Goal: Task Accomplishment & Management: Use online tool/utility

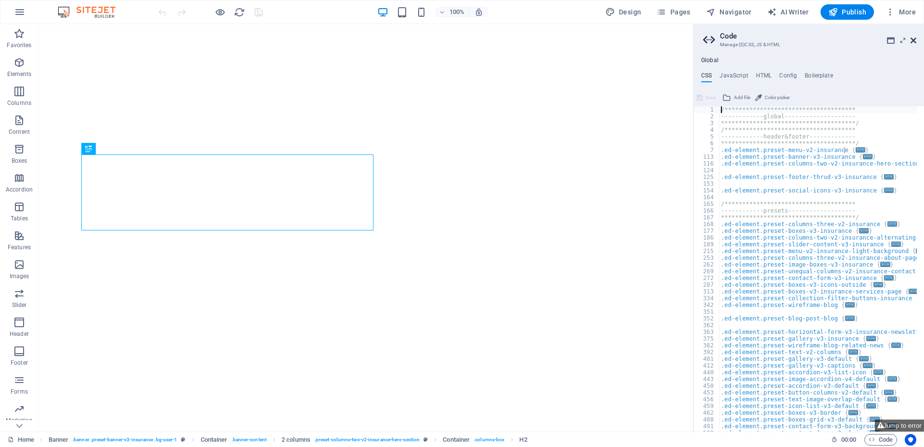
click at [914, 39] on icon at bounding box center [914, 41] width 6 height 8
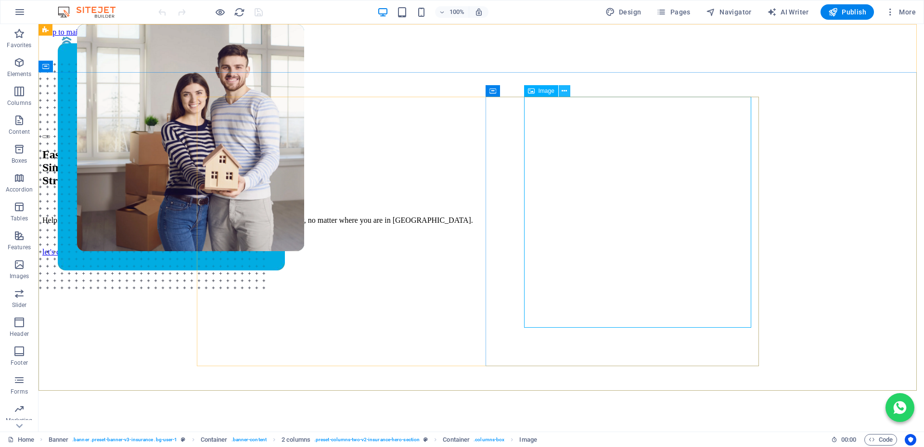
click at [565, 91] on icon at bounding box center [564, 91] width 5 height 10
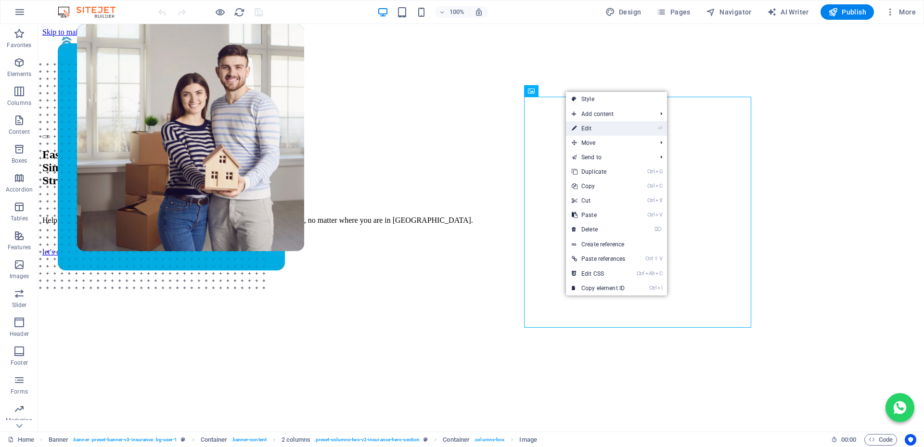
drag, startPoint x: 591, startPoint y: 133, endPoint x: 157, endPoint y: 132, distance: 433.6
click at [591, 133] on link "⏎ Edit" at bounding box center [598, 128] width 65 height 14
select select "px"
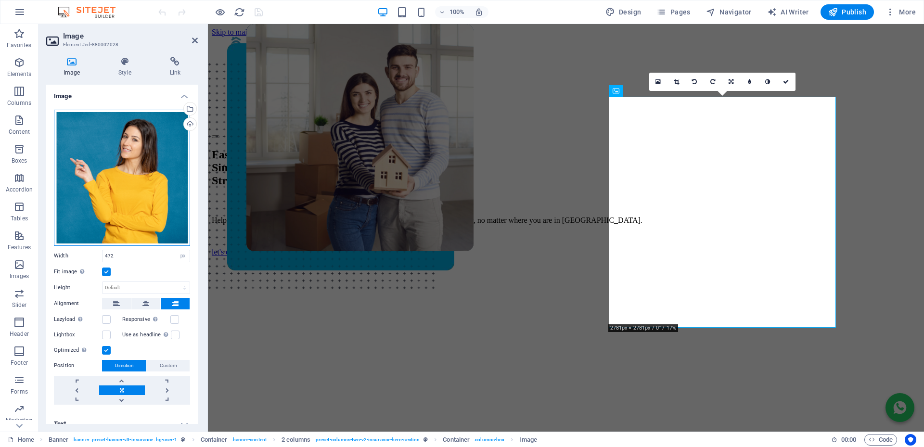
click at [126, 155] on div "Drag files here, click to choose files or select files from Files or our free s…" at bounding box center [122, 178] width 136 height 136
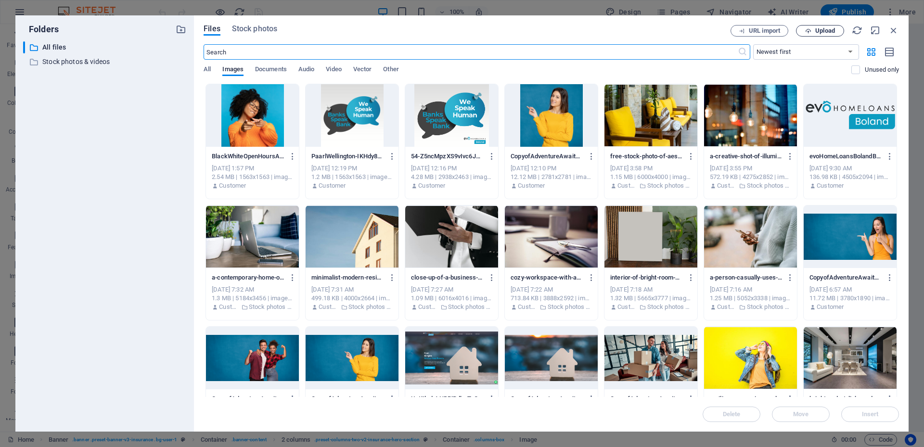
click at [817, 29] on span "Upload" at bounding box center [825, 31] width 20 height 6
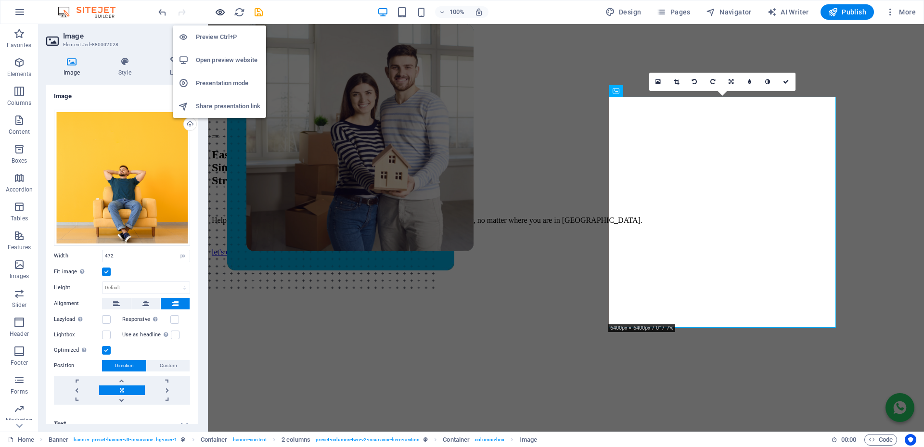
click at [222, 11] on icon "button" at bounding box center [220, 12] width 11 height 11
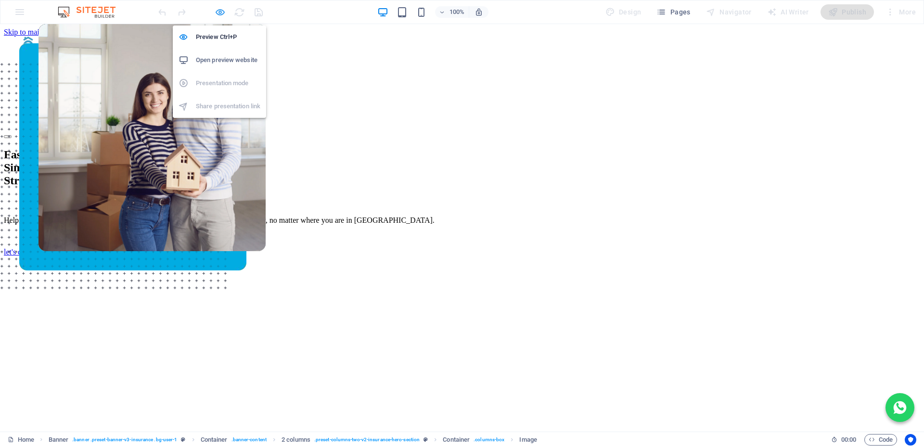
drag, startPoint x: 220, startPoint y: 13, endPoint x: 188, endPoint y: 137, distance: 127.4
click at [220, 13] on icon "button" at bounding box center [220, 12] width 11 height 11
select select "px"
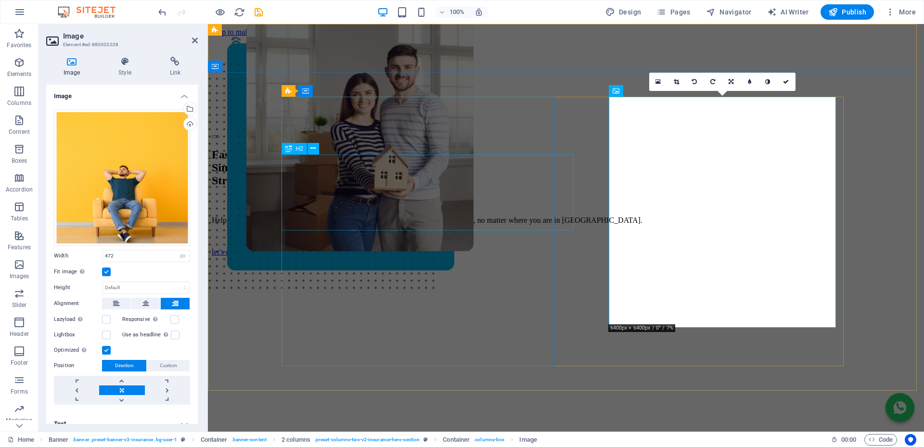
click at [407, 187] on div "Fast. Simple. Stress-free Bonds." at bounding box center [566, 167] width 708 height 39
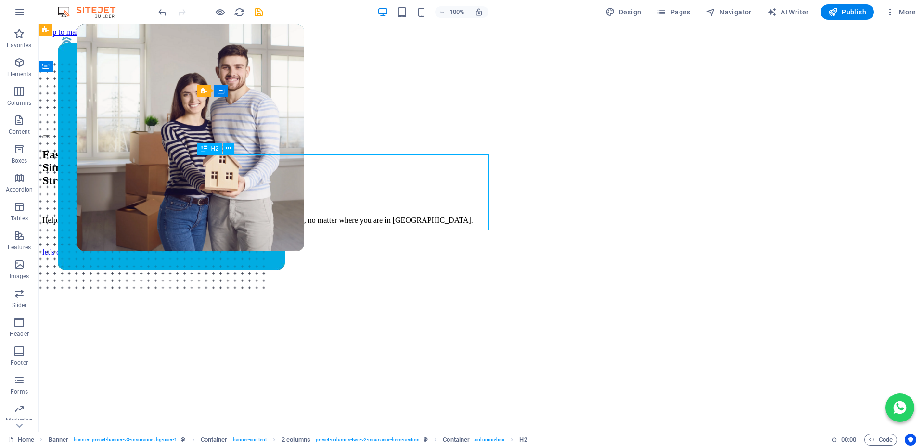
click at [394, 187] on div "Fast. Simple. Stress-free Bonds." at bounding box center [481, 167] width 878 height 39
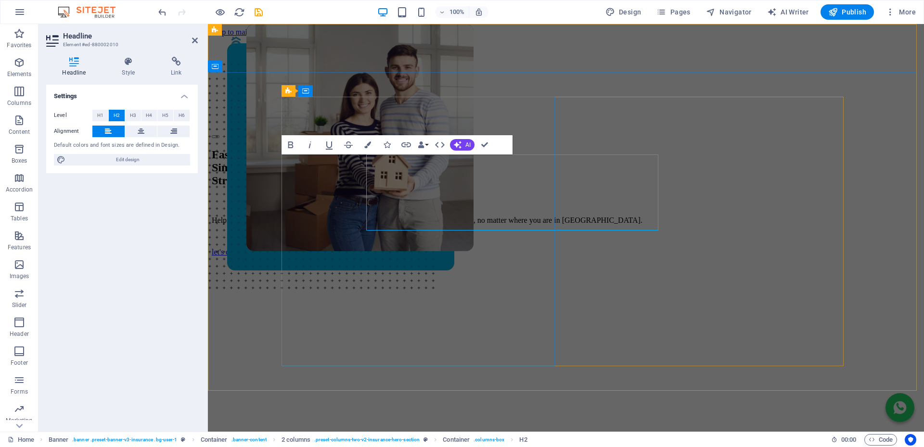
click at [482, 187] on h2 "Fast. Simple. Stress-free Bonds." at bounding box center [566, 167] width 708 height 39
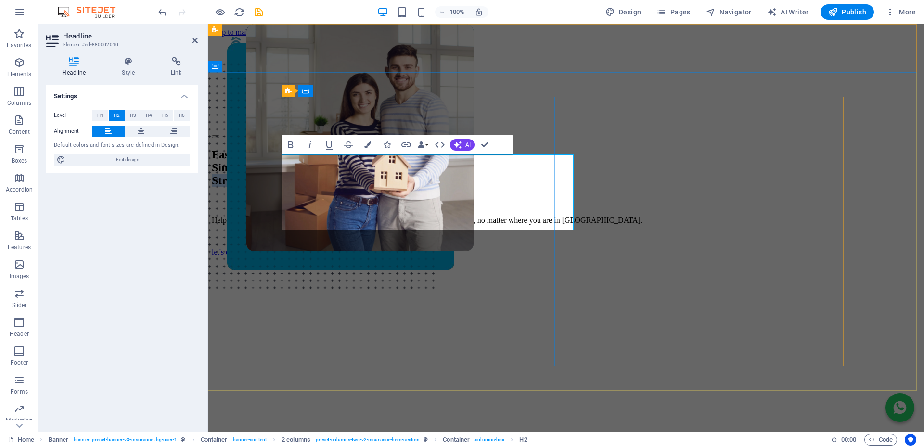
drag, startPoint x: 481, startPoint y: 218, endPoint x: 283, endPoint y: 219, distance: 198.8
click at [283, 187] on h2 "Fast. Simple. Stress-free Bonds." at bounding box center [566, 167] width 708 height 39
click at [372, 143] on button "Colors" at bounding box center [368, 144] width 18 height 19
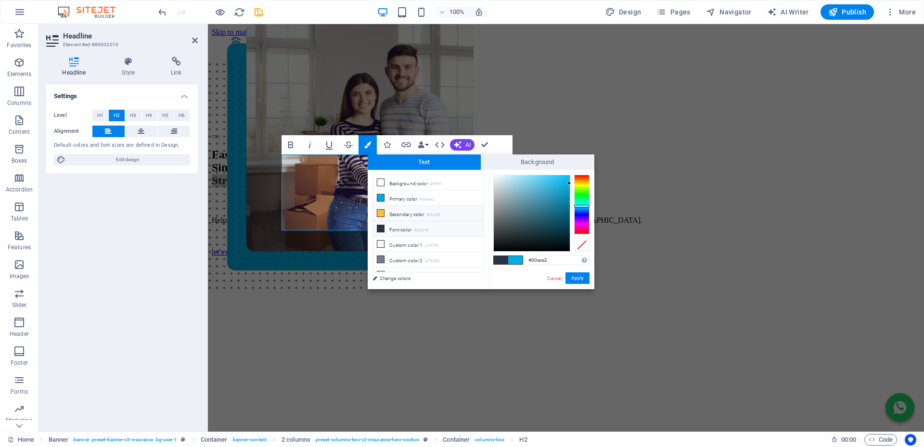
click at [381, 211] on icon at bounding box center [380, 213] width 7 height 7
type input "#ffc329"
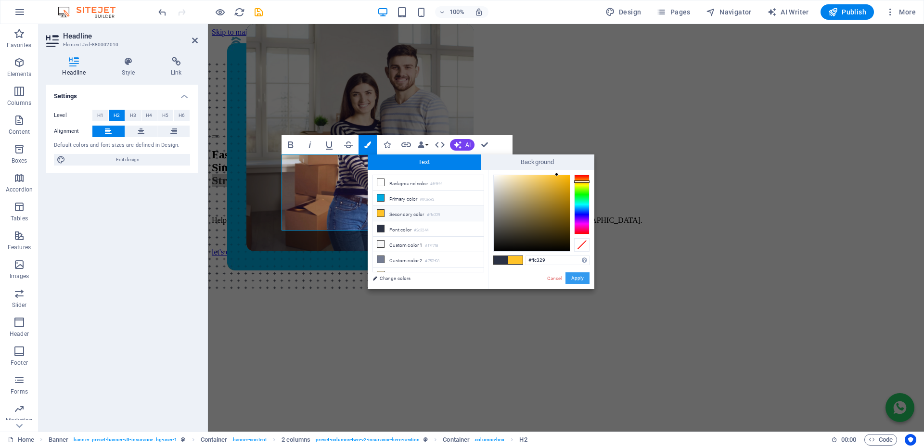
drag, startPoint x: 579, startPoint y: 276, endPoint x: 317, endPoint y: 260, distance: 263.3
click at [579, 276] on button "Apply" at bounding box center [578, 278] width 24 height 12
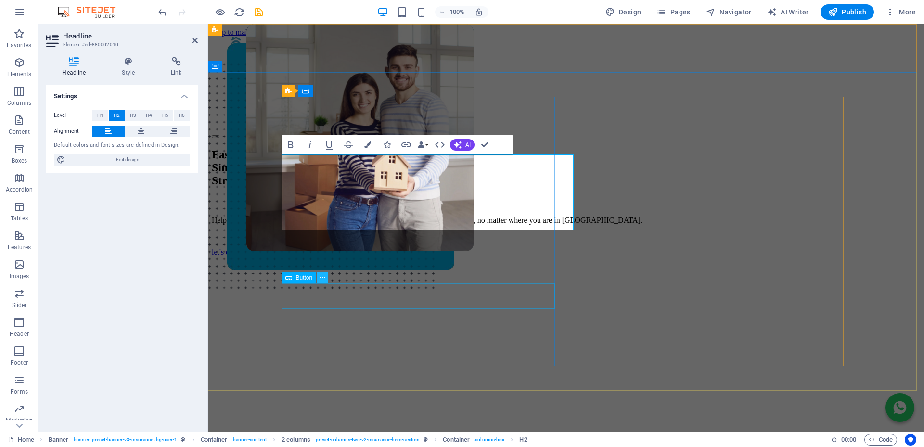
click at [326, 279] on button at bounding box center [323, 278] width 12 height 12
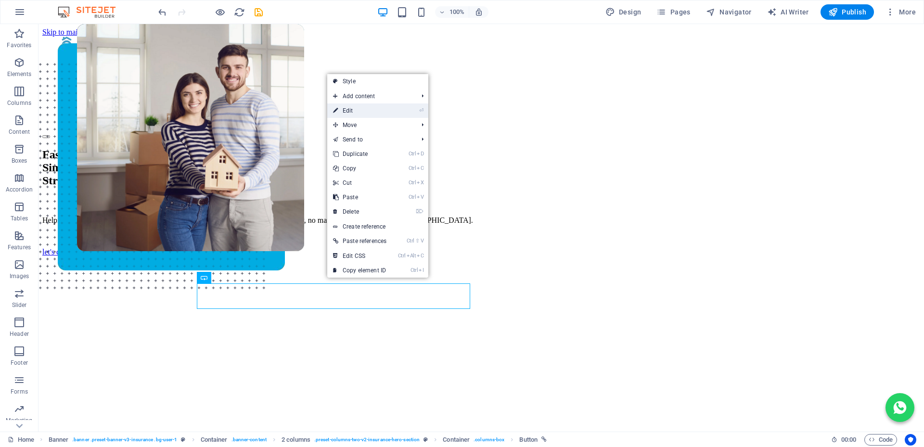
click at [349, 110] on link "⏎ Edit" at bounding box center [359, 110] width 65 height 14
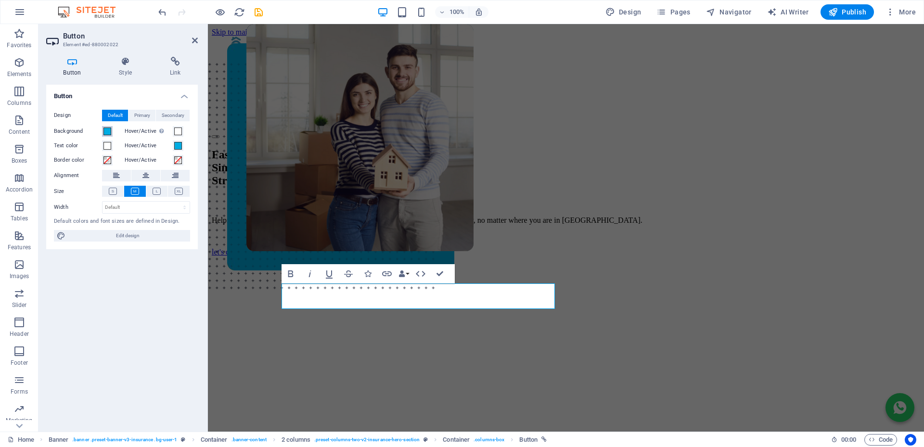
click at [107, 129] on span at bounding box center [107, 132] width 8 height 8
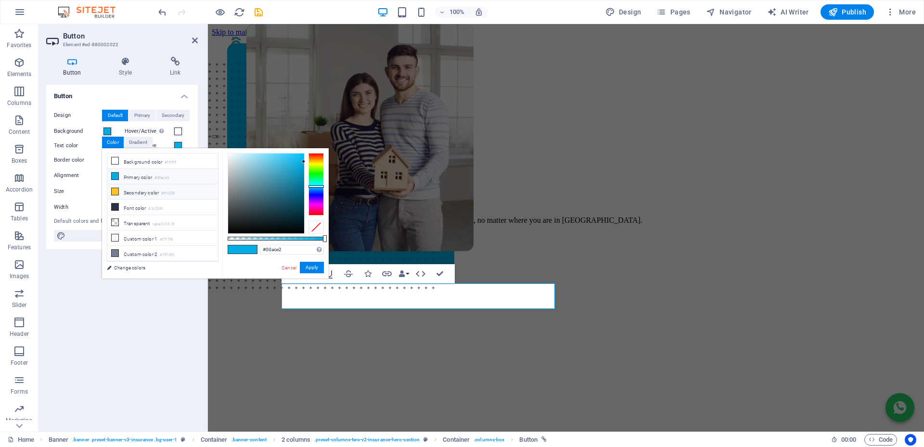
click at [115, 191] on icon at bounding box center [115, 191] width 7 height 7
type input "#ffc329"
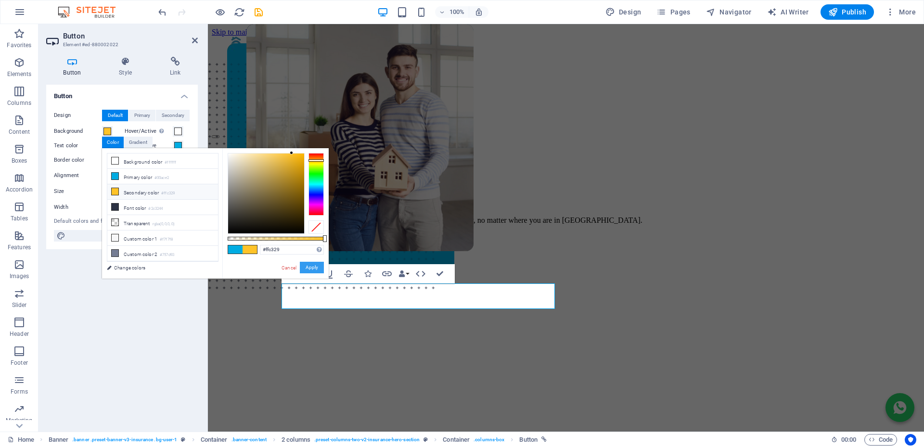
click at [310, 268] on button "Apply" at bounding box center [312, 268] width 24 height 12
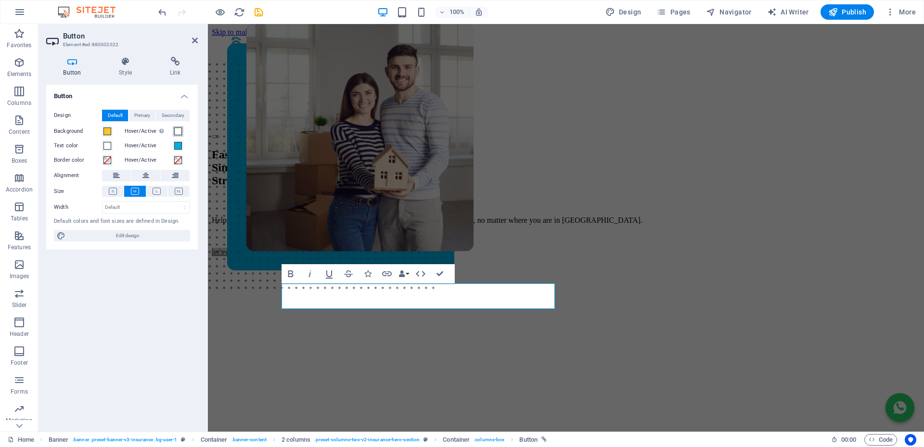
click at [180, 132] on span at bounding box center [178, 132] width 8 height 8
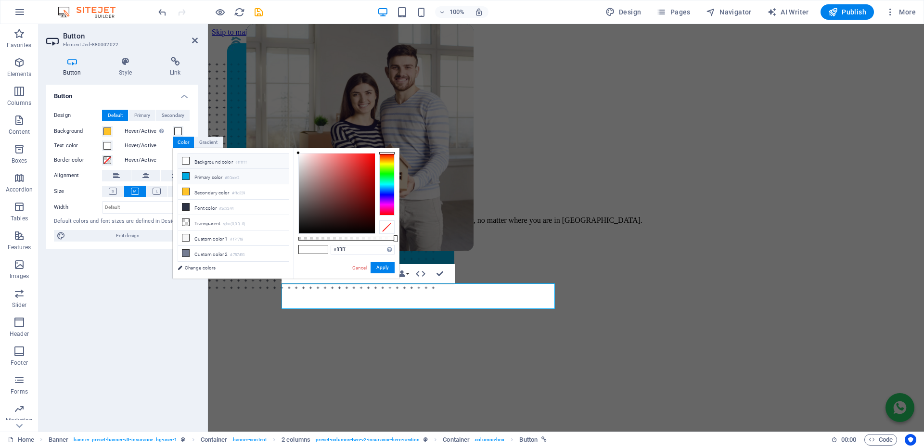
click at [186, 176] on icon at bounding box center [185, 176] width 7 height 7
type input "#00ace2"
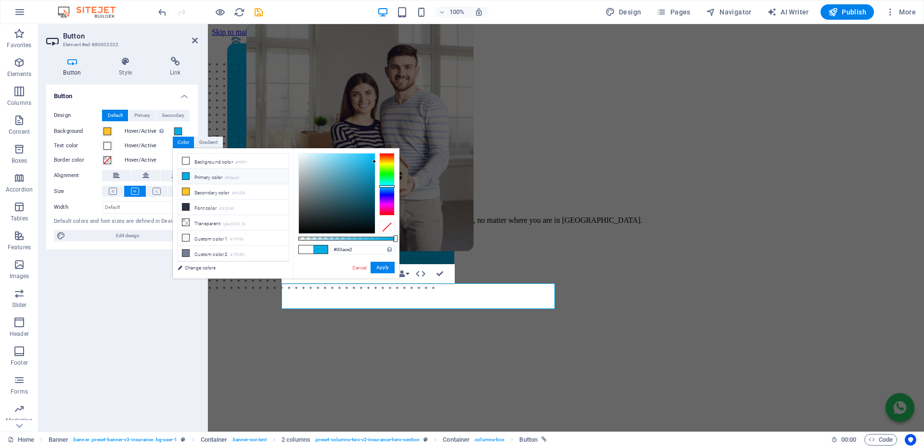
click at [149, 145] on label "Hover/Active" at bounding box center [149, 146] width 48 height 12
click at [173, 145] on button "Hover/Active" at bounding box center [178, 146] width 11 height 11
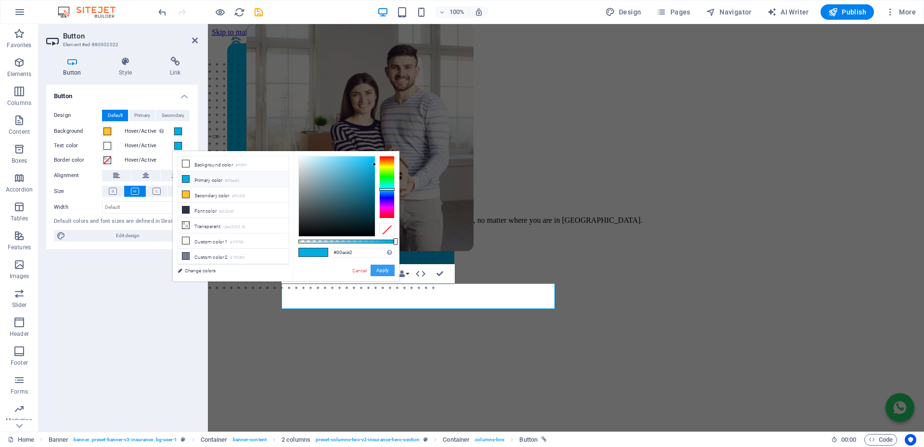
click at [376, 267] on button "Apply" at bounding box center [383, 271] width 24 height 12
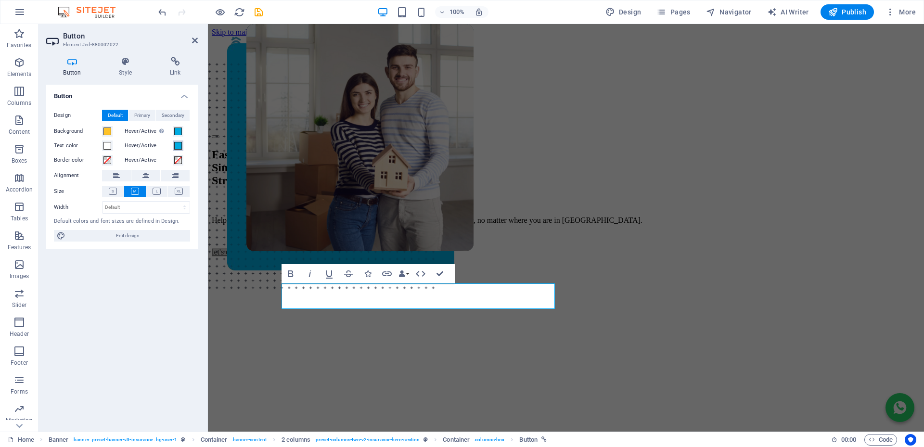
click at [179, 147] on span at bounding box center [178, 146] width 8 height 8
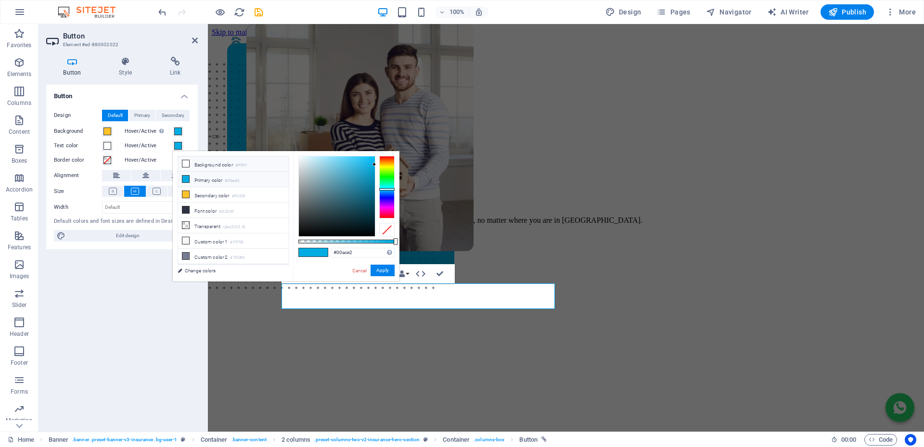
click at [185, 161] on icon at bounding box center [185, 163] width 7 height 7
type input "#ffffff"
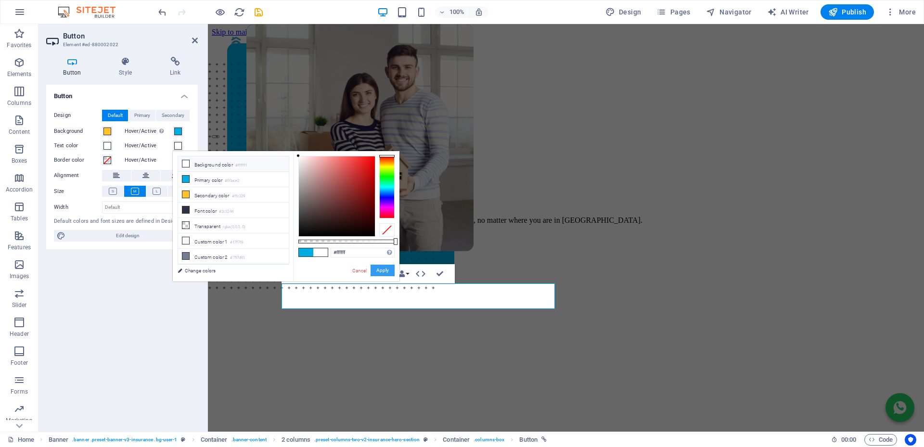
drag, startPoint x: 383, startPoint y: 270, endPoint x: 105, endPoint y: 302, distance: 279.0
click at [383, 270] on button "Apply" at bounding box center [383, 271] width 24 height 12
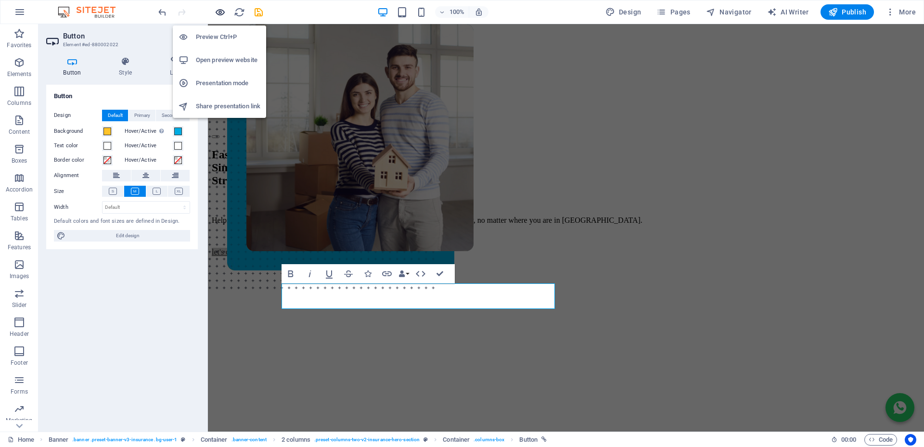
click at [219, 10] on icon "button" at bounding box center [220, 12] width 11 height 11
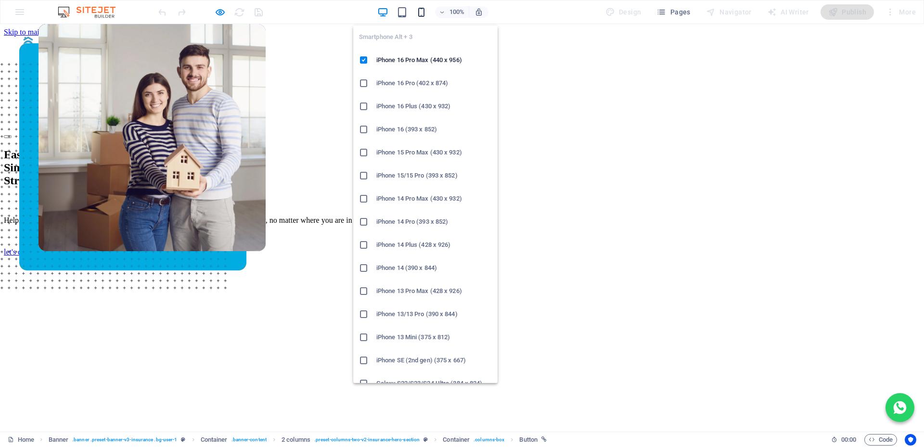
click at [424, 14] on icon "button" at bounding box center [421, 12] width 11 height 11
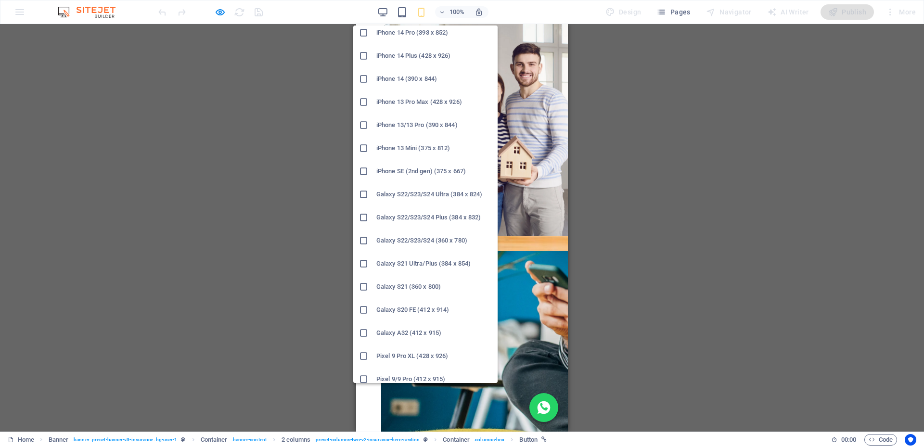
scroll to position [193, 0]
drag, startPoint x: 410, startPoint y: 326, endPoint x: 167, endPoint y: 218, distance: 266.5
click at [410, 326] on h6 "Galaxy A32 (412 x 915)" at bounding box center [434, 330] width 116 height 12
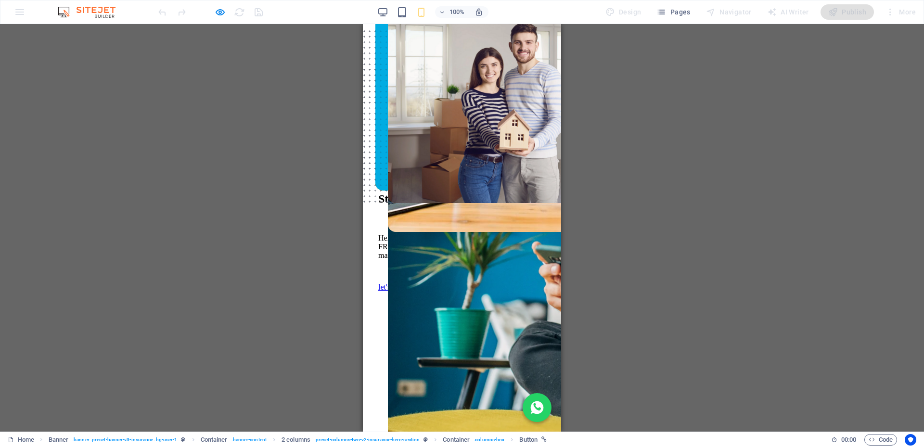
scroll to position [0, 0]
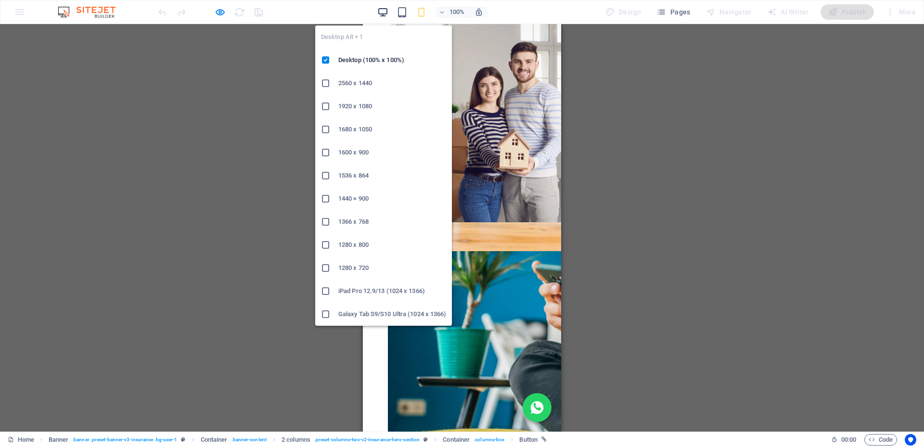
click at [384, 12] on icon "button" at bounding box center [382, 12] width 11 height 11
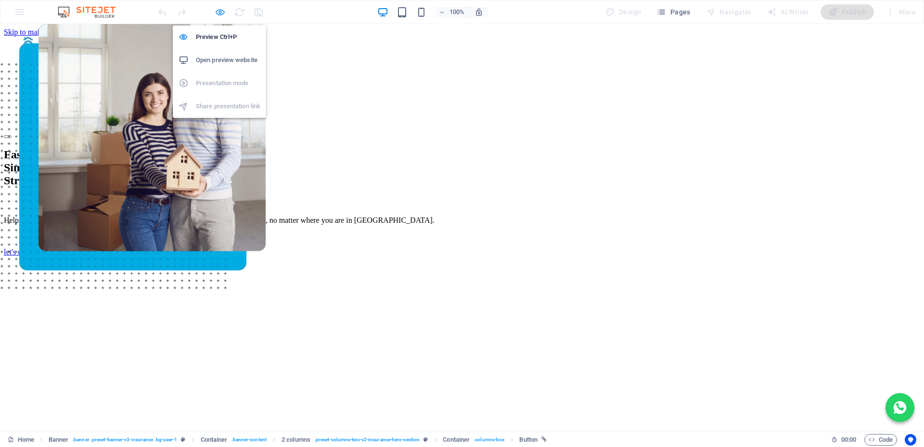
drag, startPoint x: 222, startPoint y: 10, endPoint x: 45, endPoint y: 250, distance: 298.4
click at [222, 10] on icon "button" at bounding box center [220, 12] width 11 height 11
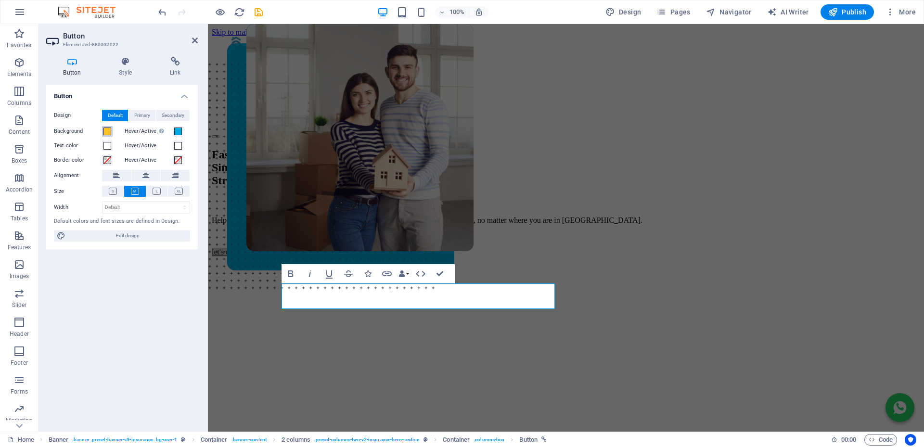
click at [109, 132] on span at bounding box center [107, 132] width 8 height 8
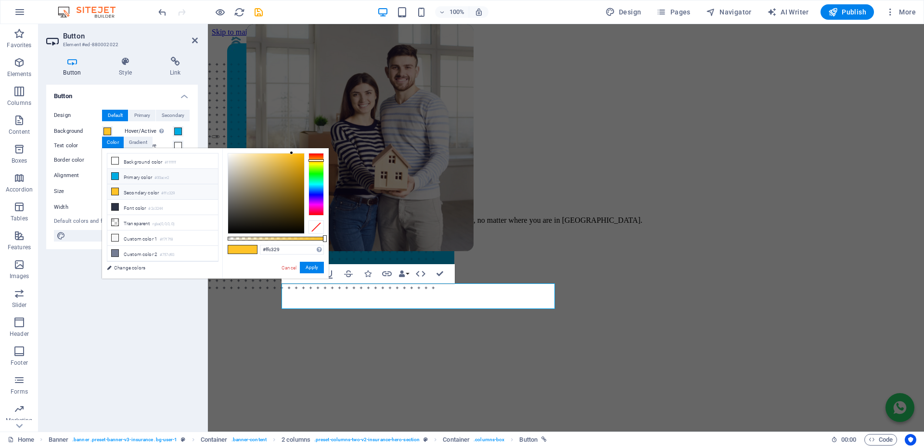
click at [116, 177] on icon at bounding box center [115, 176] width 7 height 7
type input "#00ace2"
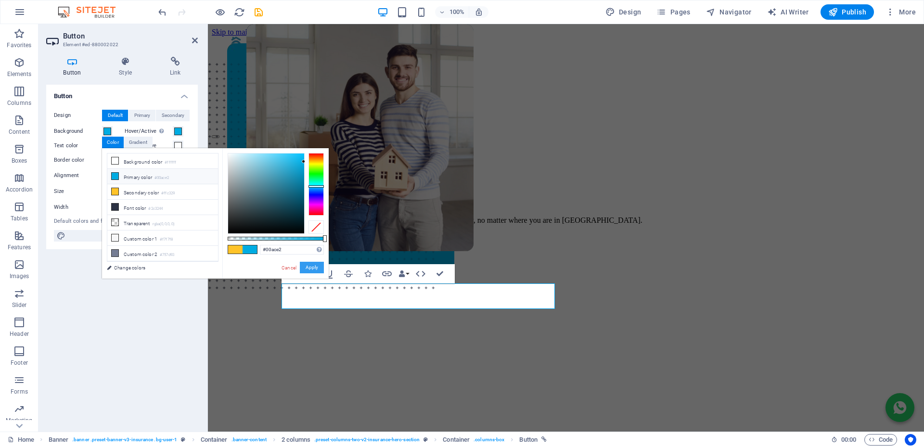
click at [317, 265] on button "Apply" at bounding box center [312, 268] width 24 height 12
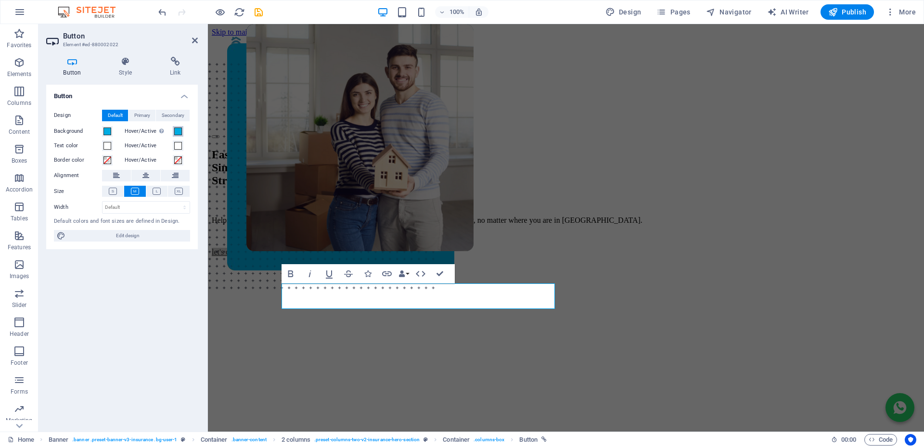
click at [178, 130] on span at bounding box center [178, 132] width 8 height 8
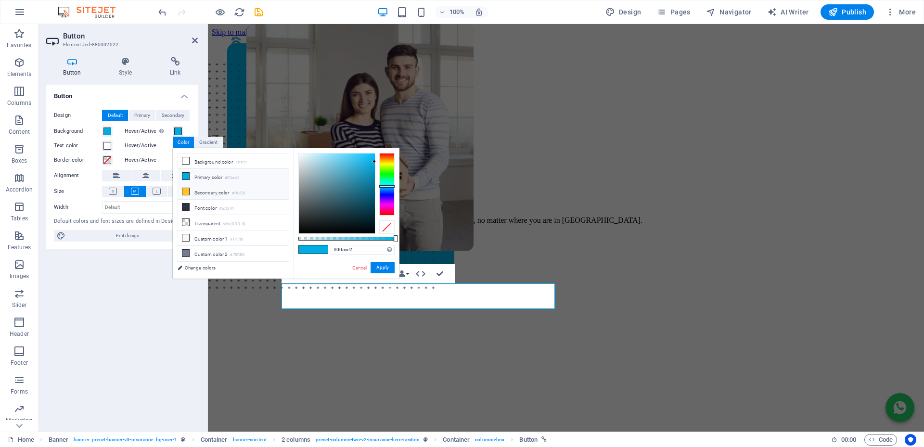
click at [186, 190] on icon at bounding box center [185, 191] width 7 height 7
type input "#ffc329"
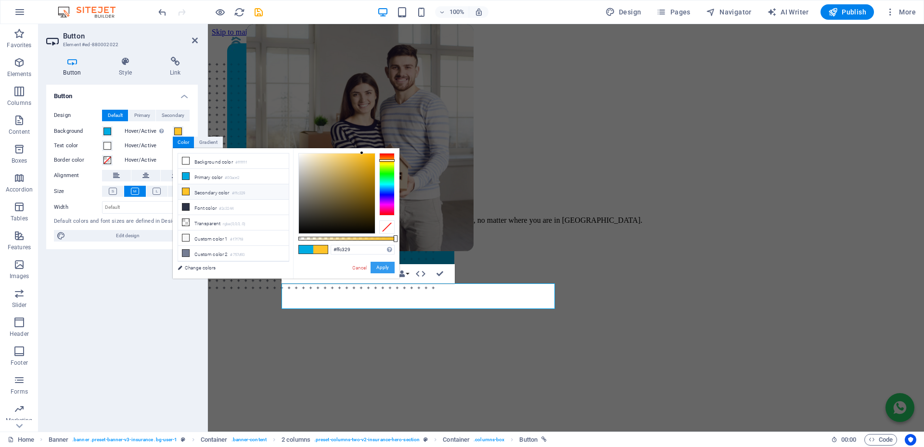
click at [390, 266] on button "Apply" at bounding box center [383, 268] width 24 height 12
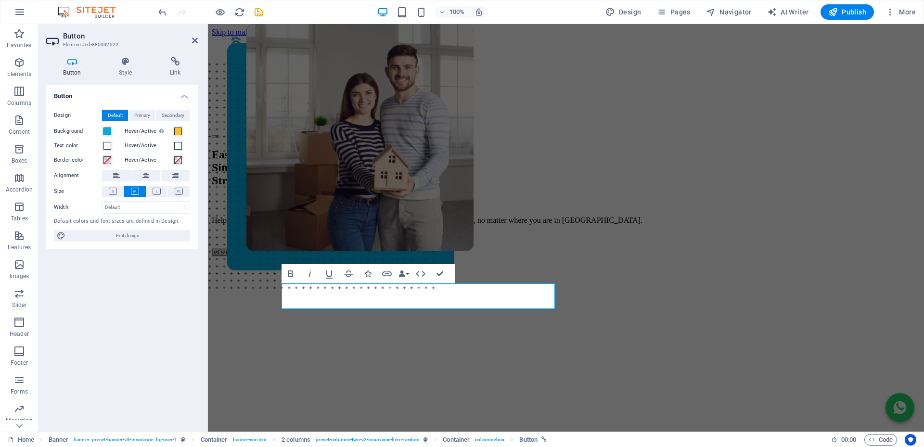
click at [223, 18] on div at bounding box center [210, 11] width 108 height 15
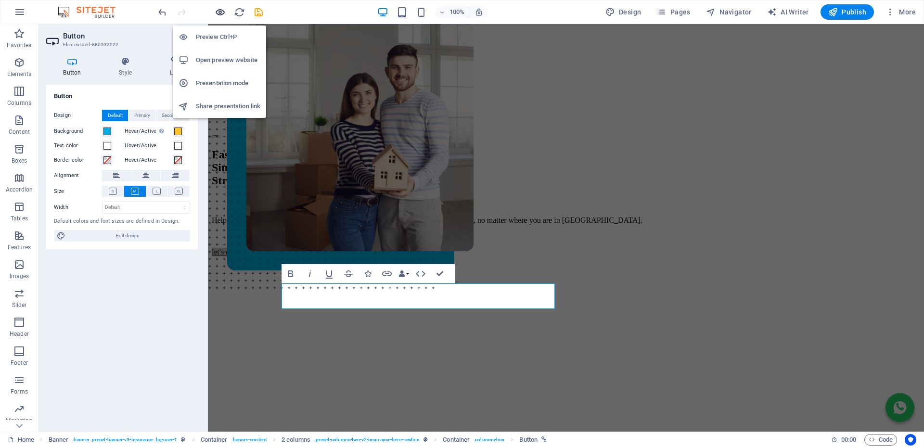
drag, startPoint x: 220, startPoint y: 16, endPoint x: 626, endPoint y: 126, distance: 420.6
click at [220, 16] on icon "button" at bounding box center [220, 12] width 11 height 11
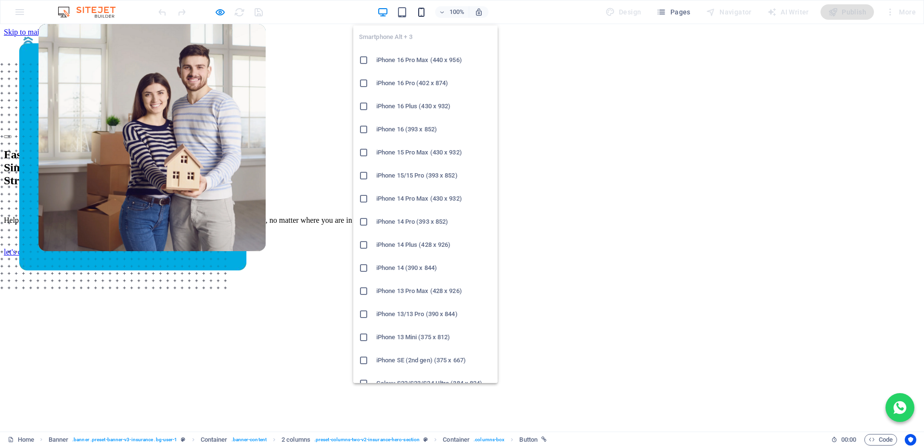
click at [423, 12] on icon "button" at bounding box center [421, 12] width 11 height 11
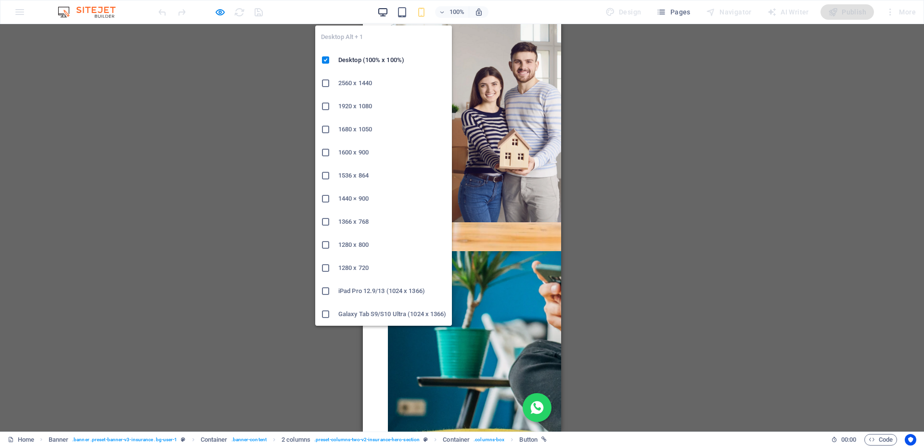
drag, startPoint x: 384, startPoint y: 12, endPoint x: 603, endPoint y: 73, distance: 226.9
click at [384, 12] on icon "button" at bounding box center [382, 12] width 11 height 11
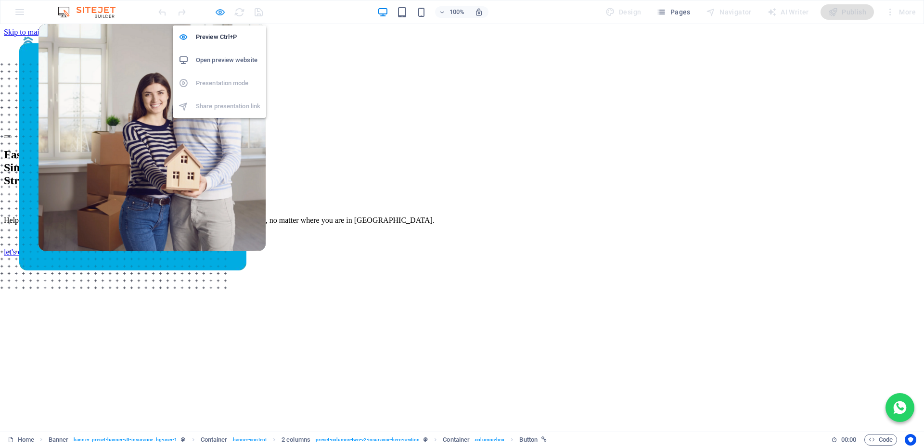
drag, startPoint x: 220, startPoint y: 13, endPoint x: 101, endPoint y: 198, distance: 220.2
click at [220, 13] on icon "button" at bounding box center [220, 12] width 11 height 11
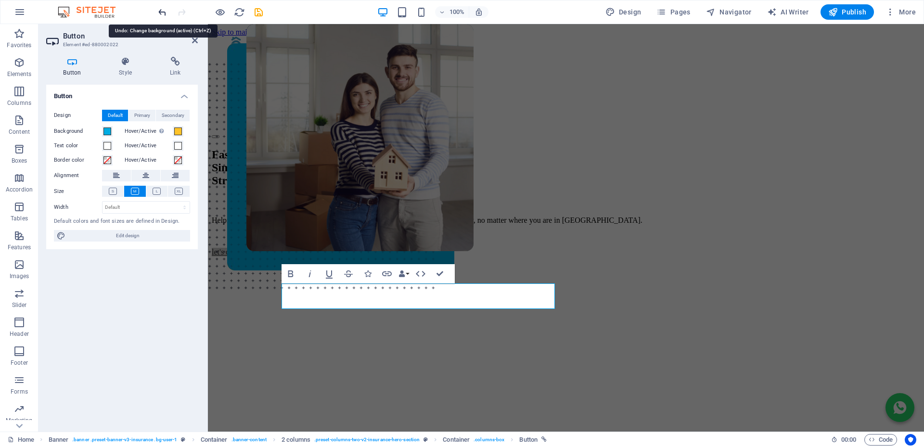
click at [163, 15] on icon "undo" at bounding box center [162, 12] width 11 height 11
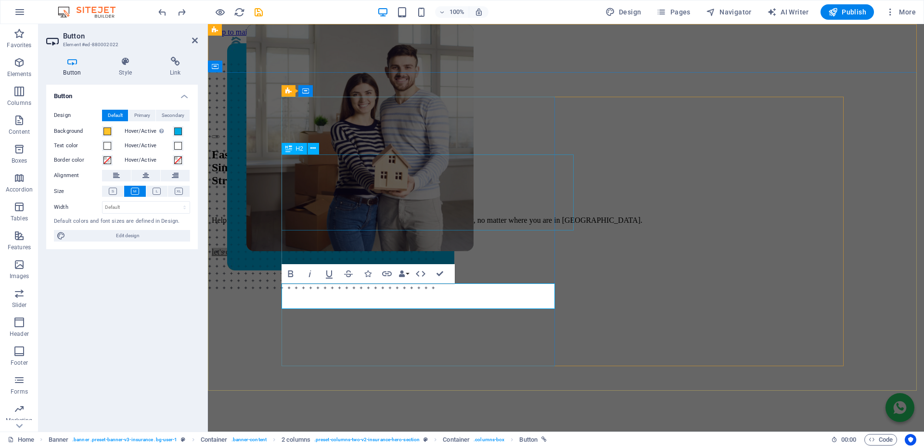
click at [474, 187] on div "Fast. Simple. Stress-free Bonds." at bounding box center [566, 167] width 708 height 39
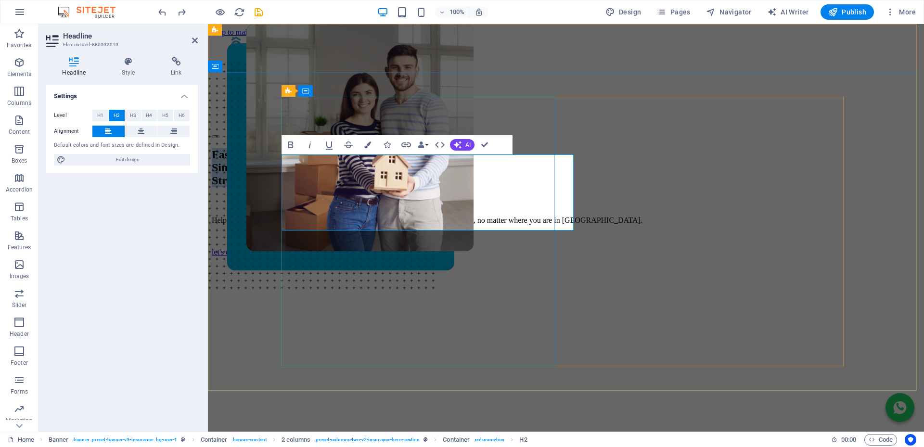
click at [300, 187] on span "Stress-free Bonds." at bounding box center [256, 180] width 89 height 13
drag, startPoint x: 482, startPoint y: 216, endPoint x: 283, endPoint y: 216, distance: 199.3
click at [283, 187] on h2 "Fast. Simple. Stress-free Bonds." at bounding box center [566, 167] width 708 height 39
click at [370, 144] on icon "button" at bounding box center [367, 144] width 7 height 7
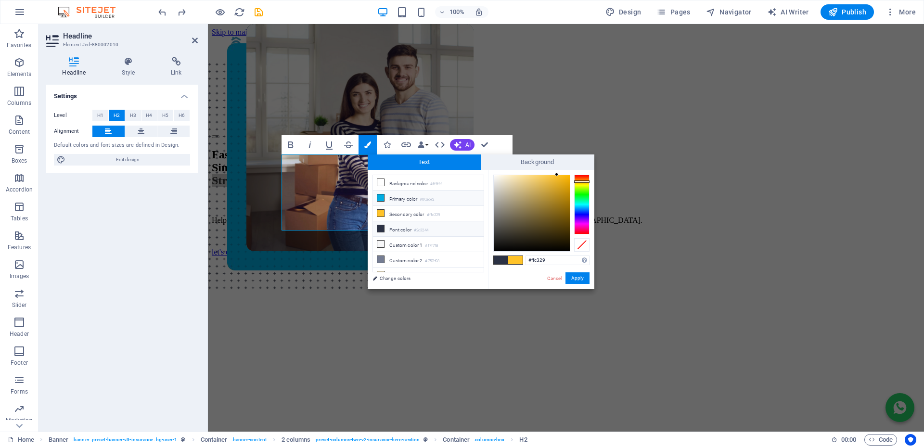
click at [382, 200] on icon at bounding box center [380, 197] width 7 height 7
type input "#00ace2"
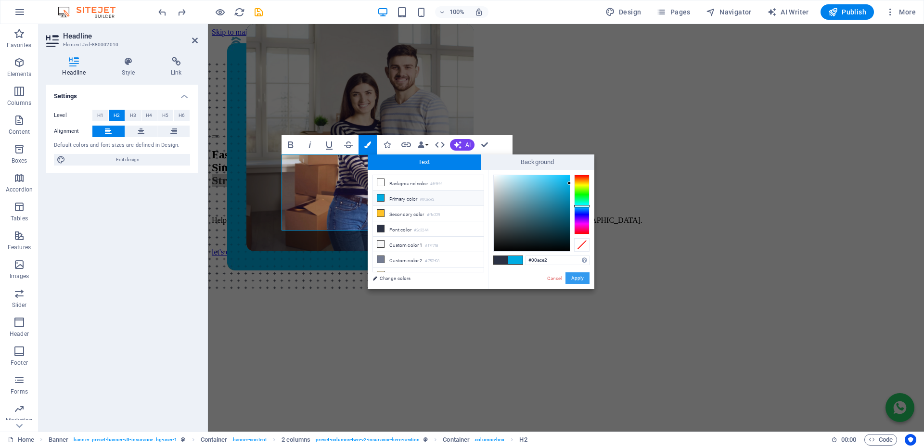
click at [571, 276] on button "Apply" at bounding box center [578, 278] width 24 height 12
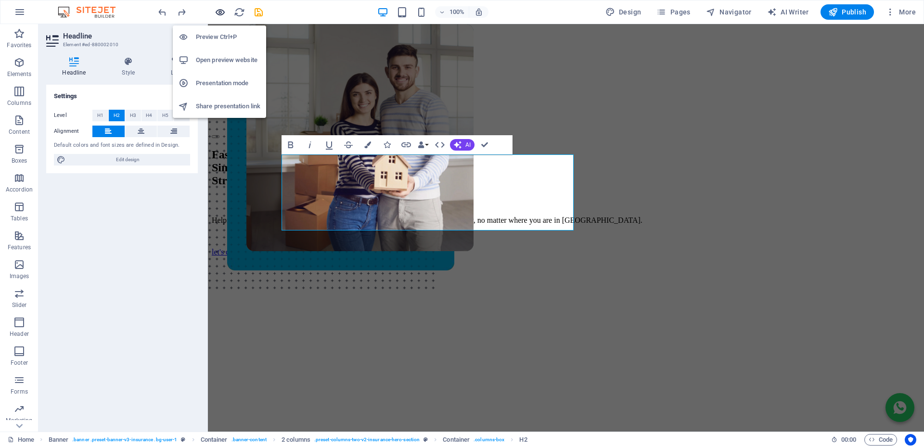
drag, startPoint x: 219, startPoint y: 11, endPoint x: 679, endPoint y: 177, distance: 488.7
click at [219, 11] on icon "button" at bounding box center [220, 12] width 11 height 11
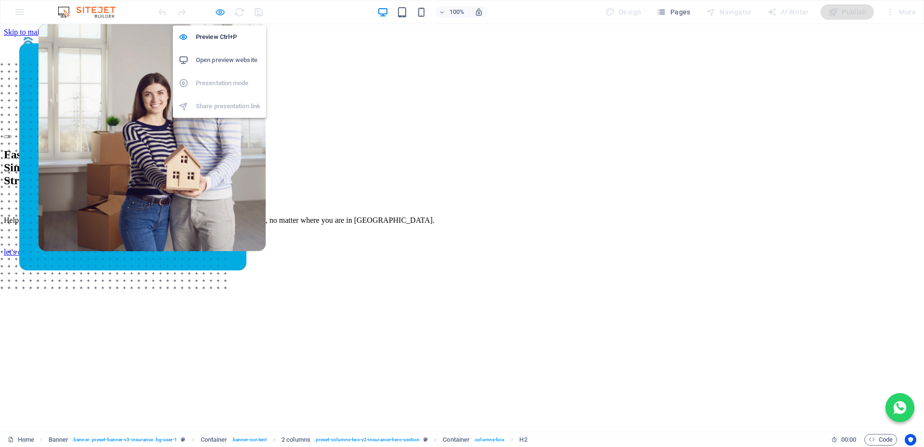
click at [220, 12] on icon "button" at bounding box center [220, 12] width 11 height 11
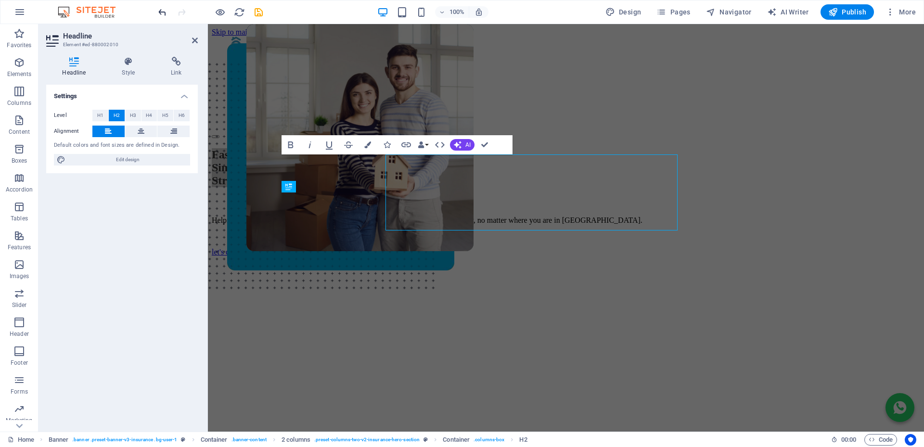
click at [164, 12] on icon "undo" at bounding box center [162, 12] width 11 height 11
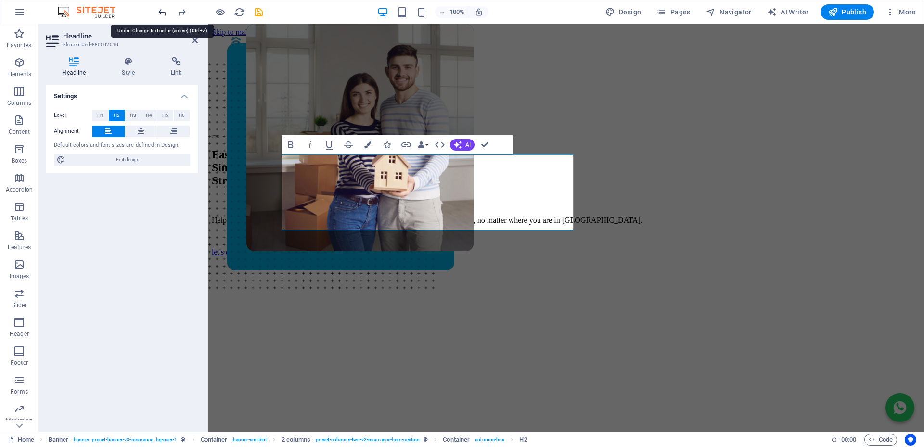
click at [164, 12] on icon "undo" at bounding box center [162, 12] width 11 height 11
click at [184, 9] on icon "redo" at bounding box center [181, 12] width 11 height 11
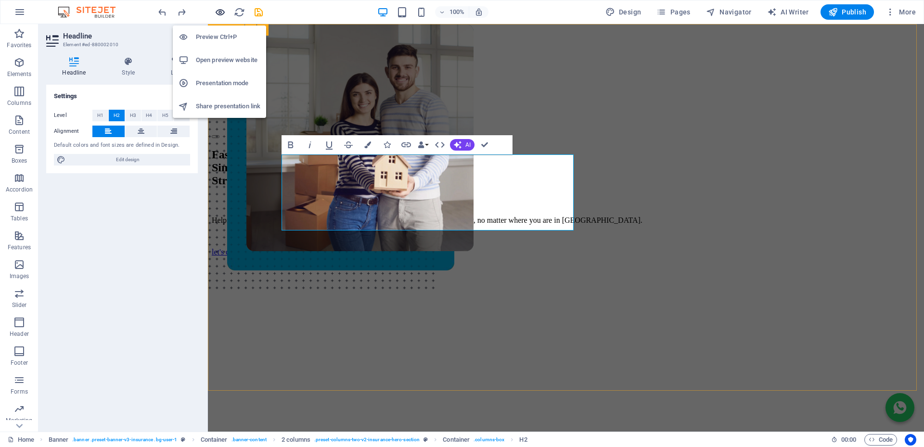
drag, startPoint x: 218, startPoint y: 11, endPoint x: 476, endPoint y: 120, distance: 280.4
click at [218, 11] on icon "button" at bounding box center [220, 12] width 11 height 11
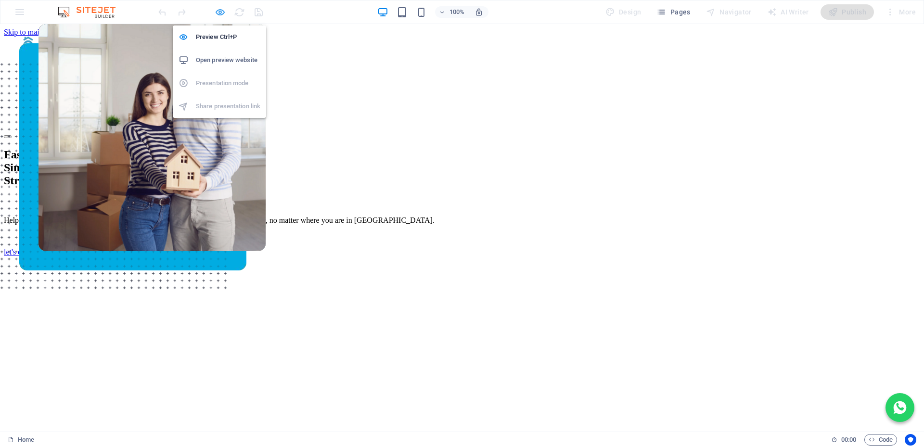
click at [219, 12] on icon "button" at bounding box center [220, 12] width 11 height 11
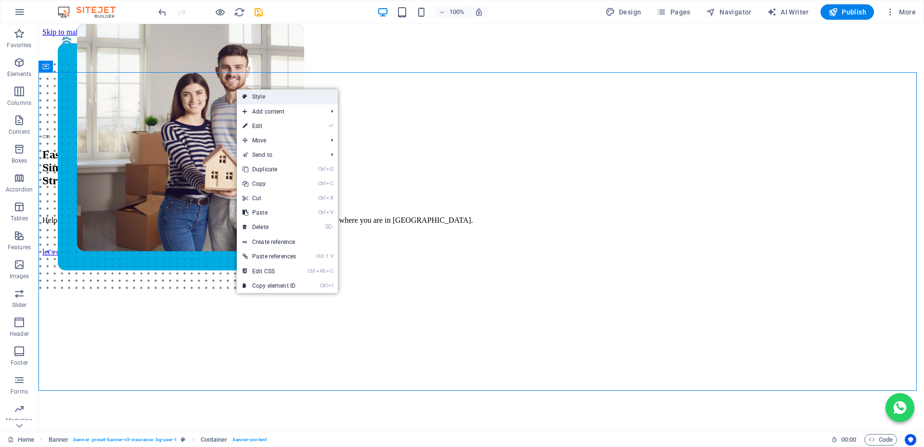
click at [255, 97] on link "Style" at bounding box center [287, 97] width 101 height 14
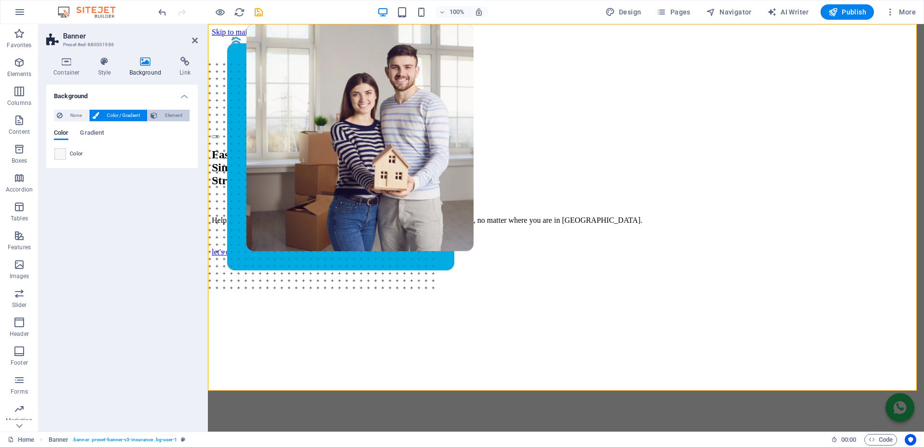
click at [167, 116] on span "Element" at bounding box center [173, 116] width 26 height 12
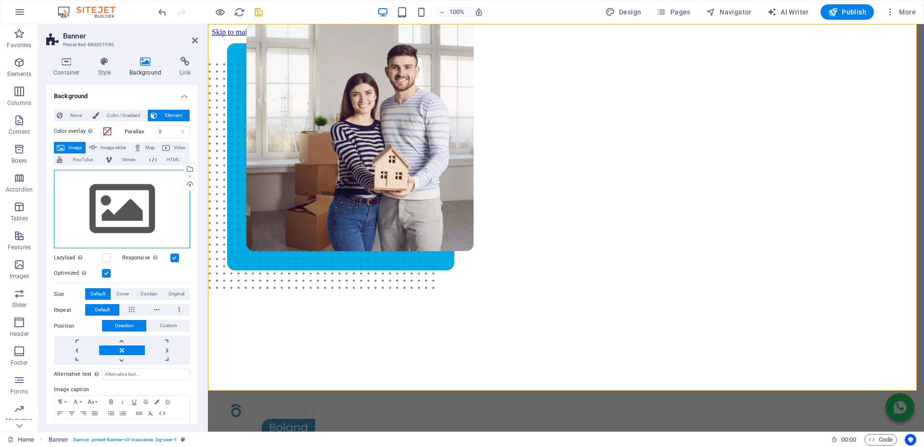
click at [126, 206] on div "Drag files here, click to choose files or select files from Files or our free s…" at bounding box center [122, 209] width 136 height 79
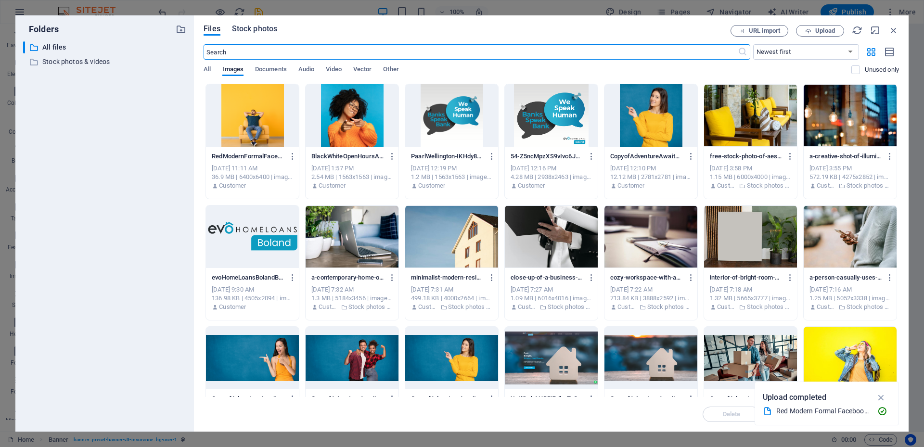
click at [257, 30] on span "Stock photos" at bounding box center [254, 29] width 45 height 12
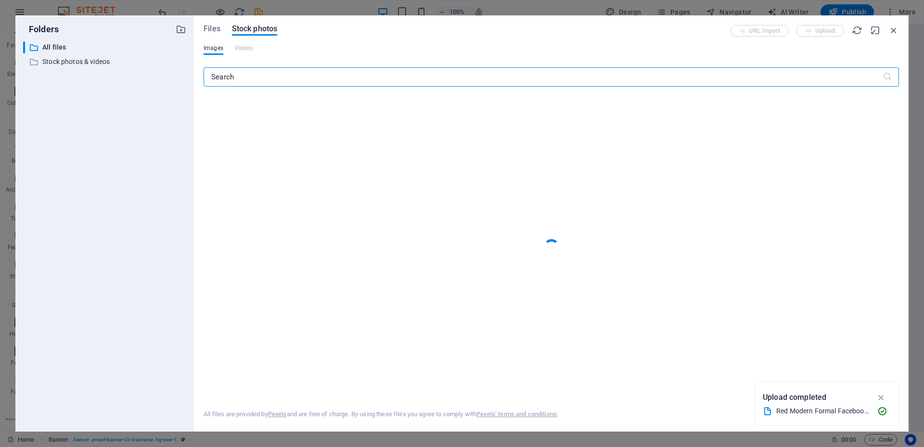
click at [236, 77] on input "text" at bounding box center [543, 76] width 679 height 19
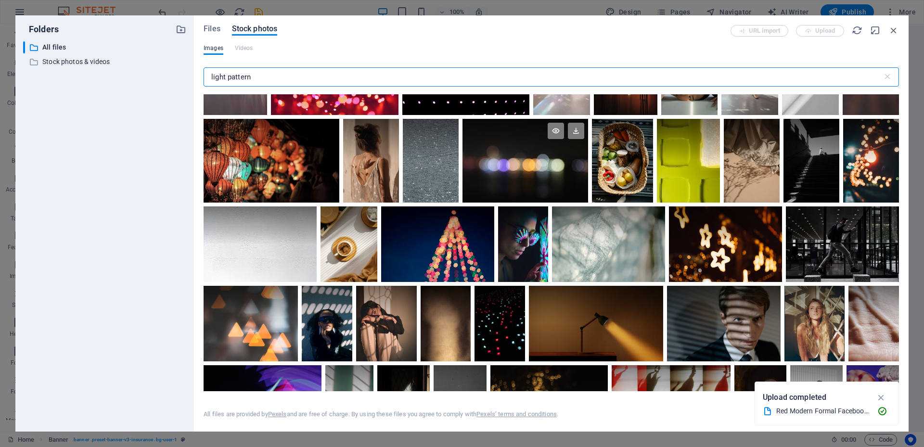
scroll to position [337, 0]
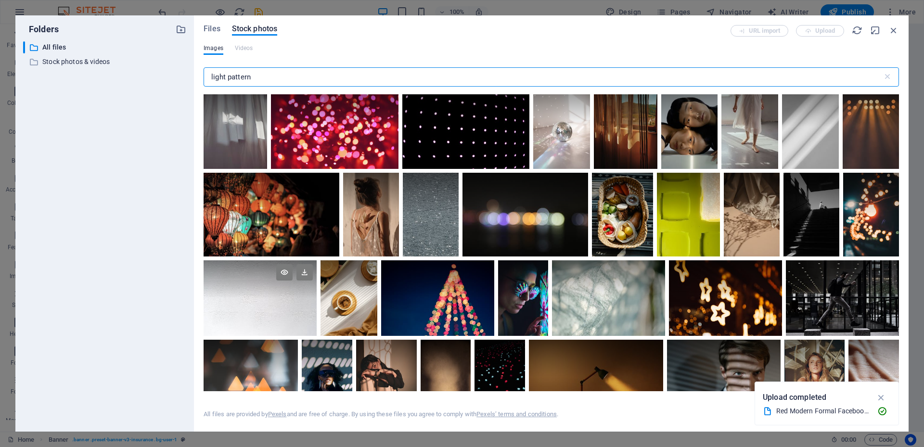
type input "light pattern"
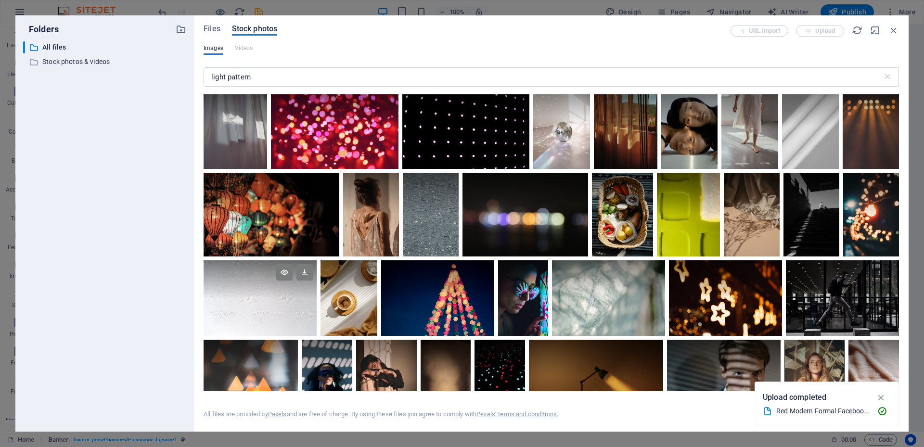
click at [258, 296] on div at bounding box center [260, 298] width 113 height 76
click at [258, 298] on div at bounding box center [260, 317] width 113 height 38
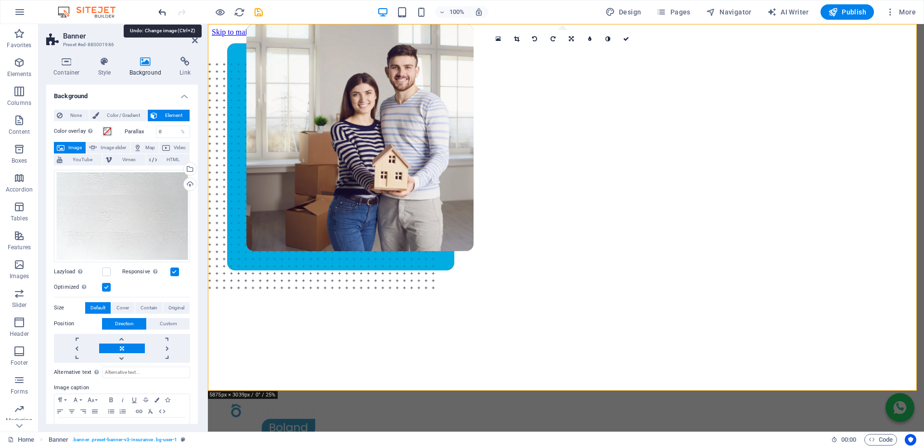
click at [159, 13] on icon "undo" at bounding box center [162, 12] width 11 height 11
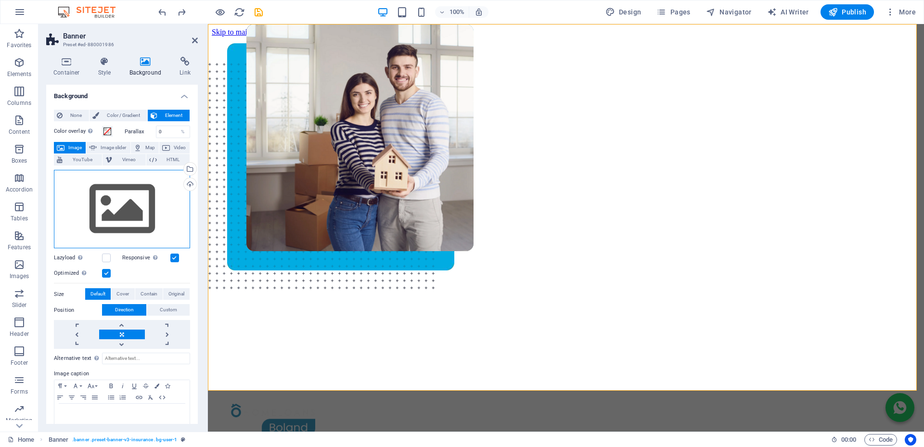
click at [131, 190] on div "Drag files here, click to choose files or select files from Files or our free s…" at bounding box center [122, 209] width 136 height 79
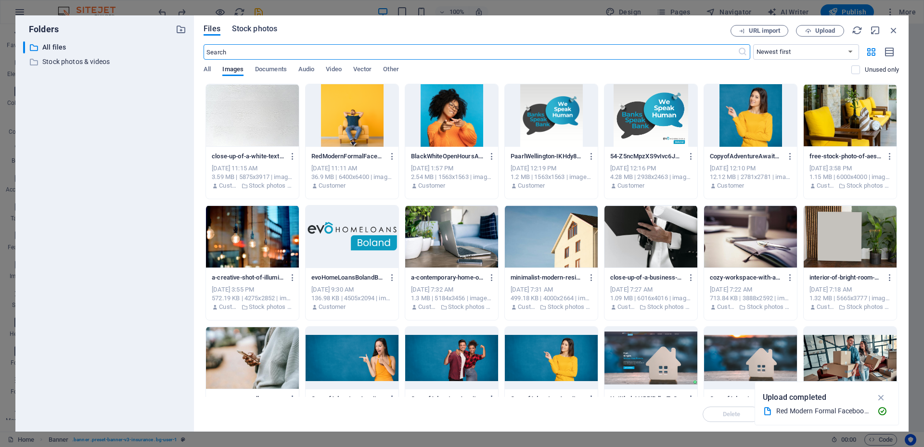
click at [258, 28] on span "Stock photos" at bounding box center [254, 29] width 45 height 12
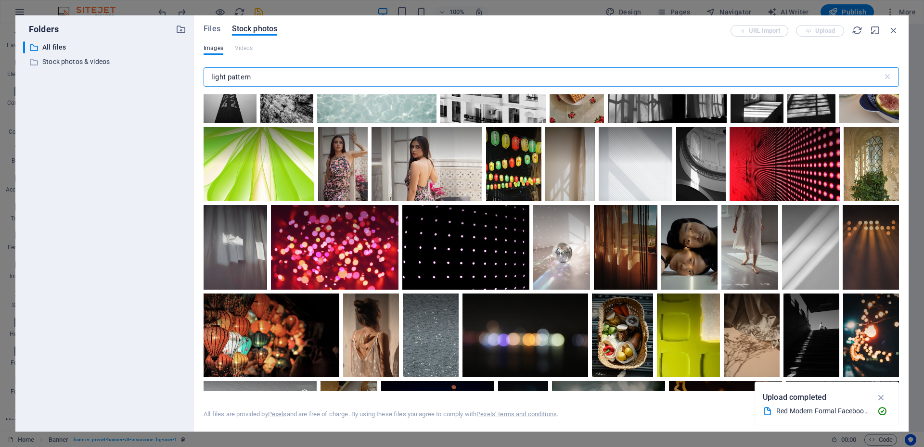
scroll to position [241, 0]
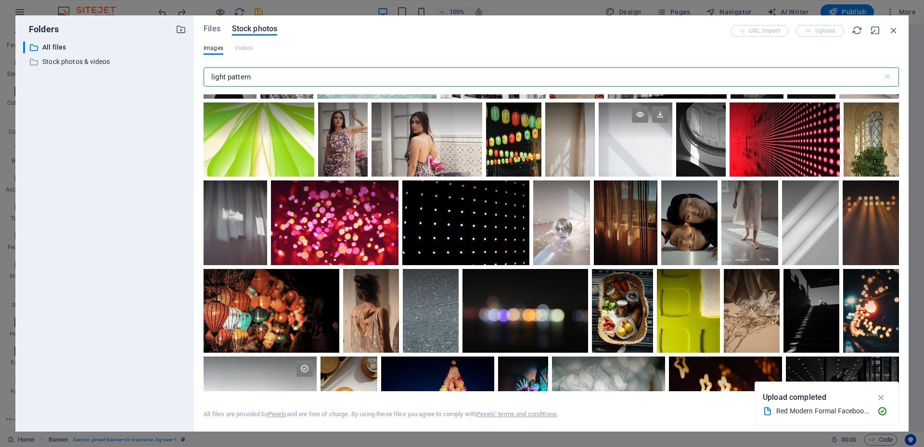
click at [673, 140] on div at bounding box center [636, 121] width 74 height 37
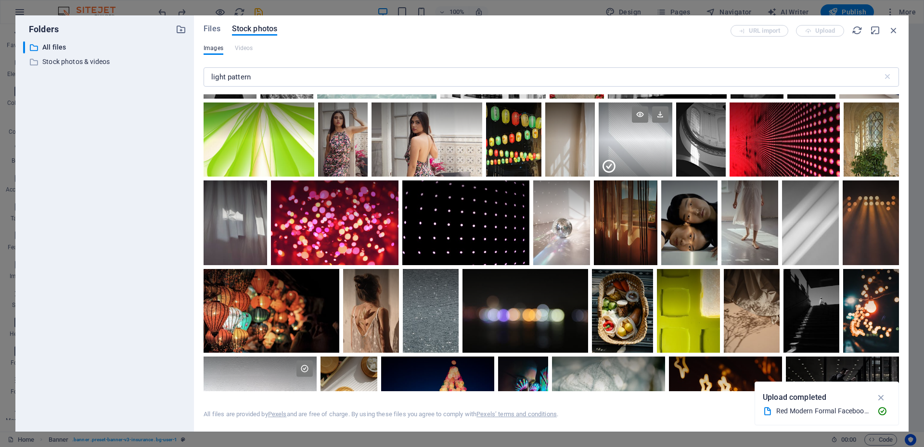
click at [673, 140] on div at bounding box center [636, 121] width 74 height 37
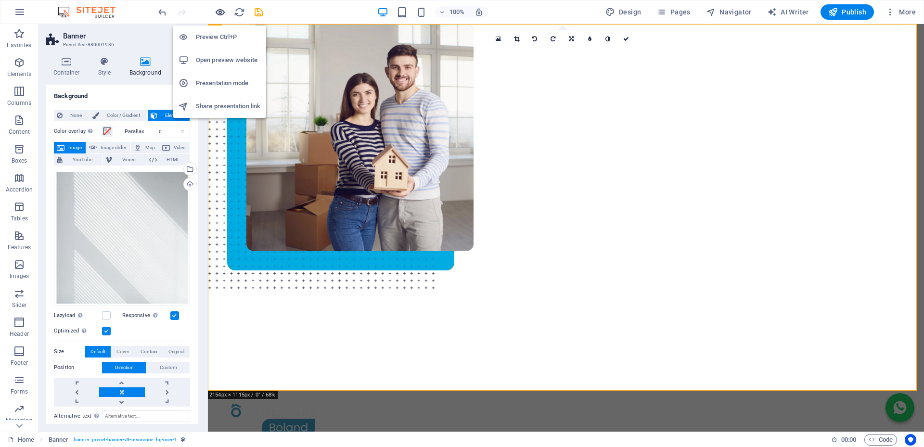
click at [219, 13] on icon "button" at bounding box center [220, 12] width 11 height 11
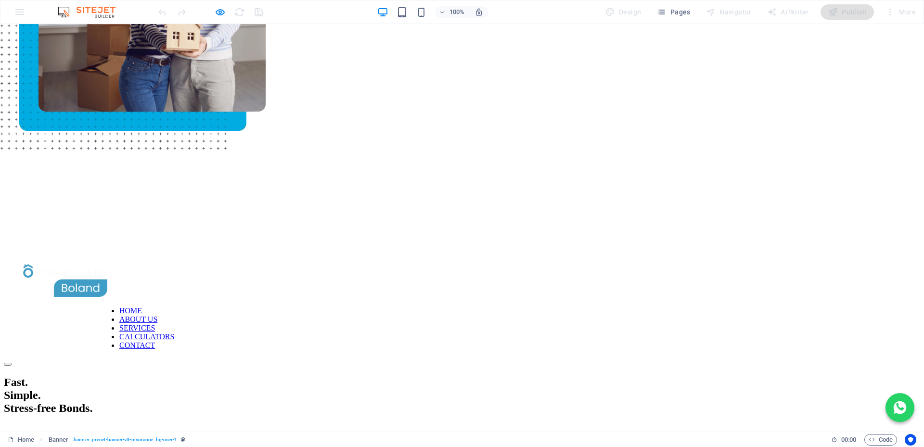
scroll to position [0, 0]
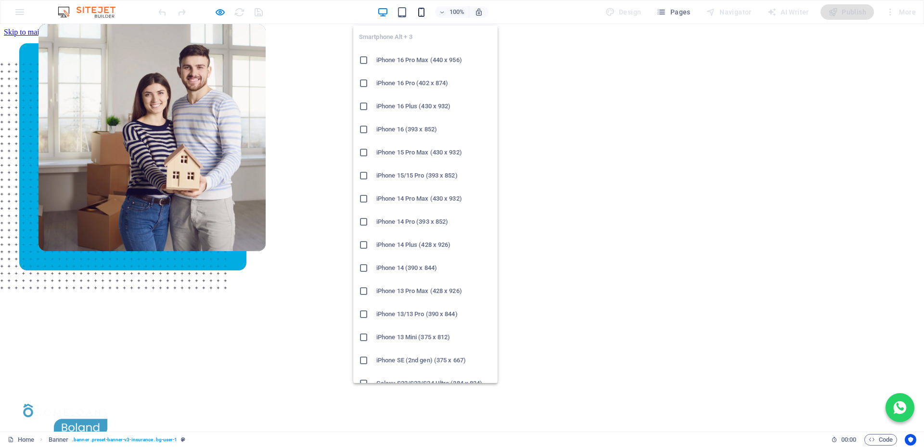
click at [424, 10] on icon "button" at bounding box center [421, 12] width 11 height 11
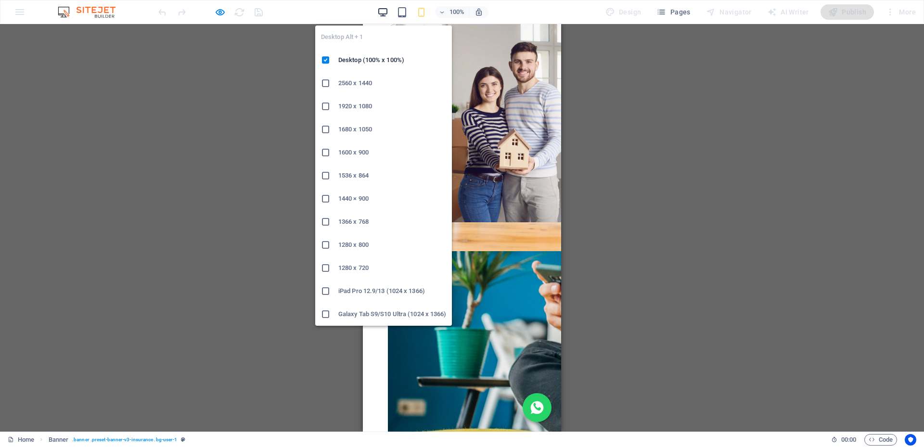
click at [386, 10] on icon "button" at bounding box center [382, 12] width 11 height 11
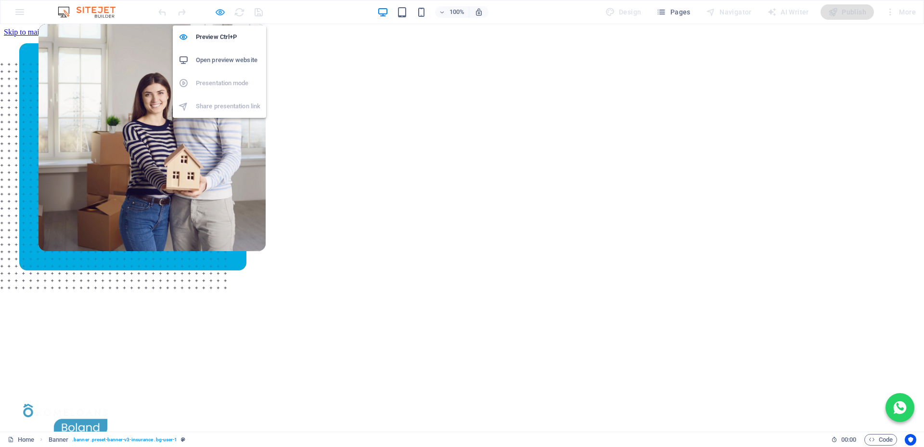
click at [220, 9] on icon "button" at bounding box center [220, 12] width 11 height 11
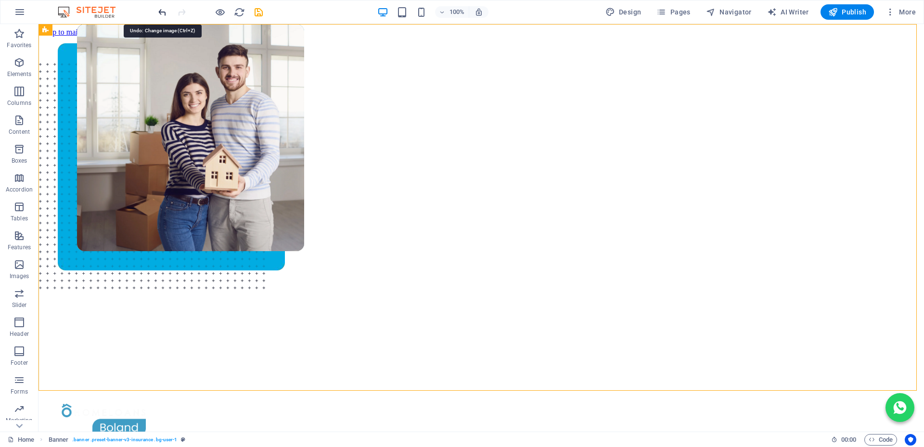
click at [163, 13] on icon "undo" at bounding box center [162, 12] width 11 height 11
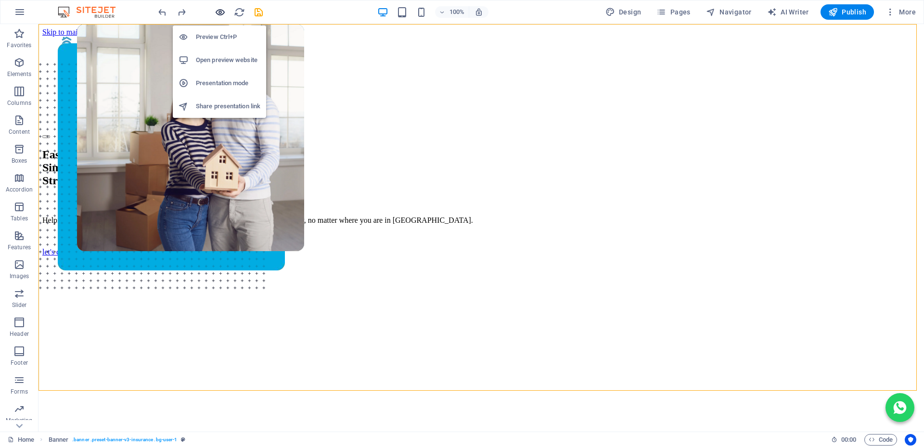
drag, startPoint x: 221, startPoint y: 14, endPoint x: 500, endPoint y: 194, distance: 331.3
click at [221, 14] on icon "button" at bounding box center [220, 12] width 11 height 11
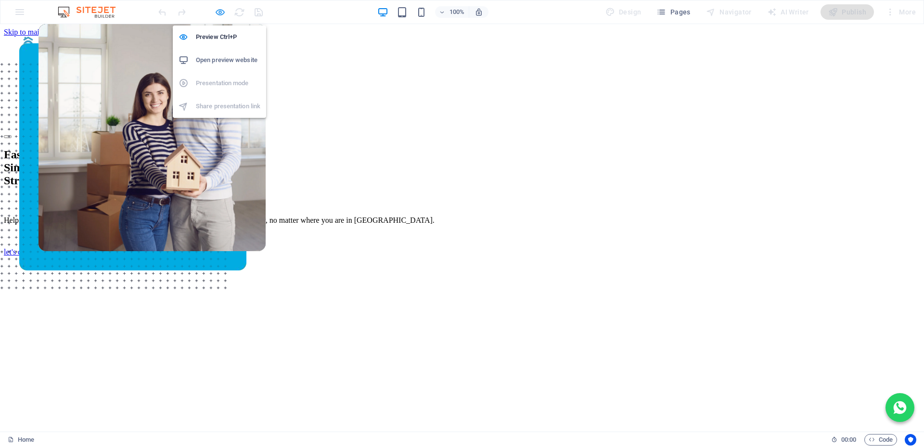
click at [219, 13] on icon "button" at bounding box center [220, 12] width 11 height 11
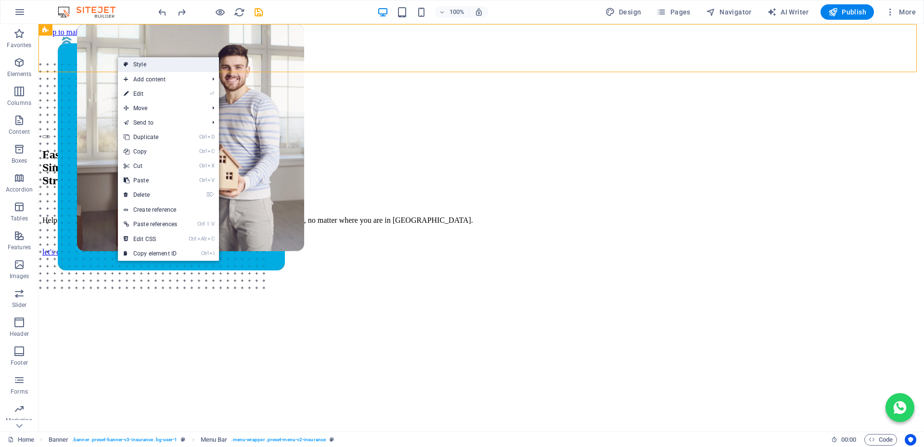
click at [131, 63] on link "Style" at bounding box center [168, 64] width 101 height 14
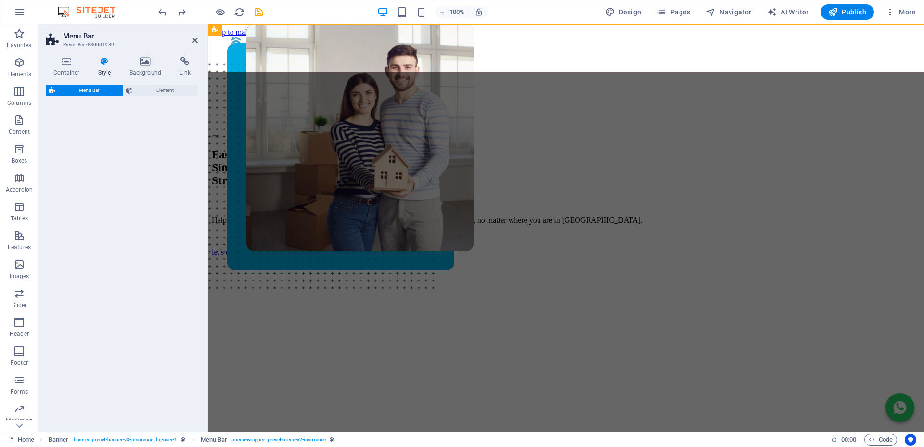
click at [147, 68] on h4 "Background" at bounding box center [147, 67] width 51 height 20
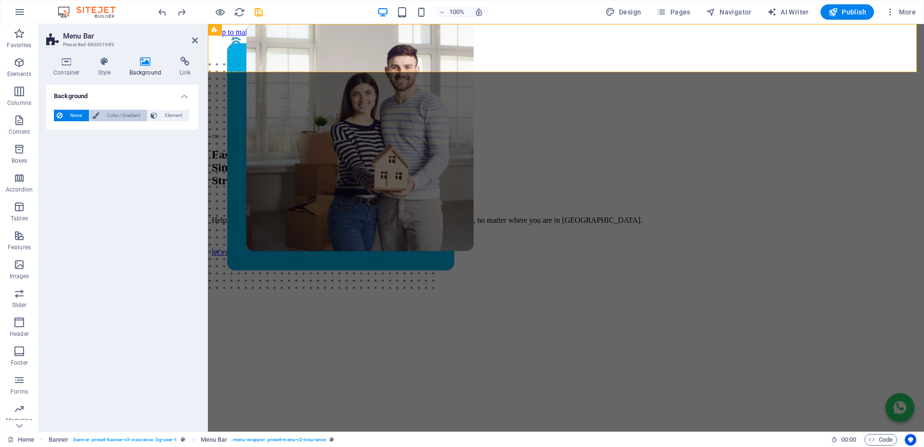
click at [128, 116] on span "Color / Gradient" at bounding box center [123, 116] width 42 height 12
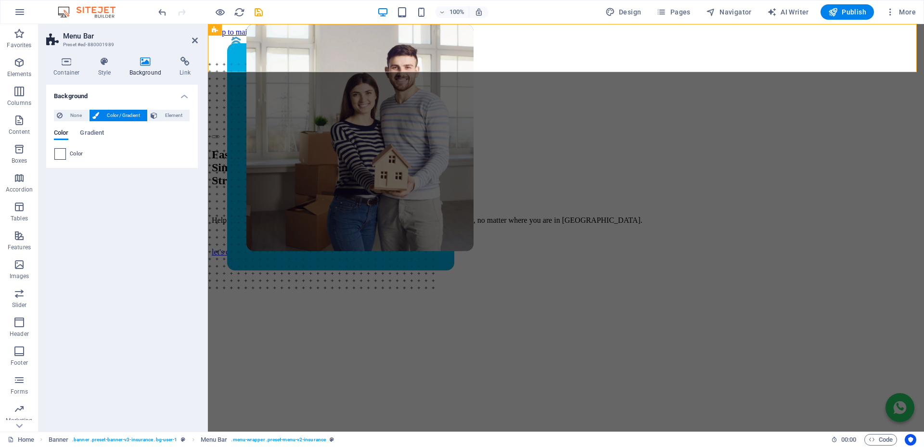
click at [64, 154] on span at bounding box center [60, 154] width 11 height 11
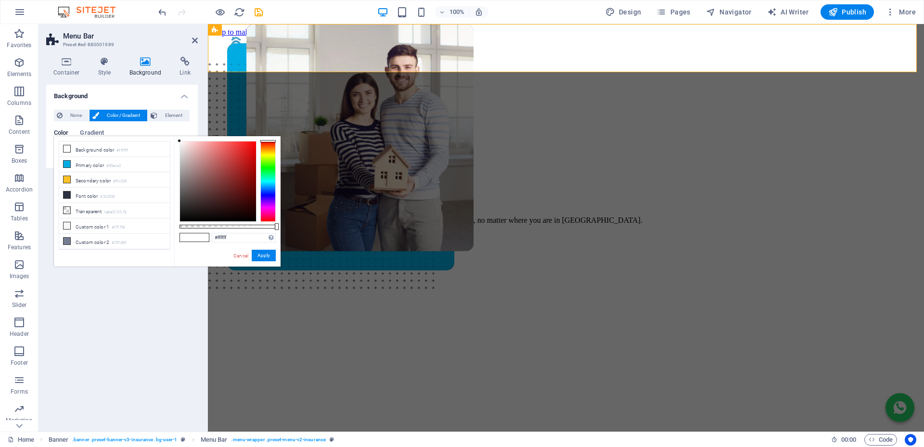
click at [125, 118] on span "Color / Gradient" at bounding box center [123, 116] width 42 height 12
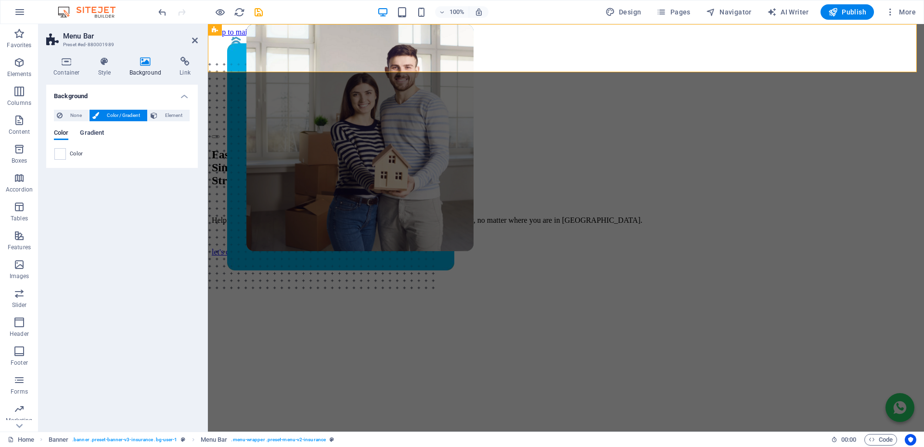
click at [95, 134] on span "Gradient" at bounding box center [92, 133] width 24 height 13
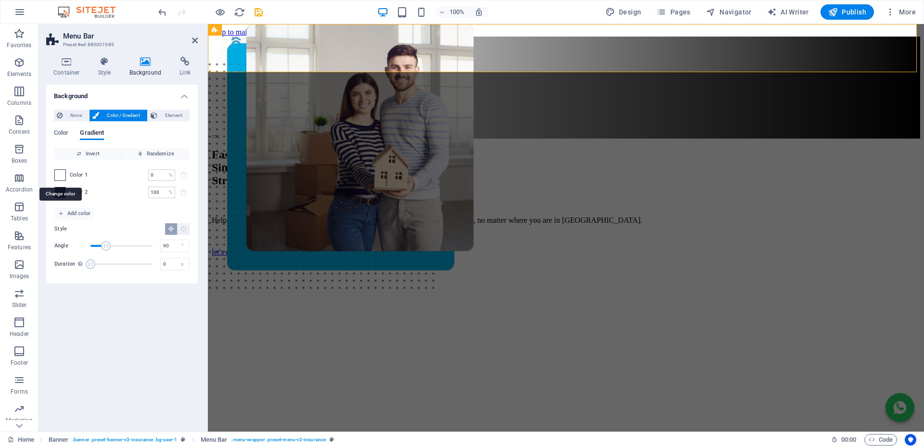
click at [62, 177] on span at bounding box center [60, 175] width 11 height 11
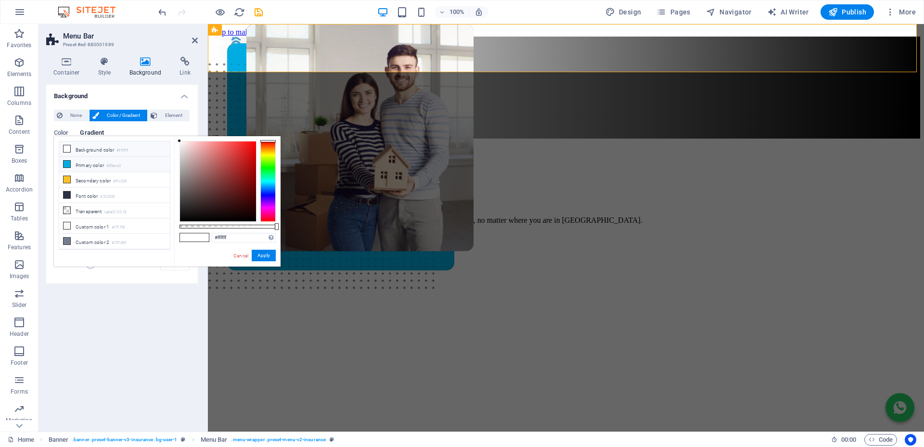
click at [67, 164] on icon at bounding box center [67, 164] width 7 height 7
type input "#00ace2"
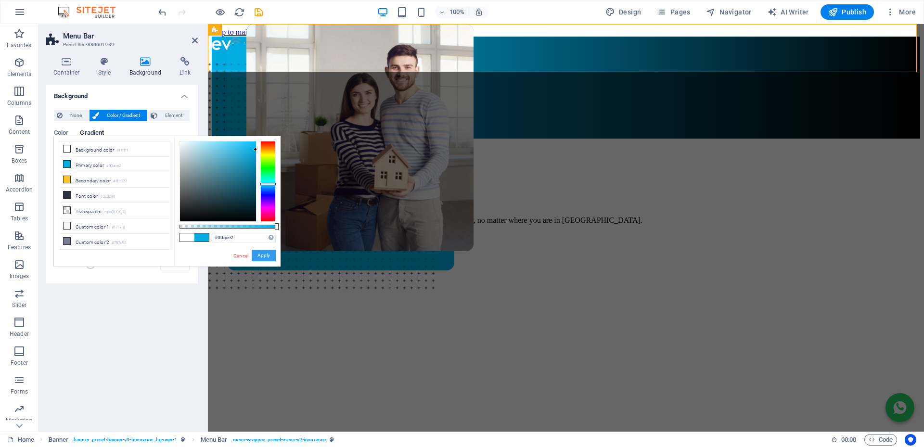
click at [264, 257] on button "Apply" at bounding box center [264, 256] width 24 height 12
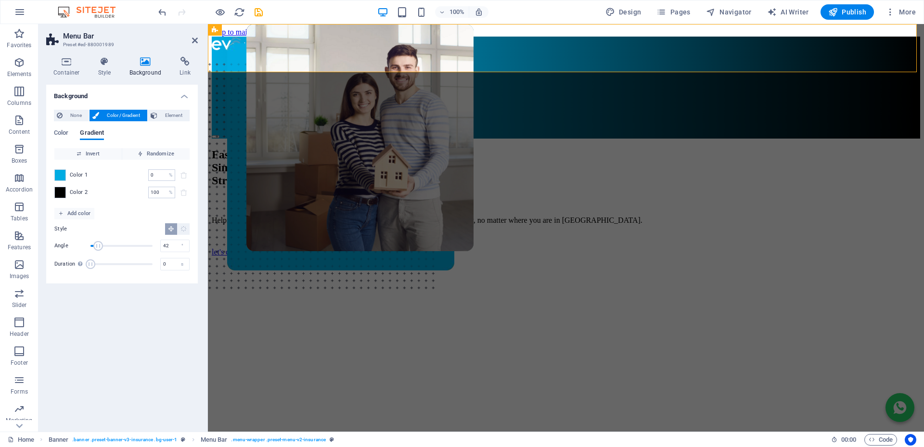
drag, startPoint x: 107, startPoint y: 244, endPoint x: 98, endPoint y: 245, distance: 9.6
click at [98, 245] on span "Angle" at bounding box center [98, 246] width 10 height 10
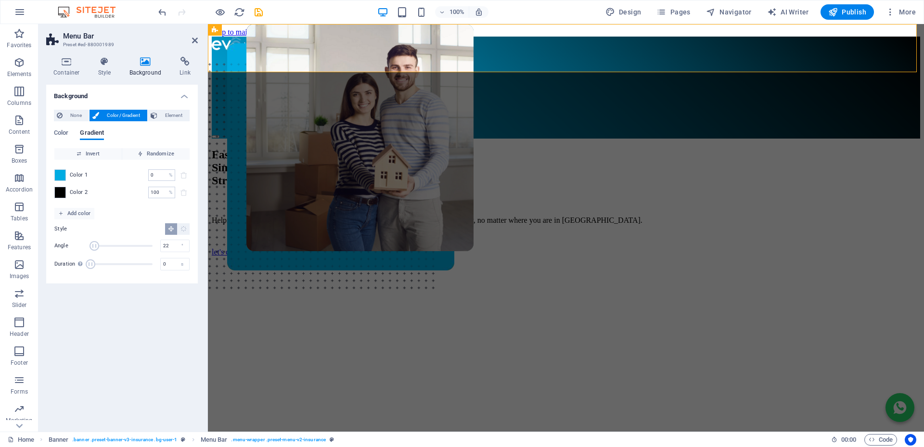
click at [94, 245] on span "Angle" at bounding box center [95, 246] width 10 height 10
click at [99, 245] on span "Angle" at bounding box center [99, 246] width 10 height 10
drag, startPoint x: 99, startPoint y: 245, endPoint x: 106, endPoint y: 245, distance: 7.2
click at [106, 245] on span "Angle" at bounding box center [107, 246] width 10 height 10
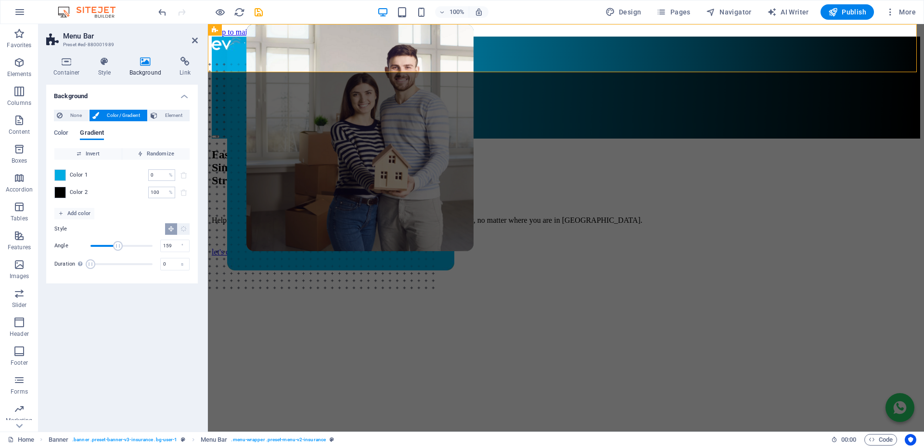
drag, startPoint x: 107, startPoint y: 244, endPoint x: 118, endPoint y: 246, distance: 11.2
click at [118, 246] on span "Angle" at bounding box center [118, 246] width 10 height 10
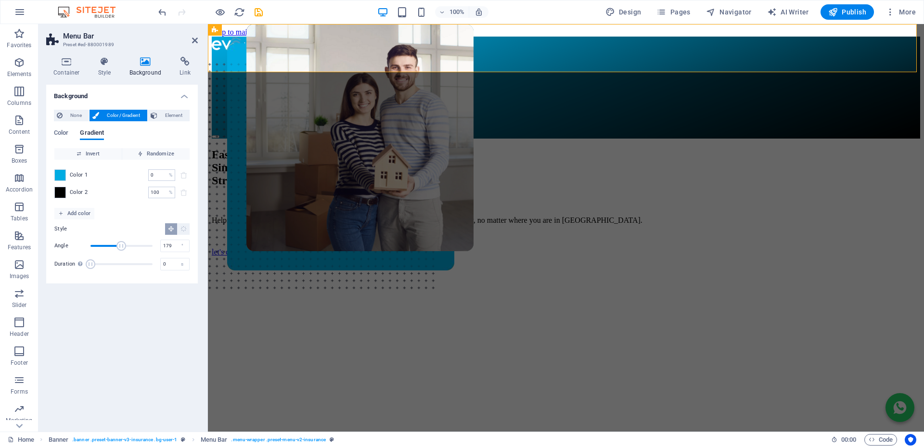
click at [121, 246] on span "Angle" at bounding box center [121, 246] width 10 height 10
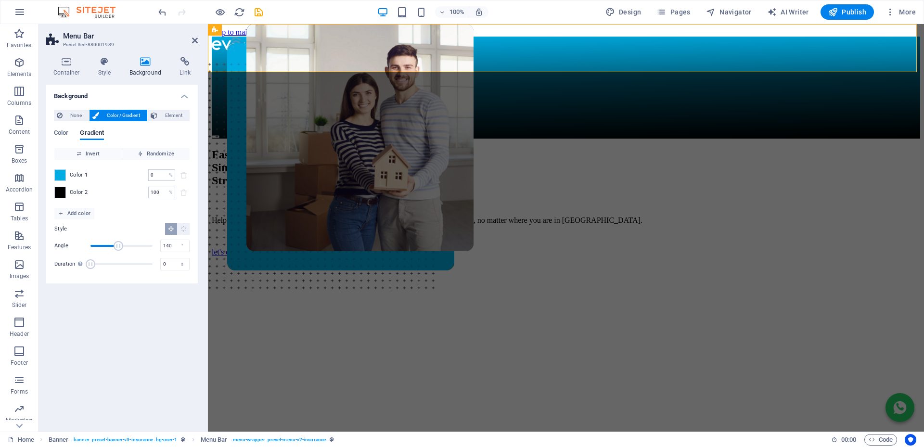
click at [114, 247] on span "Angle" at bounding box center [119, 246] width 10 height 10
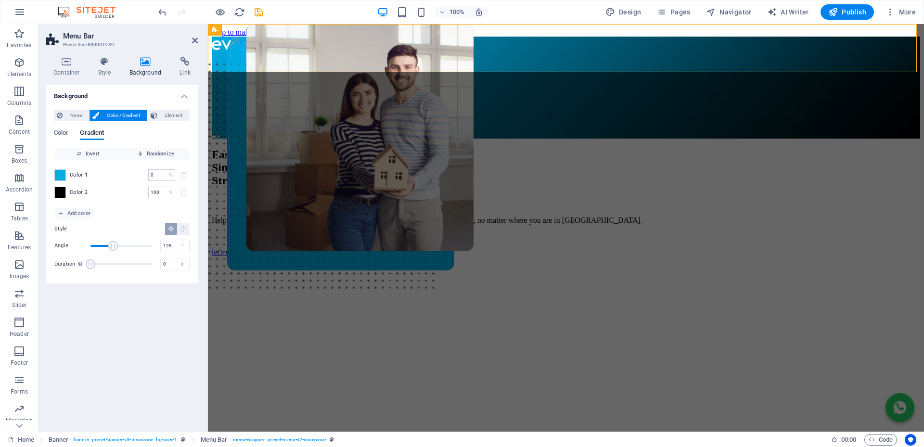
type input "126"
click at [112, 247] on span "Angle" at bounding box center [112, 246] width 10 height 10
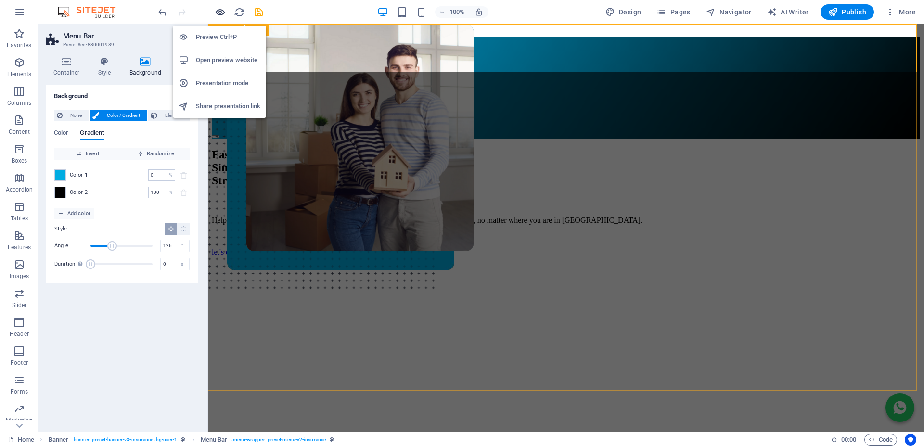
click at [220, 15] on icon "button" at bounding box center [220, 12] width 11 height 11
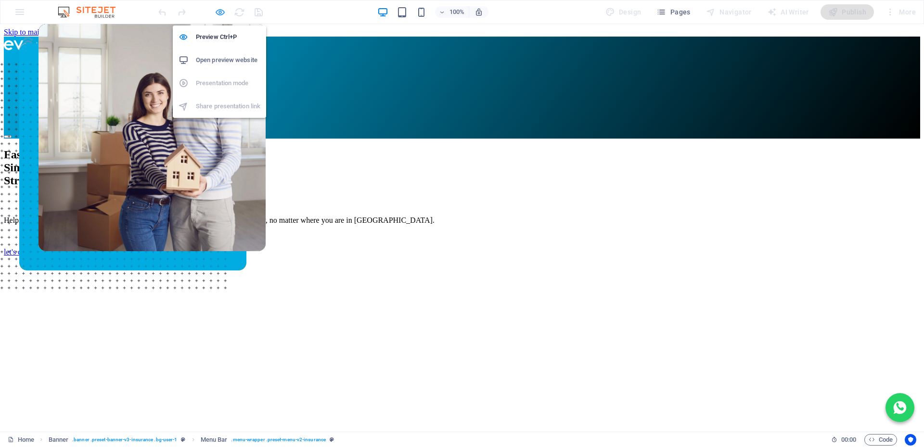
click at [220, 12] on icon "button" at bounding box center [220, 12] width 11 height 11
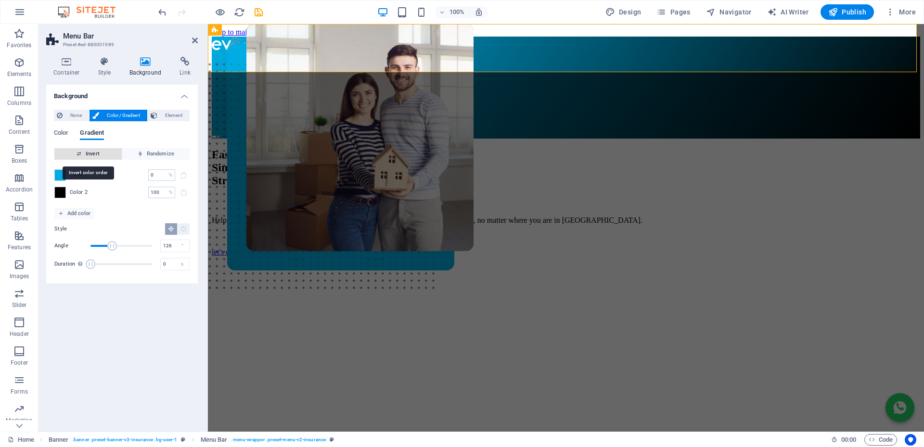
click at [92, 157] on span "Invert" at bounding box center [88, 154] width 60 height 12
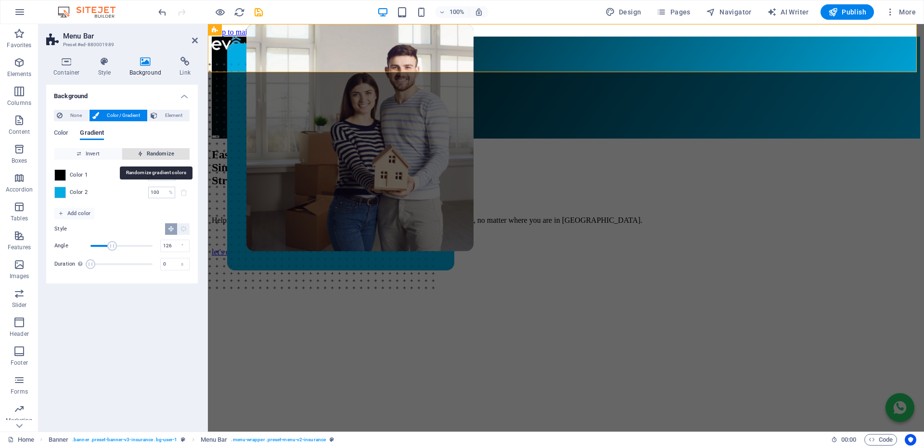
click at [153, 155] on span "Randomize" at bounding box center [156, 154] width 60 height 12
type input "56"
type input "48"
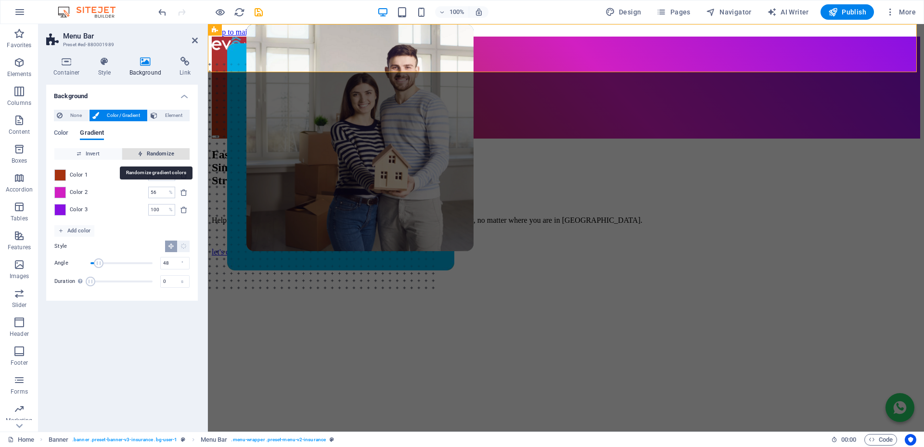
click at [160, 154] on span "Randomize" at bounding box center [156, 154] width 60 height 12
type input "100"
type input "232"
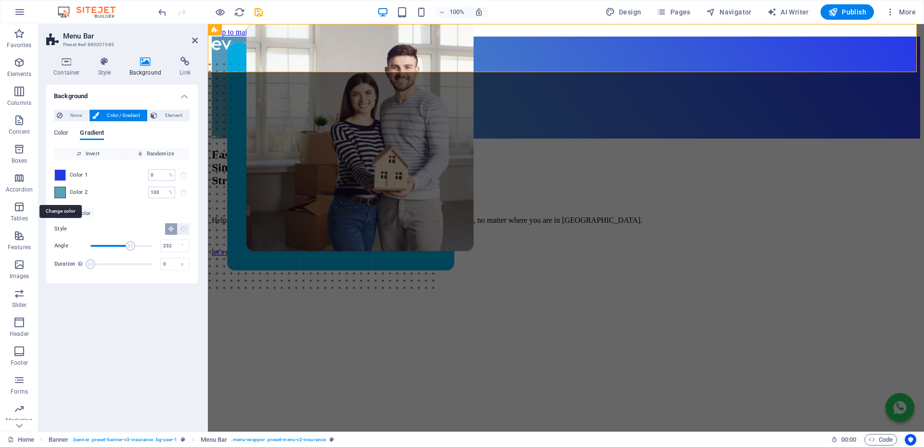
click at [60, 191] on span at bounding box center [60, 192] width 11 height 11
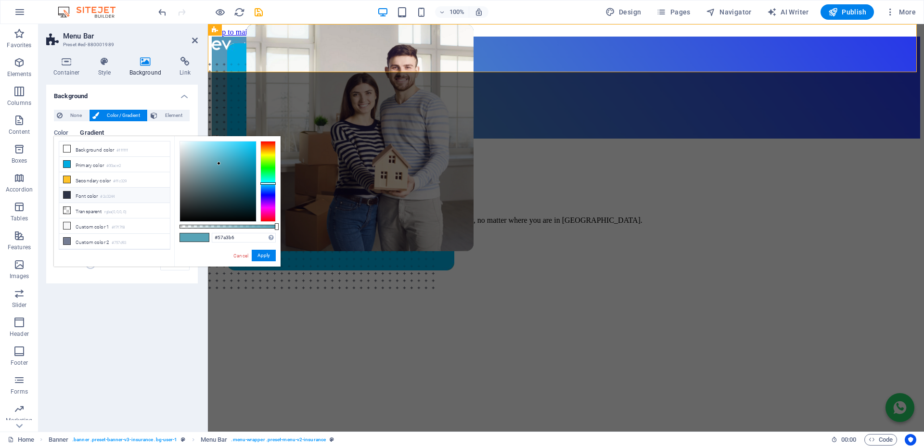
click at [66, 194] on icon at bounding box center [67, 195] width 7 height 7
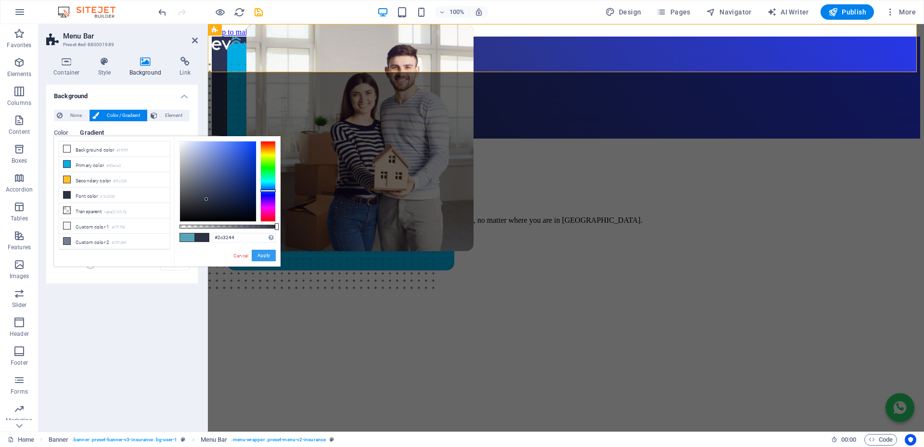
click at [267, 251] on button "Apply" at bounding box center [264, 256] width 24 height 12
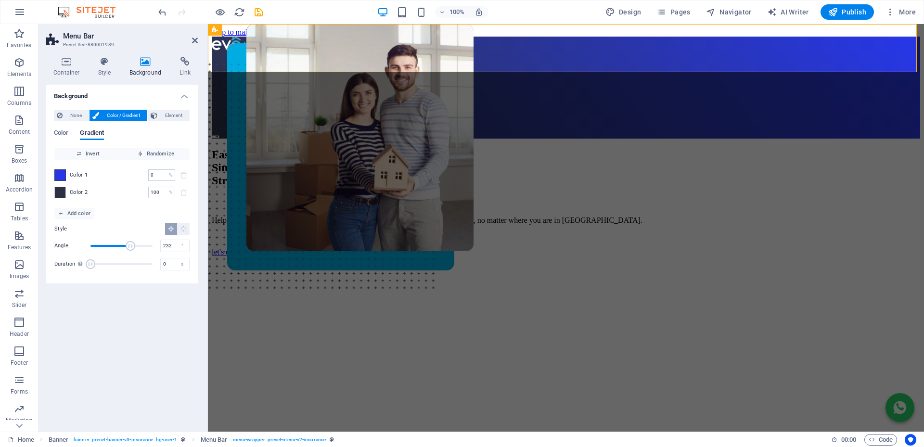
click at [62, 173] on span at bounding box center [60, 175] width 11 height 11
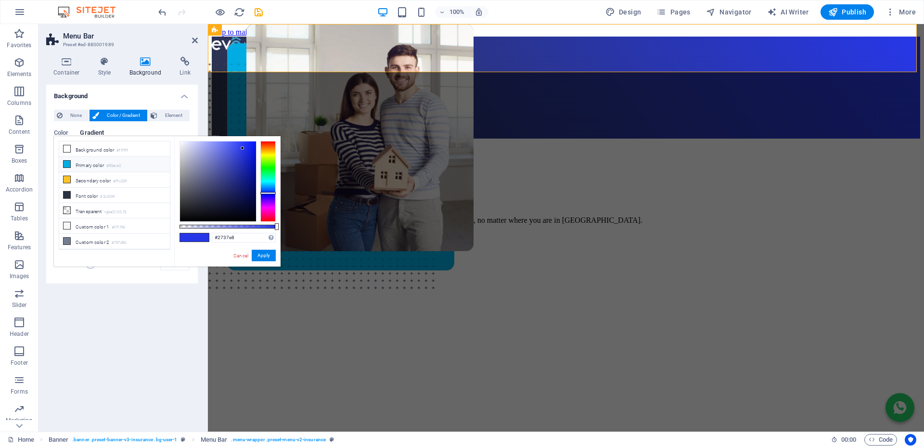
drag, startPoint x: 65, startPoint y: 165, endPoint x: 73, endPoint y: 169, distance: 9.3
click at [65, 164] on icon at bounding box center [67, 164] width 7 height 7
type input "#00ace2"
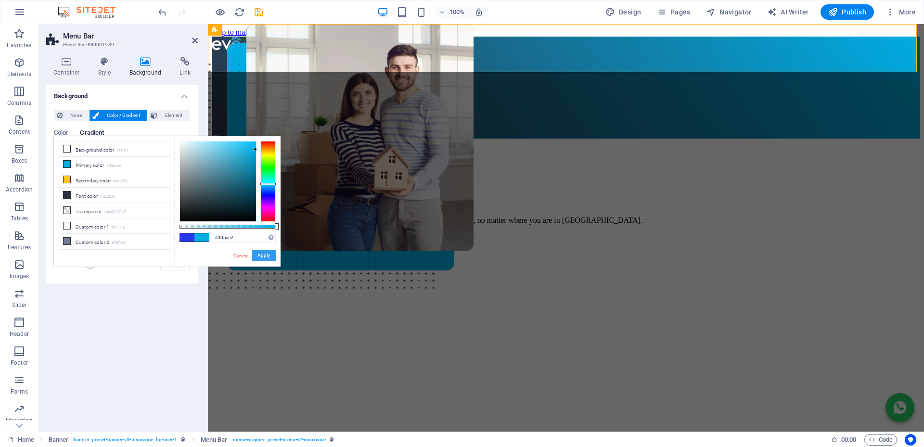
drag, startPoint x: 268, startPoint y: 255, endPoint x: 112, endPoint y: 199, distance: 165.6
click at [267, 254] on button "Apply" at bounding box center [264, 256] width 24 height 12
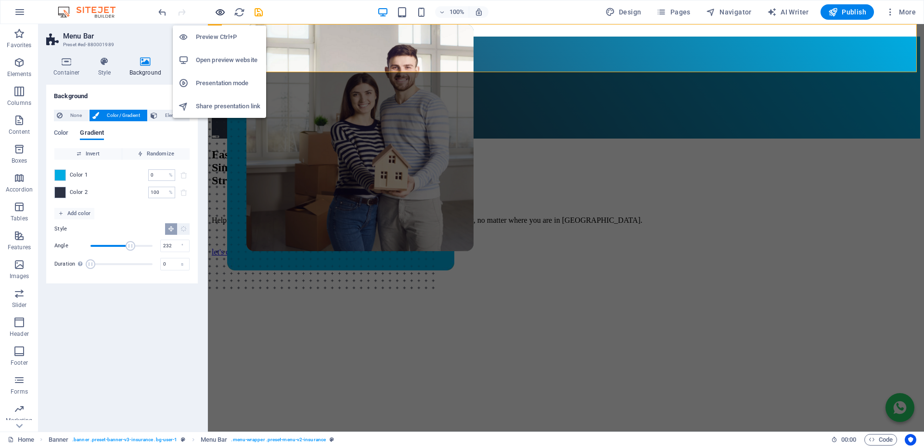
click at [218, 13] on icon "button" at bounding box center [220, 12] width 11 height 11
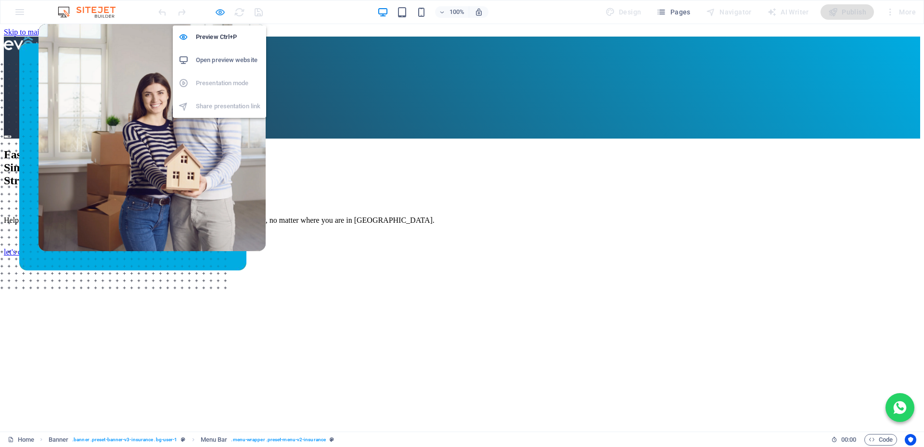
click at [220, 14] on icon "button" at bounding box center [220, 12] width 11 height 11
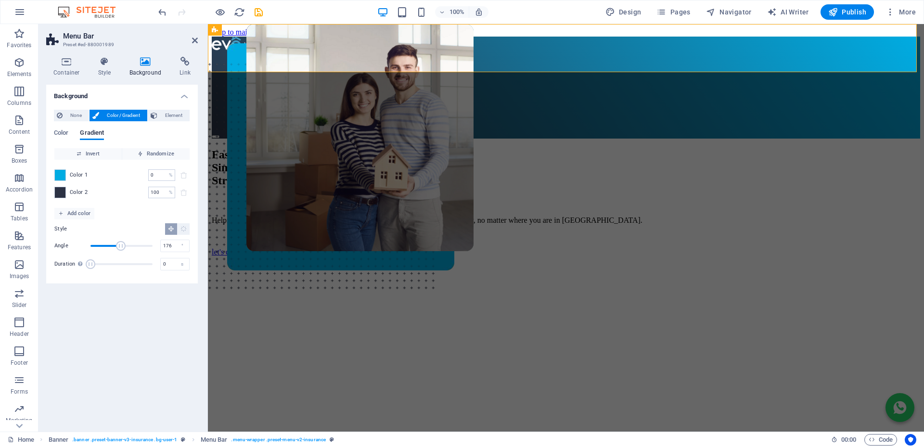
drag, startPoint x: 128, startPoint y: 244, endPoint x: 121, endPoint y: 243, distance: 7.4
click at [121, 243] on span "Angle" at bounding box center [121, 246] width 10 height 10
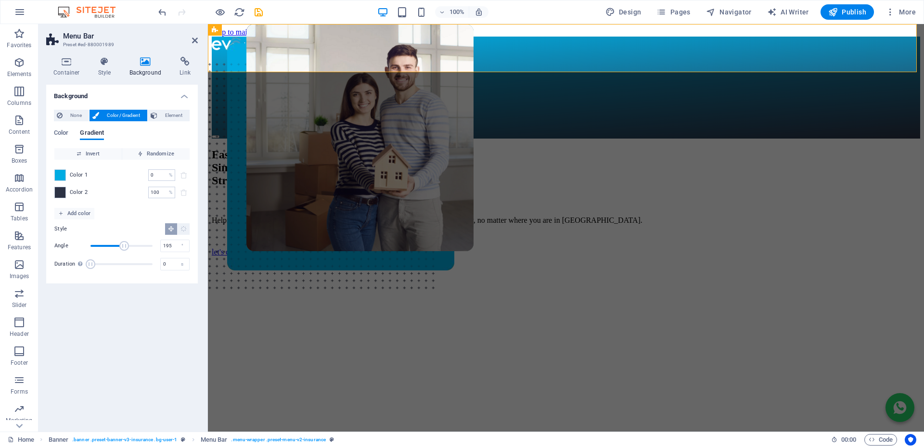
click at [124, 243] on span "Angle" at bounding box center [124, 246] width 10 height 10
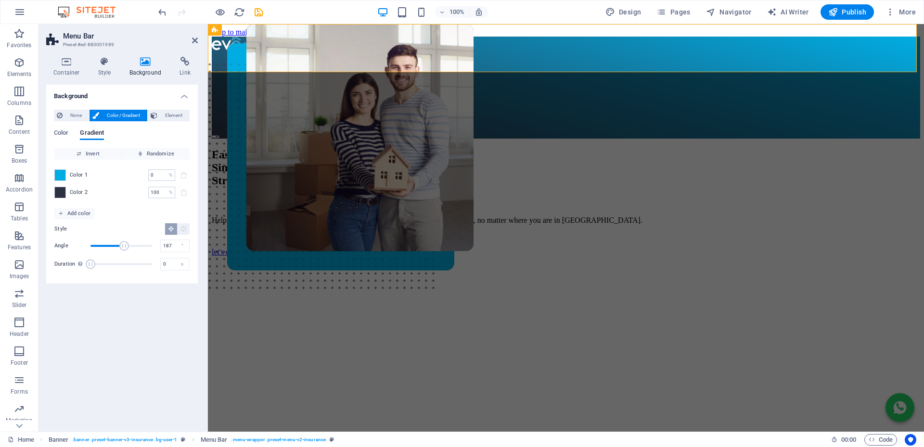
click at [123, 243] on span "Angle" at bounding box center [124, 246] width 10 height 10
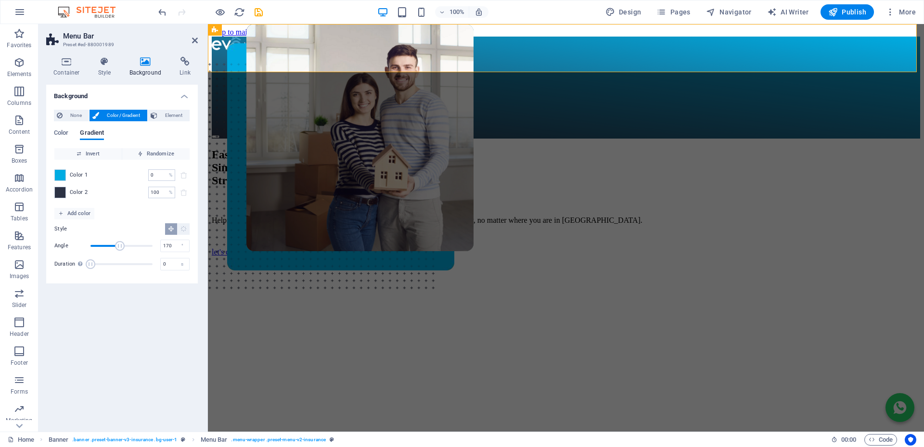
click at [120, 243] on span "Angle" at bounding box center [120, 246] width 10 height 10
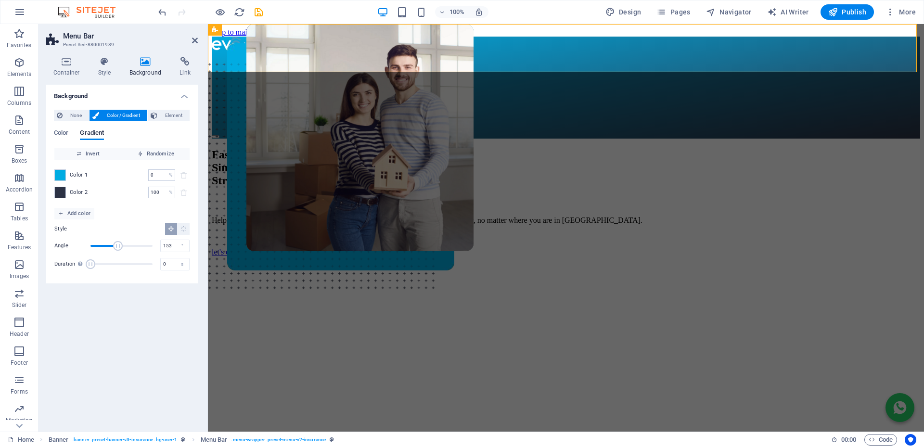
click at [117, 242] on span "Angle" at bounding box center [118, 246] width 10 height 10
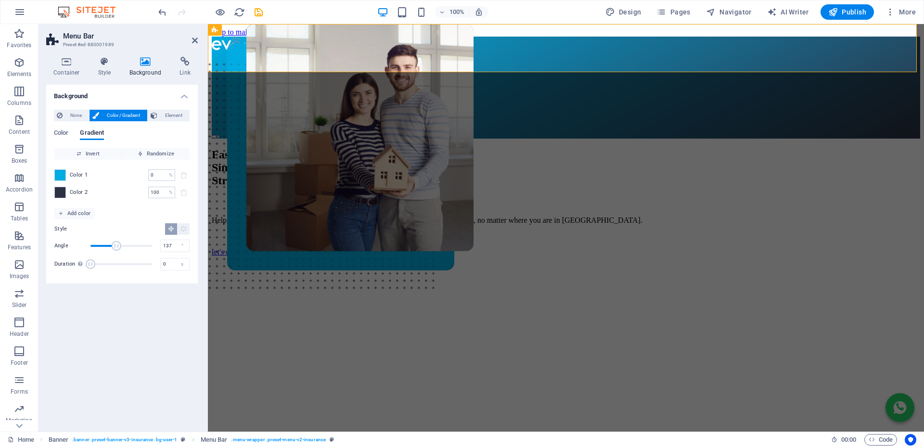
click at [114, 242] on span "Angle" at bounding box center [117, 246] width 10 height 10
click at [108, 243] on span "Angle" at bounding box center [111, 246] width 10 height 10
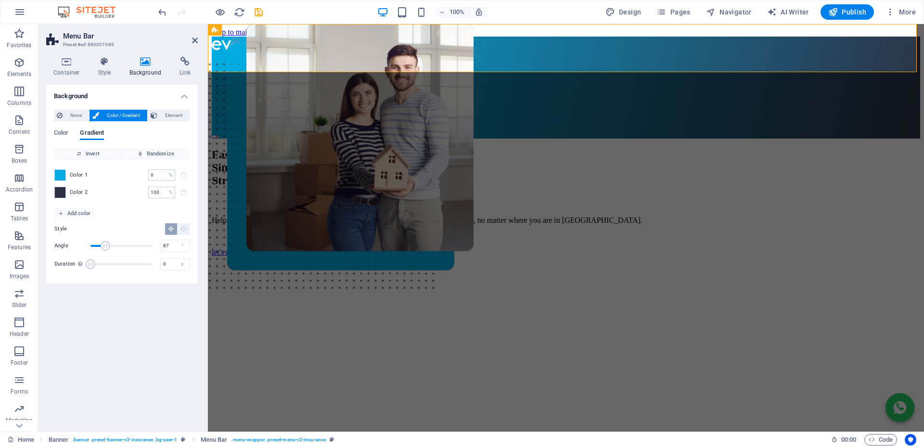
click at [105, 241] on span "Angle" at bounding box center [106, 246] width 10 height 10
click at [99, 241] on span "Angle" at bounding box center [101, 246] width 10 height 10
click at [113, 245] on span "Angle" at bounding box center [121, 246] width 62 height 14
drag, startPoint x: 111, startPoint y: 245, endPoint x: 116, endPoint y: 246, distance: 5.3
click at [116, 246] on span "Angle" at bounding box center [116, 246] width 10 height 10
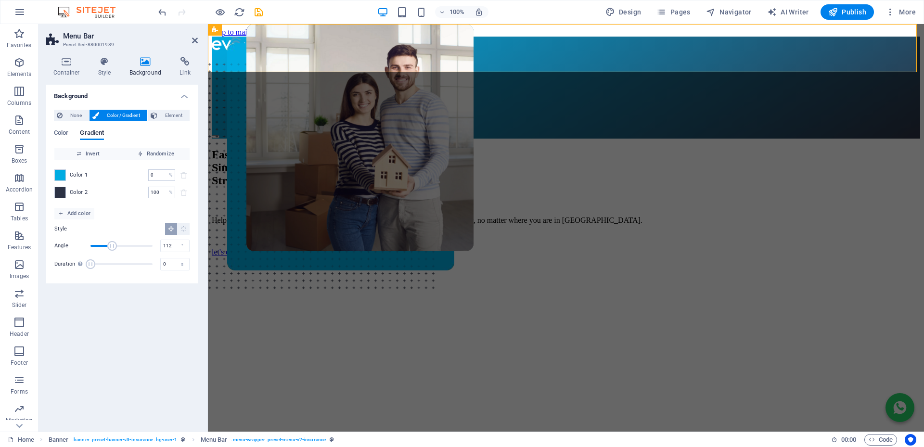
drag, startPoint x: 116, startPoint y: 246, endPoint x: 110, endPoint y: 246, distance: 6.3
click at [110, 246] on span "Angle" at bounding box center [112, 246] width 10 height 10
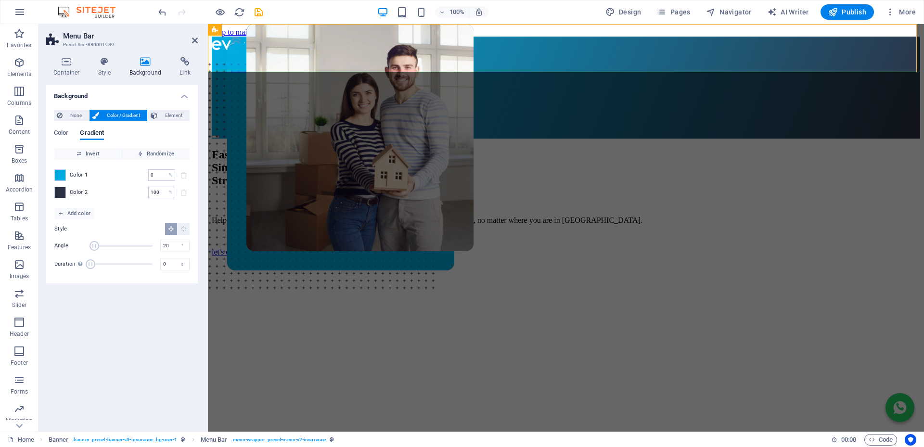
drag, startPoint x: 110, startPoint y: 246, endPoint x: 94, endPoint y: 243, distance: 16.1
click at [94, 243] on span "Angle" at bounding box center [95, 246] width 10 height 10
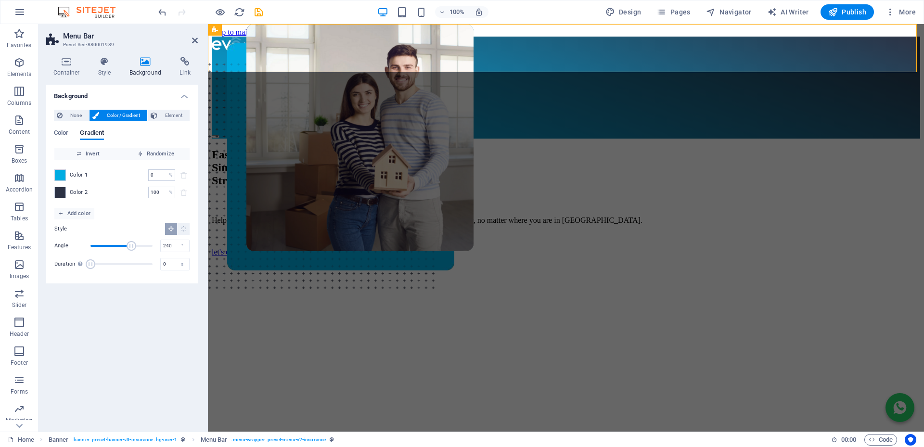
click at [132, 253] on span "Angle" at bounding box center [121, 246] width 62 height 14
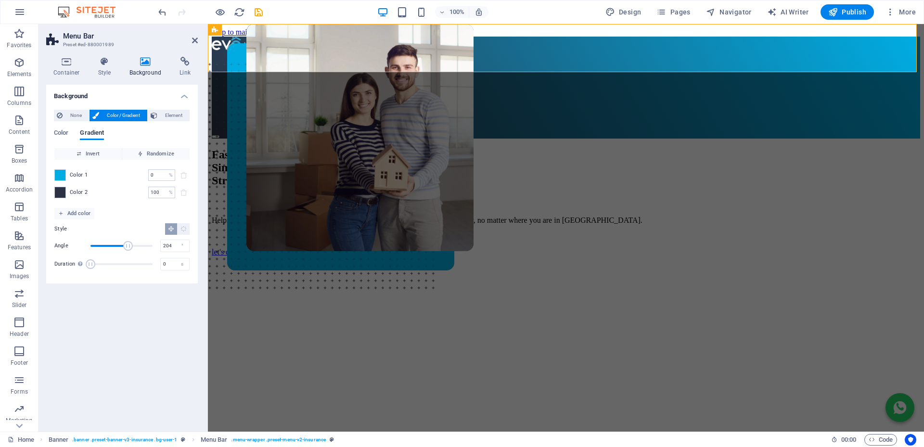
drag, startPoint x: 132, startPoint y: 252, endPoint x: 126, endPoint y: 251, distance: 6.8
click at [126, 251] on span "Angle" at bounding box center [121, 246] width 62 height 14
click at [117, 246] on span "Angle" at bounding box center [121, 246] width 62 height 14
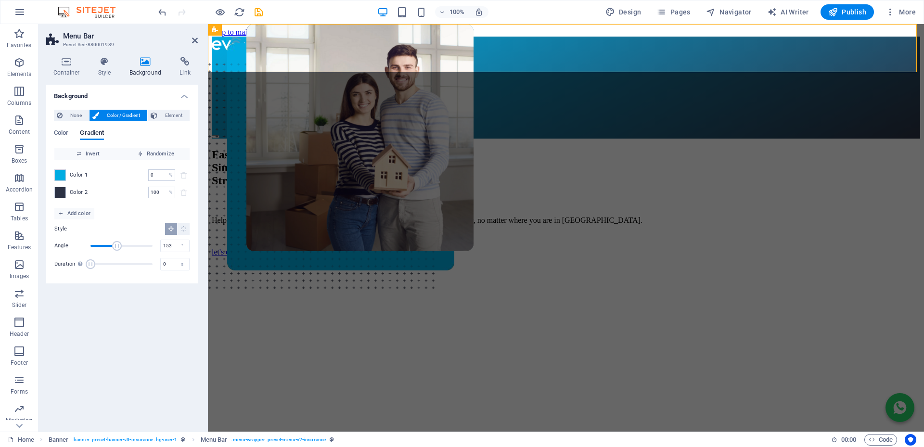
drag, startPoint x: 176, startPoint y: 243, endPoint x: 148, endPoint y: 243, distance: 27.9
click at [148, 243] on div "Angle 153 °" at bounding box center [121, 246] width 135 height 14
drag, startPoint x: 168, startPoint y: 245, endPoint x: 150, endPoint y: 244, distance: 18.3
click at [150, 244] on div "Angle 153 °" at bounding box center [121, 246] width 135 height 14
type input "200"
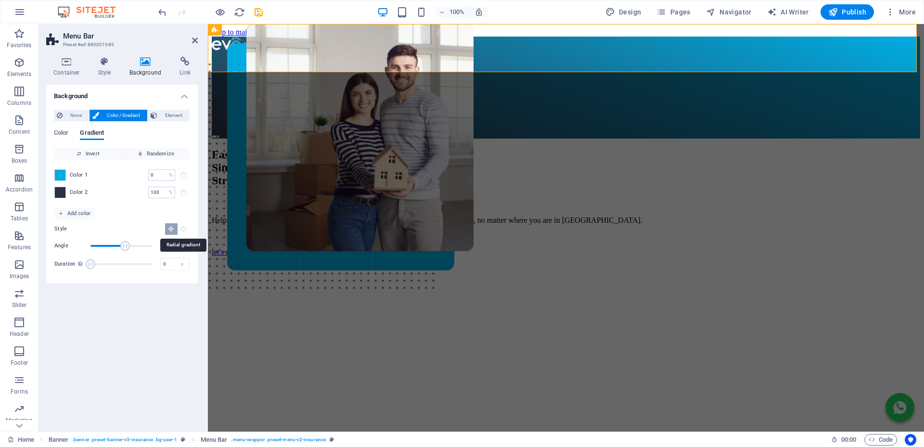
click at [184, 228] on icon "Radial gradient" at bounding box center [183, 229] width 6 height 6
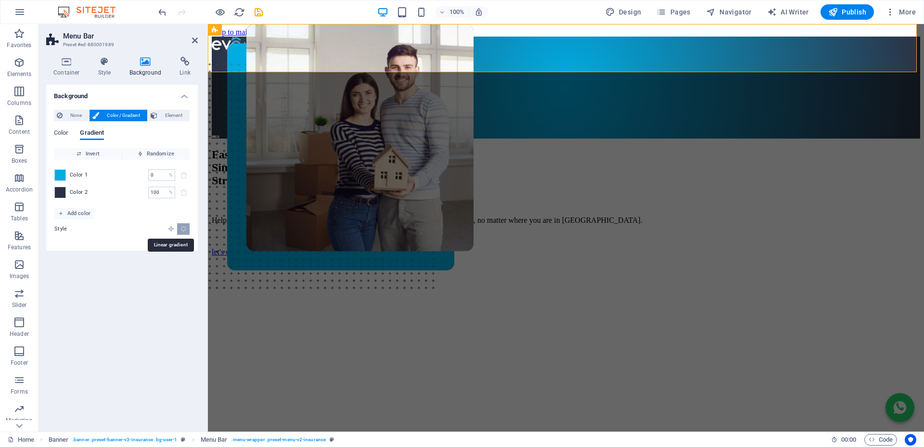
click at [174, 232] on icon "Linear gradient" at bounding box center [171, 229] width 6 height 6
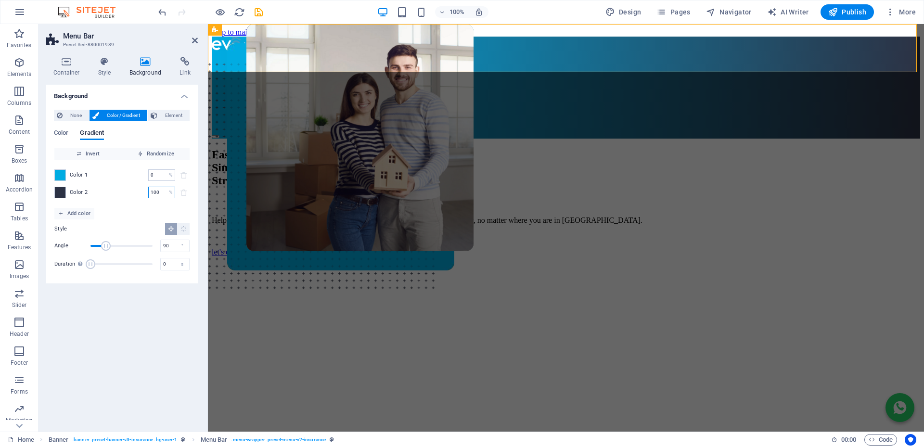
drag, startPoint x: 163, startPoint y: 193, endPoint x: 120, endPoint y: 189, distance: 42.6
click at [120, 189] on div "Color 2 100 % ​" at bounding box center [121, 193] width 135 height 12
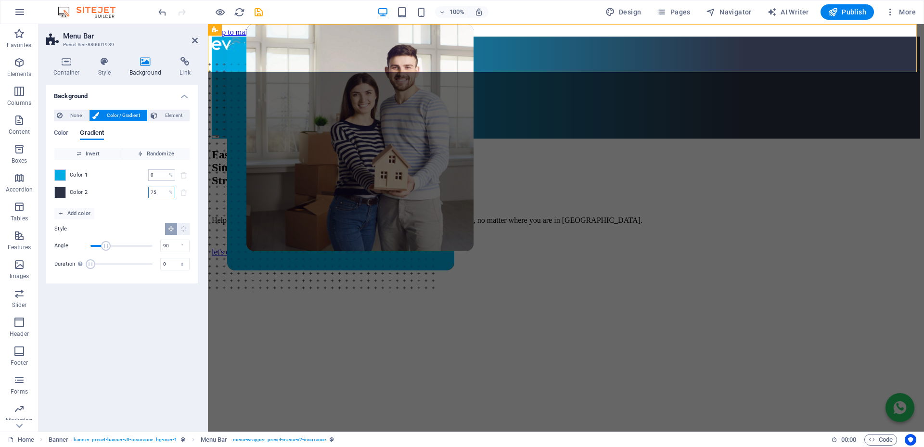
click at [127, 189] on div "Color 2 75 % ​" at bounding box center [121, 193] width 135 height 12
type input "50"
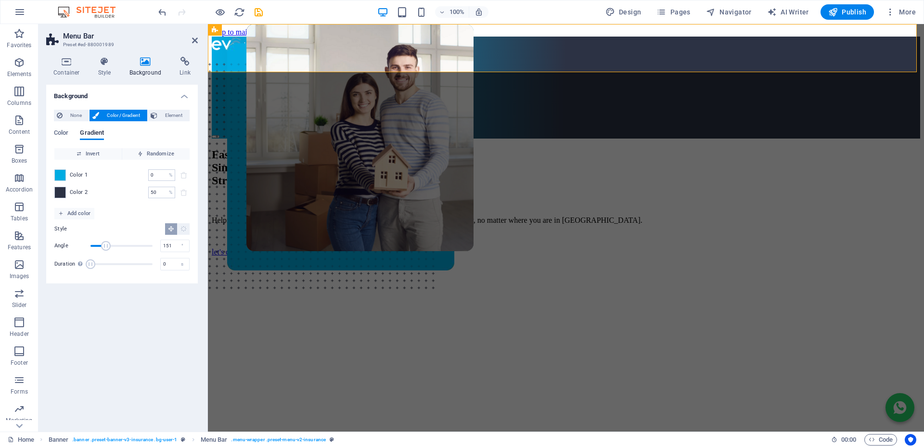
click at [116, 247] on span "Angle" at bounding box center [121, 246] width 62 height 14
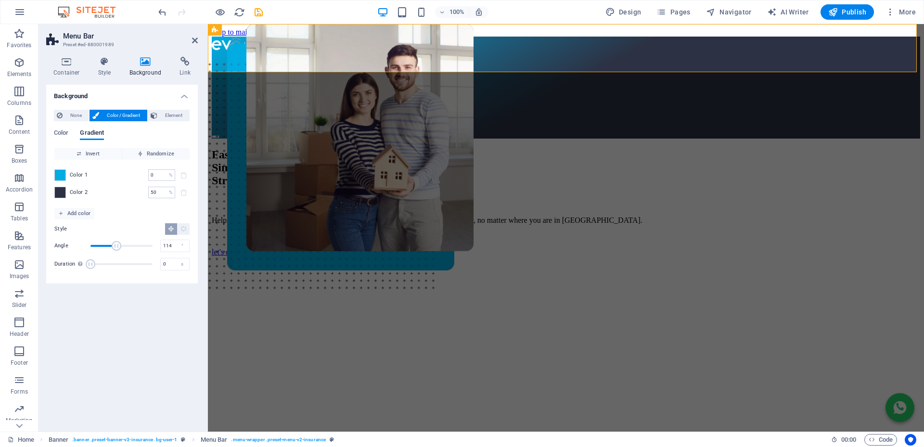
click at [110, 247] on span "Angle" at bounding box center [121, 246] width 62 height 14
click at [99, 246] on span "Angle" at bounding box center [121, 246] width 62 height 14
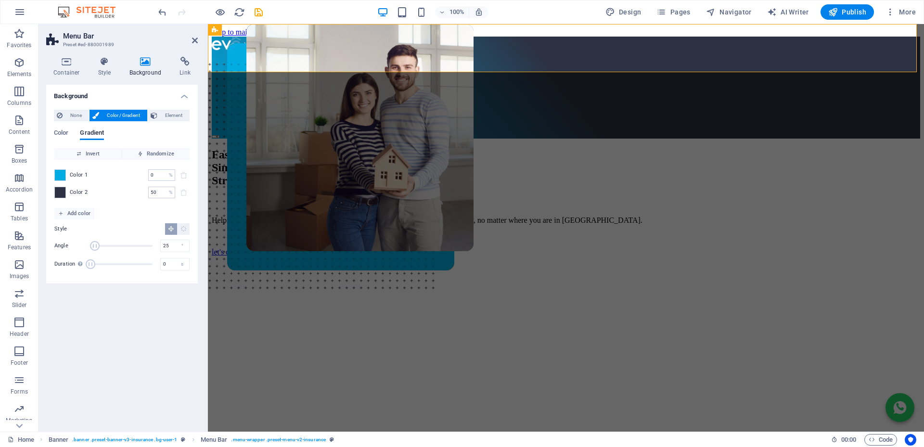
click at [95, 243] on span "Angle" at bounding box center [95, 246] width 10 height 10
click at [129, 247] on span "Angle" at bounding box center [121, 246] width 62 height 14
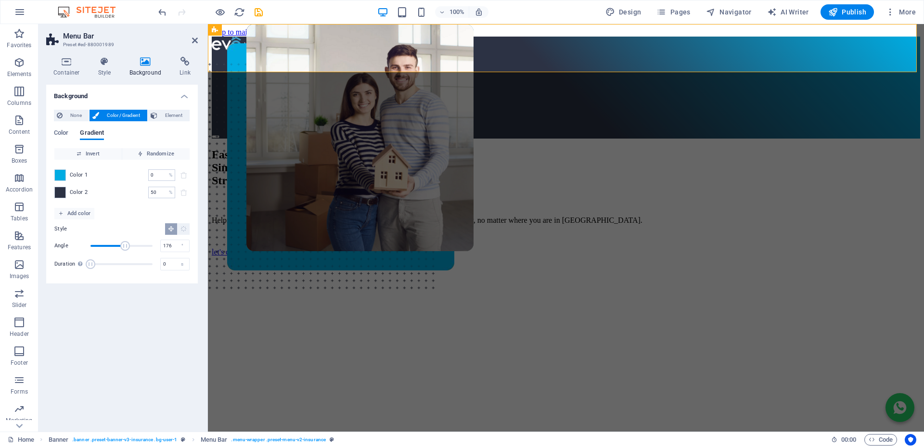
drag, startPoint x: 125, startPoint y: 245, endPoint x: 120, endPoint y: 244, distance: 5.5
click at [120, 244] on span "Angle" at bounding box center [125, 246] width 10 height 10
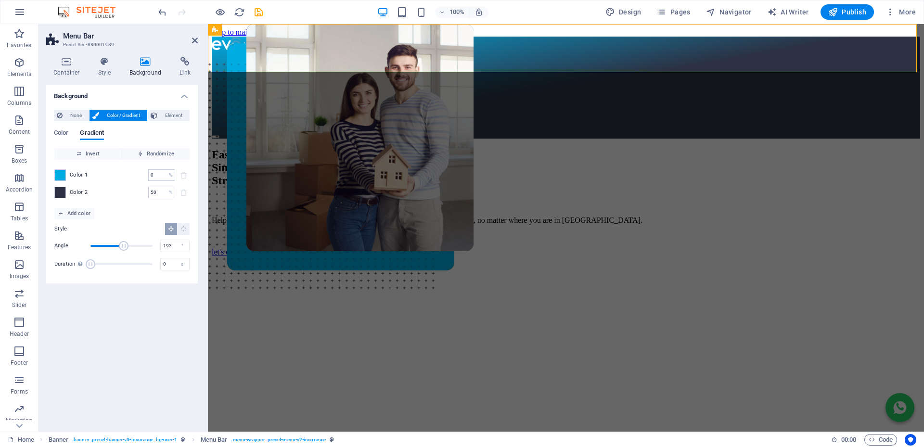
click at [124, 244] on span "Angle" at bounding box center [124, 246] width 10 height 10
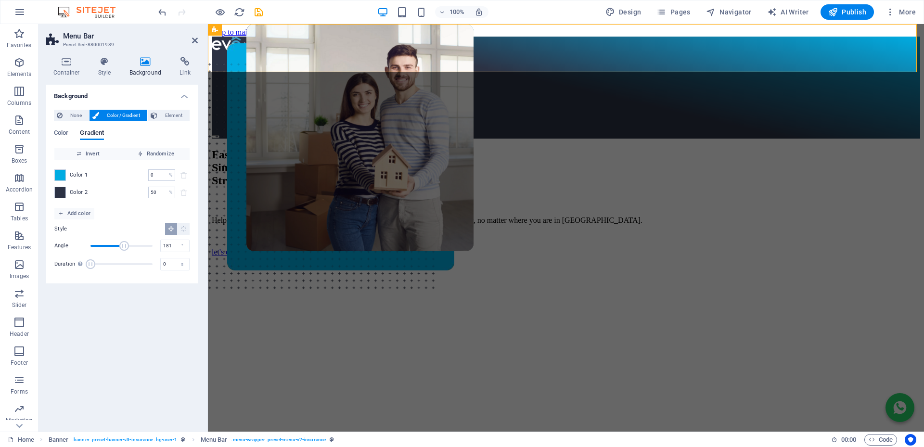
click at [121, 244] on span "Angle" at bounding box center [124, 246] width 10 height 10
type input "176"
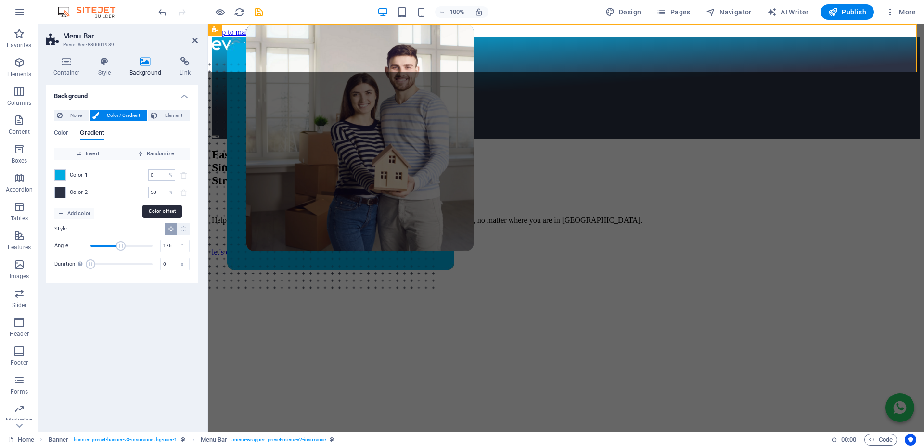
drag, startPoint x: 159, startPoint y: 194, endPoint x: 108, endPoint y: 193, distance: 50.5
click at [108, 193] on div "Color 2 50 % ​" at bounding box center [121, 193] width 135 height 12
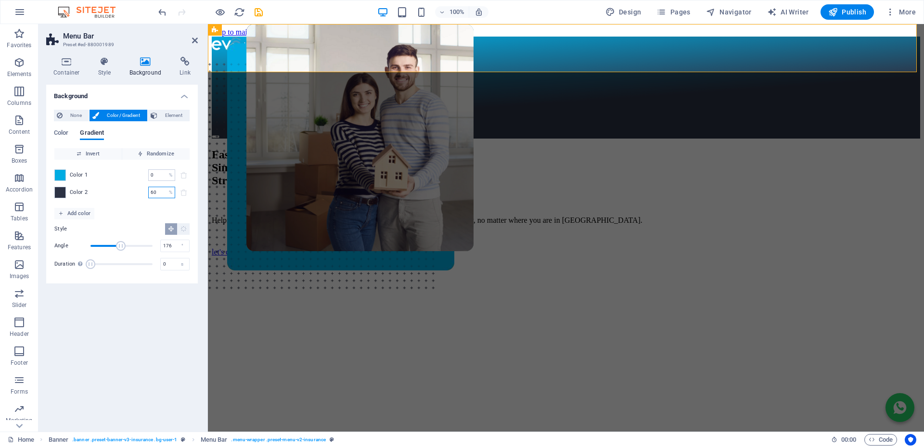
drag, startPoint x: 129, startPoint y: 188, endPoint x: 120, endPoint y: 187, distance: 9.2
click at [120, 187] on div "Color 2 60 % ​" at bounding box center [121, 193] width 135 height 12
type input "75"
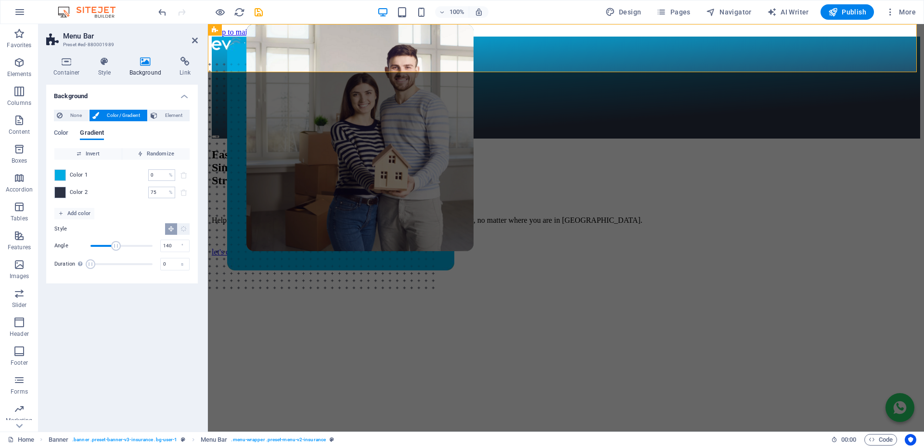
click at [115, 244] on span "Angle" at bounding box center [116, 246] width 10 height 10
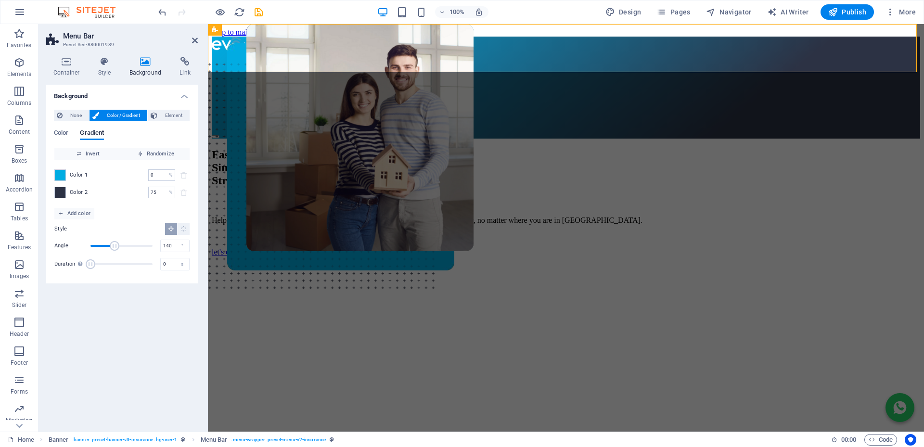
type input "141"
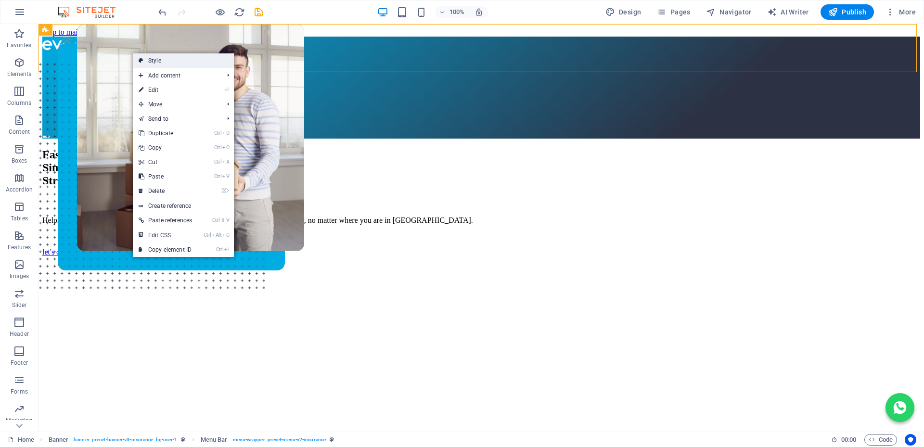
drag, startPoint x: 147, startPoint y: 58, endPoint x: 218, endPoint y: 173, distance: 135.5
click at [147, 58] on link "Style" at bounding box center [183, 60] width 101 height 14
select select "rem"
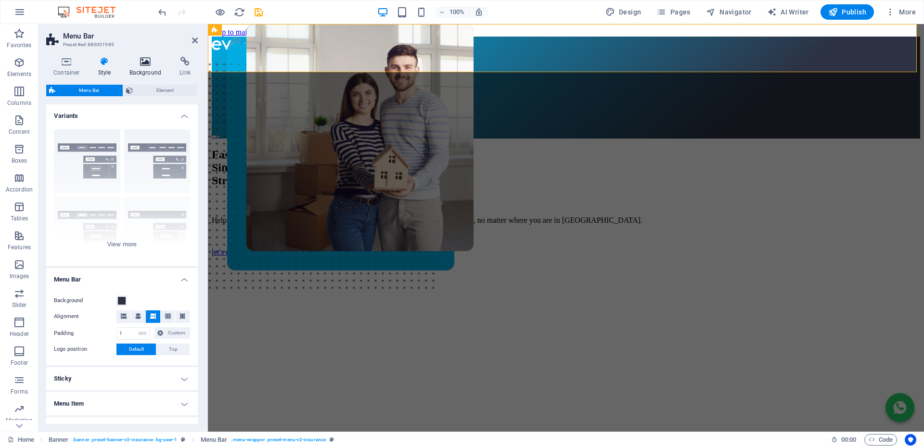
click at [143, 64] on icon at bounding box center [145, 62] width 47 height 10
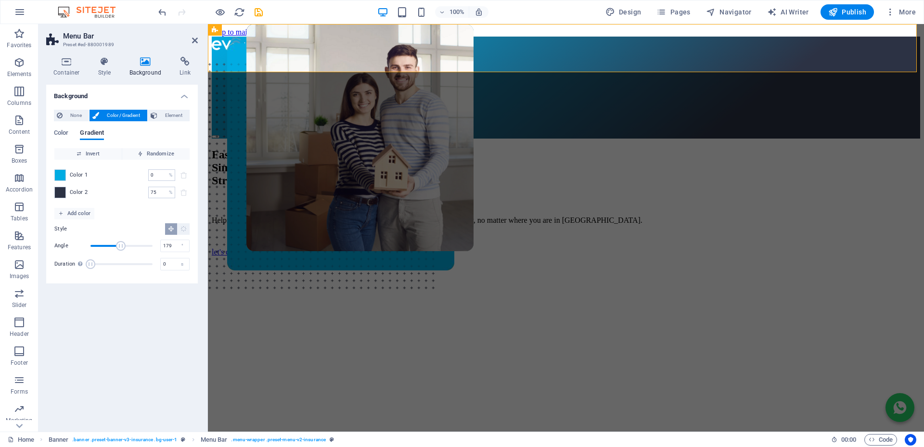
drag, startPoint x: 116, startPoint y: 243, endPoint x: 121, endPoint y: 244, distance: 5.5
click at [121, 244] on span "Angle" at bounding box center [121, 246] width 10 height 10
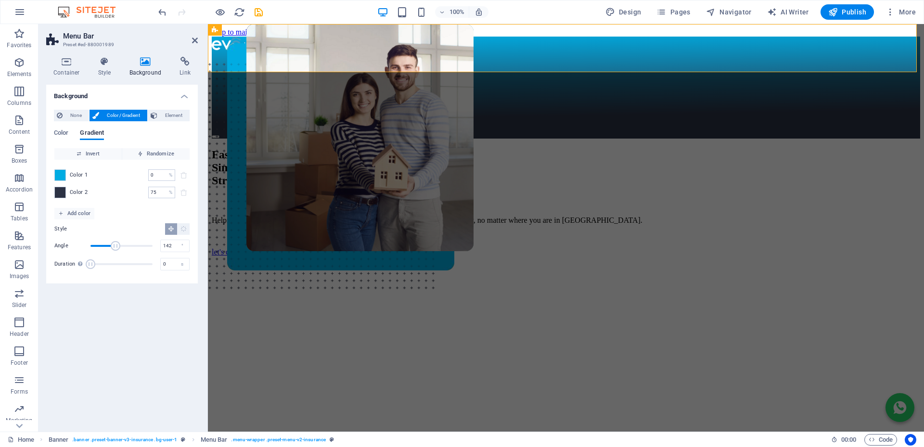
click at [115, 244] on span "Angle" at bounding box center [116, 246] width 10 height 10
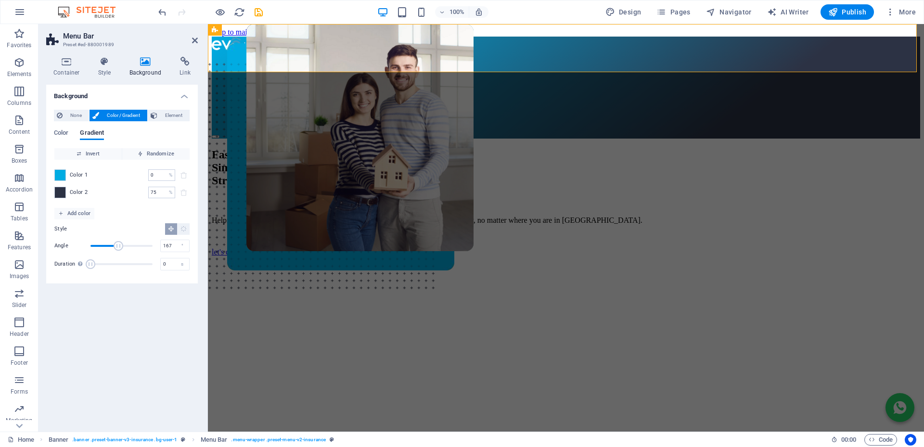
drag, startPoint x: 115, startPoint y: 244, endPoint x: 120, endPoint y: 245, distance: 5.0
click at [119, 245] on span "Angle" at bounding box center [119, 246] width 10 height 10
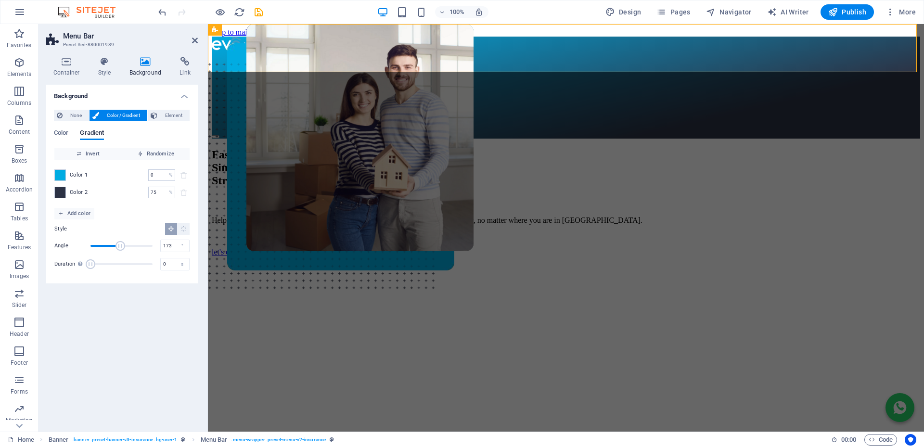
click at [120, 245] on span "Angle" at bounding box center [121, 246] width 10 height 10
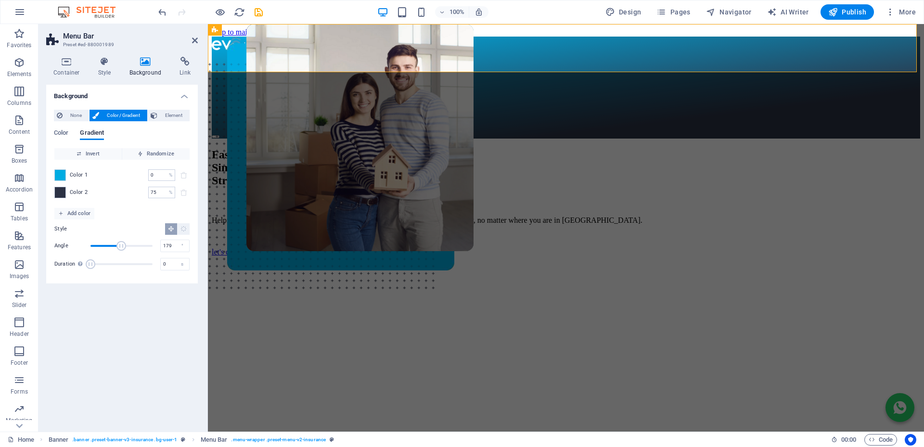
click at [121, 246] on span "Angle" at bounding box center [121, 246] width 10 height 10
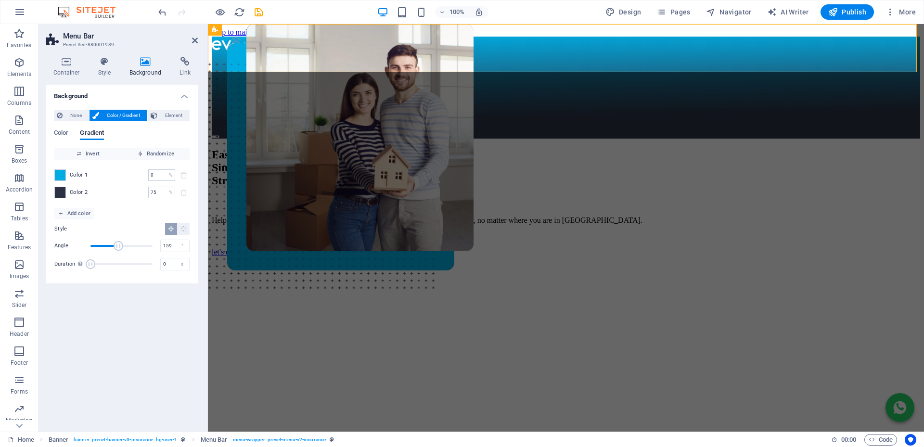
click at [118, 245] on span "Angle" at bounding box center [119, 246] width 10 height 10
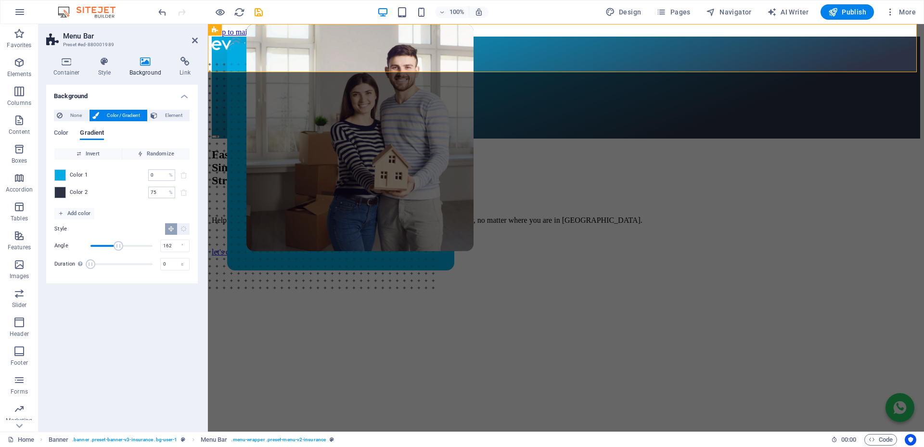
click at [118, 245] on span "Angle" at bounding box center [119, 246] width 10 height 10
type input "170"
click at [120, 245] on span "Angle" at bounding box center [120, 246] width 10 height 10
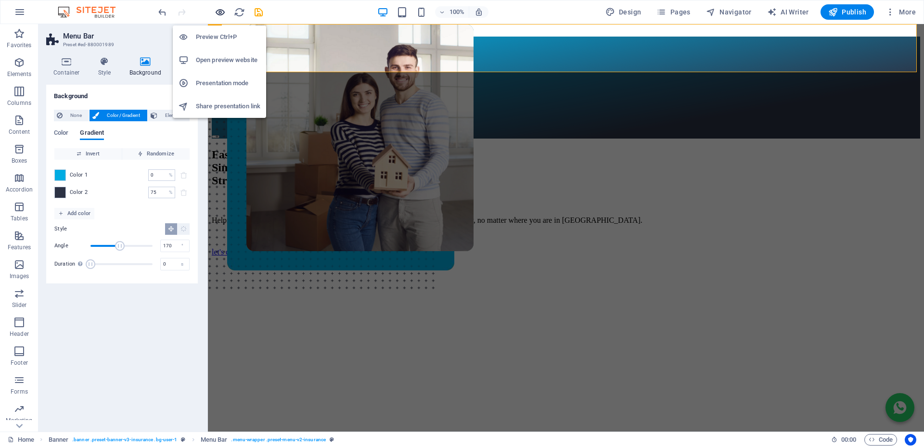
drag, startPoint x: 219, startPoint y: 11, endPoint x: 604, endPoint y: 163, distance: 414.7
click at [219, 11] on icon "button" at bounding box center [220, 12] width 11 height 11
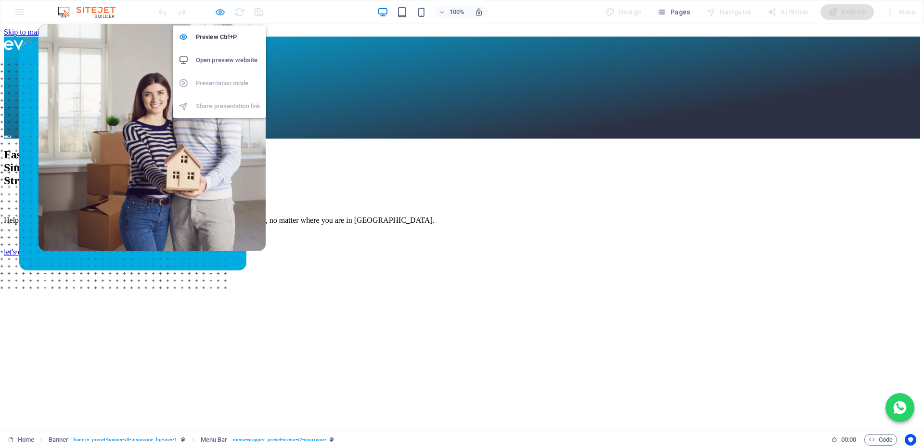
click at [219, 15] on icon "button" at bounding box center [220, 12] width 11 height 11
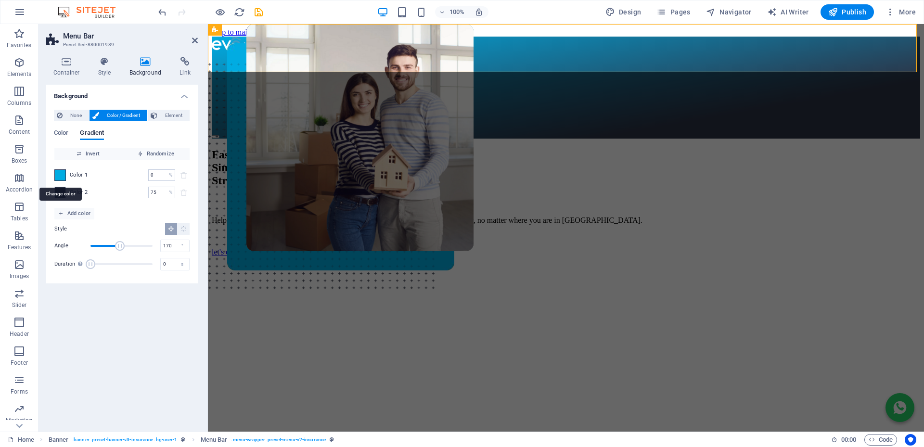
click at [61, 172] on span at bounding box center [60, 175] width 11 height 11
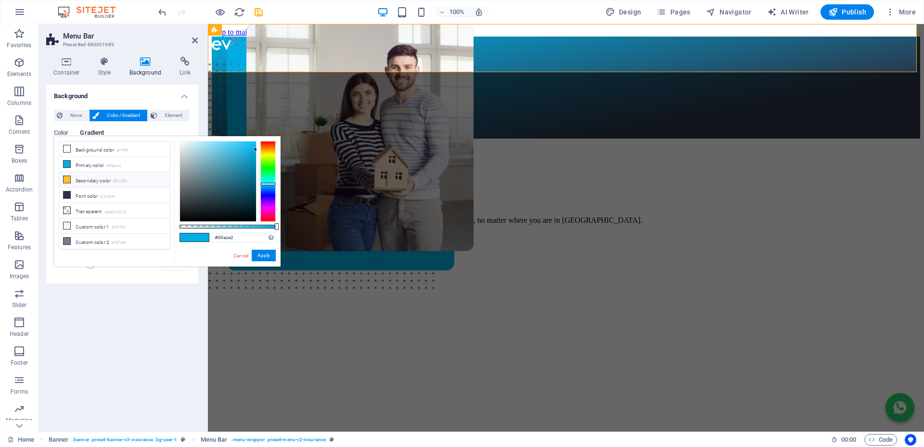
click at [68, 182] on span at bounding box center [67, 180] width 8 height 8
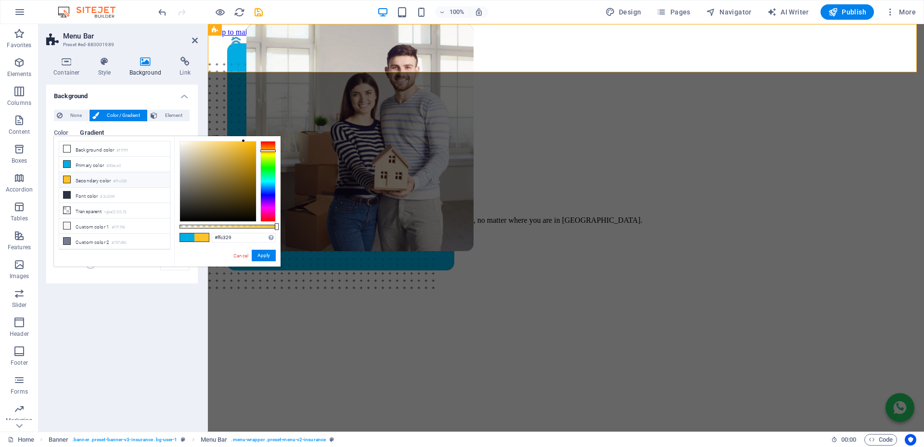
click at [66, 176] on icon at bounding box center [67, 179] width 7 height 7
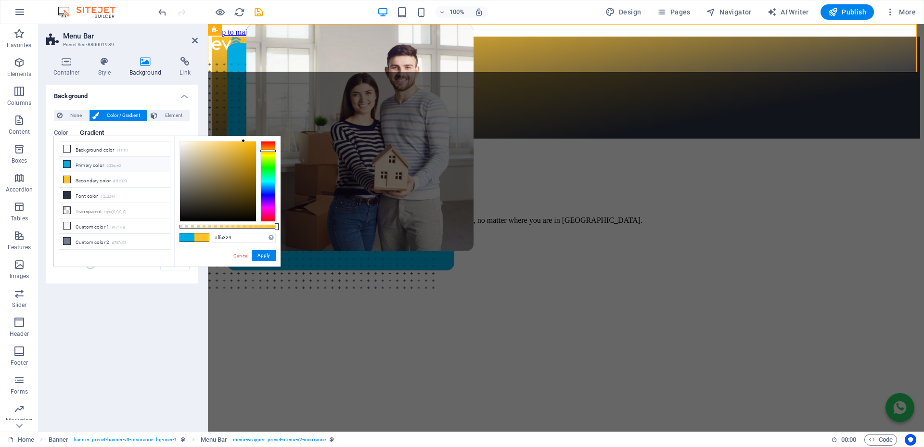
click at [67, 162] on icon at bounding box center [67, 164] width 7 height 7
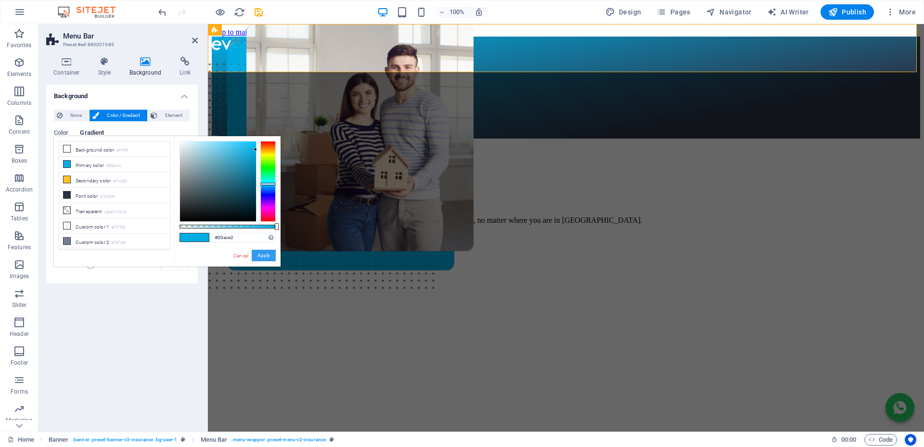
click at [268, 254] on button "Apply" at bounding box center [264, 256] width 24 height 12
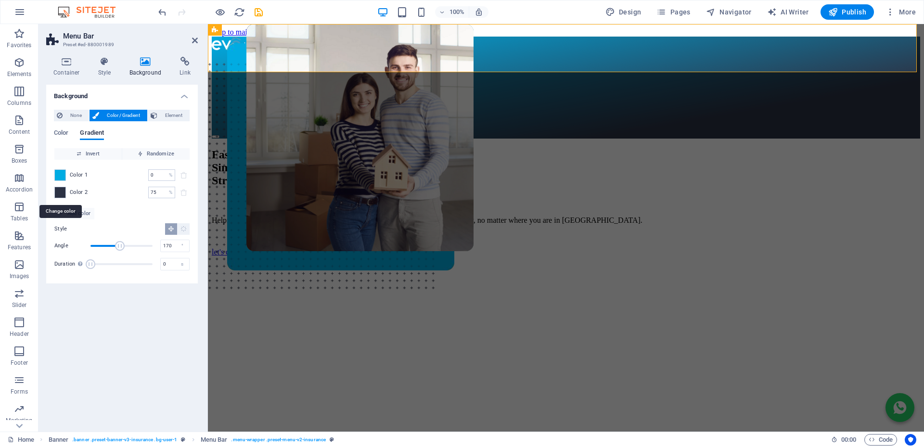
click at [69, 194] on div "Color 2 75 % ​" at bounding box center [121, 193] width 135 height 12
click at [63, 193] on span at bounding box center [60, 192] width 11 height 11
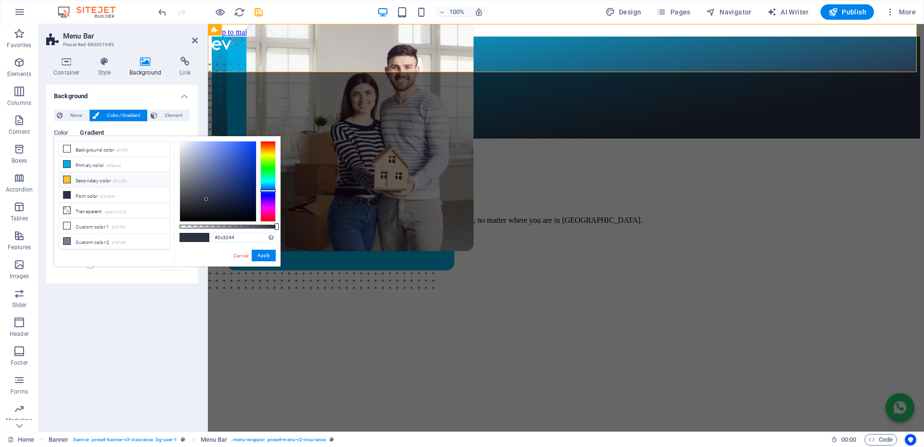
click at [66, 180] on icon at bounding box center [67, 179] width 7 height 7
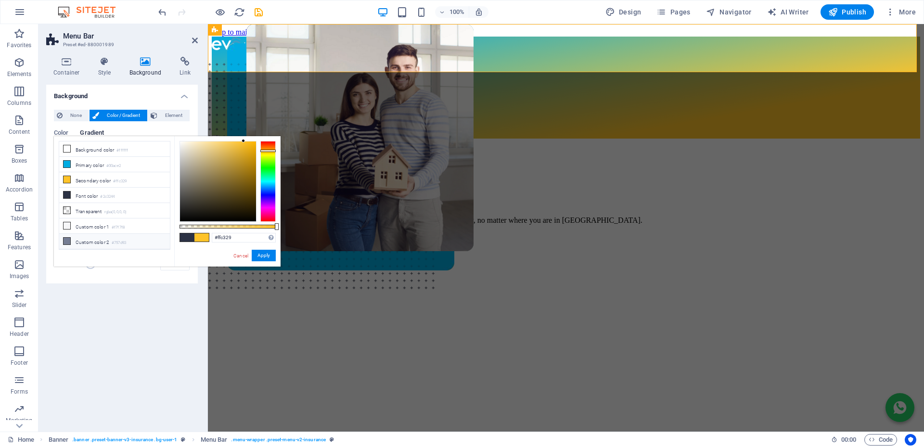
click at [65, 238] on icon at bounding box center [67, 241] width 7 height 7
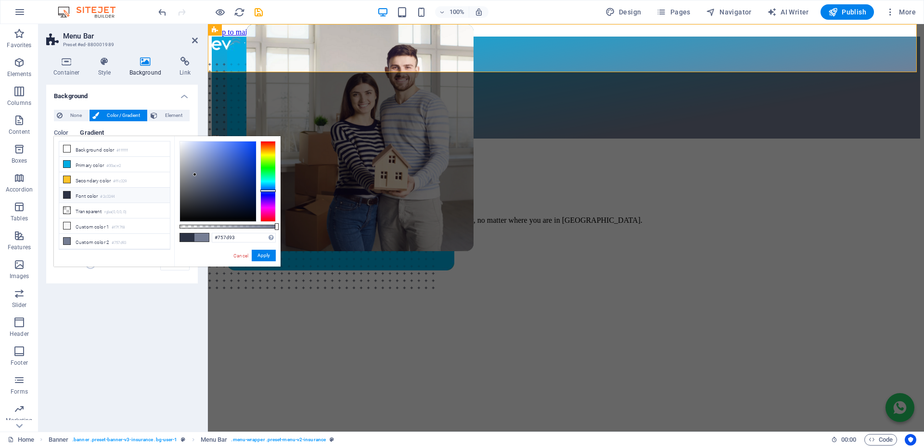
click at [66, 195] on icon at bounding box center [67, 195] width 7 height 7
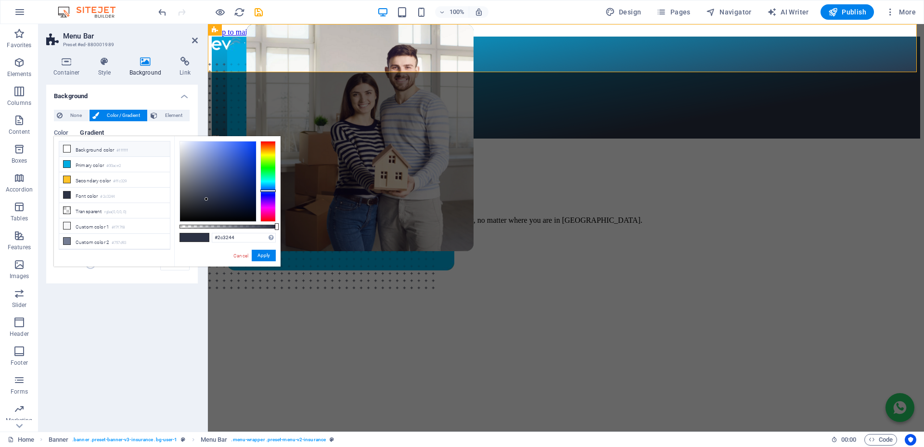
click at [67, 151] on icon at bounding box center [67, 148] width 7 height 7
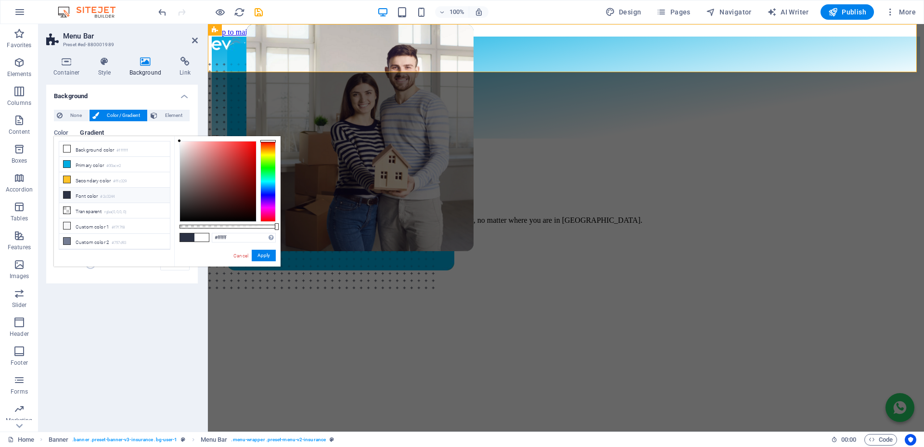
click at [66, 193] on icon at bounding box center [67, 195] width 7 height 7
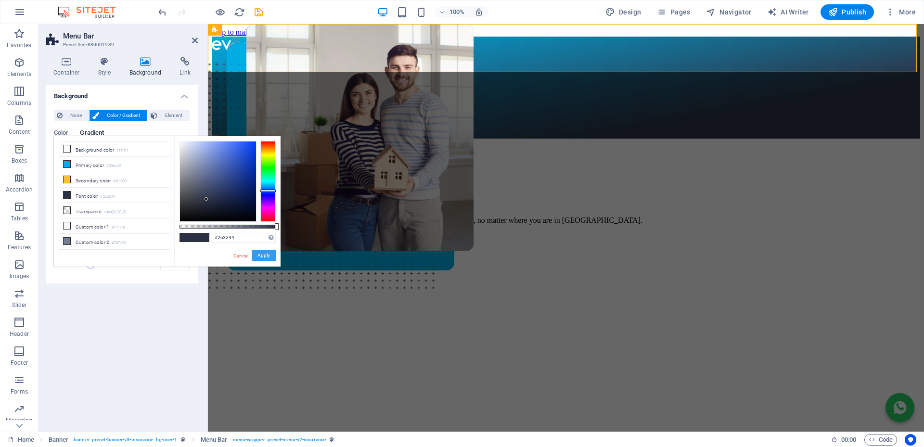
click at [257, 255] on button "Apply" at bounding box center [264, 256] width 24 height 12
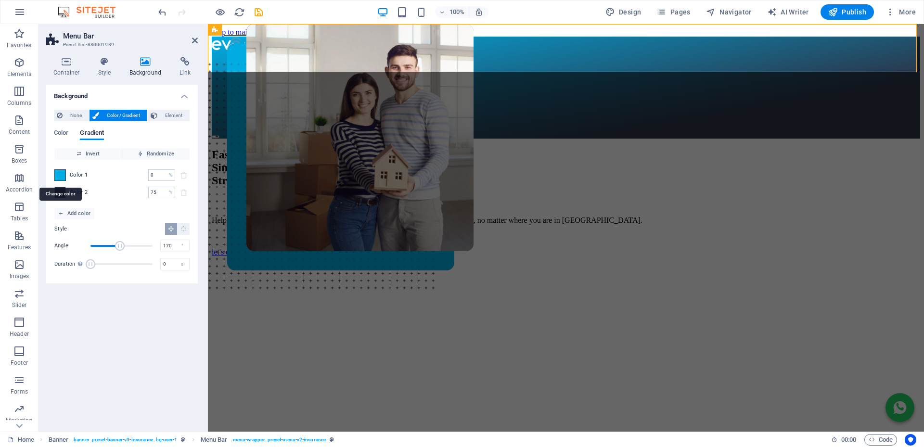
click at [63, 173] on span at bounding box center [60, 175] width 11 height 11
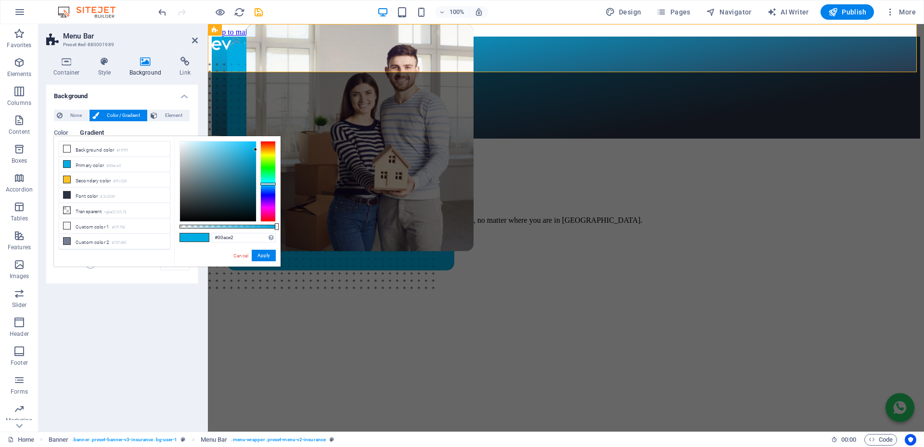
click at [63, 173] on li "Secondary color #ffc329" at bounding box center [114, 179] width 111 height 15
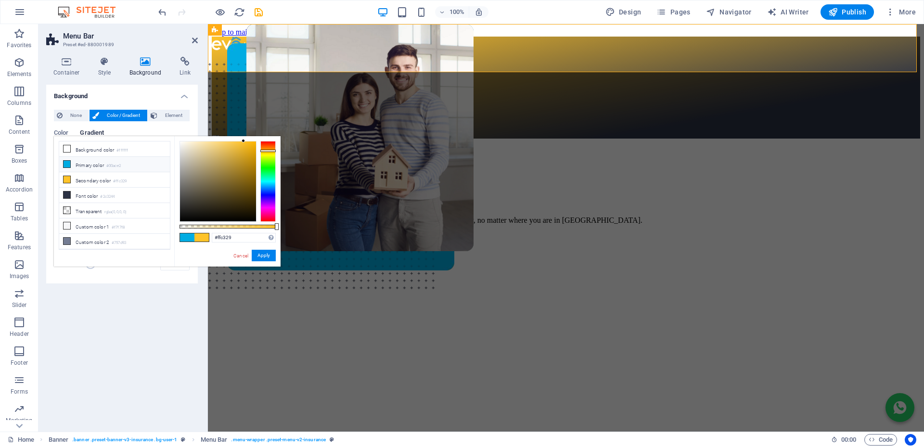
click at [67, 161] on icon at bounding box center [67, 164] width 7 height 7
type input "#00ace2"
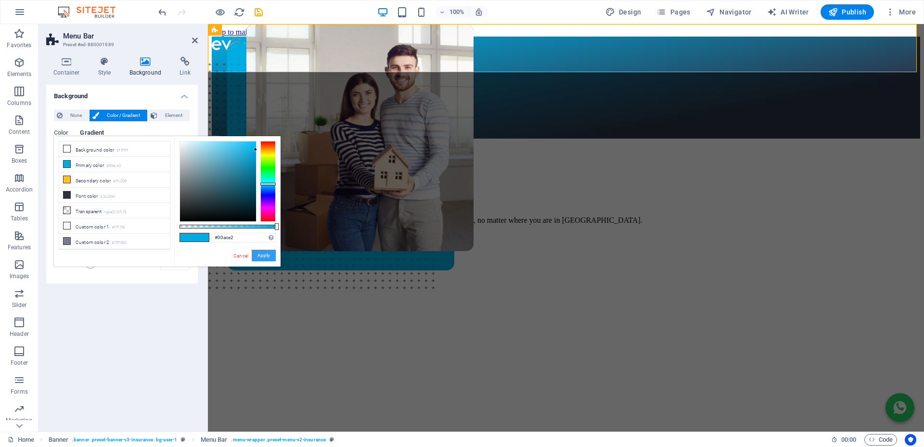
click at [257, 252] on button "Apply" at bounding box center [264, 256] width 24 height 12
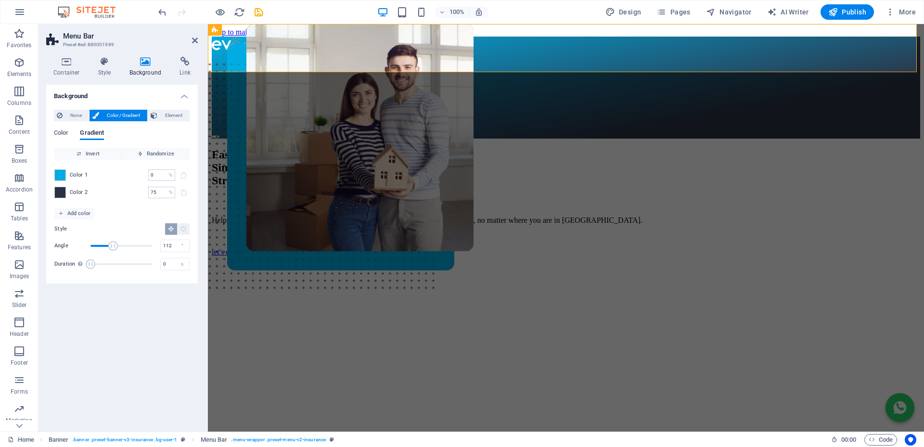
drag, startPoint x: 119, startPoint y: 243, endPoint x: 110, endPoint y: 244, distance: 9.6
click at [110, 244] on span "Angle" at bounding box center [113, 246] width 10 height 10
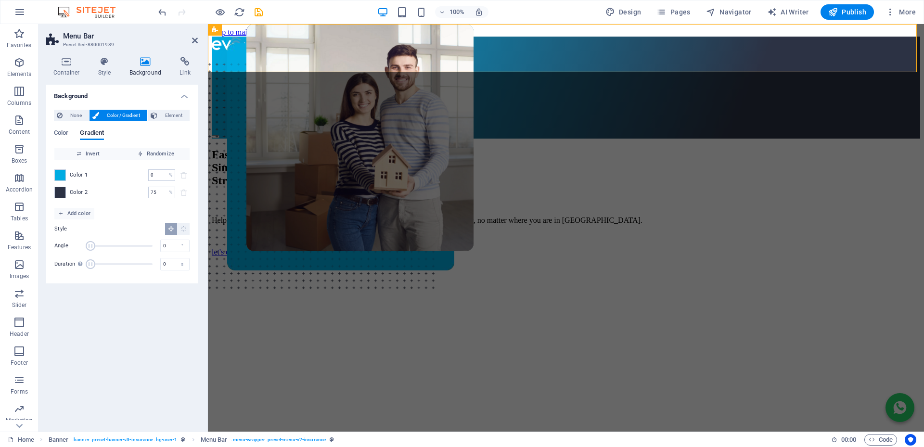
drag, startPoint x: 106, startPoint y: 244, endPoint x: 72, endPoint y: 241, distance: 34.3
click at [72, 241] on div "Angle 0 °" at bounding box center [121, 246] width 135 height 14
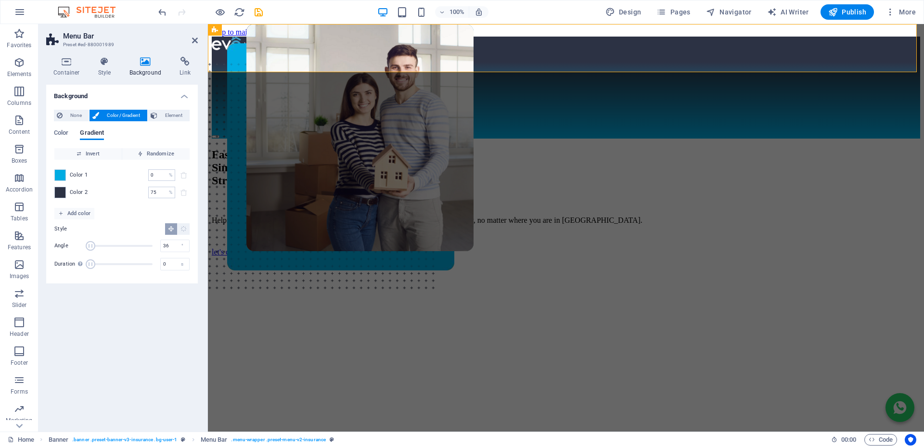
click at [97, 248] on span "Angle" at bounding box center [121, 246] width 62 height 14
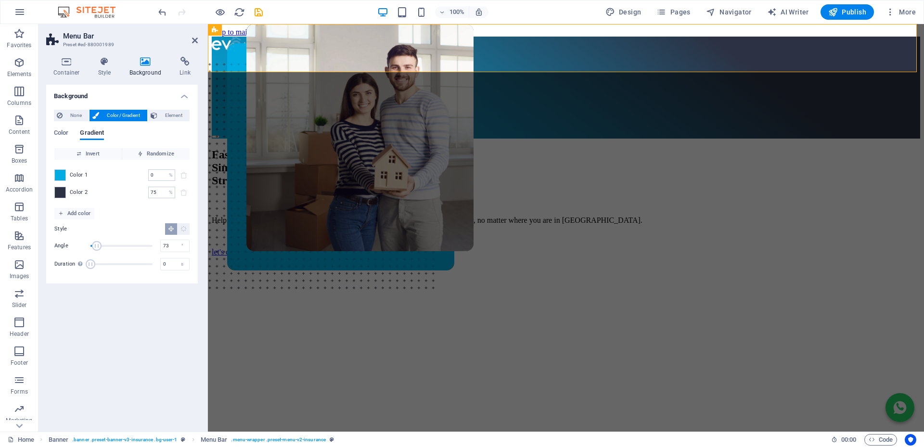
click at [103, 248] on span "Angle" at bounding box center [121, 246] width 62 height 14
type input "131"
click at [113, 245] on span "Angle" at bounding box center [121, 246] width 62 height 14
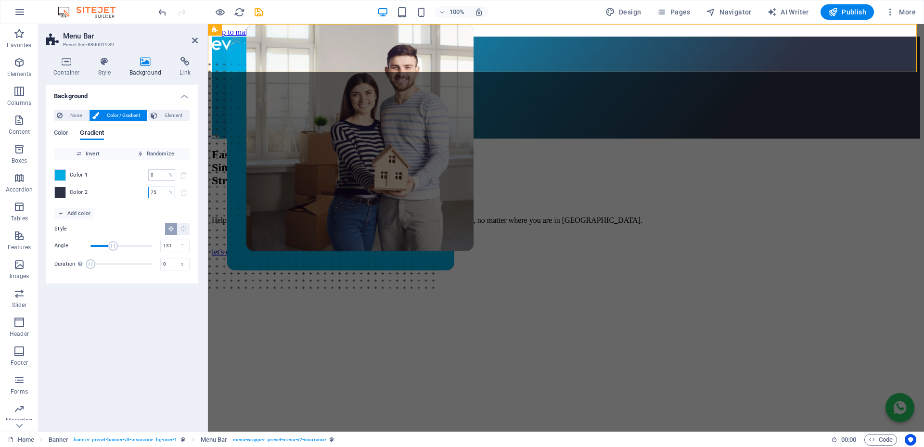
drag, startPoint x: 157, startPoint y: 192, endPoint x: 111, endPoint y: 194, distance: 46.7
click at [111, 194] on div "Color 2 75 % ​" at bounding box center [121, 193] width 135 height 12
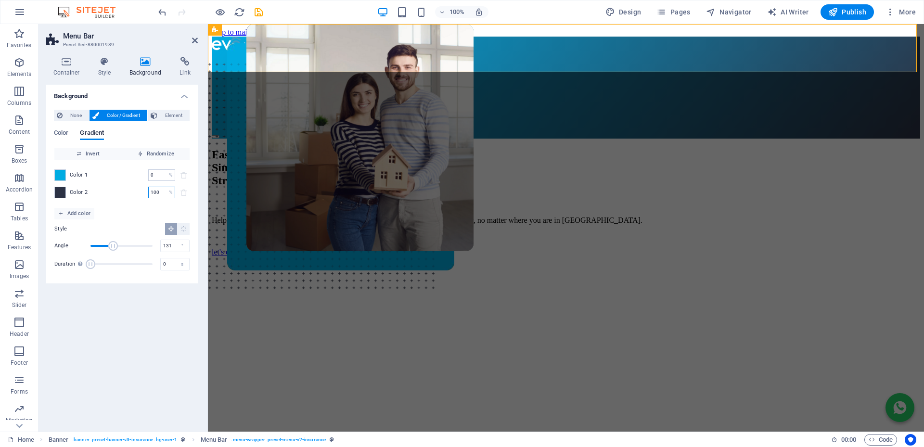
drag, startPoint x: 130, startPoint y: 193, endPoint x: 98, endPoint y: 195, distance: 31.8
click at [98, 195] on div "Color 2 100 % ​" at bounding box center [121, 193] width 135 height 12
type input "60"
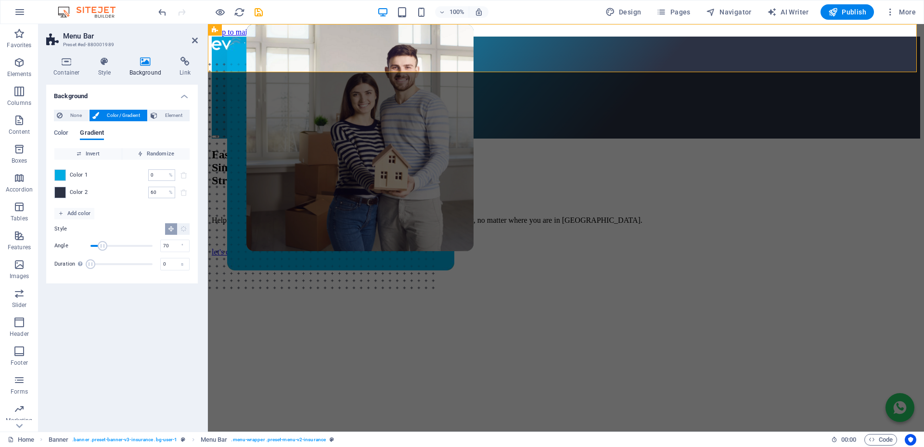
drag, startPoint x: 113, startPoint y: 244, endPoint x: 103, endPoint y: 244, distance: 10.6
click at [103, 244] on span "Angle" at bounding box center [103, 246] width 10 height 10
click at [109, 244] on span "Angle" at bounding box center [109, 246] width 10 height 10
drag, startPoint x: 110, startPoint y: 244, endPoint x: 116, endPoint y: 244, distance: 5.8
click at [116, 244] on span "Angle" at bounding box center [116, 246] width 10 height 10
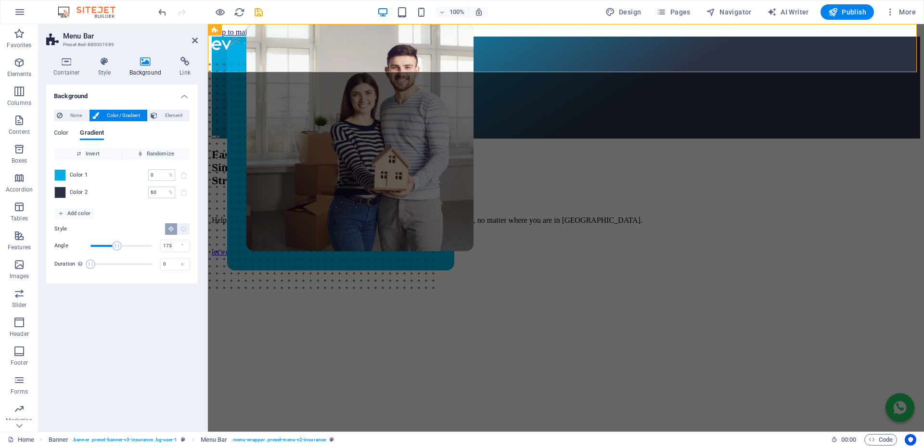
click at [120, 244] on span "Angle" at bounding box center [117, 246] width 10 height 10
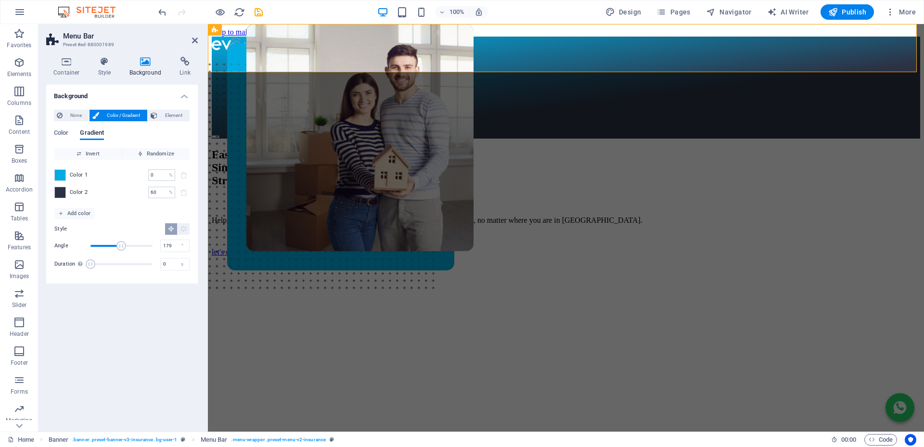
click at [121, 244] on span "Angle" at bounding box center [121, 246] width 10 height 10
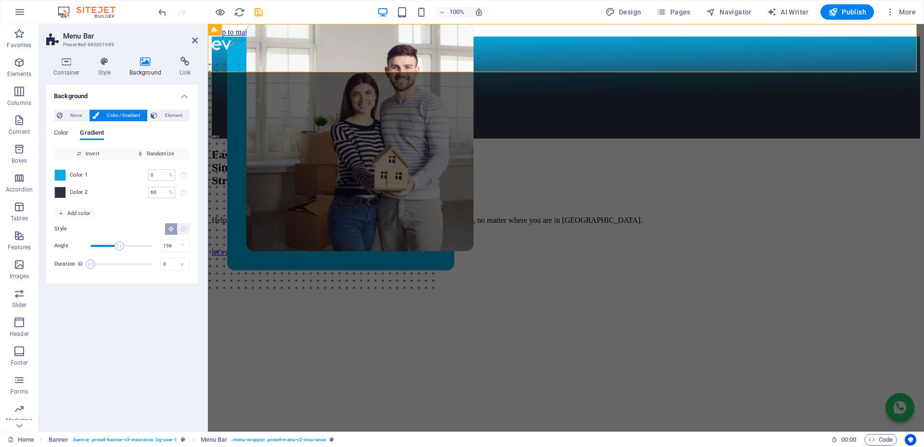
click at [117, 244] on span "Angle" at bounding box center [120, 246] width 10 height 10
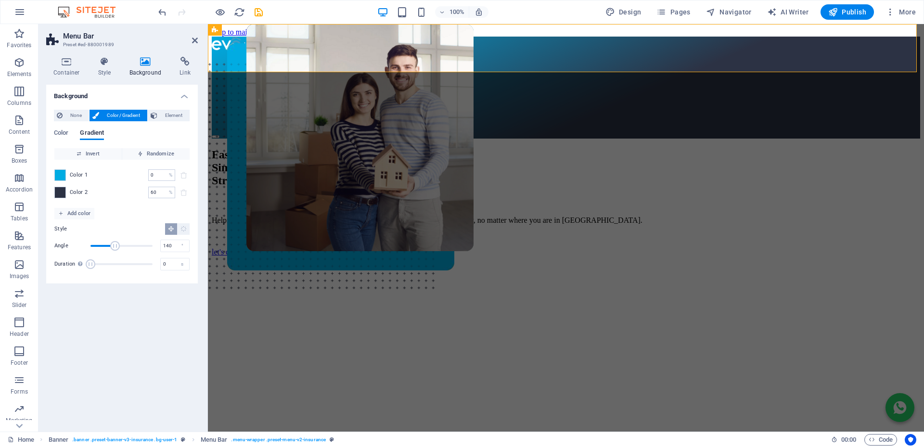
click at [115, 245] on span "Angle" at bounding box center [115, 246] width 10 height 10
click at [117, 245] on span "Angle" at bounding box center [117, 246] width 10 height 10
type input "156"
click at [117, 245] on span "Angle" at bounding box center [118, 246] width 10 height 10
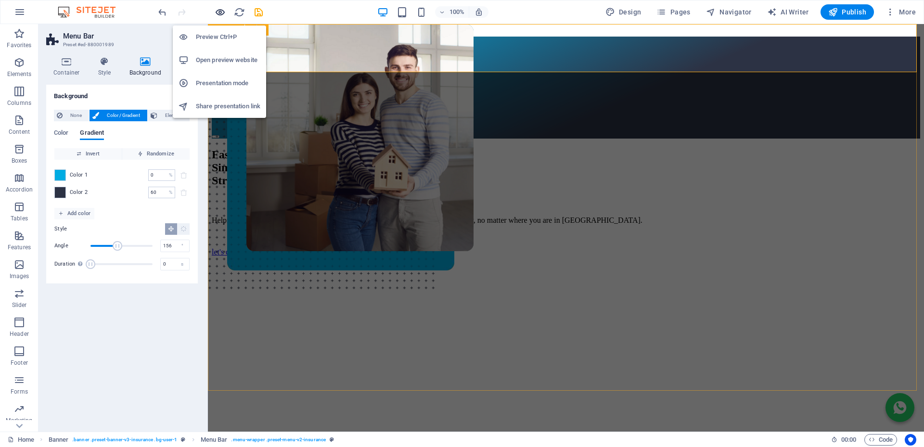
click at [220, 15] on icon "button" at bounding box center [220, 12] width 11 height 11
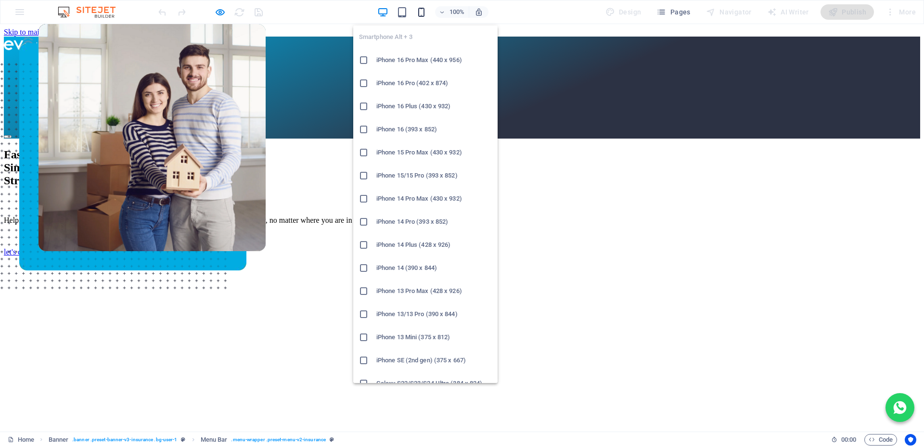
click at [422, 11] on icon "button" at bounding box center [421, 12] width 11 height 11
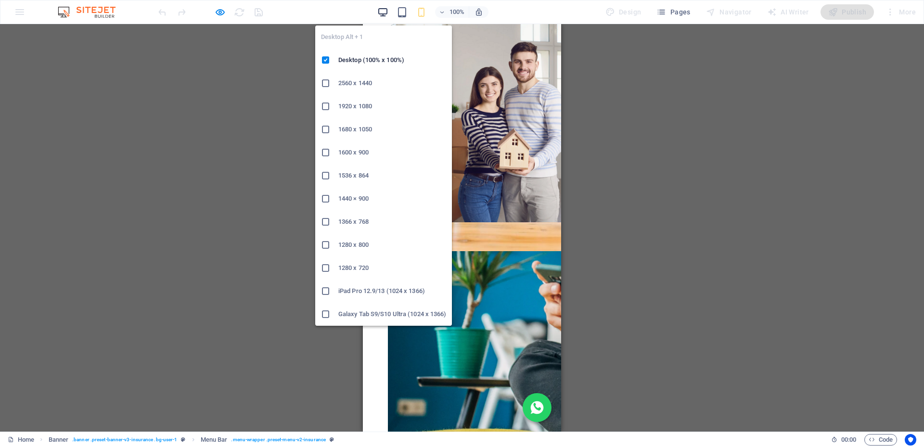
click at [384, 7] on icon "button" at bounding box center [382, 12] width 11 height 11
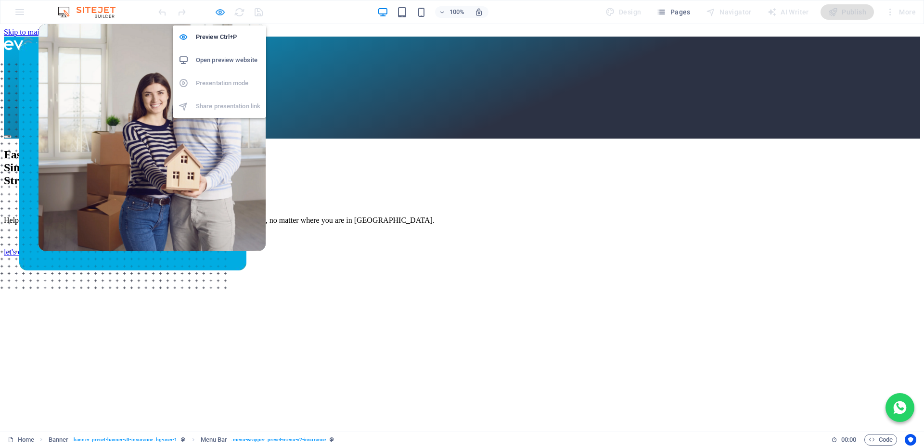
drag, startPoint x: 219, startPoint y: 11, endPoint x: 263, endPoint y: 113, distance: 111.2
click at [219, 11] on icon "button" at bounding box center [220, 12] width 11 height 11
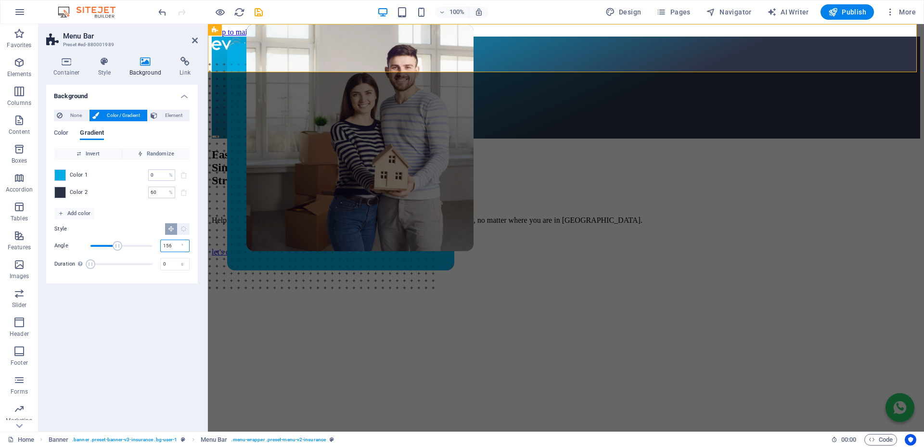
click at [174, 246] on input "156" at bounding box center [175, 246] width 28 height 12
drag, startPoint x: 171, startPoint y: 248, endPoint x: 144, endPoint y: 245, distance: 26.6
click at [144, 245] on div "Angle 155 °" at bounding box center [121, 246] width 135 height 14
drag, startPoint x: 171, startPoint y: 245, endPoint x: 131, endPoint y: 246, distance: 40.0
click at [133, 245] on div "Angle 160 °" at bounding box center [121, 246] width 135 height 14
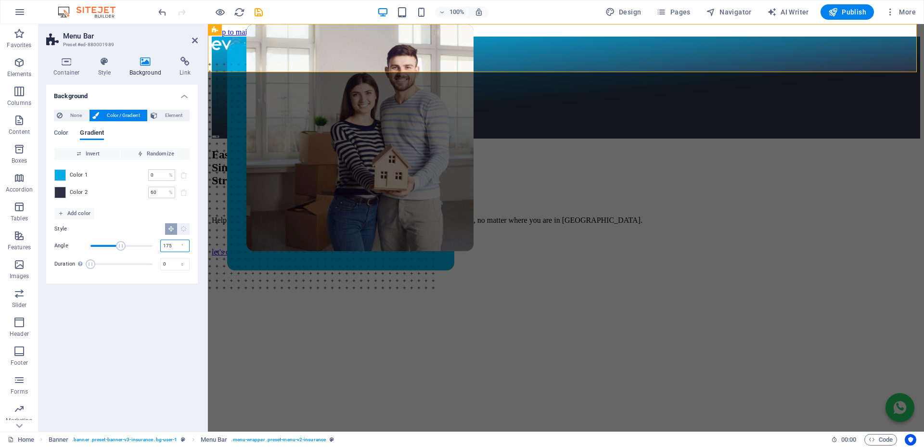
drag, startPoint x: 167, startPoint y: 245, endPoint x: 131, endPoint y: 244, distance: 36.1
click at [131, 244] on div "Angle 175 °" at bounding box center [121, 246] width 135 height 14
type input "165"
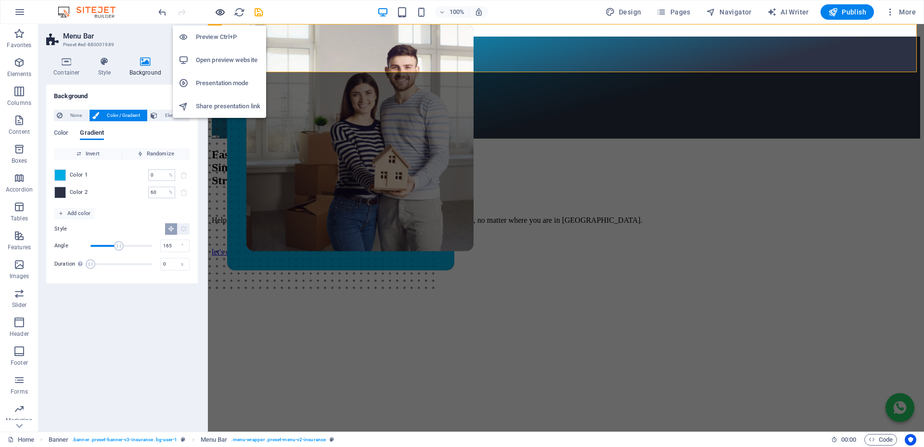
click at [218, 8] on icon "button" at bounding box center [220, 12] width 11 height 11
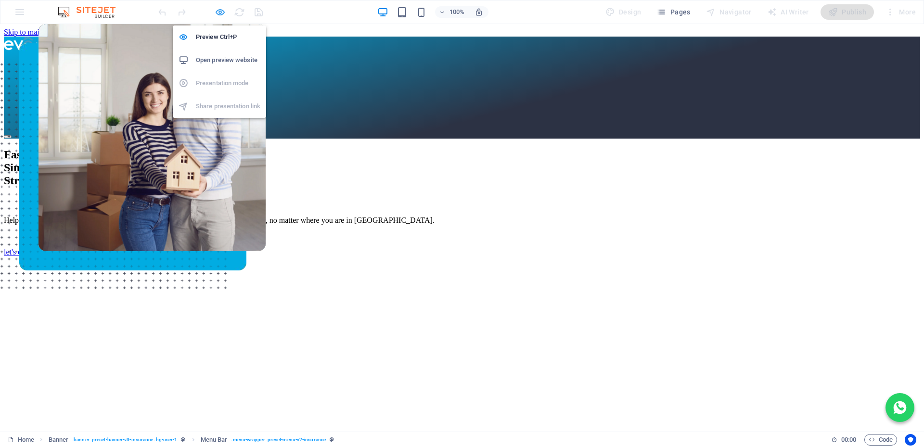
click at [219, 12] on icon "button" at bounding box center [220, 12] width 11 height 11
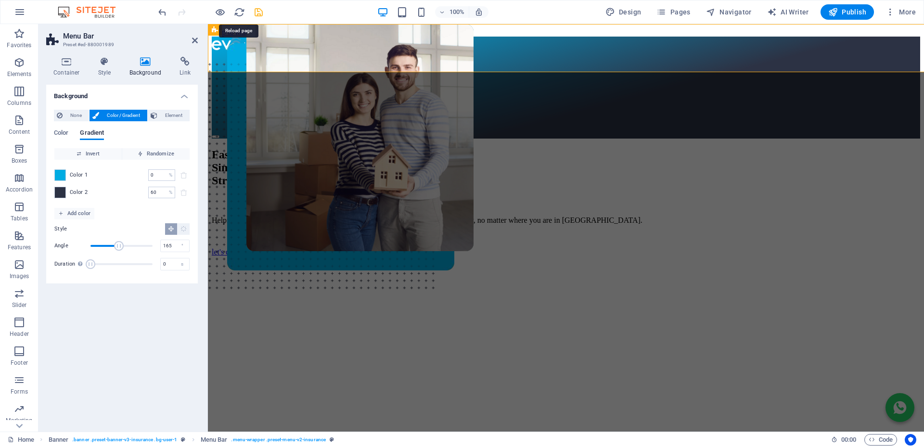
click at [258, 12] on icon "save" at bounding box center [258, 12] width 11 height 11
click at [843, 10] on span "Publish" at bounding box center [847, 12] width 38 height 10
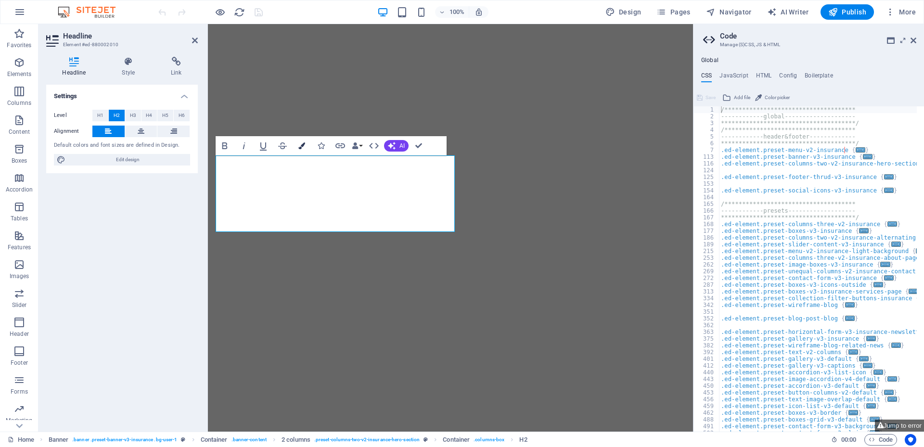
click at [300, 144] on icon "button" at bounding box center [301, 145] width 7 height 7
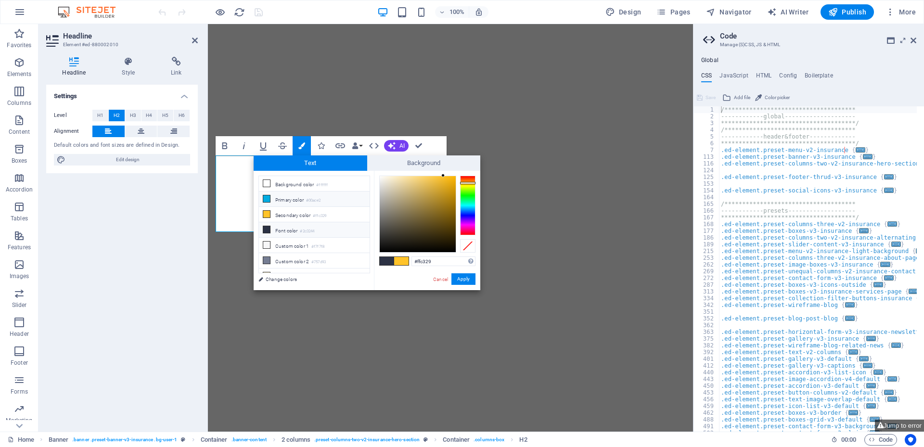
click at [265, 198] on icon at bounding box center [266, 198] width 7 height 7
type input "#00ace2"
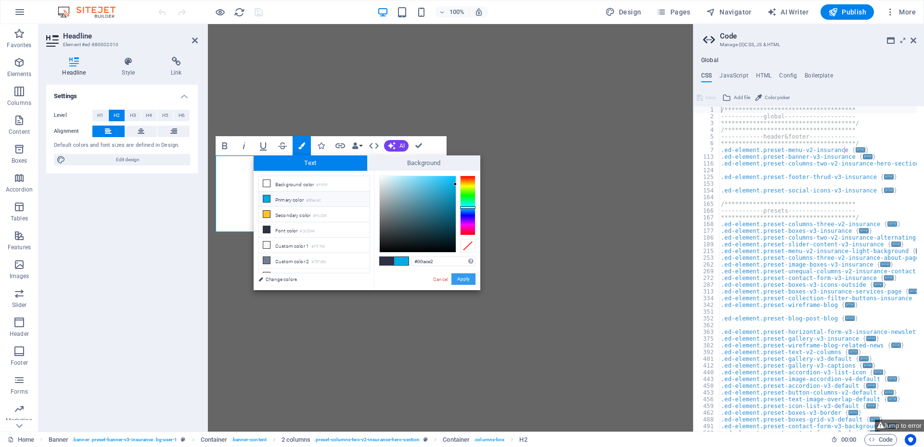
click at [469, 280] on button "Apply" at bounding box center [463, 279] width 24 height 12
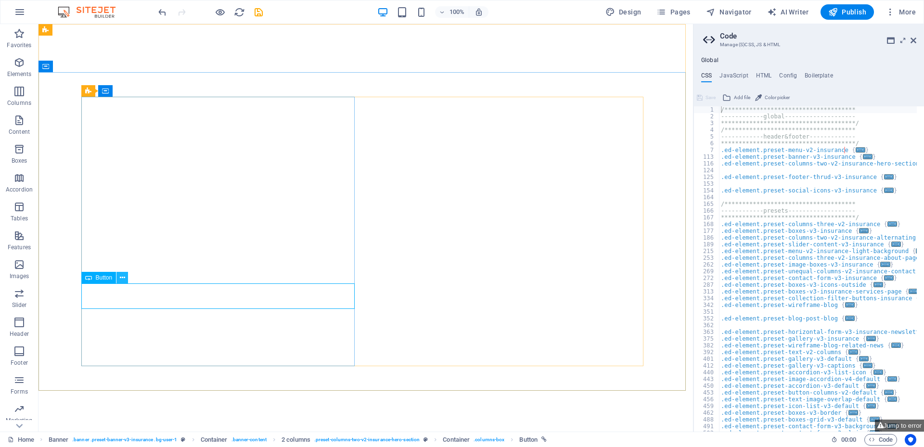
click at [124, 279] on icon at bounding box center [122, 278] width 5 height 10
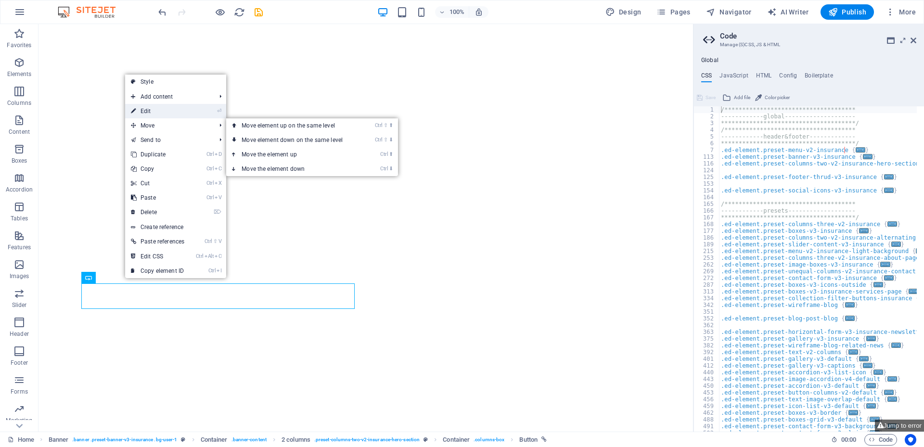
click at [154, 113] on link "⏎ Edit" at bounding box center [157, 111] width 65 height 14
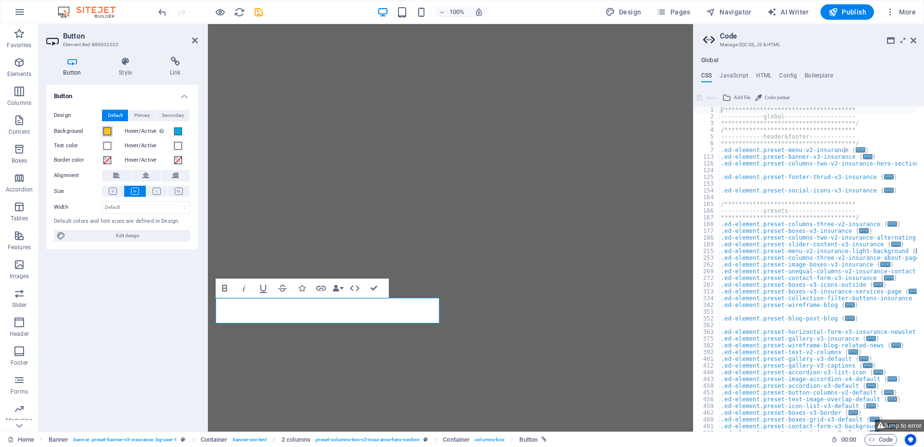
click at [110, 131] on span at bounding box center [107, 132] width 8 height 8
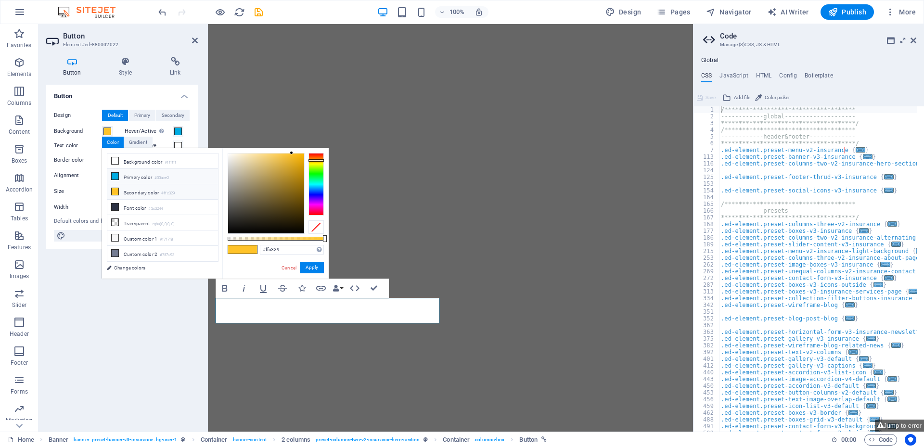
click at [116, 176] on icon at bounding box center [115, 176] width 7 height 7
type input "#00ace2"
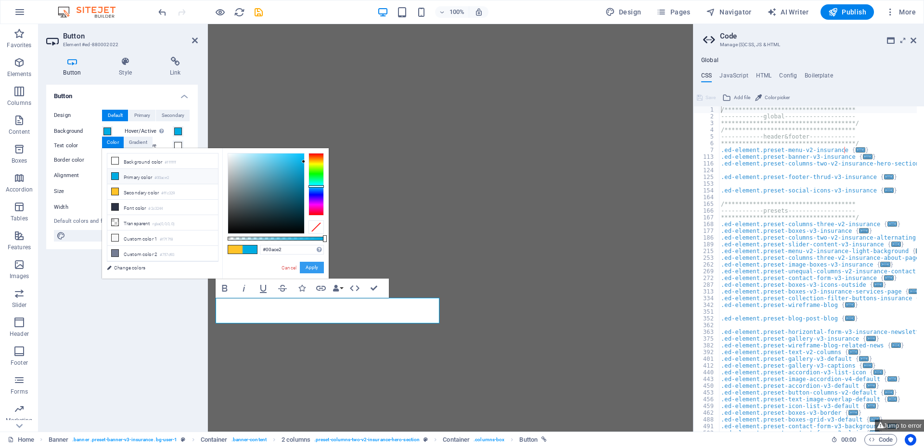
click at [319, 268] on button "Apply" at bounding box center [312, 268] width 24 height 12
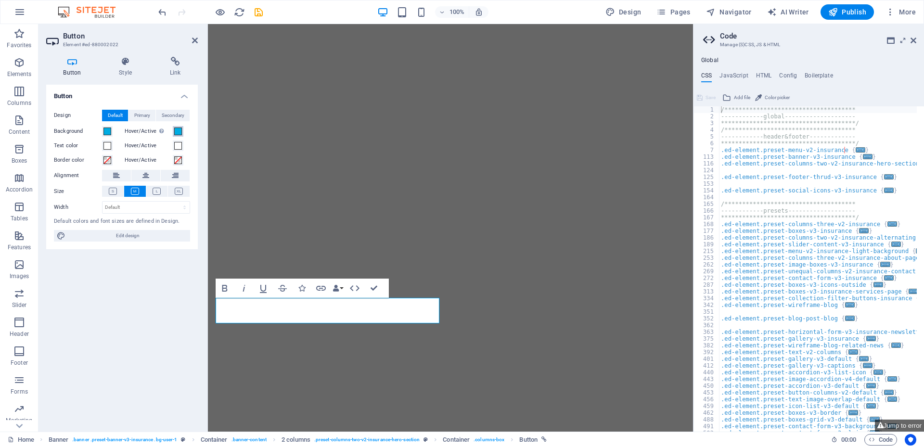
click at [181, 132] on div "Hover/Active Switch to preview mode to test the active/hover state" at bounding box center [158, 132] width 66 height 12
click at [179, 131] on span at bounding box center [178, 132] width 8 height 8
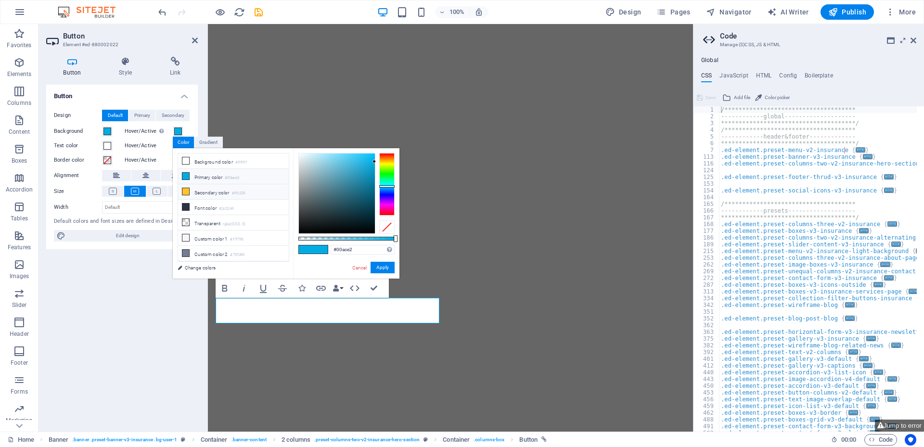
click at [186, 188] on icon at bounding box center [185, 191] width 7 height 7
type input "#ffc329"
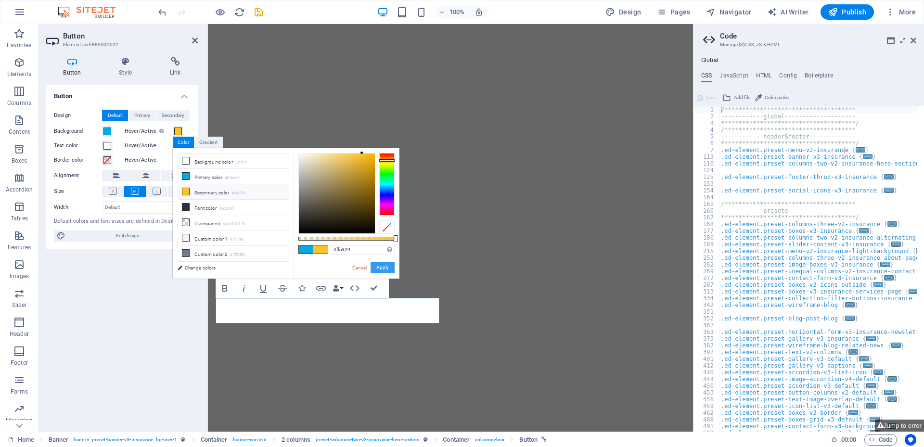
click at [387, 267] on button "Apply" at bounding box center [383, 268] width 24 height 12
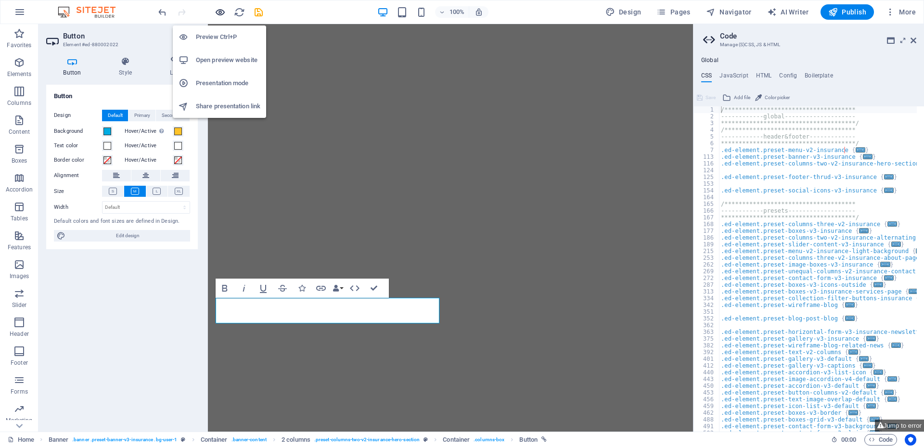
click at [221, 12] on icon "button" at bounding box center [220, 12] width 11 height 11
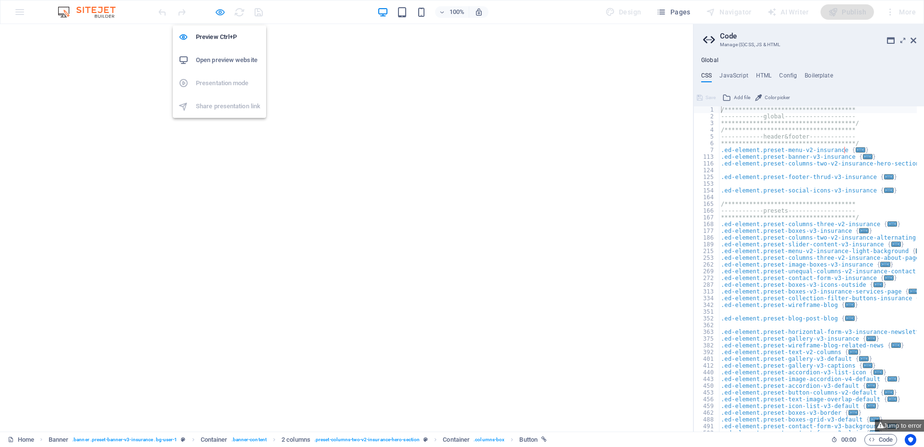
click at [221, 11] on icon "button" at bounding box center [220, 12] width 11 height 11
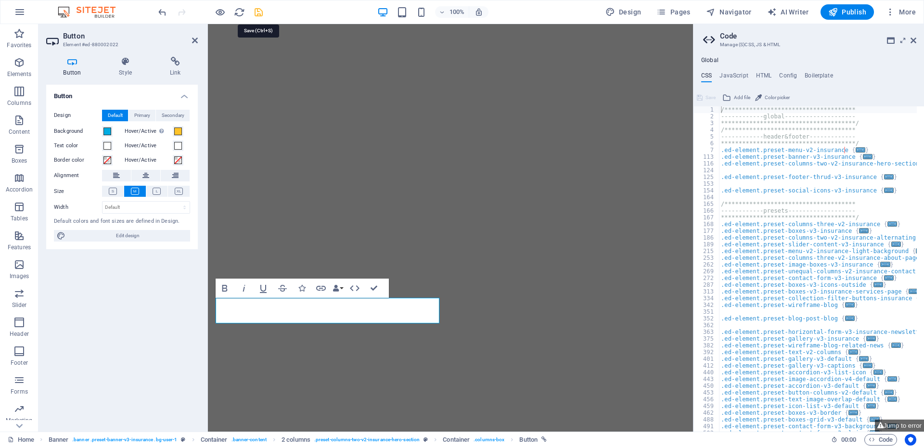
click at [259, 12] on icon "save" at bounding box center [258, 12] width 11 height 11
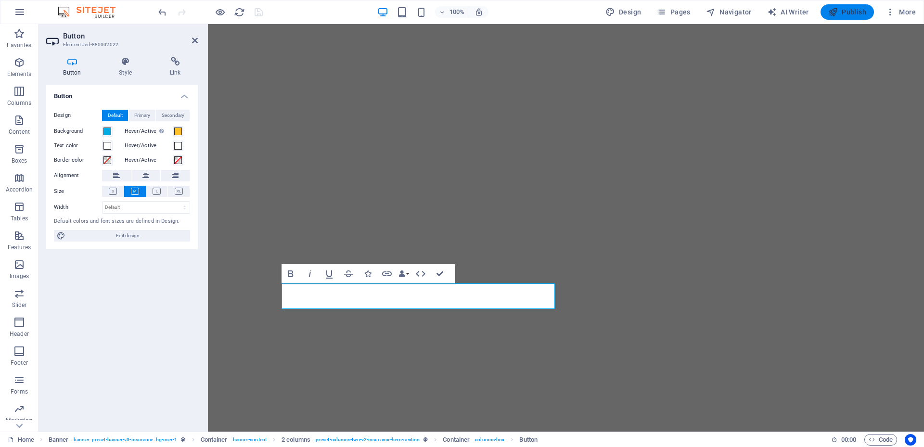
click at [853, 12] on span "Publish" at bounding box center [847, 12] width 38 height 10
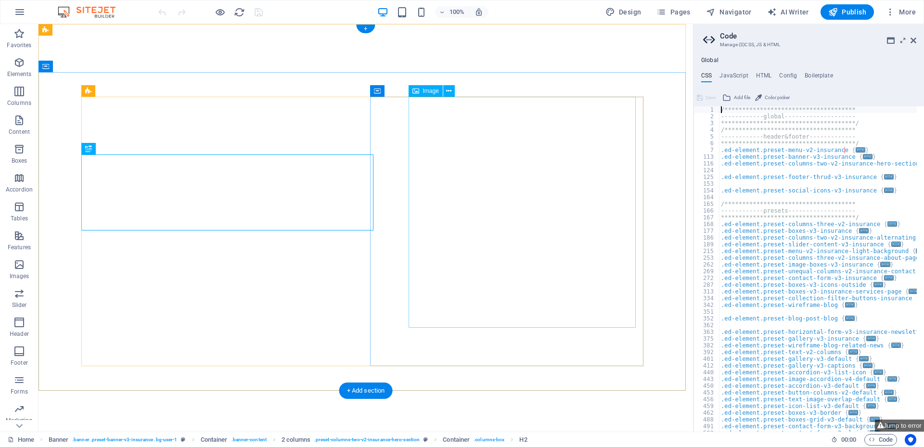
type textarea "**********"
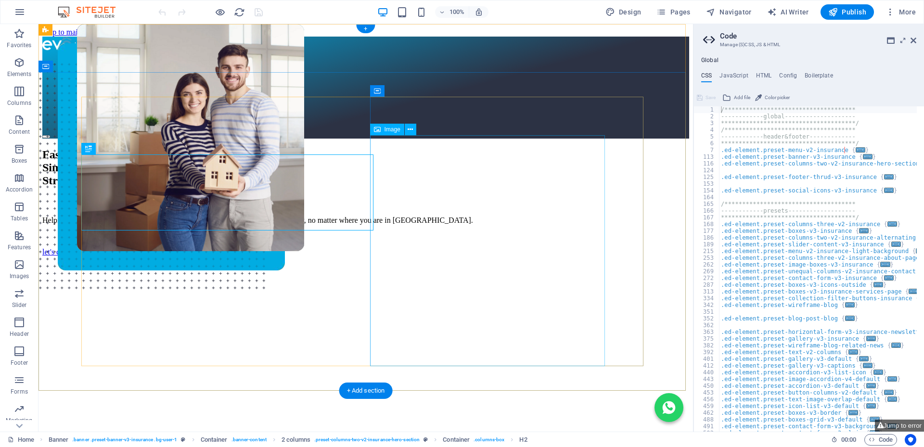
click at [399, 221] on figure at bounding box center [347, 247] width 616 height 369
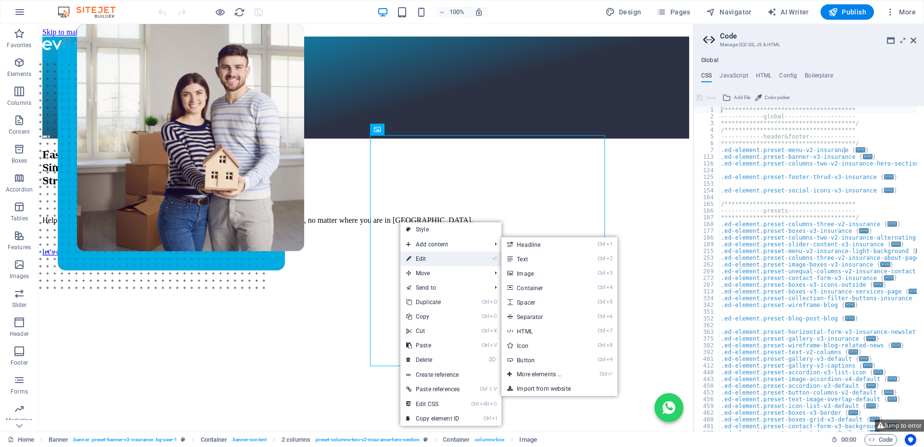
click at [422, 257] on link "⏎ Edit" at bounding box center [432, 259] width 65 height 14
select select "px"
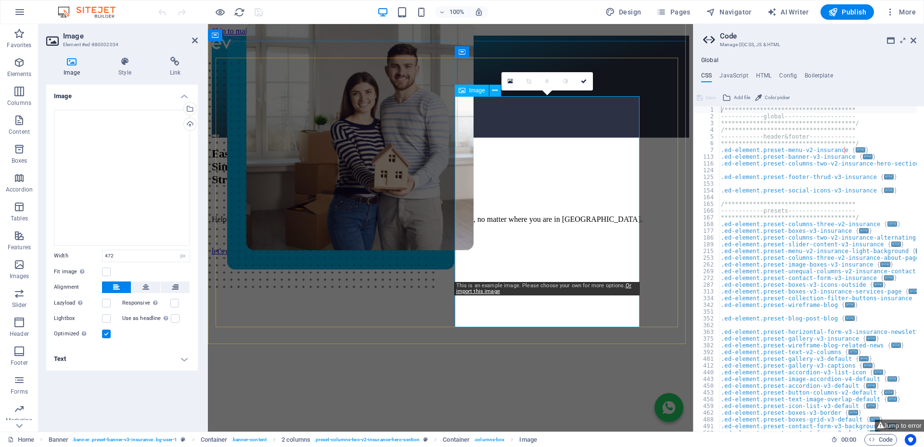
scroll to position [48, 0]
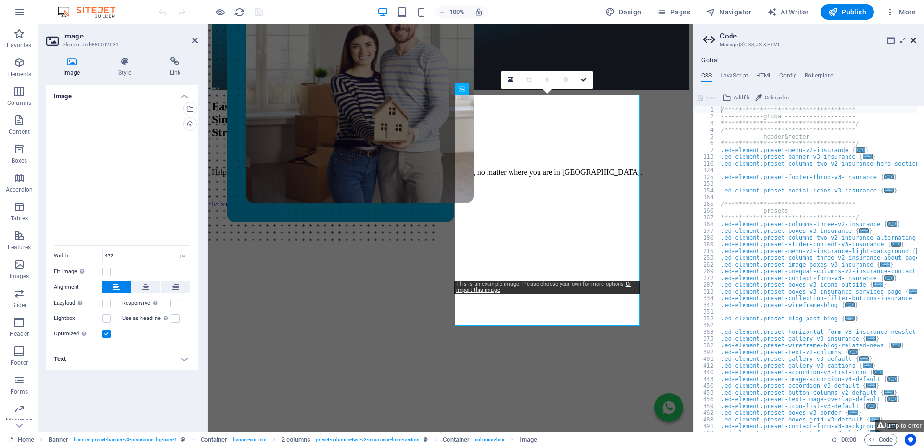
click at [912, 42] on icon at bounding box center [914, 41] width 6 height 8
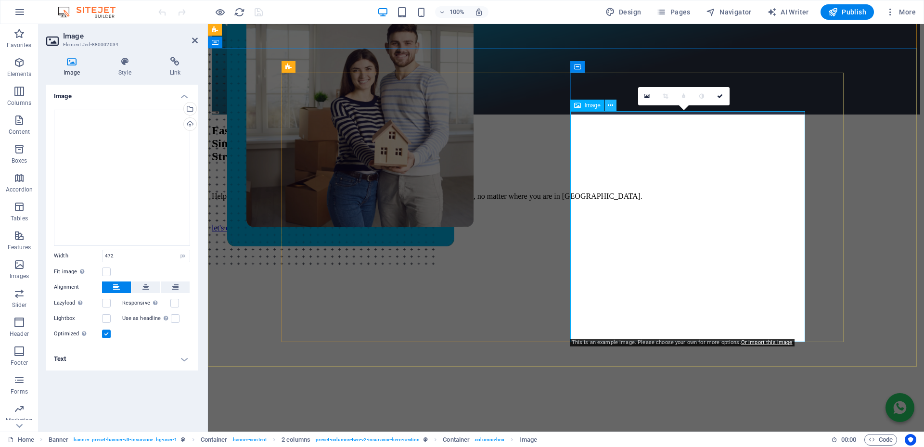
click at [609, 107] on icon at bounding box center [610, 106] width 5 height 10
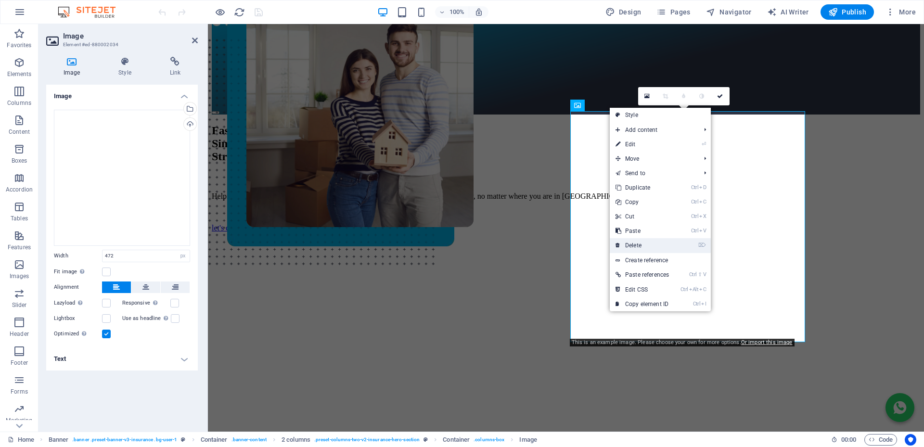
click at [641, 244] on link "⌦ Delete" at bounding box center [642, 245] width 65 height 14
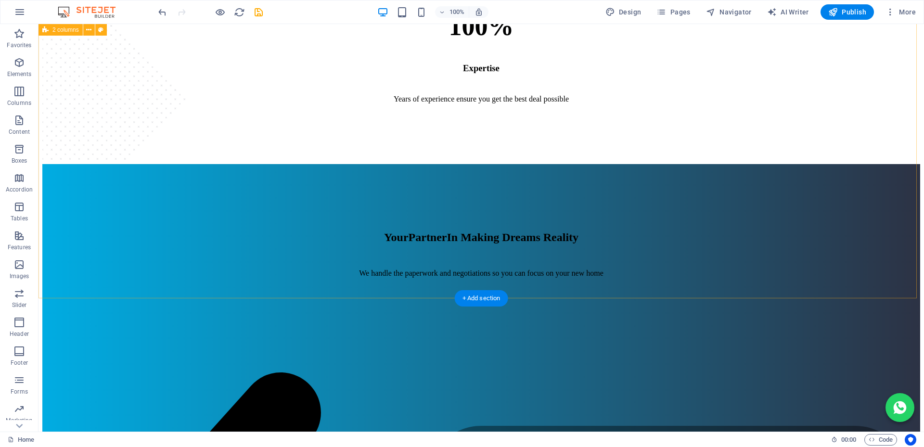
scroll to position [1131, 0]
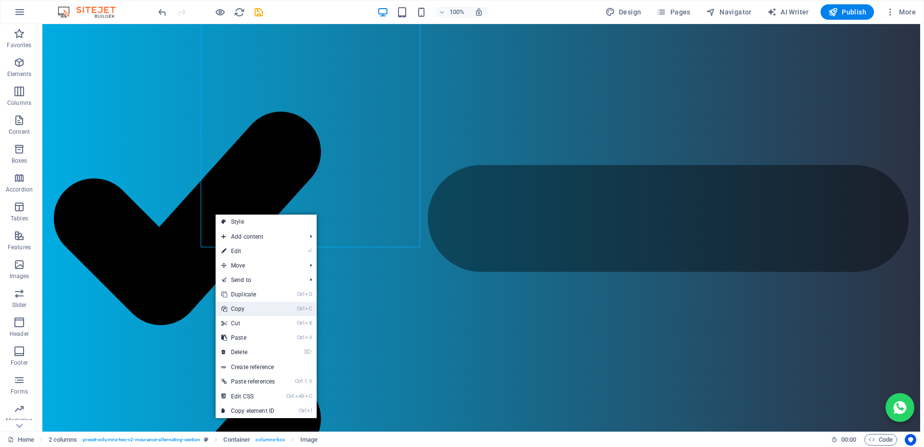
click at [254, 310] on link "Ctrl C Copy" at bounding box center [248, 309] width 65 height 14
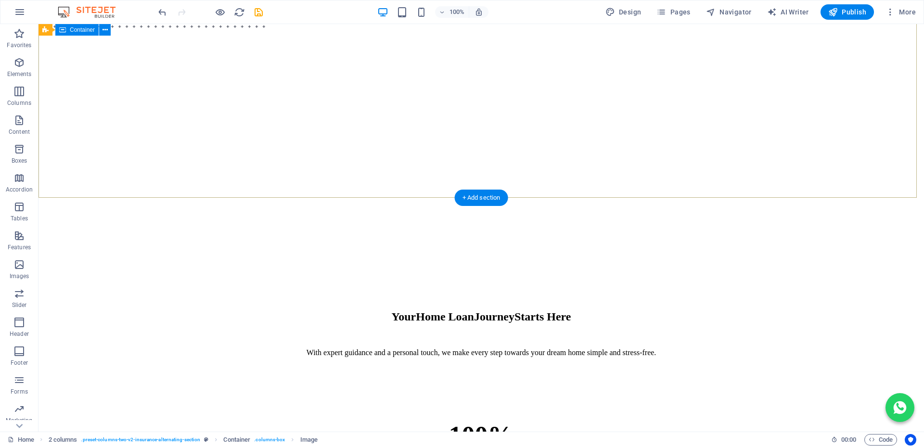
scroll to position [0, 0]
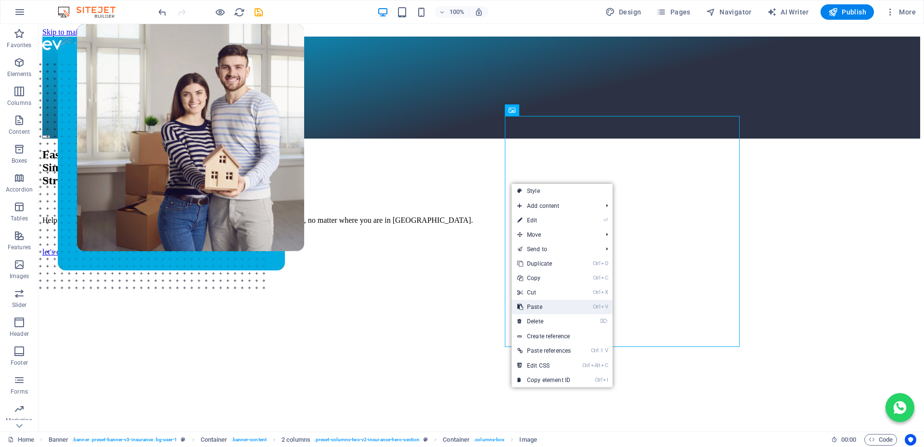
click at [546, 310] on link "Ctrl V Paste" at bounding box center [544, 307] width 65 height 14
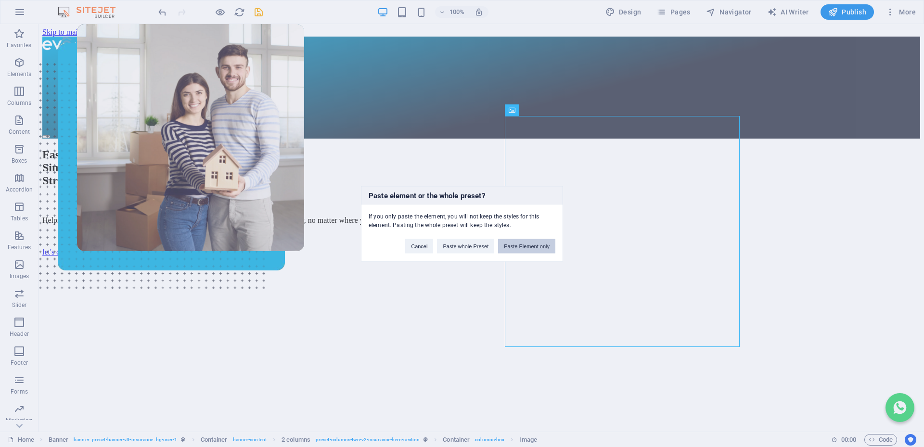
drag, startPoint x: 529, startPoint y: 244, endPoint x: 543, endPoint y: 214, distance: 33.8
click at [529, 244] on button "Paste Element only" at bounding box center [526, 246] width 57 height 14
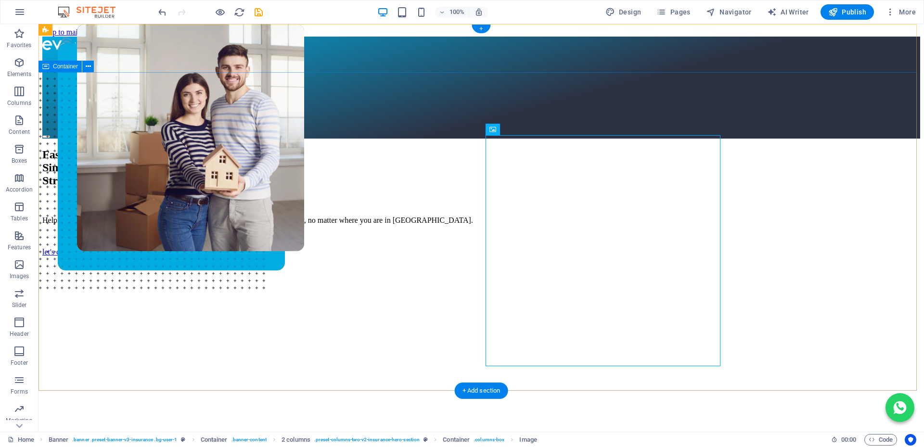
click at [795, 222] on div "Fast. Simple. Stress-free Bonds. Helping you buy your dream home with FREE, exp…" at bounding box center [481, 332] width 878 height 387
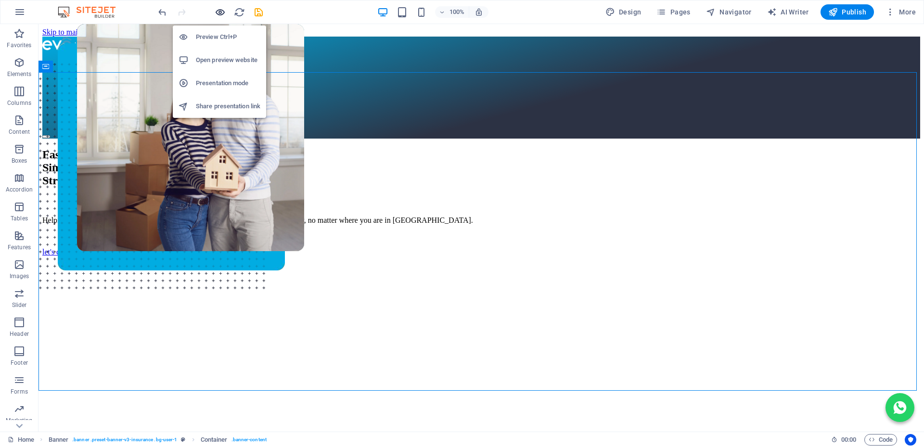
drag, startPoint x: 218, startPoint y: 10, endPoint x: 689, endPoint y: 107, distance: 481.0
click at [218, 10] on icon "button" at bounding box center [220, 12] width 11 height 11
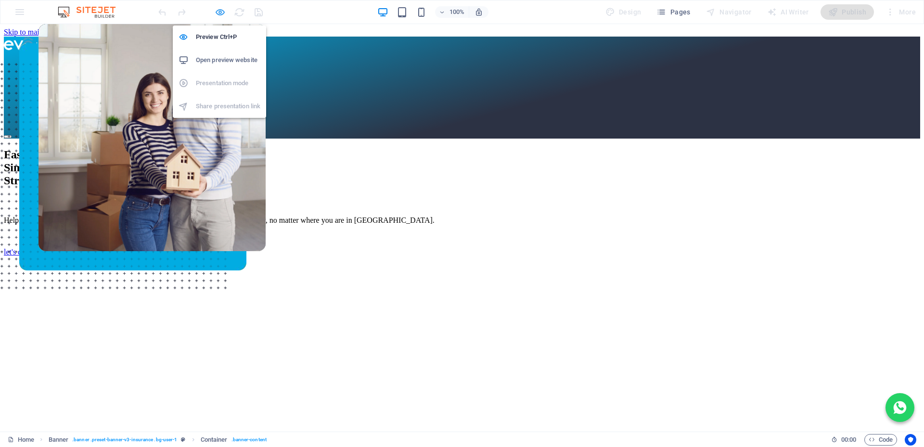
click at [217, 12] on icon "button" at bounding box center [220, 12] width 11 height 11
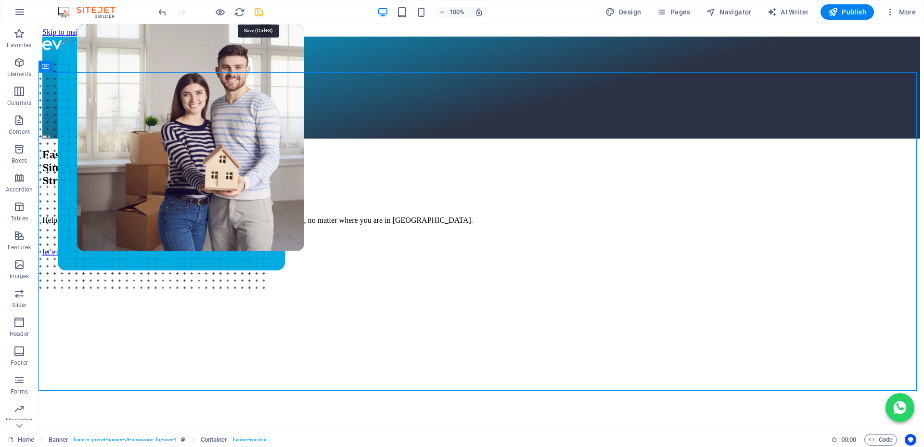
drag, startPoint x: 257, startPoint y: 11, endPoint x: 853, endPoint y: 90, distance: 600.6
click at [257, 11] on icon "save" at bounding box center [258, 12] width 11 height 11
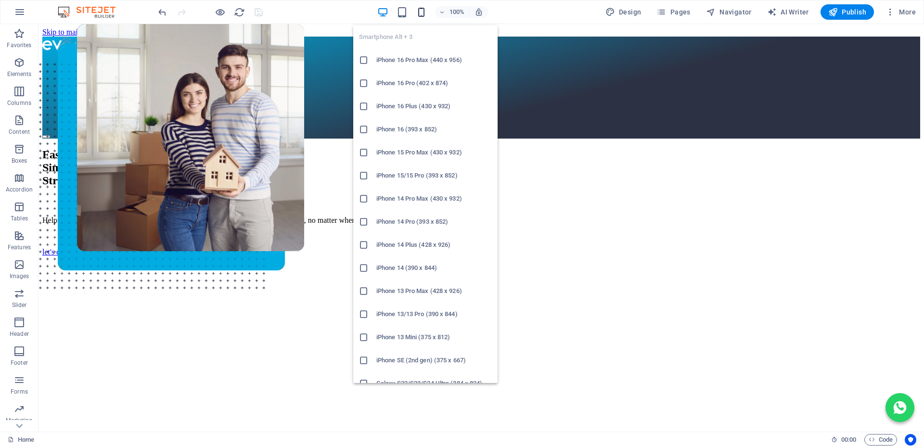
click at [422, 9] on icon "button" at bounding box center [421, 12] width 11 height 11
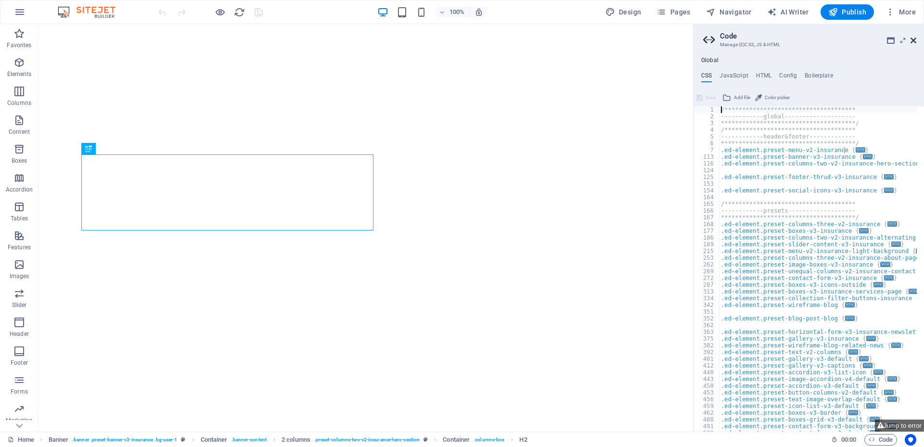
click at [913, 40] on icon at bounding box center [914, 41] width 6 height 8
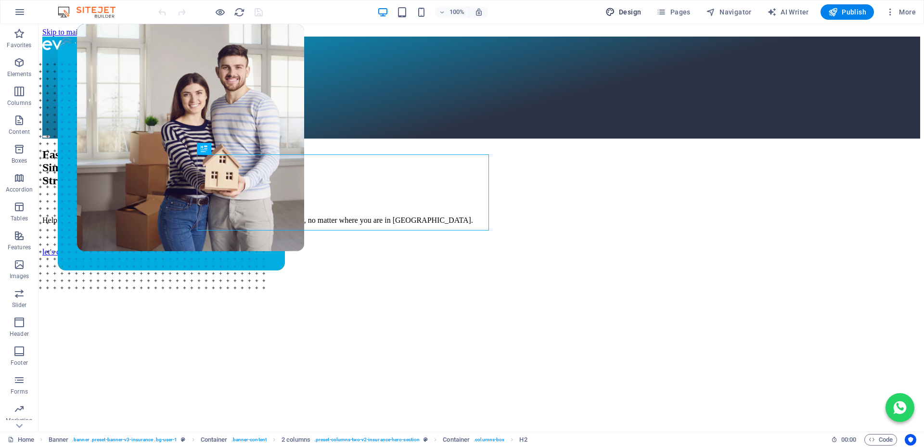
click at [633, 9] on span "Design" at bounding box center [623, 12] width 36 height 10
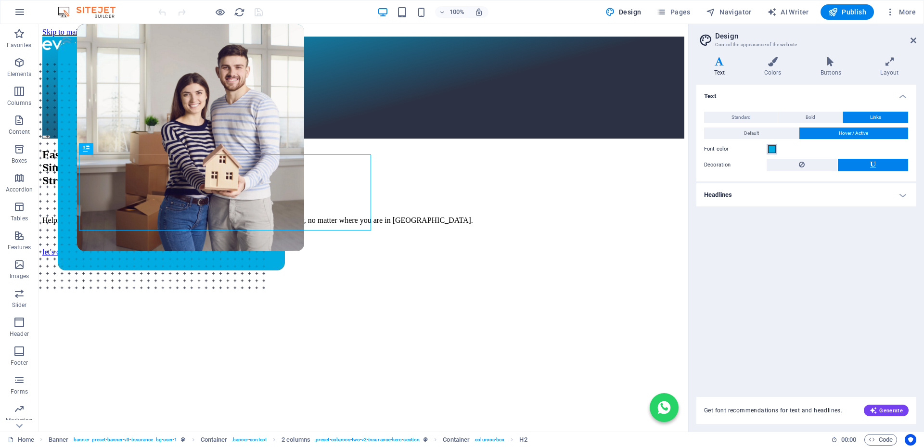
click at [774, 148] on span at bounding box center [772, 149] width 8 height 8
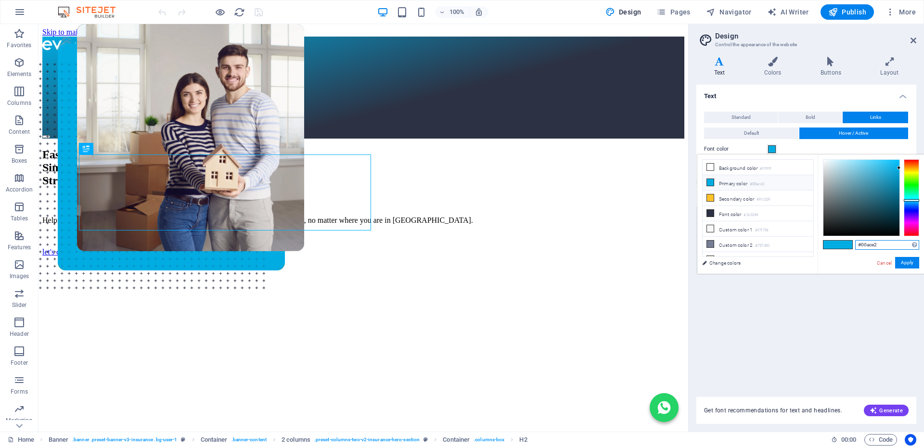
click at [880, 245] on input "#00ace2" at bounding box center [887, 245] width 64 height 10
type input "#419fc6"
click at [909, 261] on button "Apply" at bounding box center [907, 263] width 24 height 12
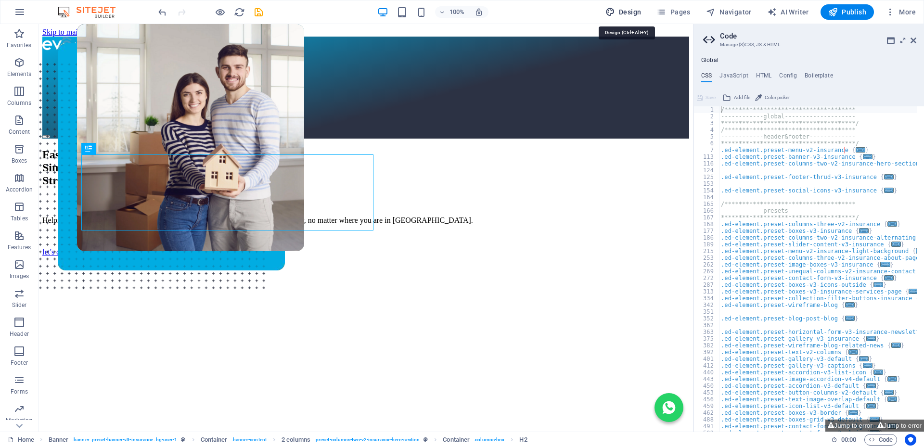
click at [624, 9] on span "Design" at bounding box center [623, 12] width 36 height 10
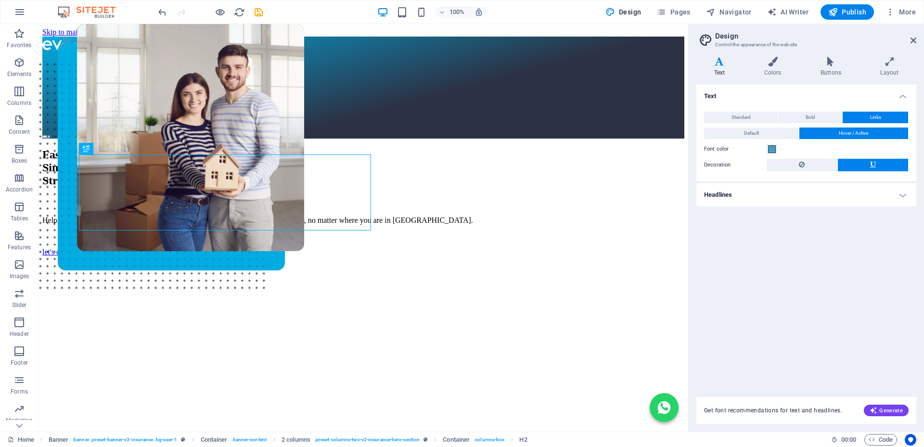
click at [894, 198] on h4 "Headlines" at bounding box center [806, 194] width 220 height 23
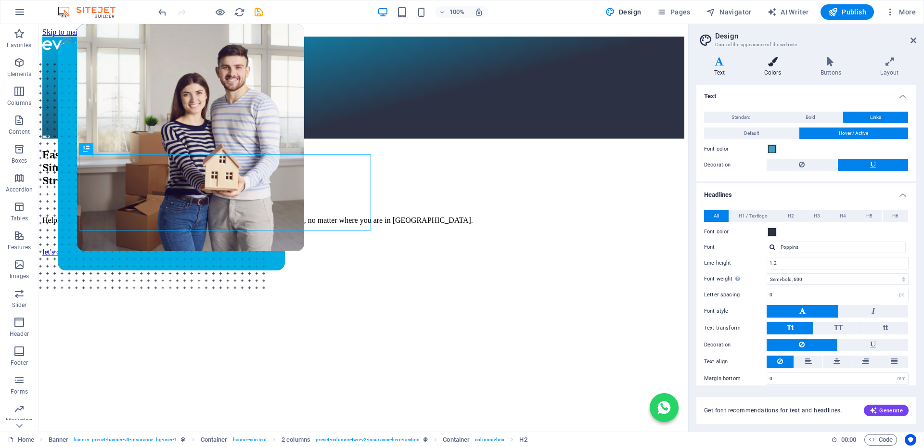
click at [772, 64] on icon at bounding box center [772, 62] width 52 height 10
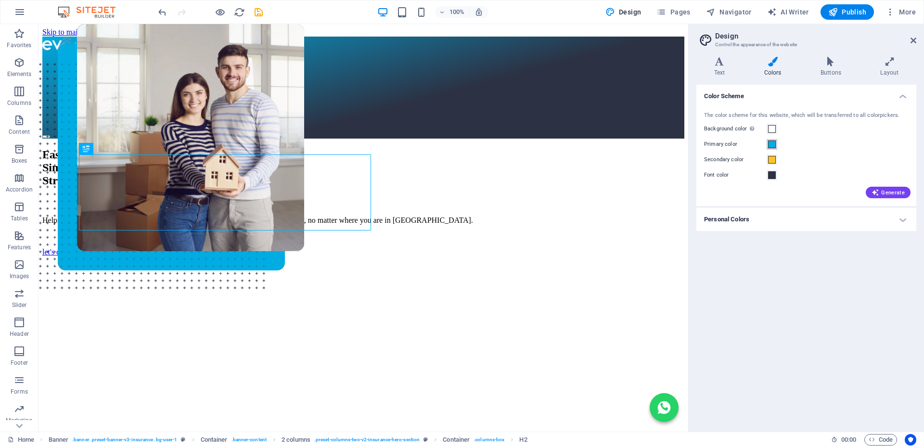
click at [771, 144] on span at bounding box center [772, 145] width 8 height 8
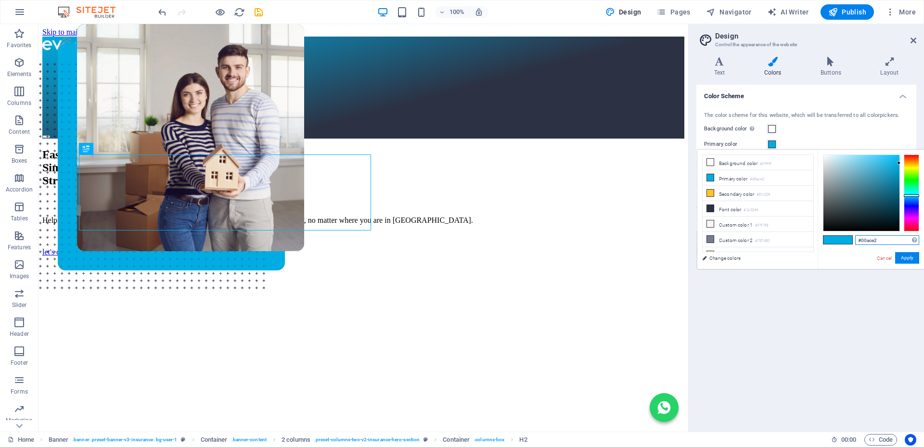
click at [877, 240] on input "#00ace2" at bounding box center [887, 240] width 64 height 10
click at [878, 240] on input "#00ace2" at bounding box center [887, 240] width 64 height 10
type input "#419fc6"
click at [906, 259] on button "Apply" at bounding box center [907, 258] width 24 height 12
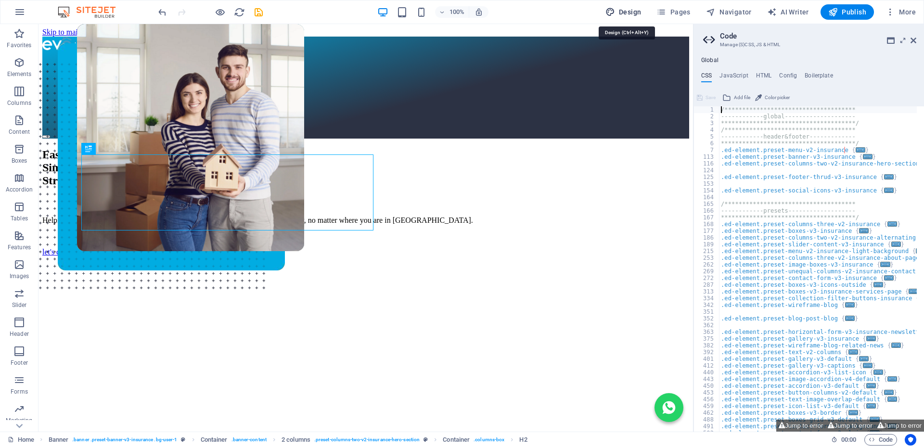
click at [636, 7] on button "Design" at bounding box center [624, 11] width 44 height 15
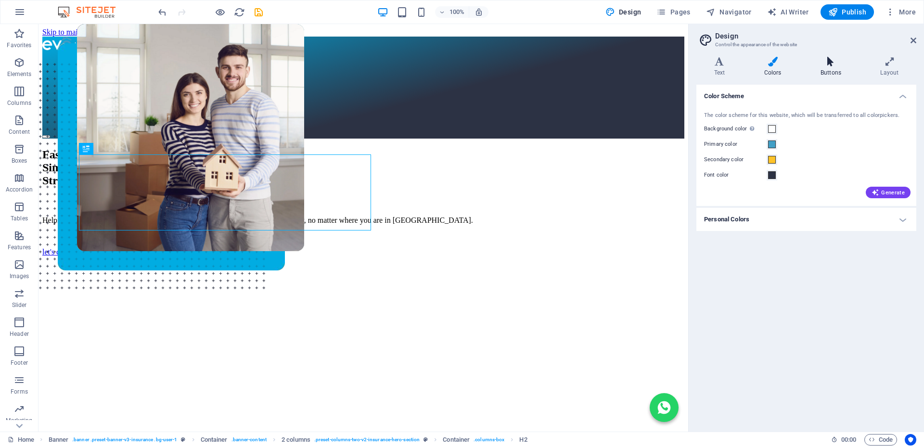
click at [828, 65] on icon at bounding box center [831, 62] width 56 height 10
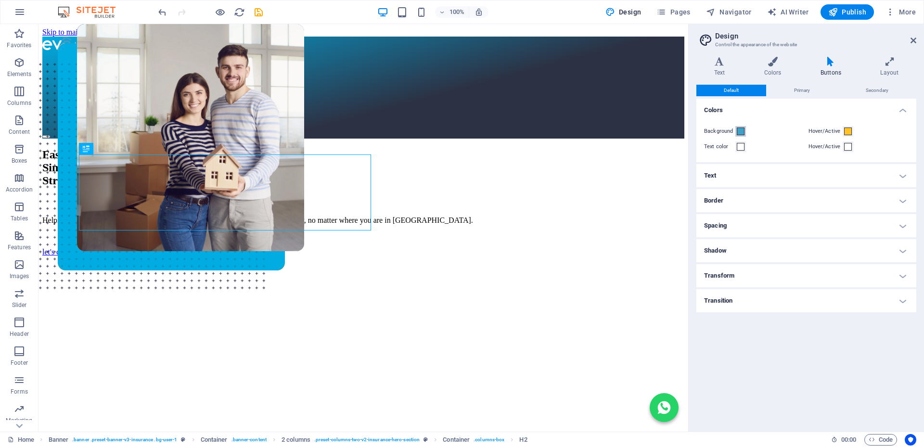
click at [744, 132] on span at bounding box center [741, 132] width 8 height 8
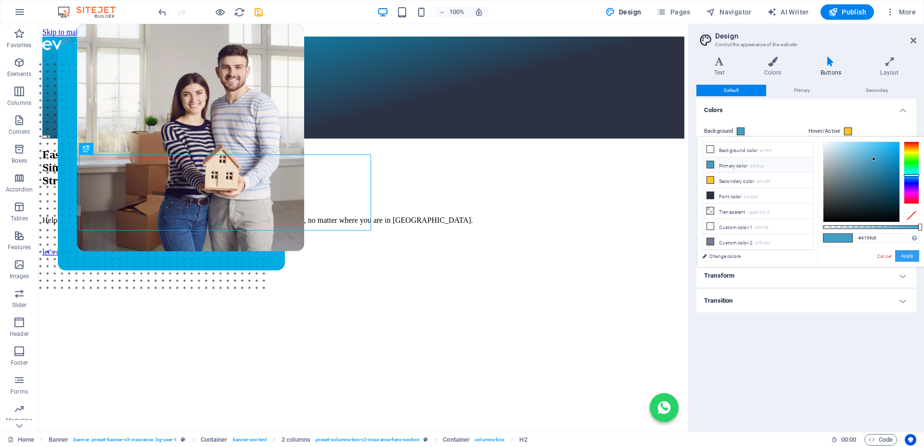
click at [905, 252] on button "Apply" at bounding box center [907, 256] width 24 height 12
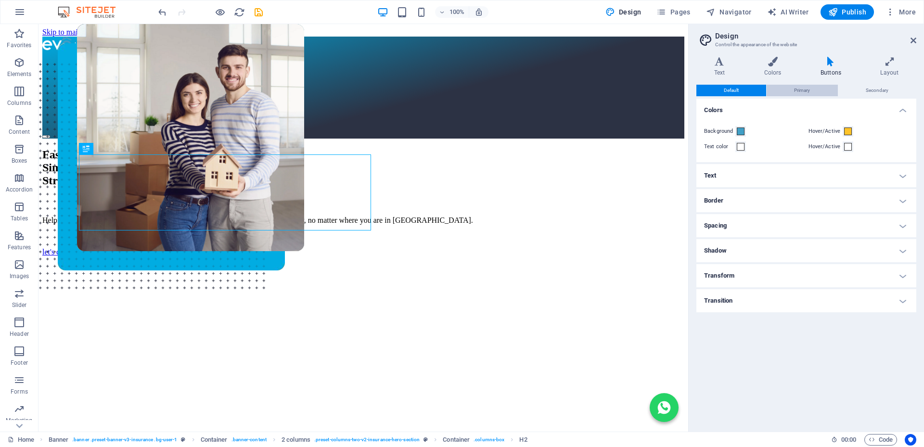
click at [795, 88] on span "Primary" at bounding box center [802, 91] width 16 height 12
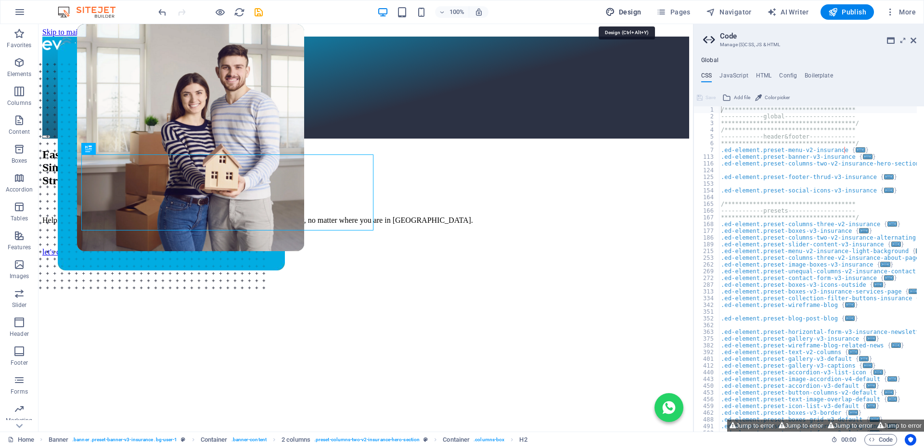
click at [620, 10] on span "Design" at bounding box center [623, 12] width 36 height 10
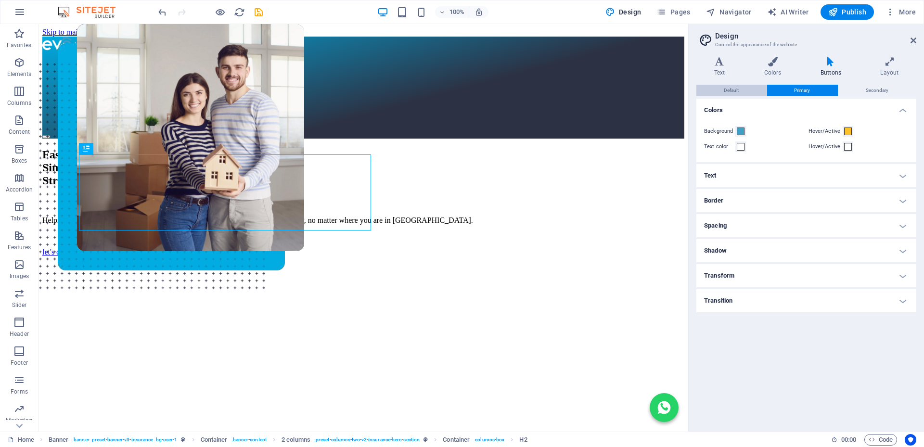
click at [732, 87] on span "Default" at bounding box center [731, 91] width 15 height 12
click at [797, 93] on span "Primary" at bounding box center [802, 91] width 16 height 12
click at [869, 89] on span "Secondary" at bounding box center [877, 91] width 23 height 12
click at [809, 90] on span "Primary" at bounding box center [802, 91] width 16 height 12
drag, startPoint x: 912, startPoint y: 39, endPoint x: 301, endPoint y: 71, distance: 611.6
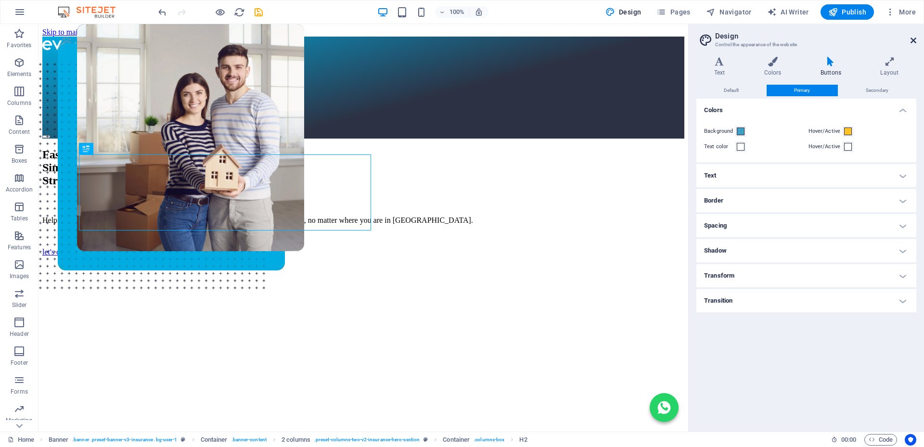
click at [912, 39] on icon at bounding box center [914, 41] width 6 height 8
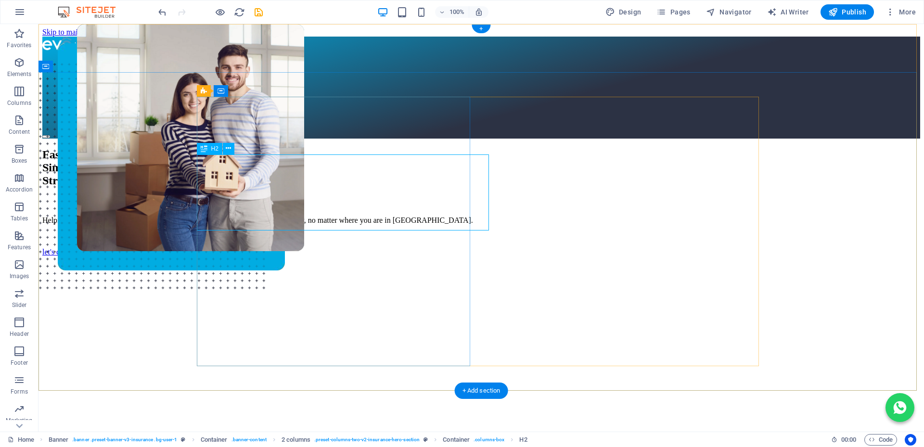
click at [398, 187] on div "Fast. Simple. Stress-free Bonds." at bounding box center [481, 167] width 878 height 39
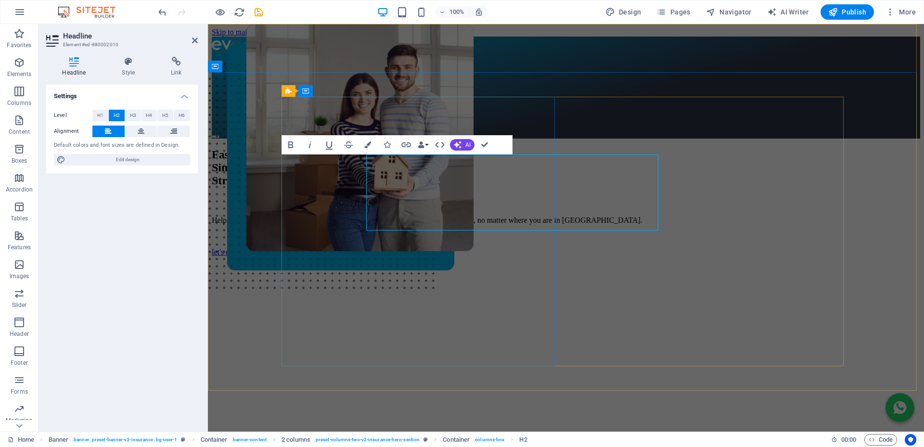
click at [489, 187] on h2 "Fast. Simple. Stress-free Bonds." at bounding box center [566, 167] width 708 height 39
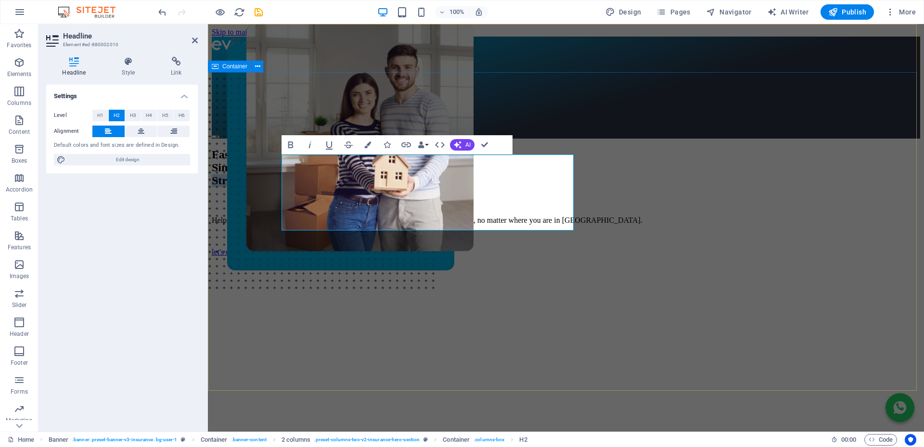
drag, startPoint x: 484, startPoint y: 218, endPoint x: 278, endPoint y: 213, distance: 205.6
click at [278, 213] on div "Fast. Simple. Stress-free Bonds. Helping you buy your dream home with FREE, exp…" at bounding box center [566, 332] width 708 height 387
click at [369, 143] on icon "button" at bounding box center [367, 144] width 7 height 7
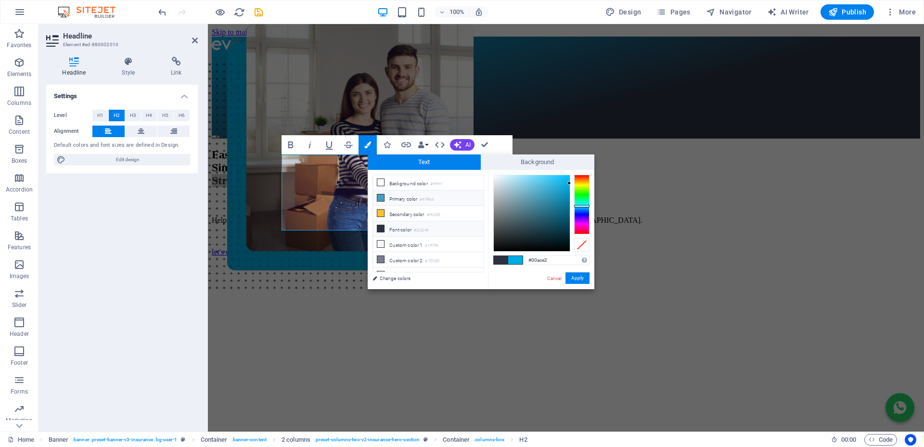
click at [379, 196] on icon at bounding box center [380, 197] width 7 height 7
type input "#419fc6"
drag, startPoint x: 574, startPoint y: 279, endPoint x: 76, endPoint y: 202, distance: 504.0
click at [574, 279] on button "Apply" at bounding box center [578, 278] width 24 height 12
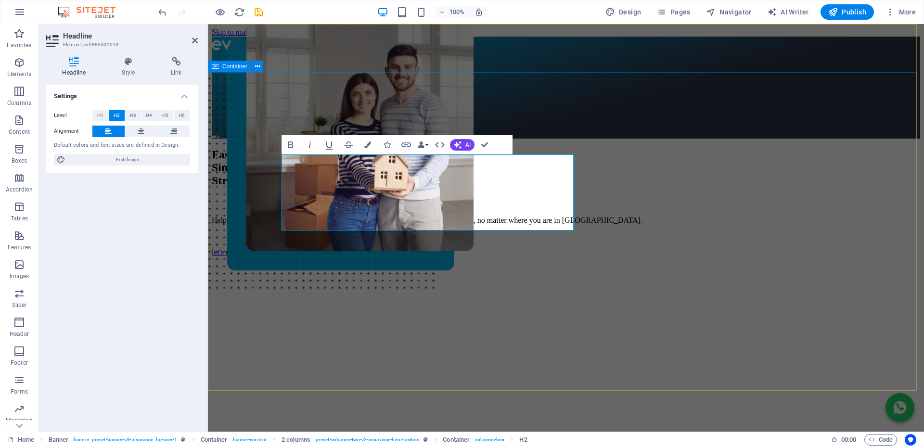
click at [244, 244] on div "Fast. Simple. Stress-free Bonds. Helping you buy your dream home with FREE, exp…" at bounding box center [566, 332] width 708 height 387
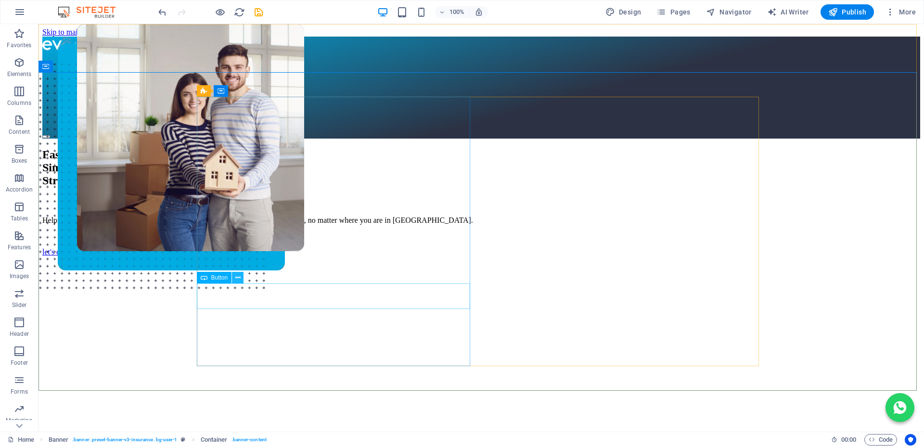
click at [237, 278] on icon at bounding box center [237, 278] width 5 height 10
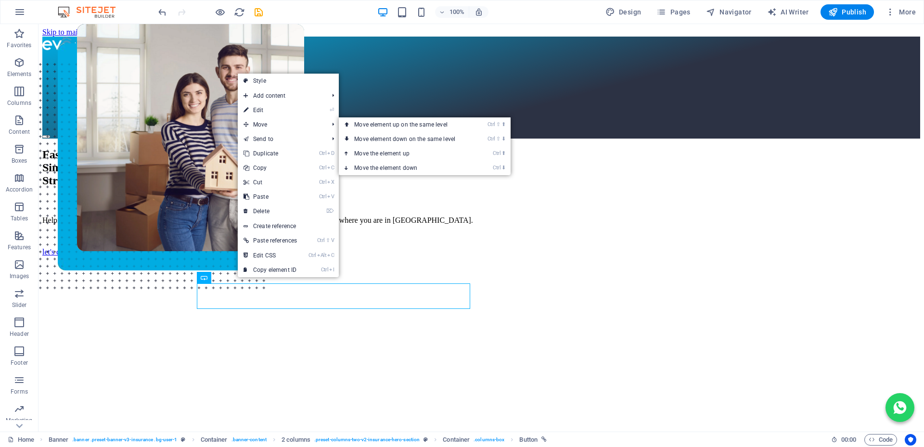
drag, startPoint x: 267, startPoint y: 109, endPoint x: 160, endPoint y: 126, distance: 108.6
click at [267, 109] on link "⏎ Edit" at bounding box center [270, 110] width 65 height 14
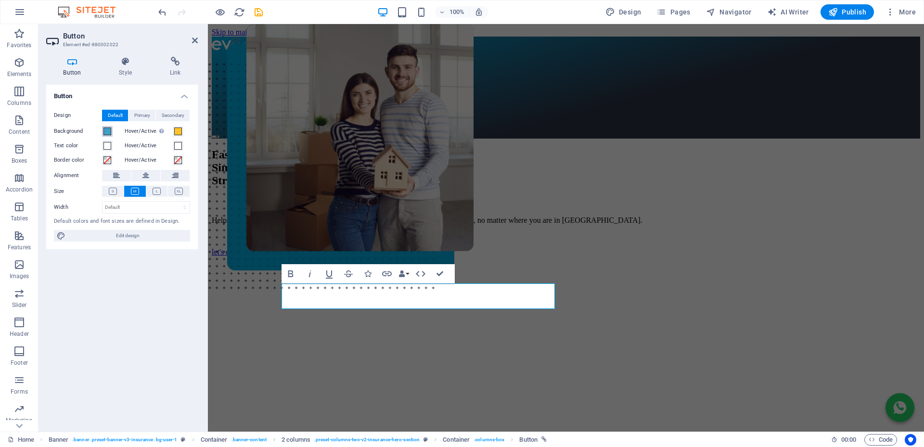
click at [107, 130] on span at bounding box center [107, 132] width 8 height 8
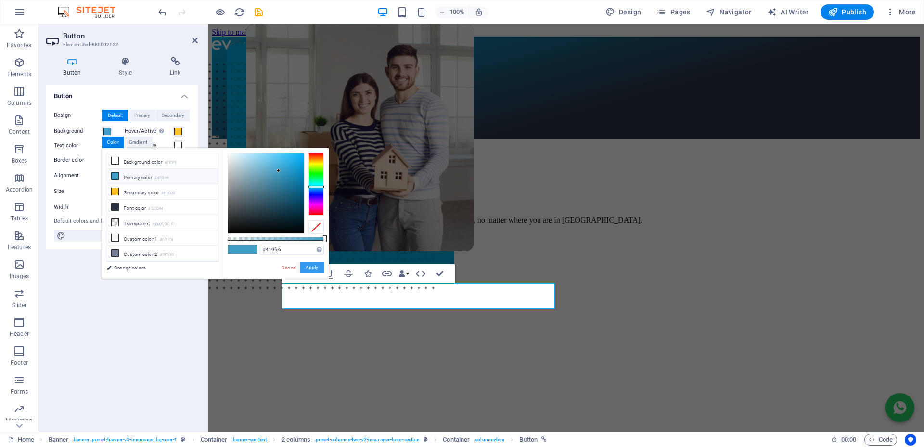
click at [318, 266] on button "Apply" at bounding box center [312, 268] width 24 height 12
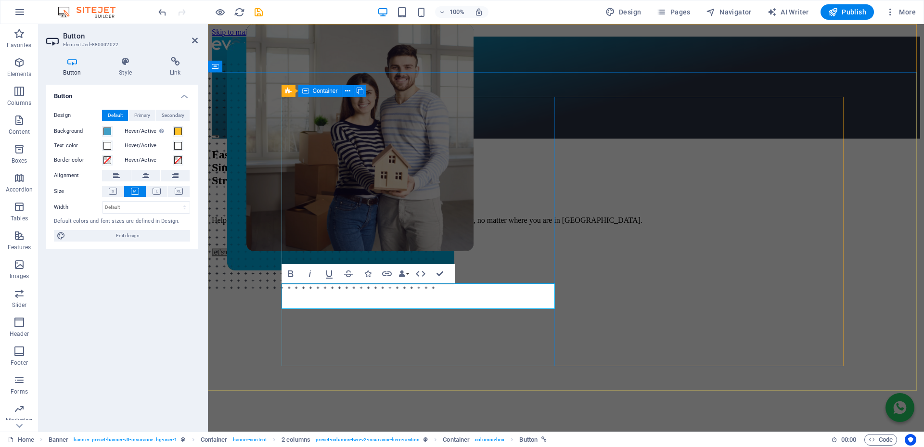
click at [306, 257] on div "Fast. Simple. Stress-free Bonds. Helping you buy your dream home with FREE, exp…" at bounding box center [566, 198] width 708 height 118
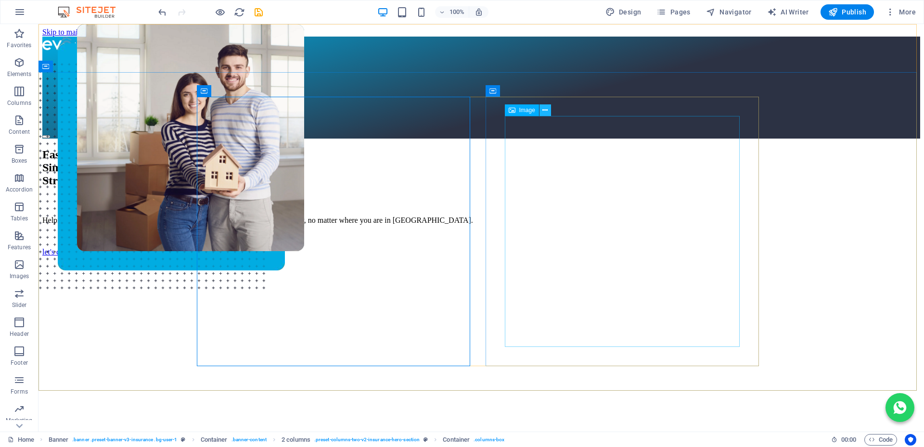
click at [543, 110] on icon at bounding box center [544, 110] width 5 height 10
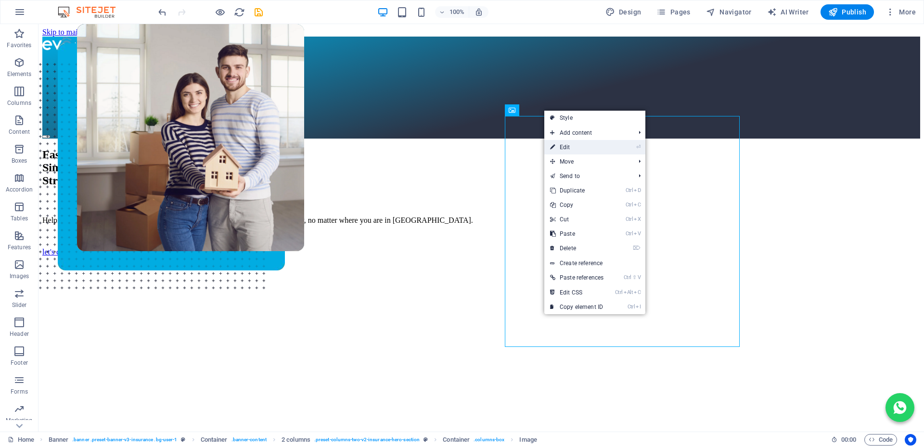
click at [568, 148] on link "⏎ Edit" at bounding box center [576, 147] width 65 height 14
select select "px"
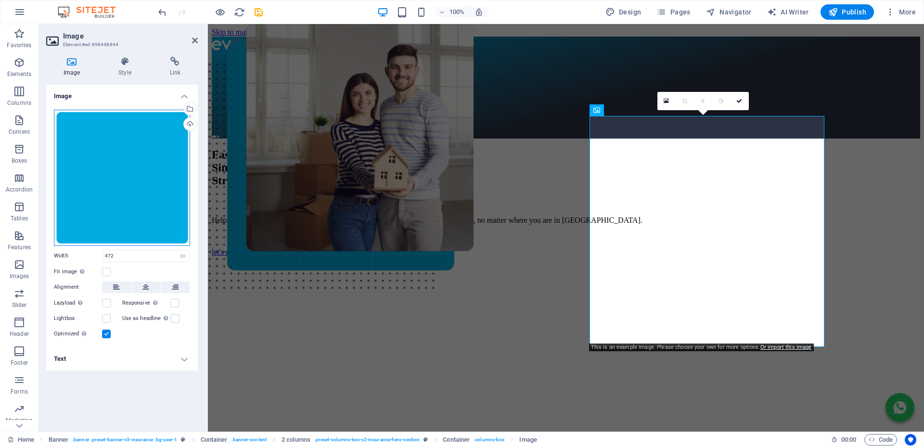
click at [156, 160] on div "Drag files here, click to choose files or select files from Files or our free s…" at bounding box center [122, 178] width 136 height 136
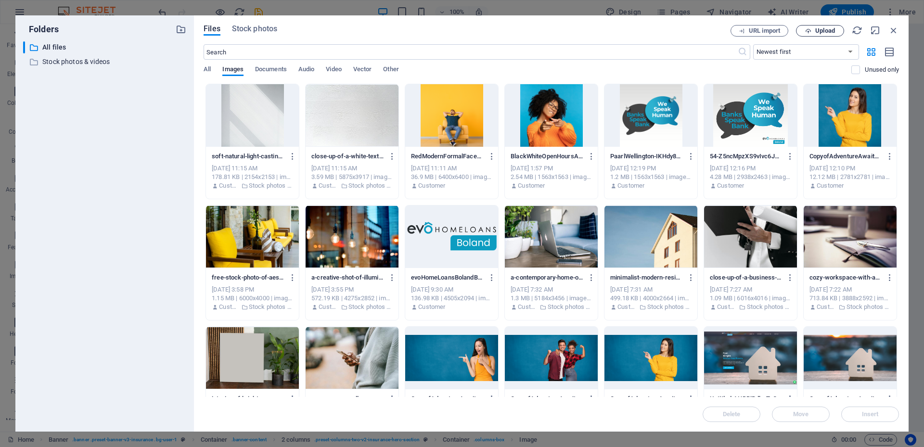
click at [824, 31] on span "Upload" at bounding box center [825, 31] width 20 height 6
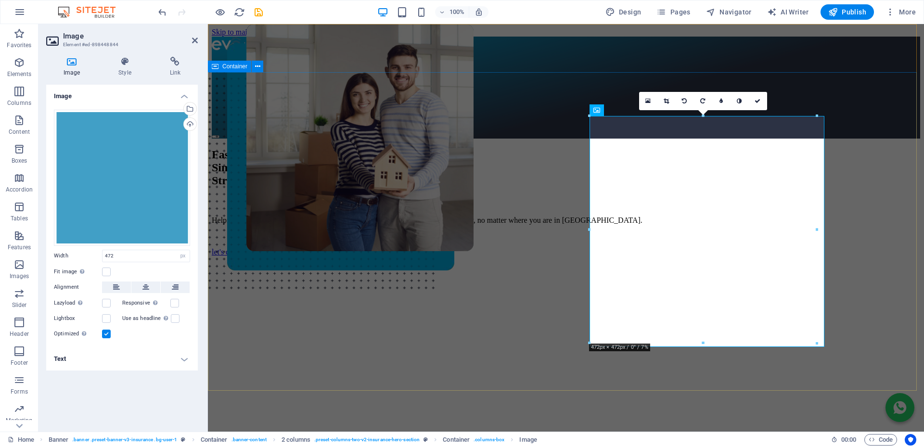
click at [243, 223] on div "Fast. Simple. Stress-free Bonds. Helping you buy your dream home with FREE, exp…" at bounding box center [566, 332] width 708 height 387
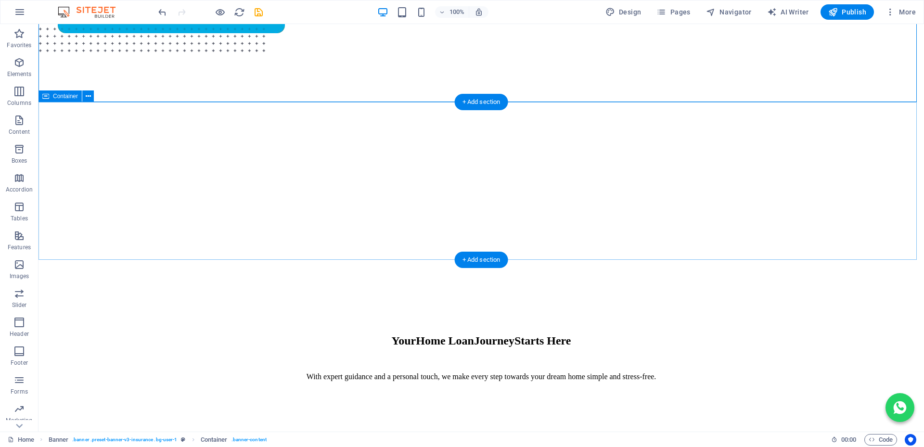
scroll to position [289, 0]
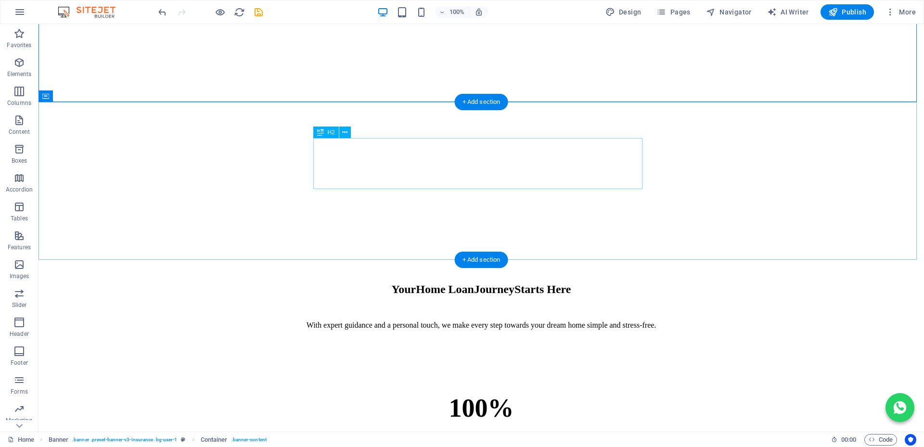
click at [537, 283] on div "Your Home Loan Journey Starts Here" at bounding box center [481, 289] width 878 height 13
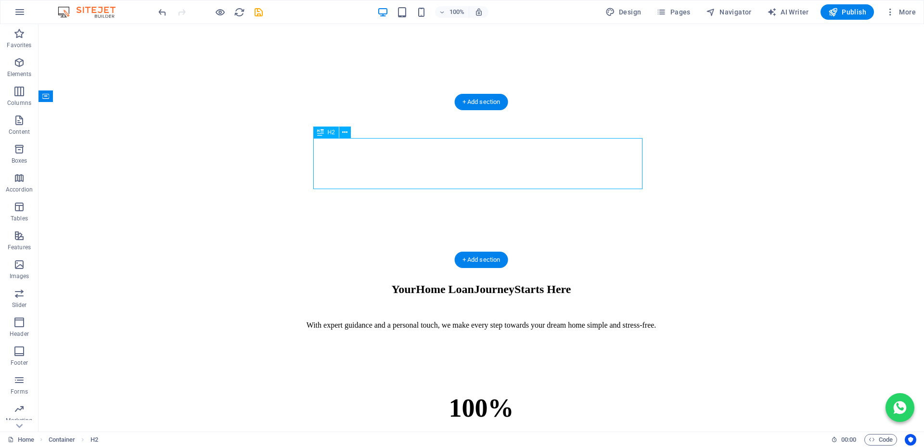
click at [537, 283] on div "Your Home Loan Journey Starts Here" at bounding box center [481, 289] width 878 height 13
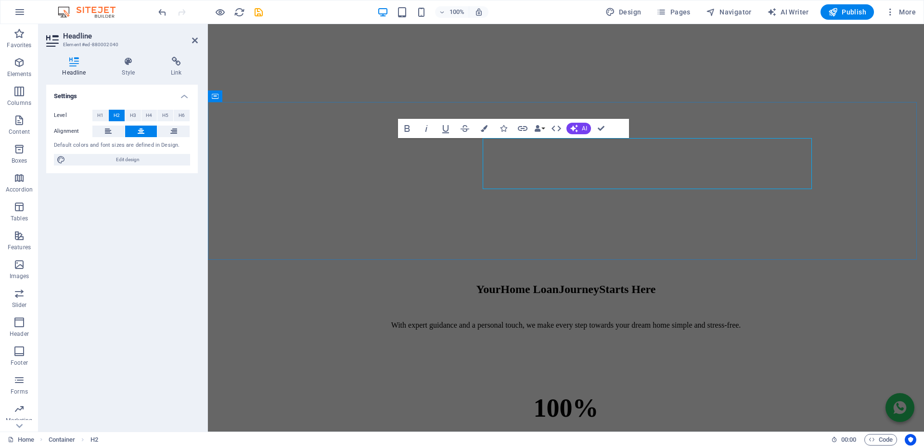
click at [622, 283] on h2 "Your Home Loan Journey Starts Here" at bounding box center [566, 289] width 708 height 13
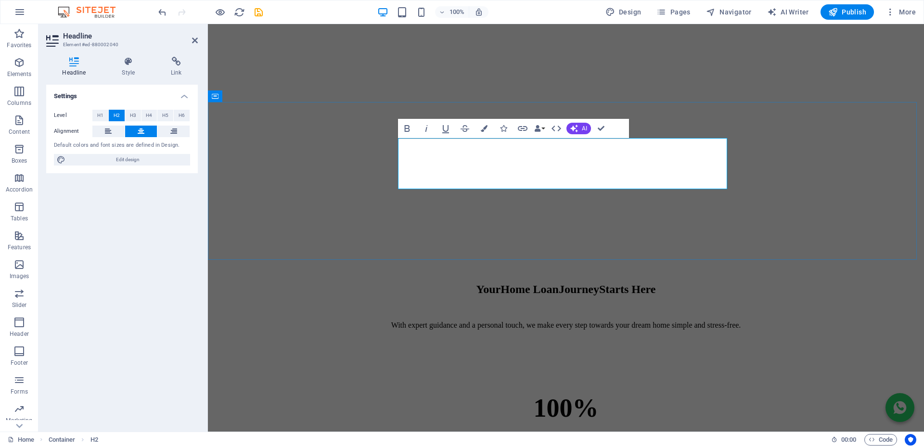
click at [618, 283] on span "Starts Here" at bounding box center [627, 289] width 57 height 13
drag, startPoint x: 632, startPoint y: 176, endPoint x: 499, endPoint y: 180, distance: 133.9
click at [499, 283] on h2 "Your Home Loan Journey Starts Here" at bounding box center [566, 289] width 708 height 13
click at [487, 128] on icon "button" at bounding box center [484, 128] width 7 height 7
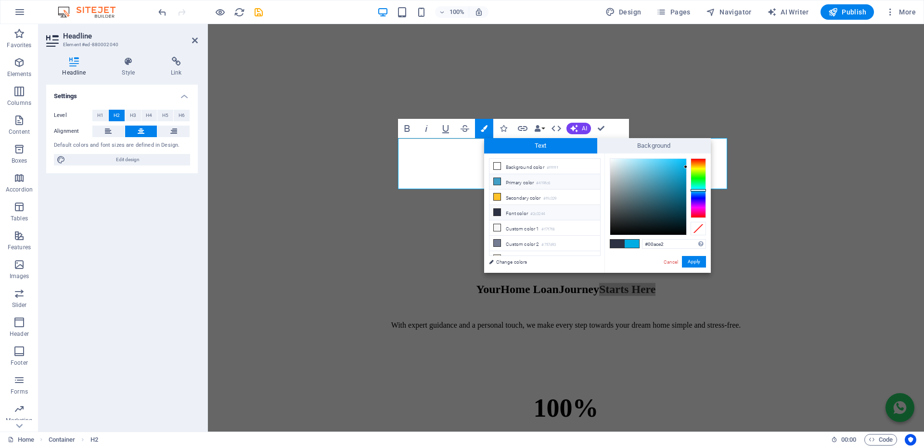
click at [497, 180] on icon at bounding box center [497, 181] width 7 height 7
type input "#419fc6"
click at [695, 259] on button "Apply" at bounding box center [694, 262] width 24 height 12
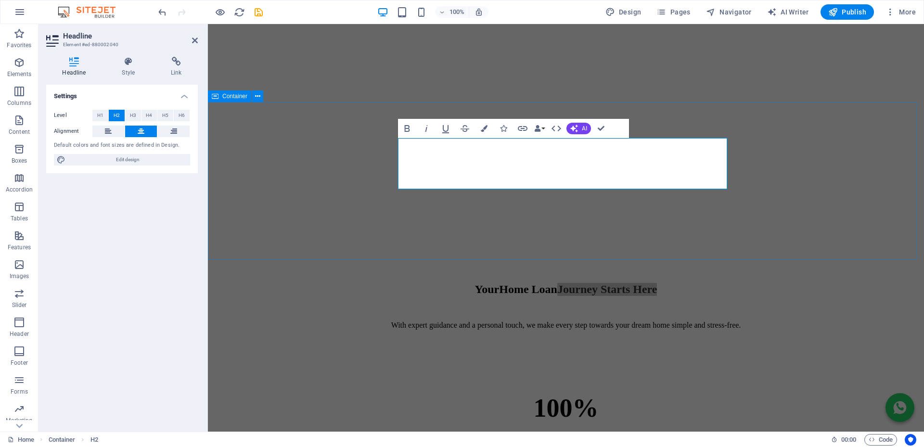
click at [357, 237] on div "Your Home Loan Journey ​ Starts Here ​ With expert guidance and a personal touc…" at bounding box center [566, 299] width 708 height 124
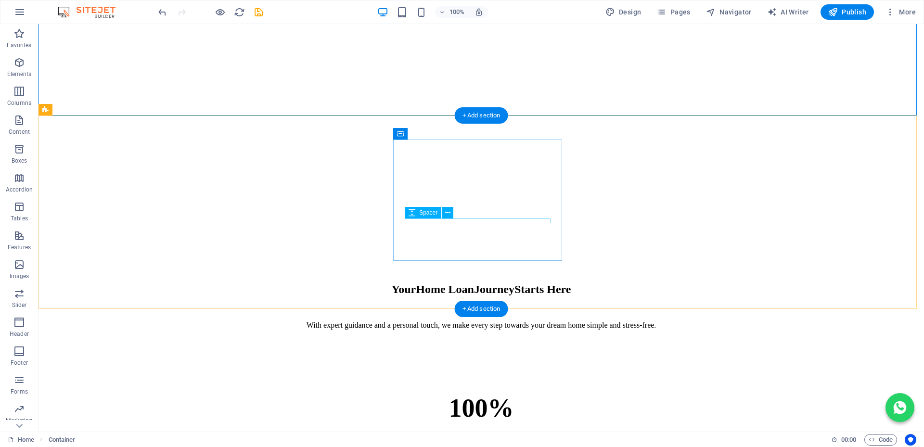
scroll to position [433, 0]
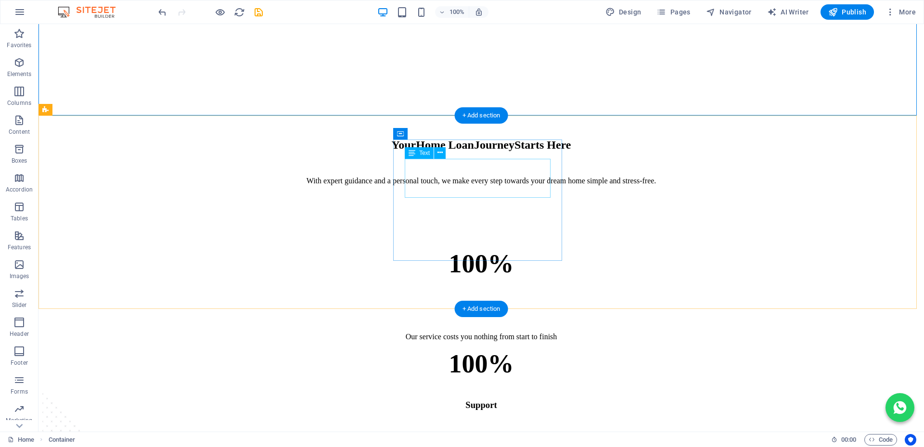
click at [512, 349] on div "100%" at bounding box center [481, 364] width 855 height 30
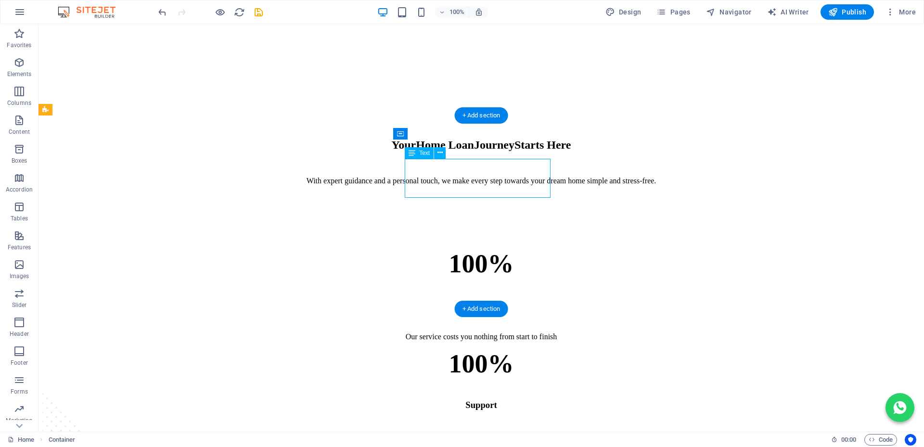
click at [512, 349] on div "100%" at bounding box center [481, 364] width 855 height 30
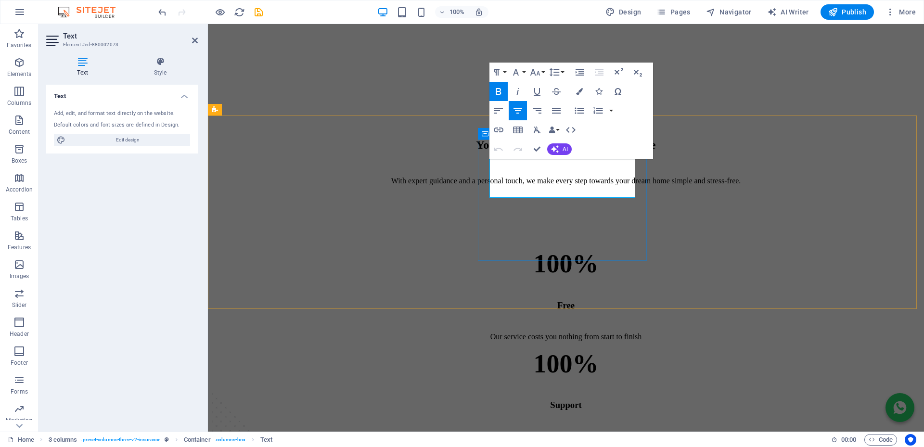
click at [534, 349] on strong "100%" at bounding box center [566, 363] width 65 height 29
click at [580, 90] on icon "button" at bounding box center [579, 91] width 7 height 7
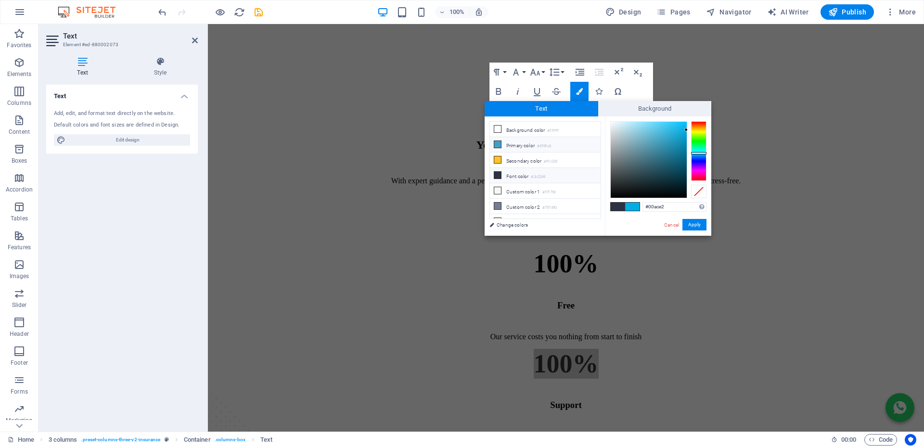
click at [499, 141] on icon at bounding box center [497, 144] width 7 height 7
type input "#419fc6"
drag, startPoint x: 691, startPoint y: 222, endPoint x: 302, endPoint y: 206, distance: 389.7
click at [691, 222] on button "Apply" at bounding box center [694, 225] width 24 height 12
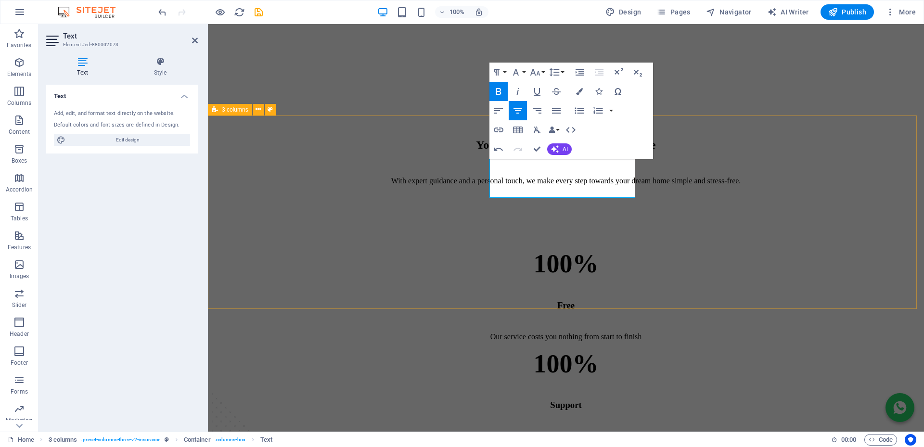
click at [514, 284] on div "100% Free Our service costs you nothing from start to finish 100% Support We st…" at bounding box center [566, 406] width 708 height 379
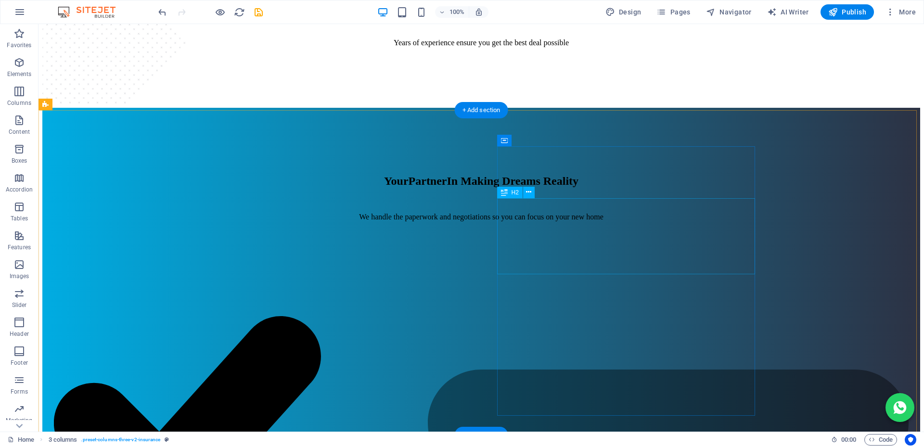
scroll to position [963, 0]
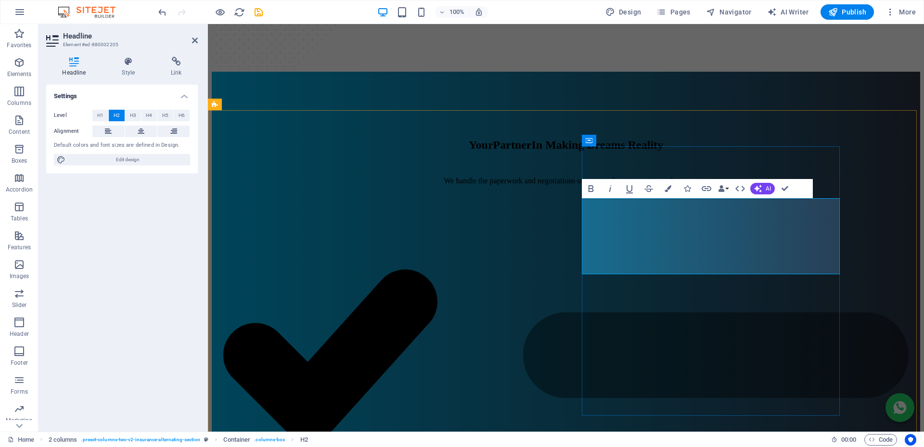
drag, startPoint x: 663, startPoint y: 264, endPoint x: 583, endPoint y: 234, distance: 84.7
click at [669, 193] on button "Colors" at bounding box center [668, 188] width 18 height 19
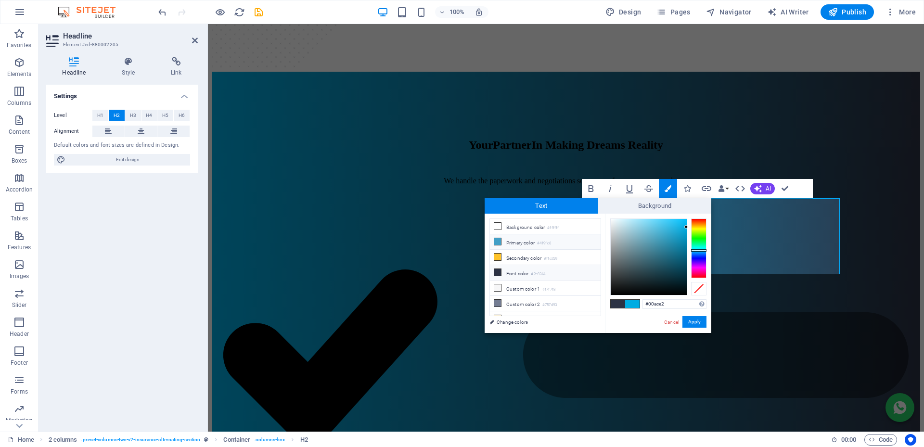
click at [497, 241] on icon at bounding box center [497, 241] width 7 height 7
type input "#419fc6"
click at [692, 321] on button "Apply" at bounding box center [694, 322] width 24 height 12
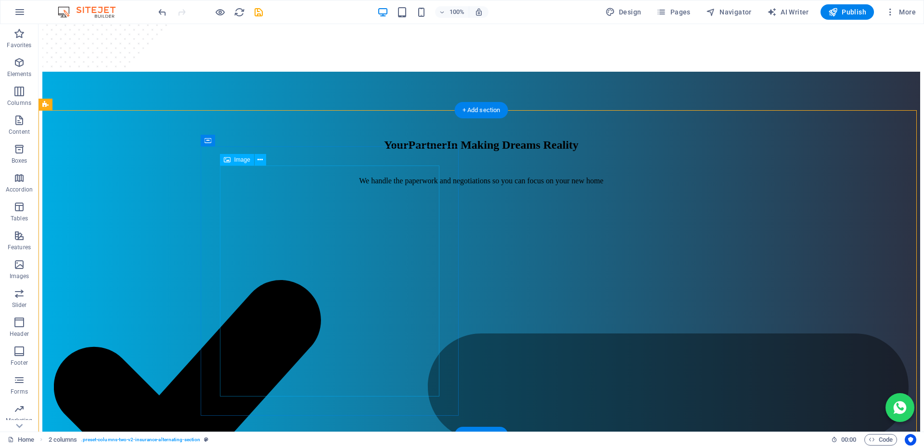
click at [260, 158] on icon at bounding box center [259, 160] width 5 height 10
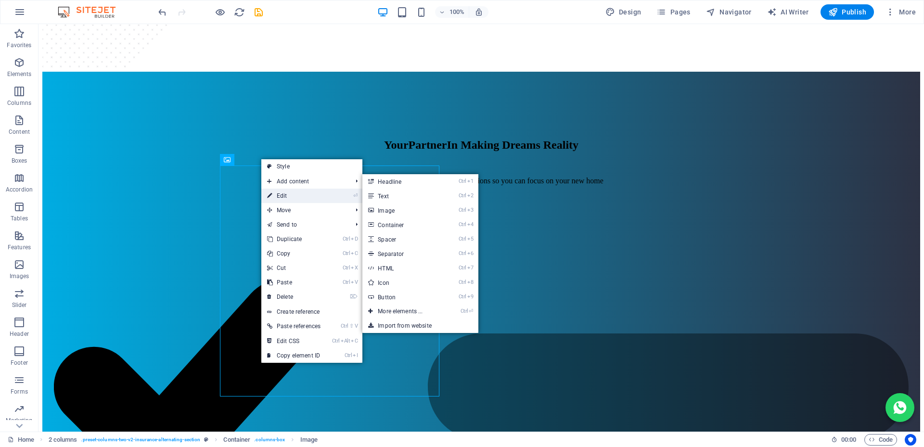
click at [286, 195] on link "⏎ Edit" at bounding box center [293, 196] width 65 height 14
select select "px"
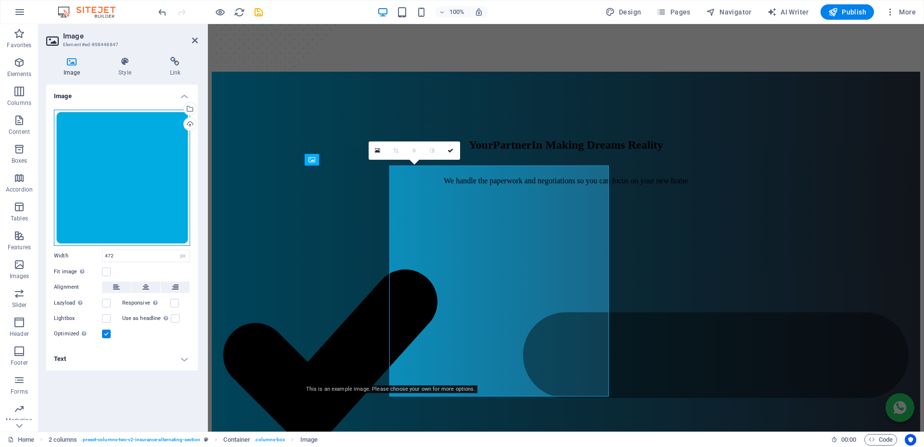
click at [95, 153] on div "Drag files here, click to choose files or select files from Files or our free s…" at bounding box center [122, 178] width 136 height 136
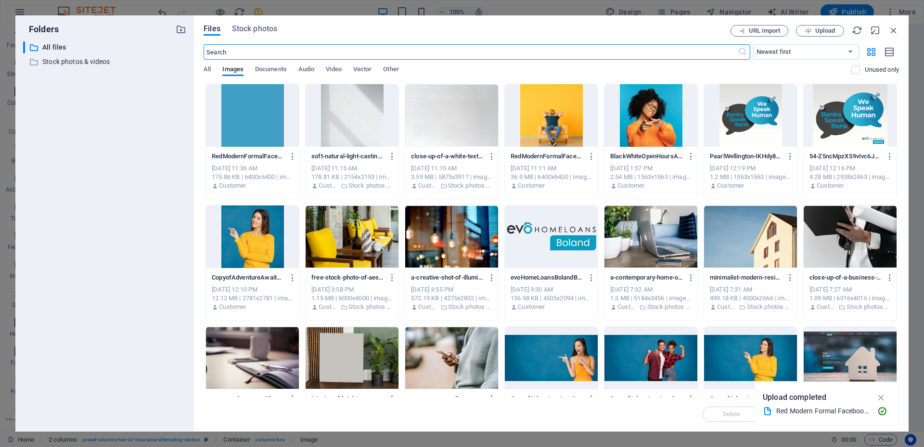
click at [240, 115] on div at bounding box center [252, 115] width 93 height 63
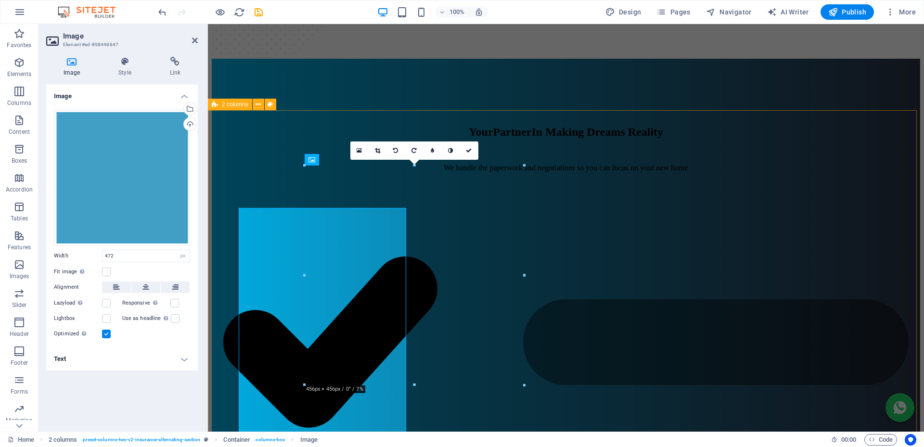
scroll to position [963, 0]
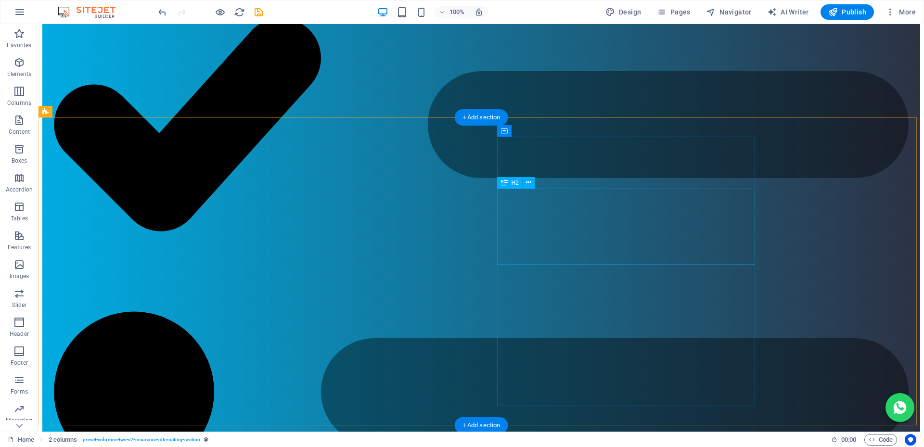
scroll to position [1588, 0]
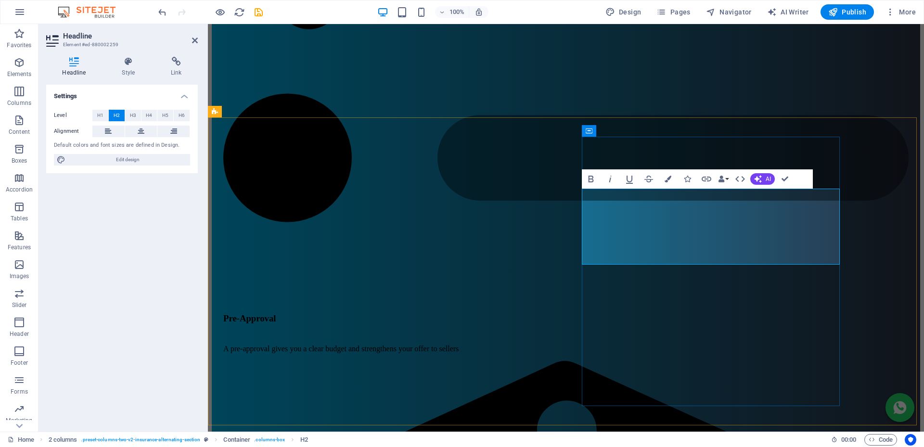
drag, startPoint x: 709, startPoint y: 201, endPoint x: 585, endPoint y: 200, distance: 123.7
click at [670, 179] on icon "button" at bounding box center [668, 179] width 7 height 7
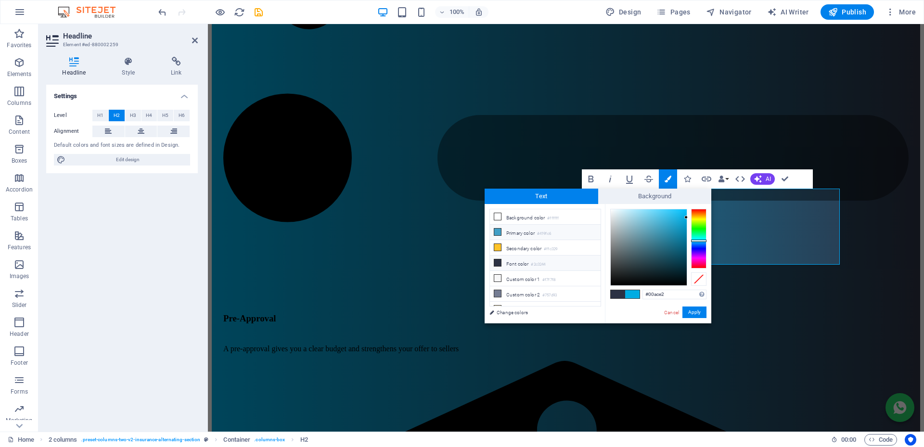
click at [499, 231] on icon at bounding box center [497, 232] width 7 height 7
type input "#419fc6"
click at [692, 310] on button "Apply" at bounding box center [694, 313] width 24 height 12
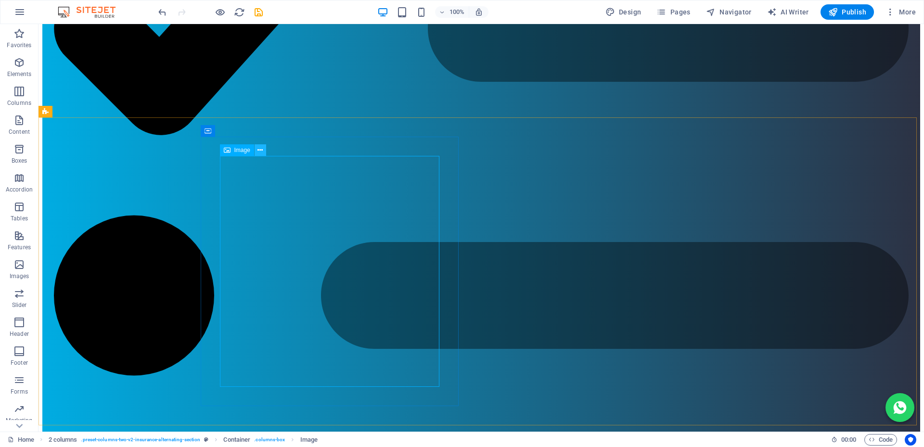
click at [261, 150] on icon at bounding box center [259, 150] width 5 height 10
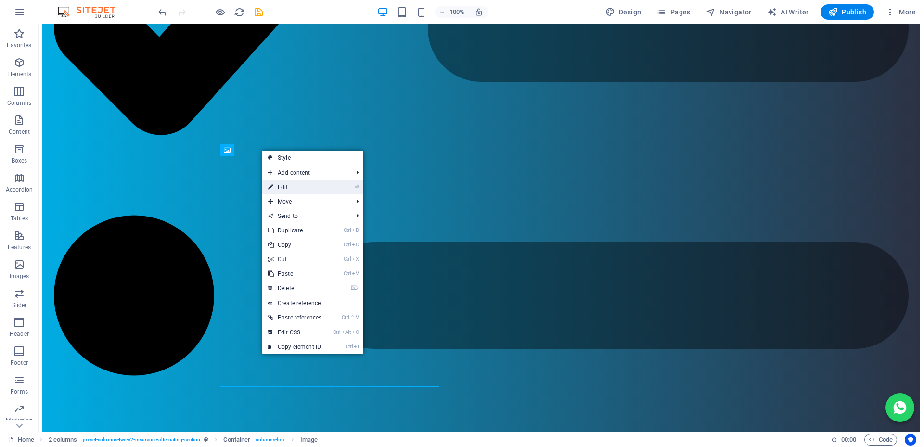
click at [290, 188] on link "⏎ Edit" at bounding box center [294, 187] width 65 height 14
select select "px"
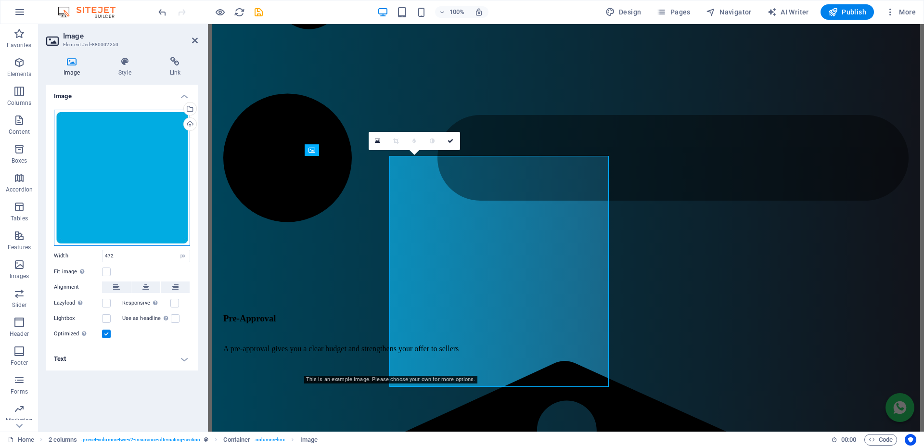
click at [130, 158] on div "Drag files here, click to choose files or select files from Files or our free s…" at bounding box center [122, 178] width 136 height 136
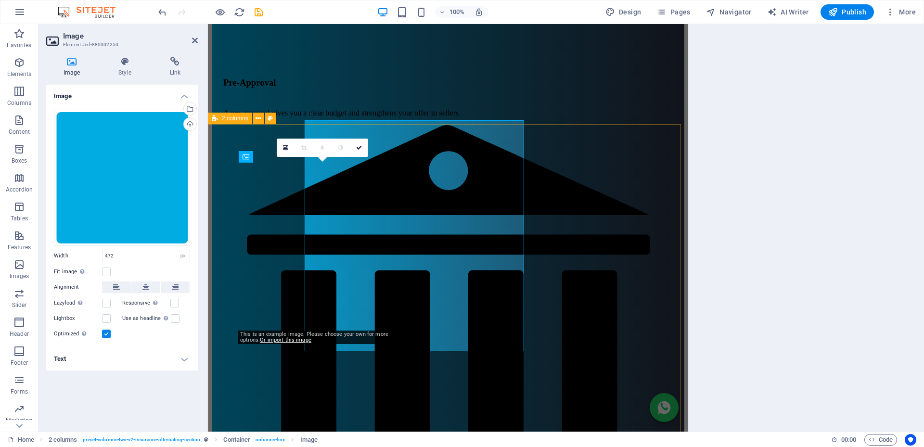
scroll to position [1624, 0]
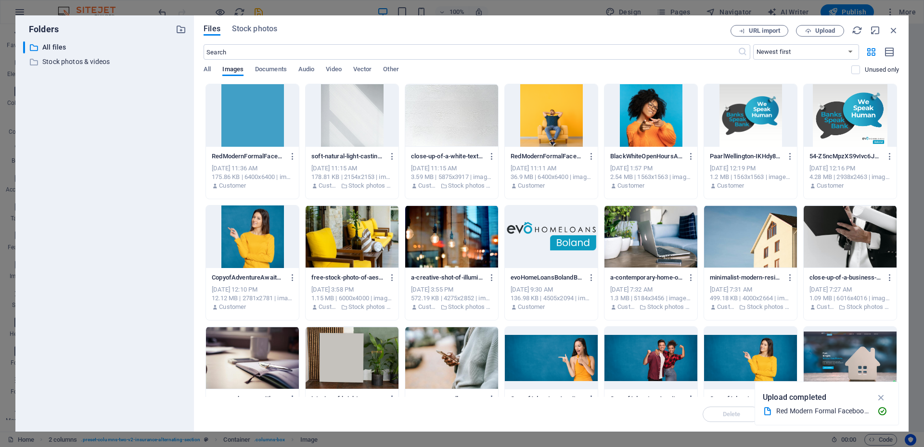
click at [255, 122] on div at bounding box center [252, 115] width 93 height 63
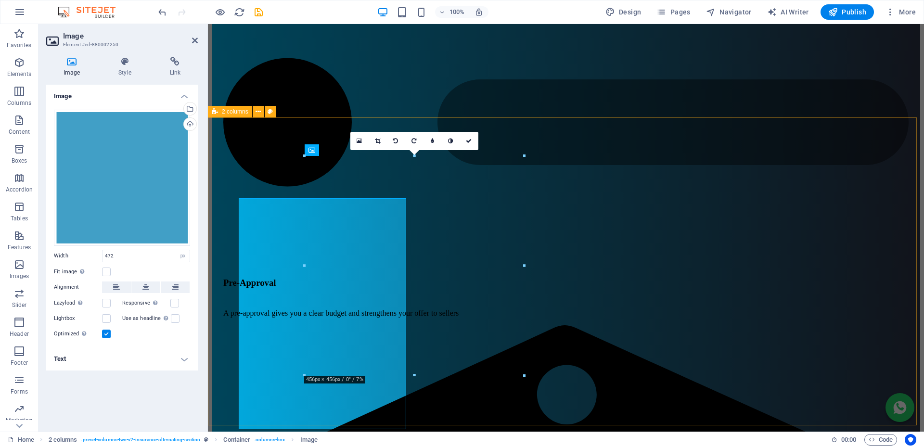
scroll to position [1588, 0]
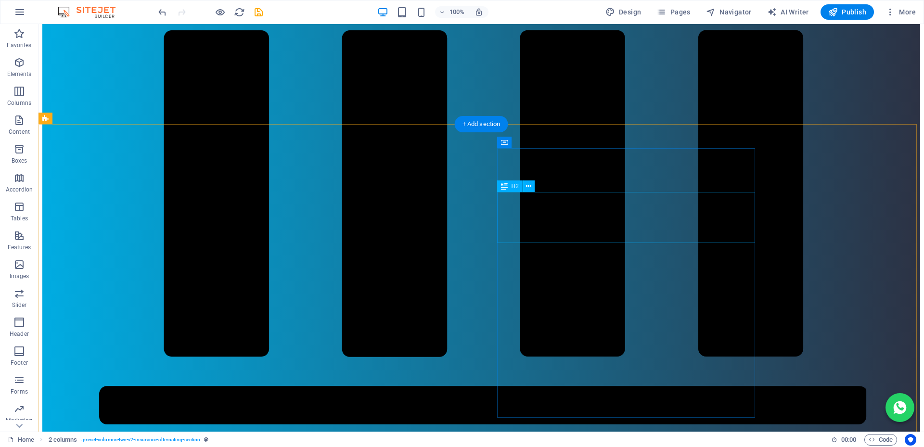
scroll to position [2503, 0]
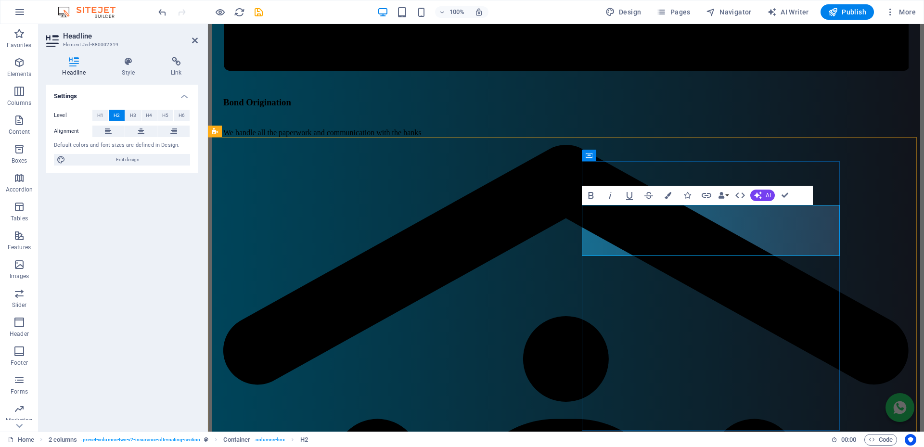
drag, startPoint x: 778, startPoint y: 216, endPoint x: 640, endPoint y: 218, distance: 138.2
click at [671, 191] on button "Colors" at bounding box center [668, 195] width 18 height 19
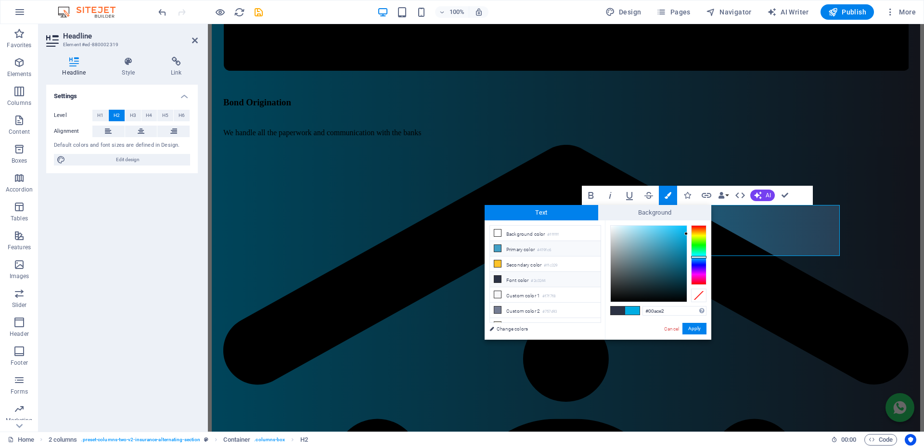
click at [497, 246] on icon at bounding box center [497, 248] width 7 height 7
type input "#419fc6"
click at [690, 326] on button "Apply" at bounding box center [694, 329] width 24 height 12
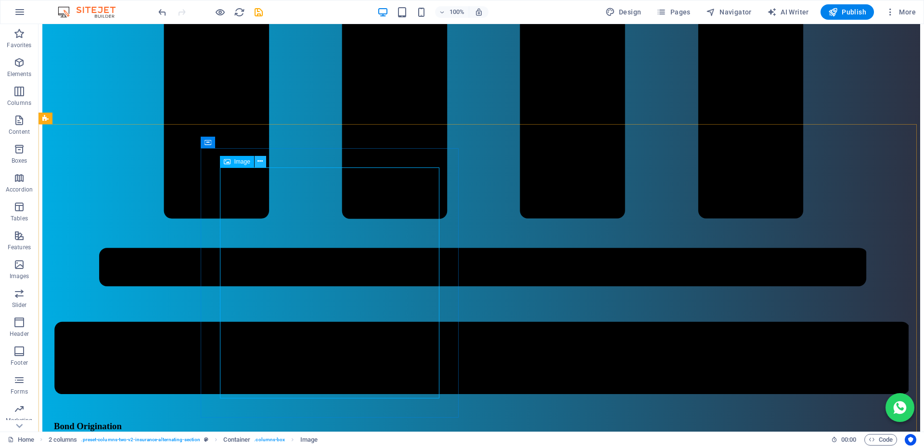
click at [262, 160] on icon at bounding box center [259, 161] width 5 height 10
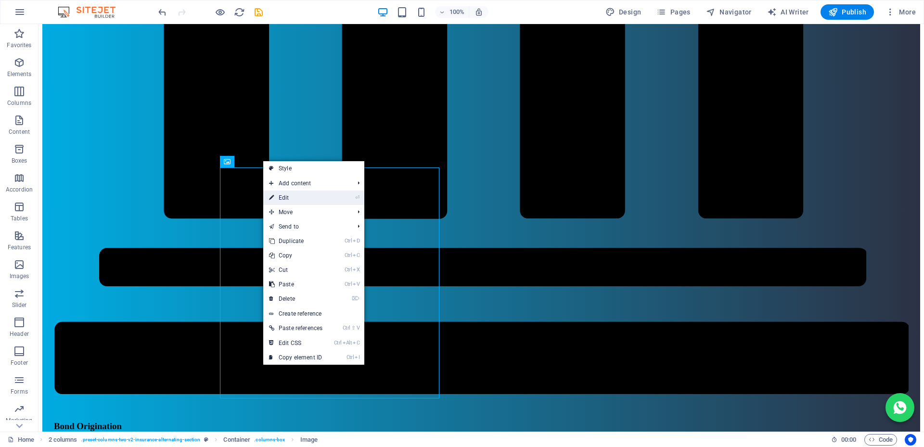
drag, startPoint x: 294, startPoint y: 202, endPoint x: 210, endPoint y: 181, distance: 86.7
click at [294, 202] on link "⏎ Edit" at bounding box center [295, 198] width 65 height 14
select select "px"
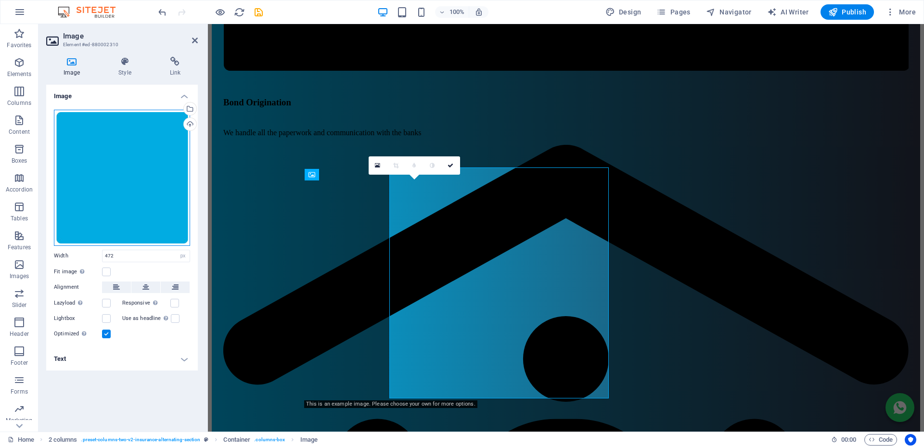
click at [131, 167] on div "Drag files here, click to choose files or select files from Files or our free s…" at bounding box center [122, 178] width 136 height 136
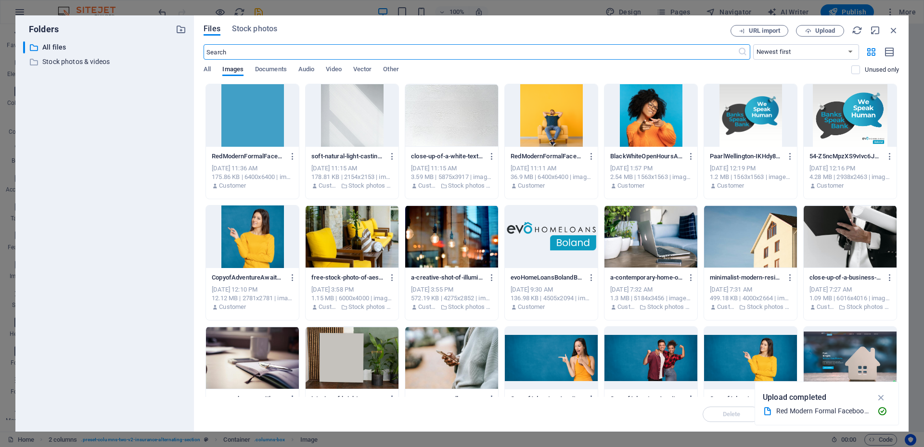
click at [239, 116] on div at bounding box center [252, 115] width 93 height 63
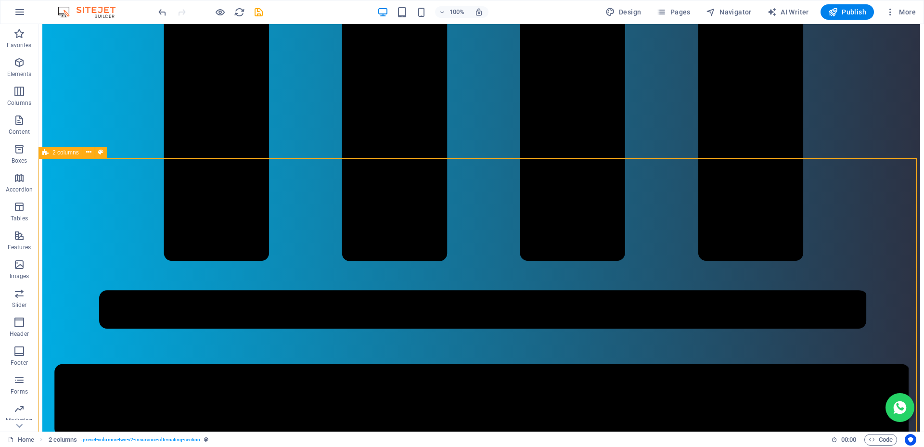
scroll to position [2557, 0]
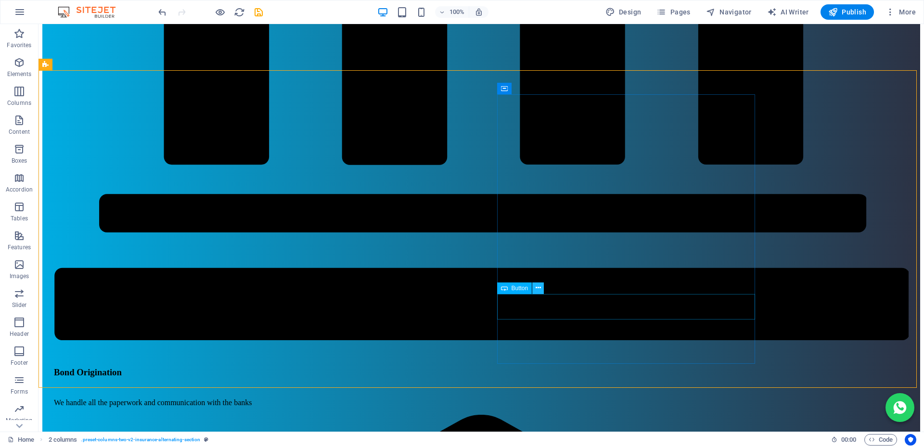
click at [538, 289] on icon at bounding box center [538, 288] width 5 height 10
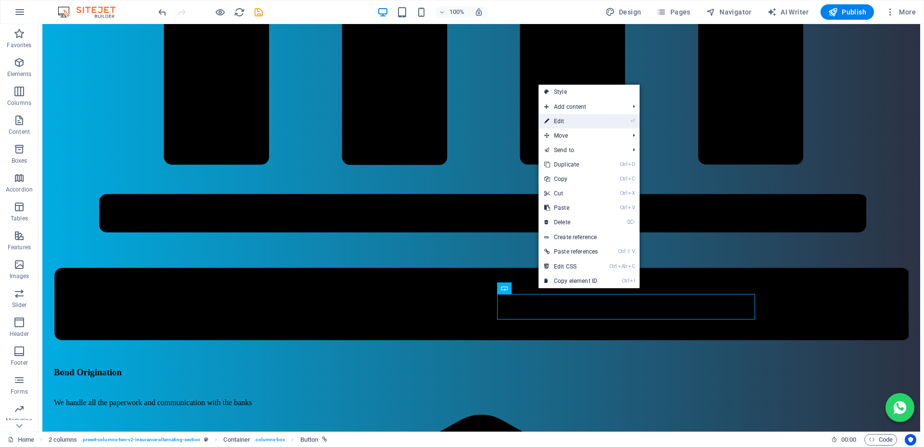
click at [566, 119] on link "⏎ Edit" at bounding box center [571, 121] width 65 height 14
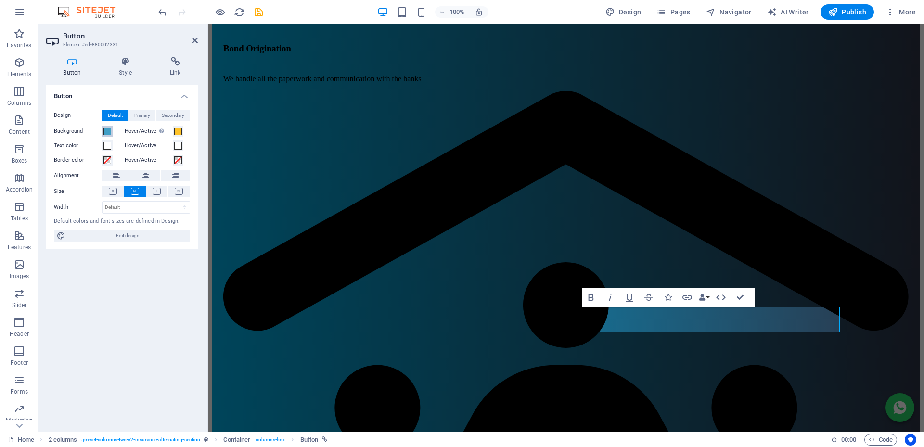
click at [107, 128] on span at bounding box center [107, 132] width 8 height 8
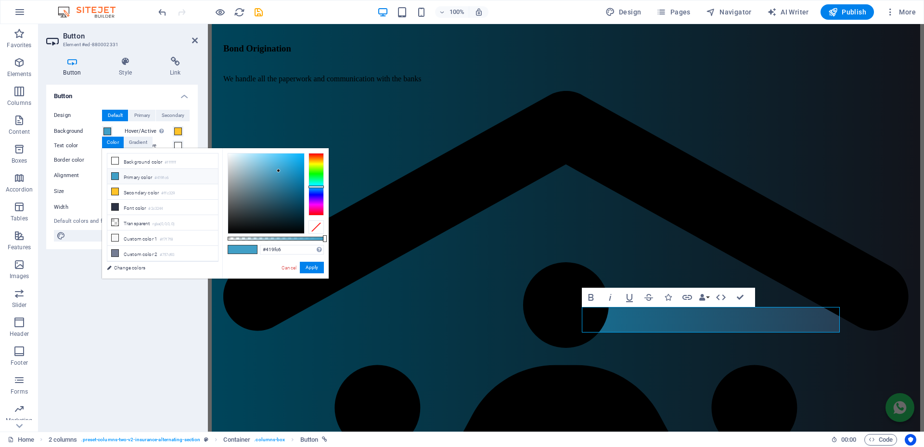
click at [116, 175] on icon at bounding box center [115, 176] width 7 height 7
click at [315, 264] on button "Apply" at bounding box center [312, 268] width 24 height 12
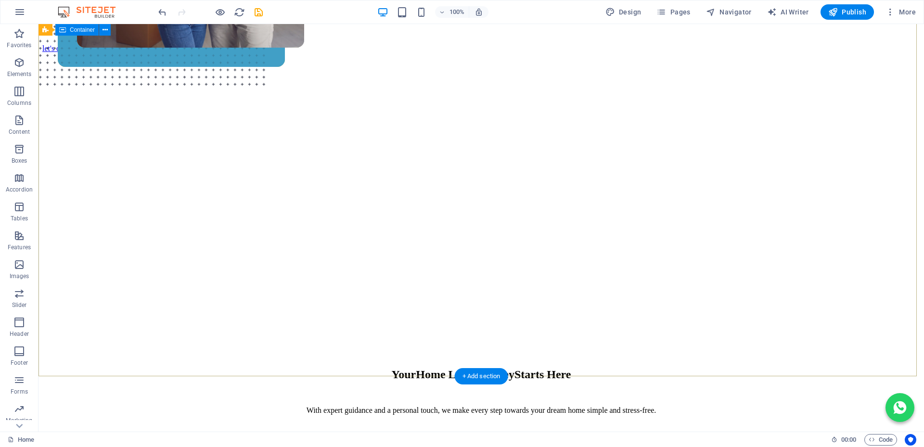
scroll to position [0, 0]
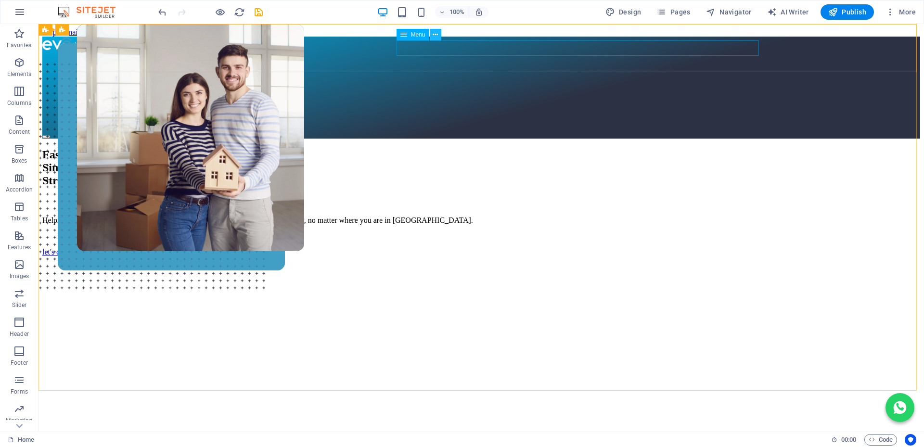
click at [438, 37] on icon at bounding box center [435, 35] width 5 height 10
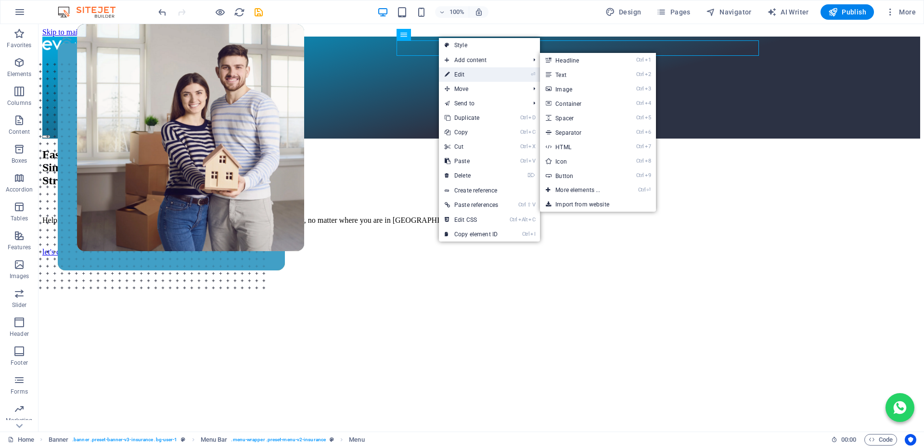
drag, startPoint x: 464, startPoint y: 77, endPoint x: 235, endPoint y: 62, distance: 230.1
click at [464, 77] on link "⏎ Edit" at bounding box center [471, 74] width 65 height 14
select select
select select "1"
select select
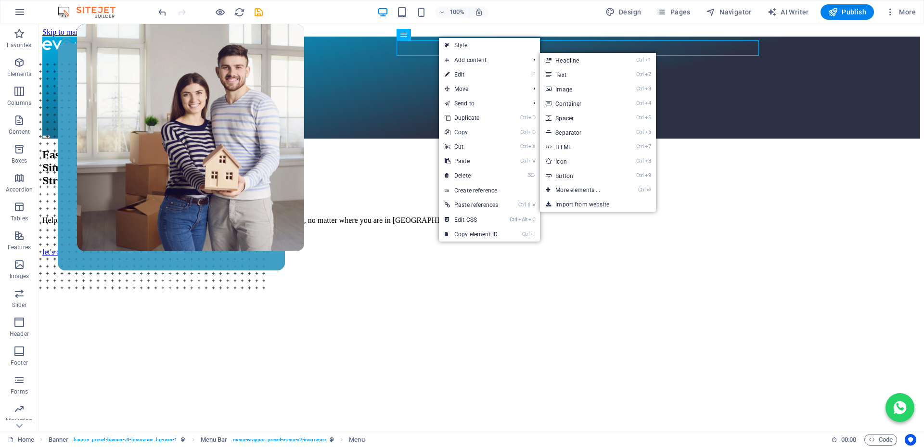
select select "2"
select select
select select "3"
select select
select select "4"
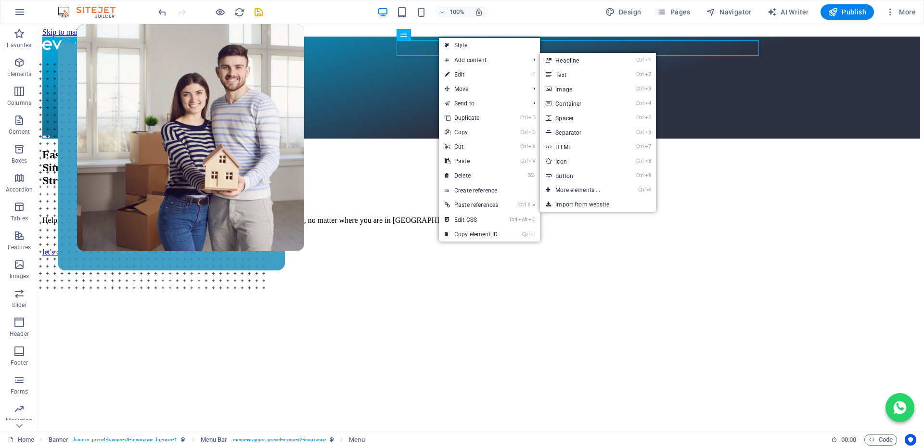
select select
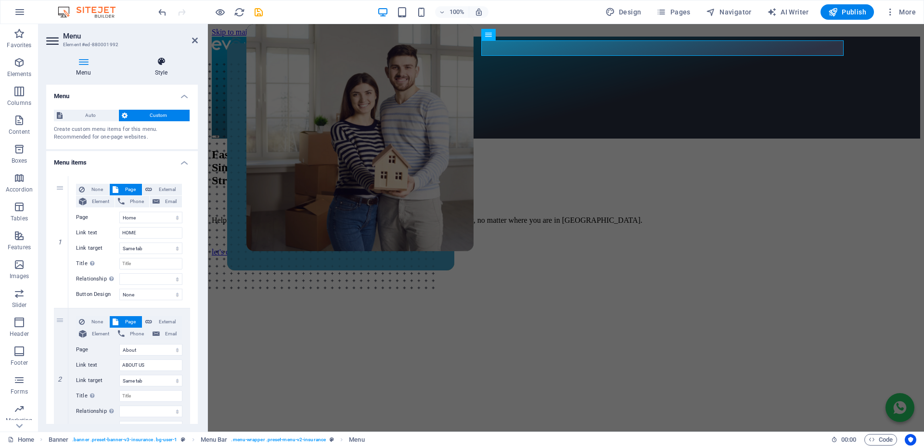
click at [157, 65] on icon at bounding box center [161, 62] width 73 height 10
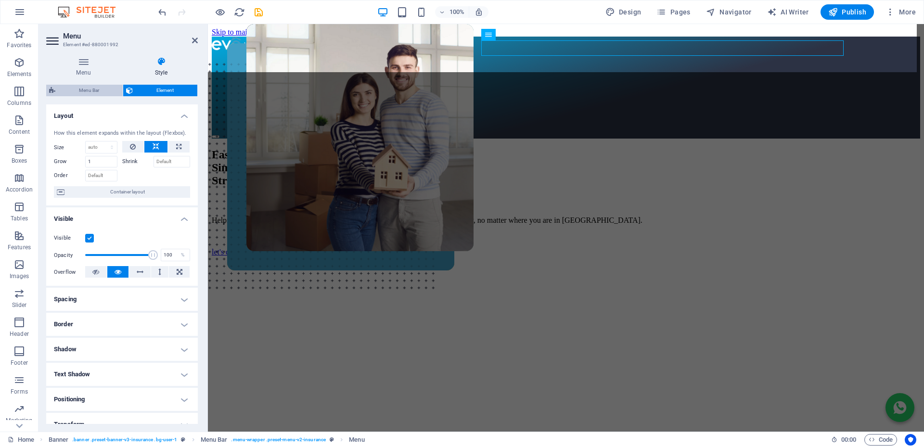
click at [87, 89] on span "Menu Bar" at bounding box center [89, 91] width 62 height 12
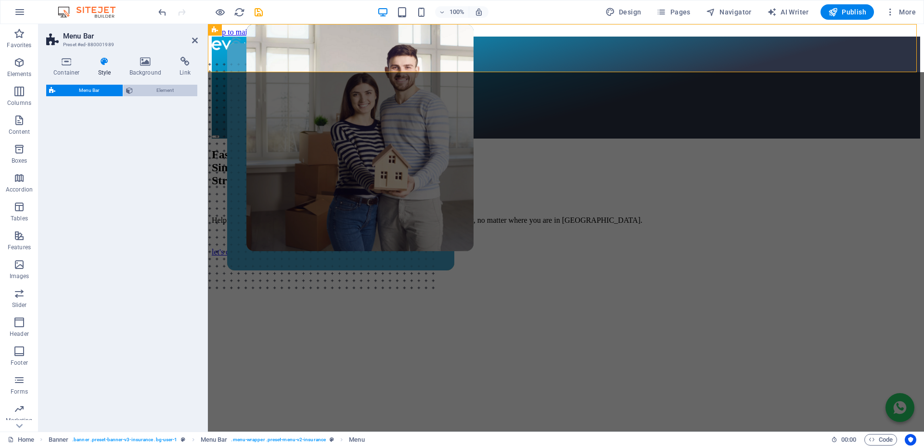
select select "rem"
select select "sticky_menu"
select select "px"
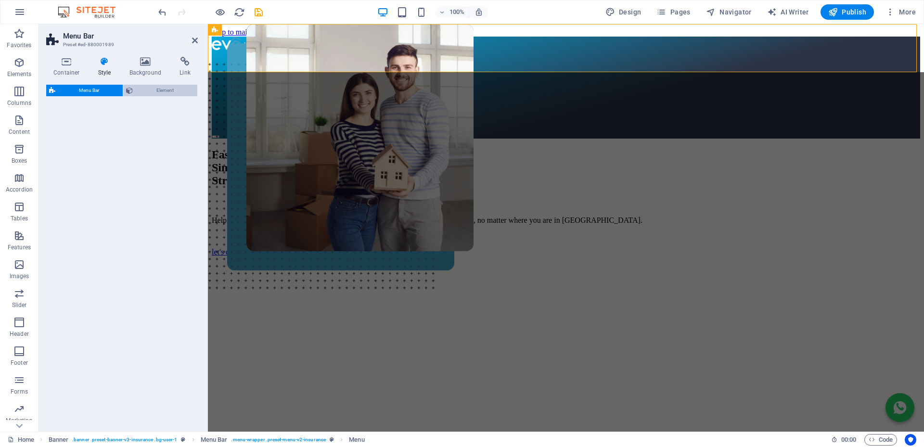
select select "px"
select select "hover_text_color"
select select "rem"
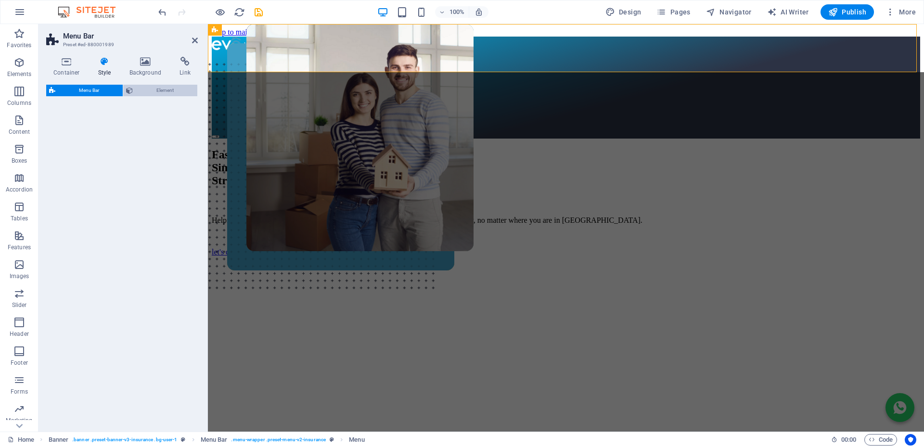
select select "link-special-font"
select select "rem"
select select "400"
select select "px"
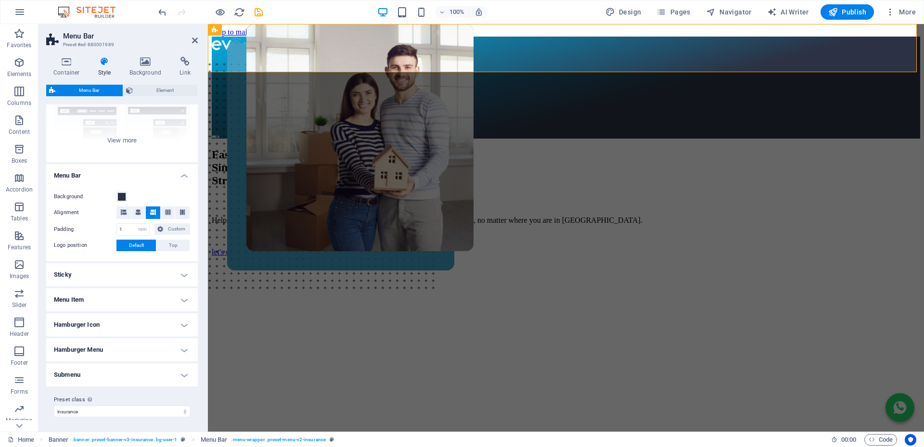
scroll to position [105, 0]
click at [97, 276] on h4 "Sticky" at bounding box center [122, 273] width 152 height 23
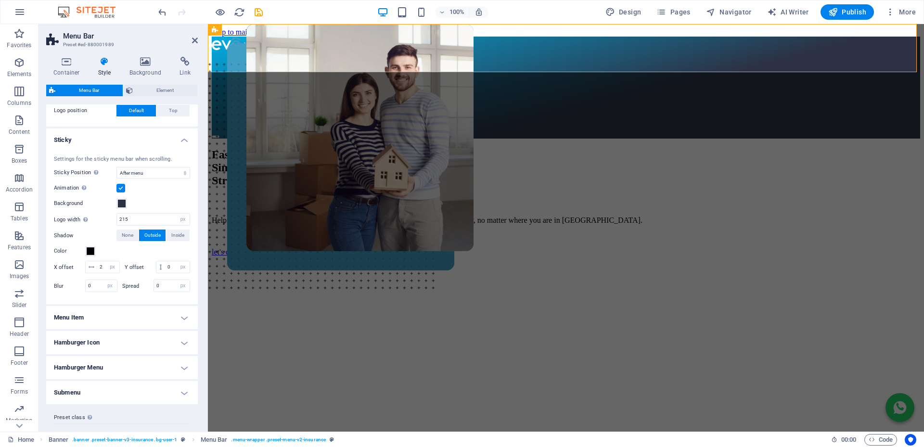
scroll to position [249, 0]
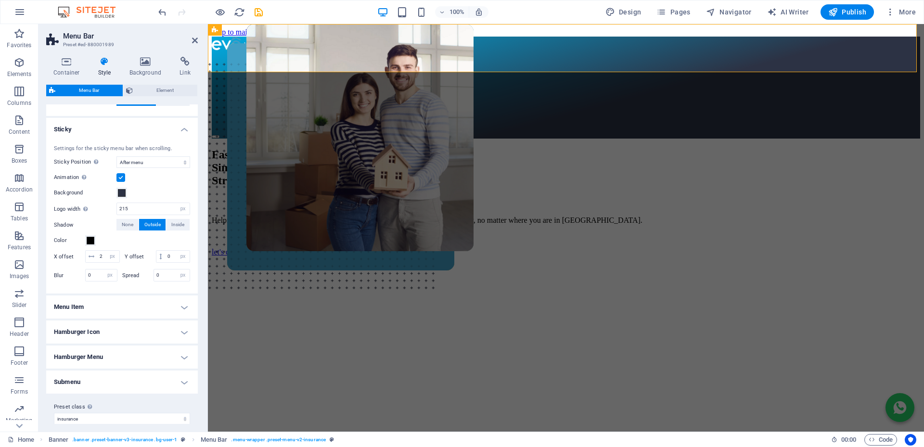
click at [92, 319] on h4 "Menu Item" at bounding box center [122, 307] width 152 height 23
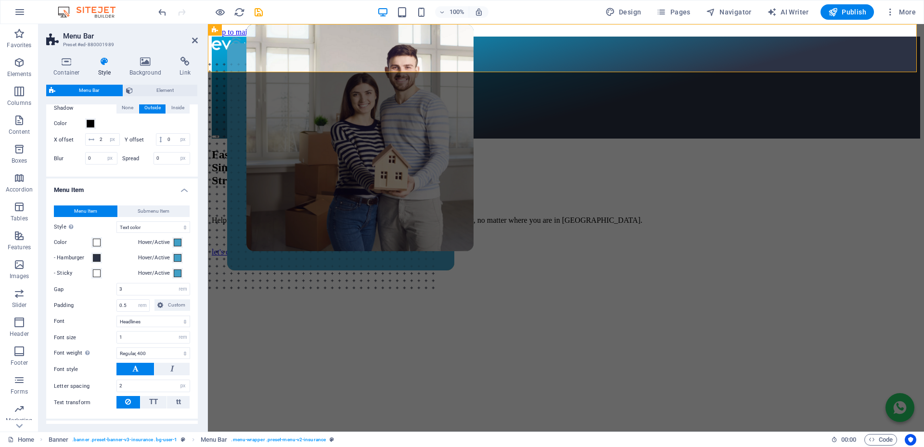
scroll to position [442, 0]
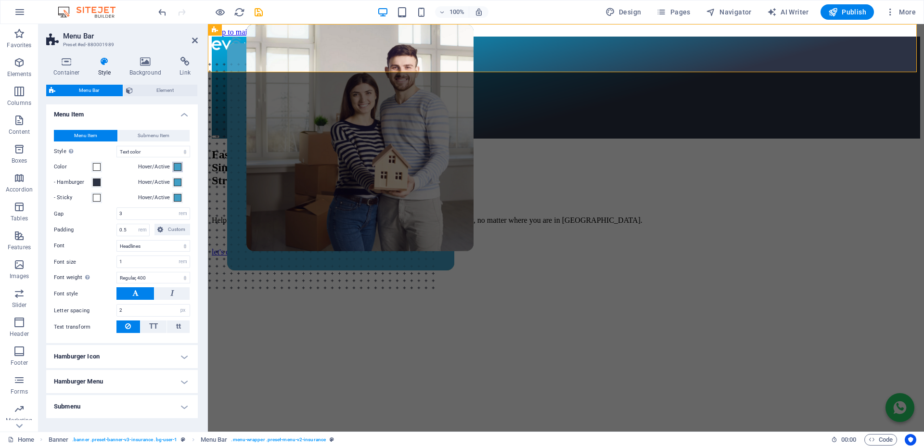
click at [180, 172] on button "Hover/Active" at bounding box center [177, 167] width 11 height 11
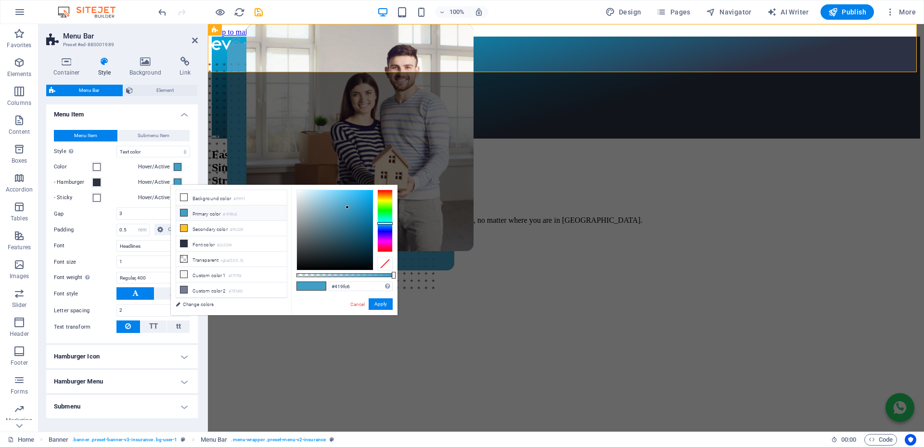
click at [185, 213] on icon at bounding box center [183, 212] width 7 height 7
click at [379, 306] on button "Apply" at bounding box center [381, 304] width 24 height 12
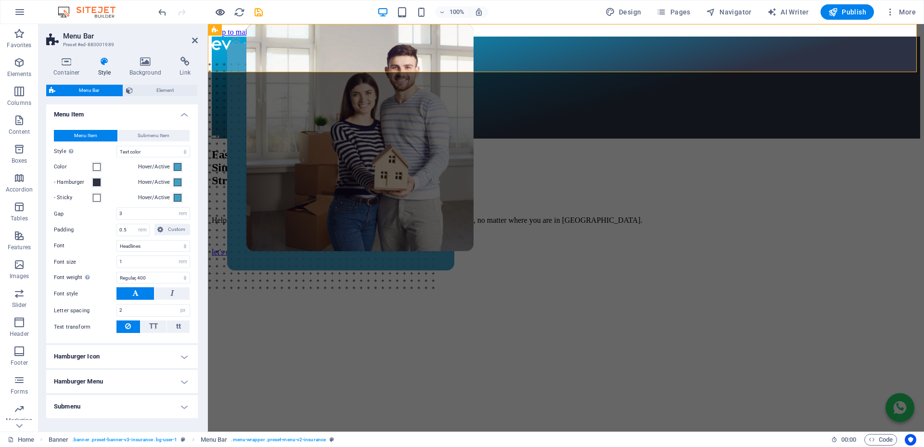
click at [221, 13] on icon "button" at bounding box center [220, 12] width 11 height 11
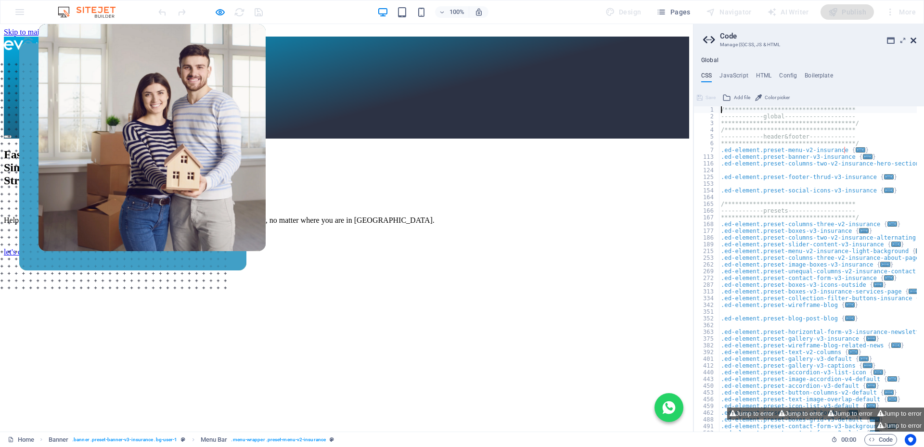
click at [914, 40] on icon at bounding box center [914, 41] width 6 height 8
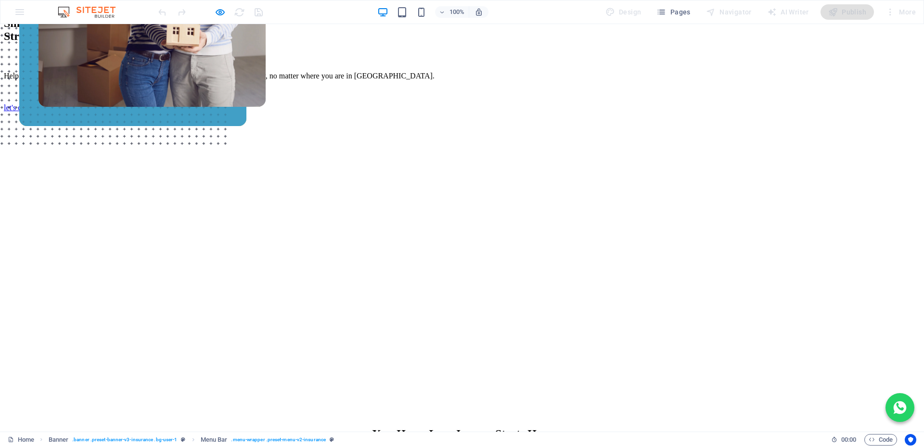
scroll to position [0, 0]
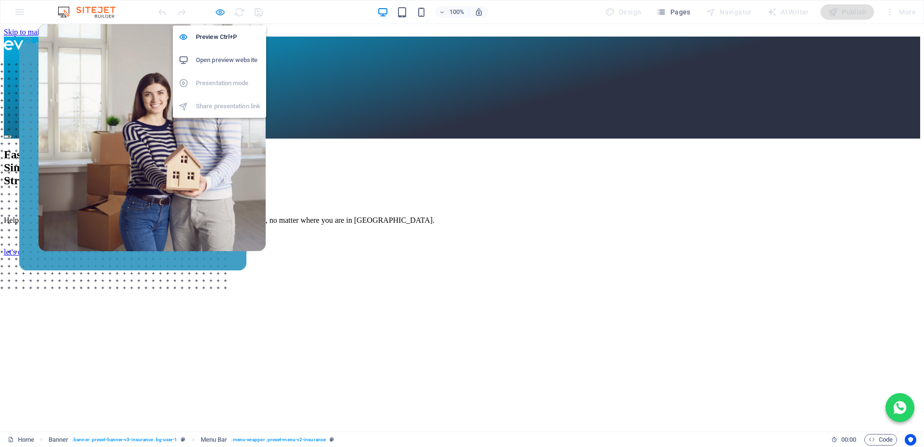
drag, startPoint x: 220, startPoint y: 12, endPoint x: 207, endPoint y: 146, distance: 135.0
click at [220, 12] on icon "button" at bounding box center [220, 12] width 11 height 11
select select "rem"
select select "sticky_menu"
select select "px"
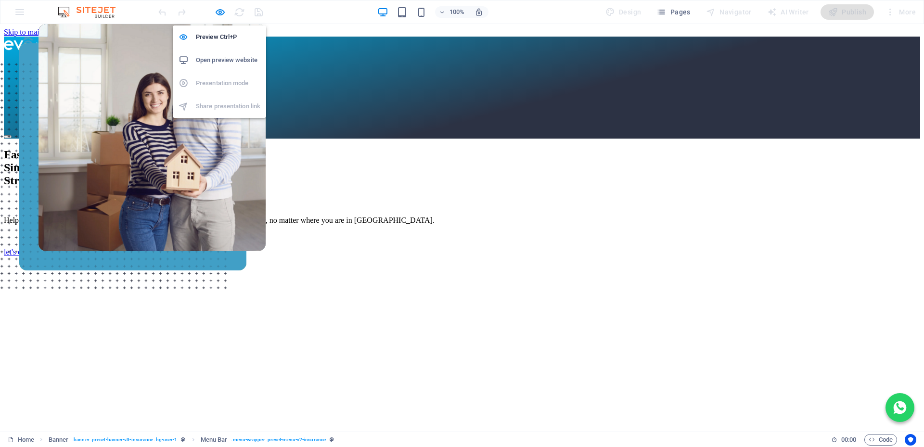
select select "px"
select select "hover_text_color"
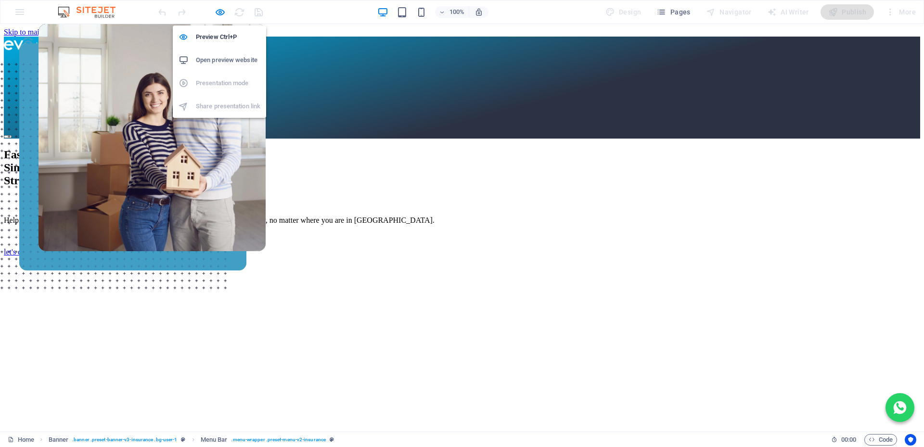
select select "rem"
select select "link-special-font"
select select "rem"
select select "400"
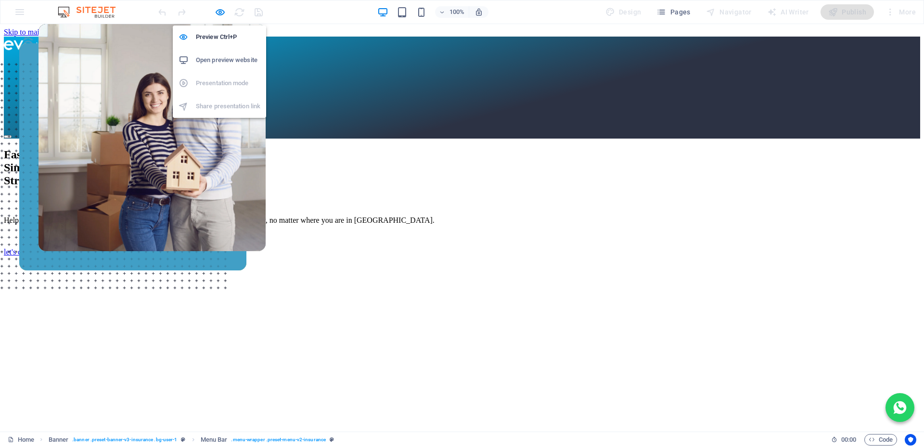
select select "px"
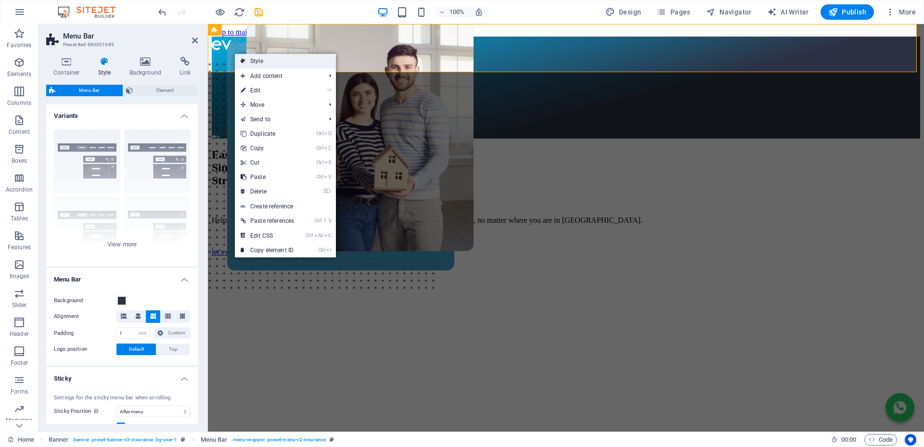
click at [256, 58] on link "Style" at bounding box center [285, 61] width 101 height 14
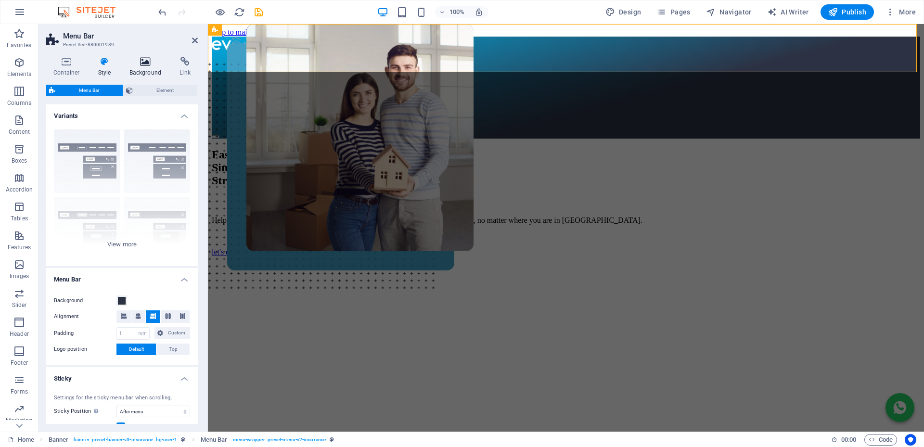
click at [148, 73] on h4 "Background" at bounding box center [147, 67] width 51 height 20
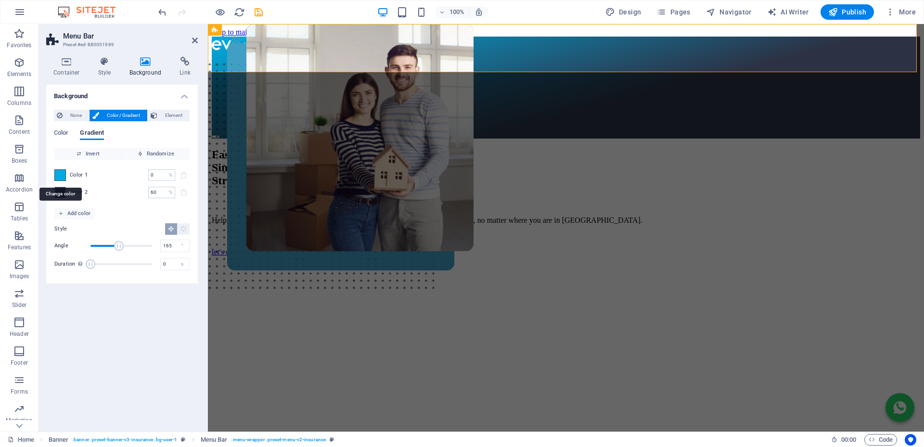
click at [57, 175] on span at bounding box center [60, 175] width 11 height 11
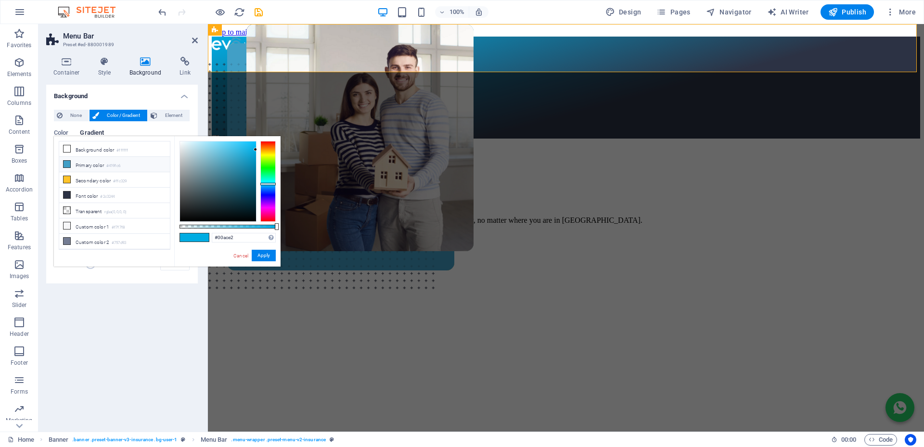
click at [66, 163] on icon at bounding box center [67, 164] width 7 height 7
type input "#419fc6"
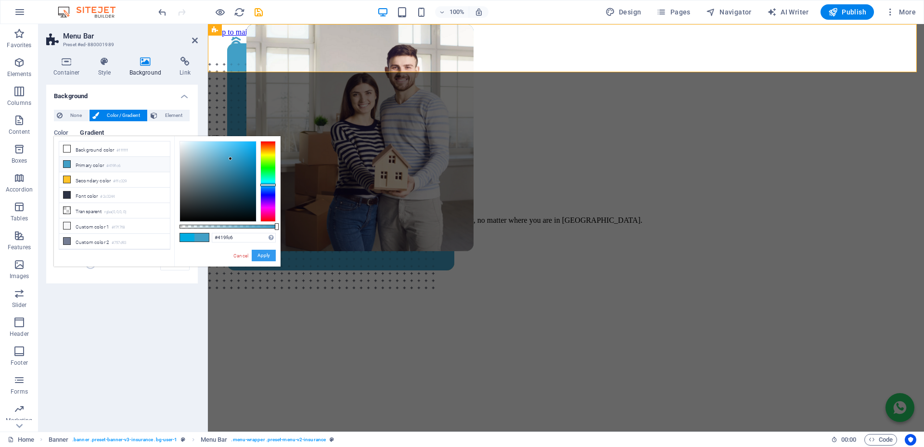
click at [265, 257] on button "Apply" at bounding box center [264, 256] width 24 height 12
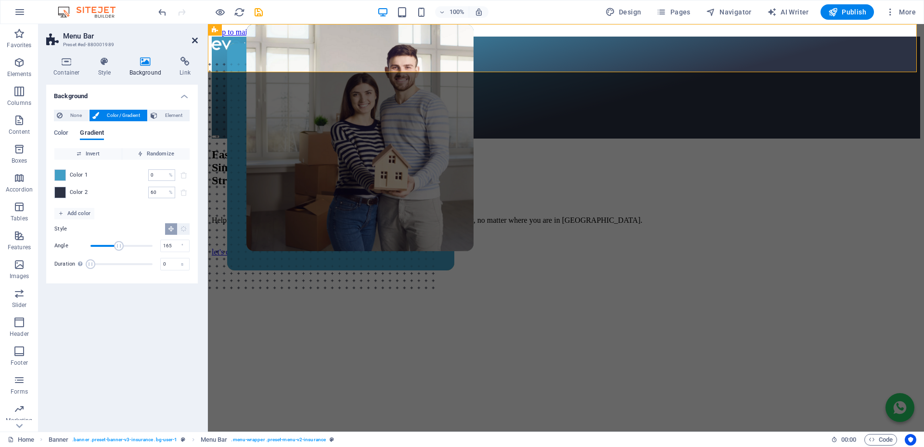
click at [195, 40] on icon at bounding box center [195, 41] width 6 height 8
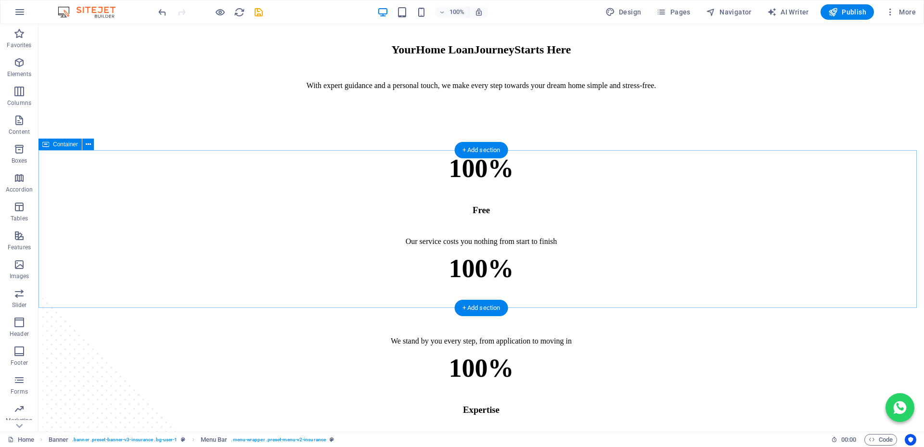
scroll to position [241, 0]
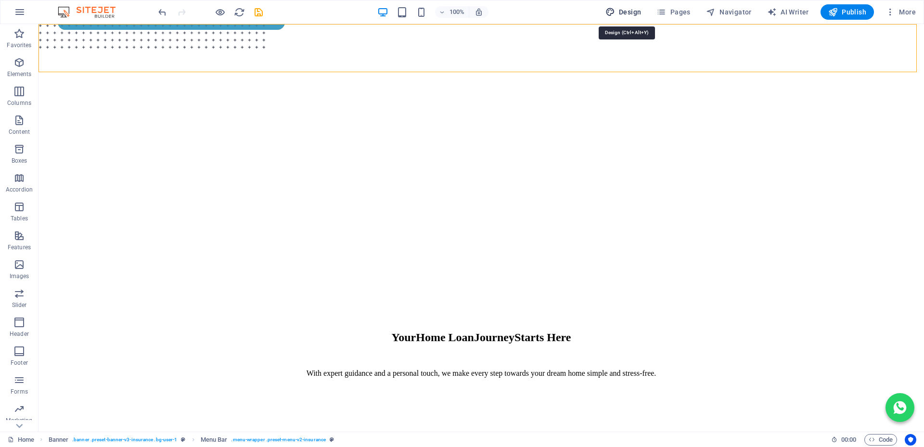
click at [620, 9] on span "Design" at bounding box center [623, 12] width 36 height 10
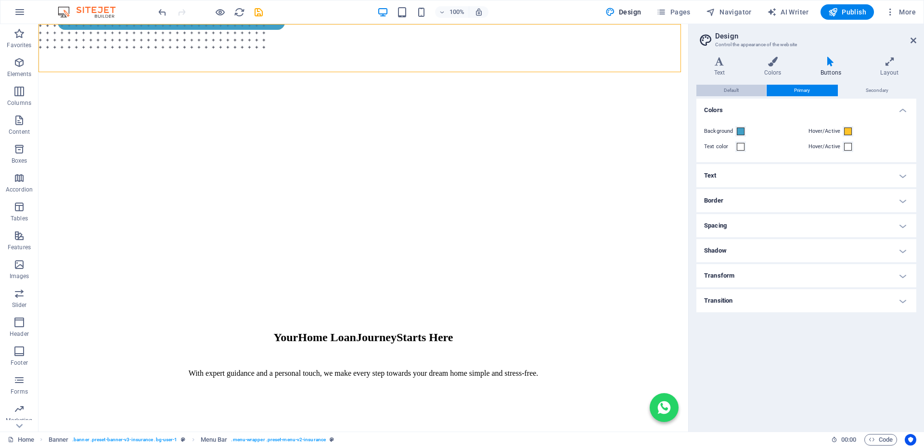
click at [734, 86] on span "Default" at bounding box center [731, 91] width 15 height 12
click at [847, 131] on span at bounding box center [848, 132] width 8 height 8
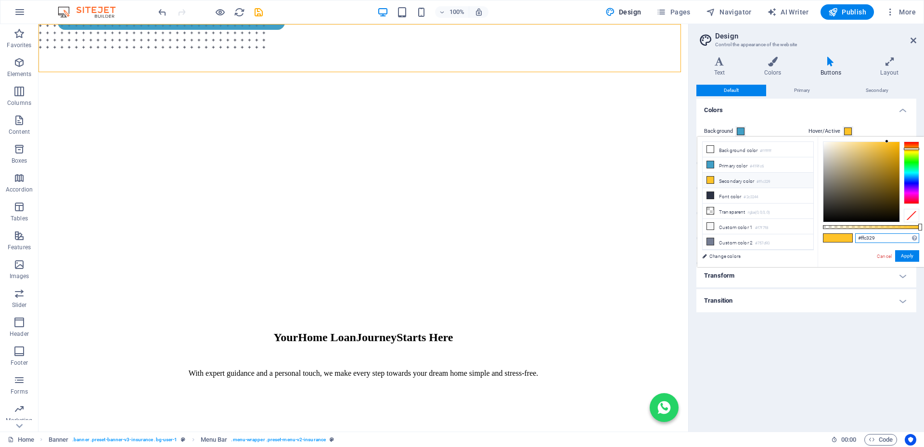
click at [880, 237] on input "#ffc329" at bounding box center [887, 238] width 64 height 10
type input "#ffde59"
drag, startPoint x: 865, startPoint y: 238, endPoint x: 847, endPoint y: 239, distance: 18.8
click at [847, 239] on div "#ffde59 Supported formats #0852ed rgb(8, 82, 237) rgba(8, 82, 237, 90%) hsv(221…" at bounding box center [871, 272] width 106 height 270
click at [904, 258] on button "Apply" at bounding box center [907, 256] width 24 height 12
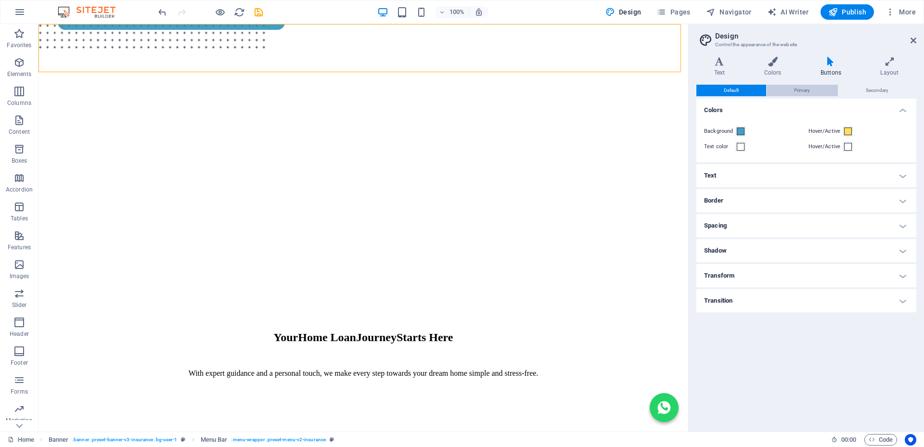
click at [800, 94] on span "Primary" at bounding box center [802, 91] width 16 height 12
click at [848, 133] on span at bounding box center [848, 132] width 8 height 8
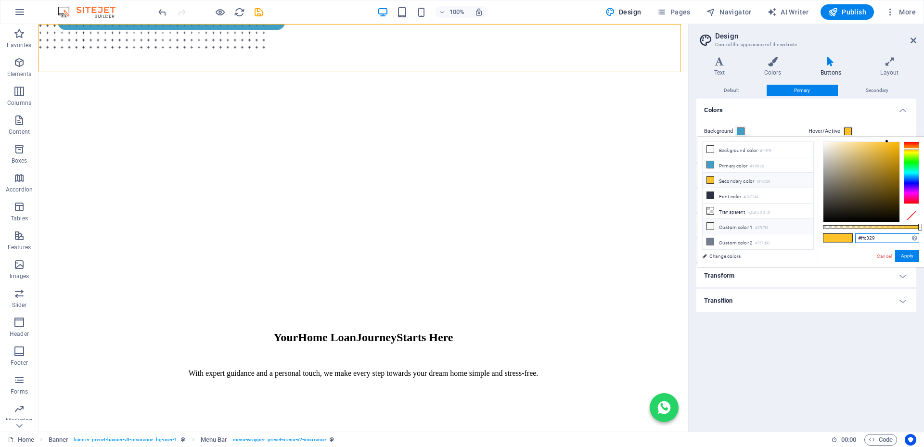
click at [775, 225] on div "less Background color #ffffff Primary color #419fc6 Secondary color #ffc329 Fon…" at bounding box center [810, 202] width 227 height 130
paste input "de5"
type input "#ffde59"
click at [907, 253] on button "Apply" at bounding box center [907, 256] width 24 height 12
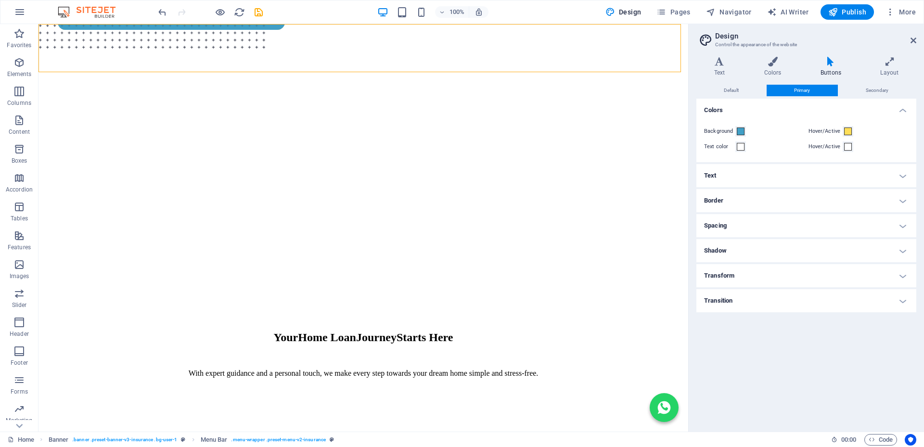
click at [880, 87] on span "Secondary" at bounding box center [877, 91] width 23 height 12
click at [847, 129] on span at bounding box center [848, 132] width 8 height 8
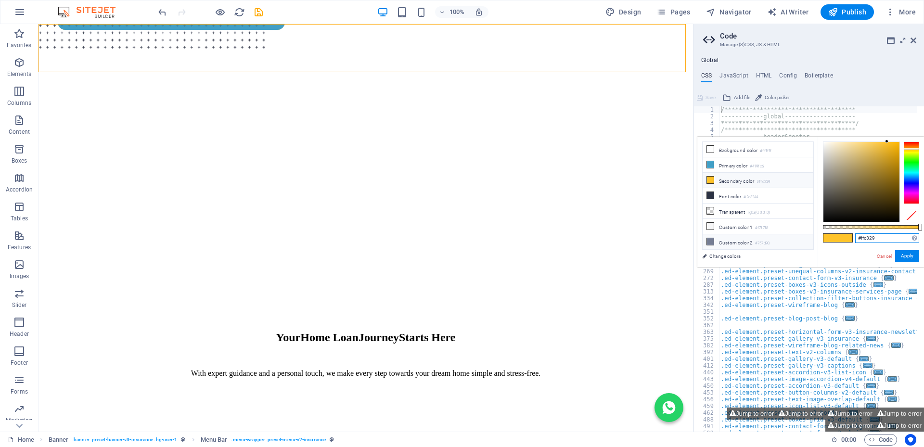
drag, startPoint x: 852, startPoint y: 240, endPoint x: 810, endPoint y: 235, distance: 42.1
click at [796, 236] on div "less Background color #ffffff Primary color #419fc6 Secondary color #ffc329 Fon…" at bounding box center [810, 202] width 227 height 130
paste input "de5"
type input "#ffde59"
click at [908, 255] on button "Apply" at bounding box center [907, 256] width 24 height 12
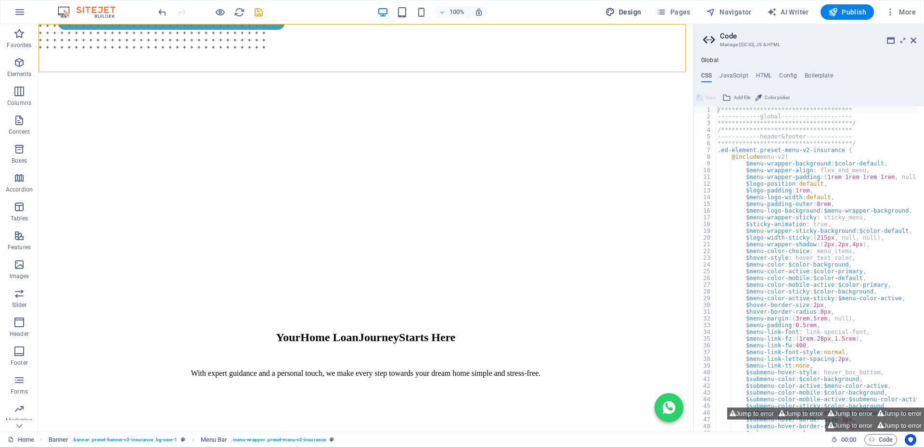
click at [629, 11] on span "Design" at bounding box center [623, 12] width 36 height 10
select select "600"
select select "px"
select select "rem"
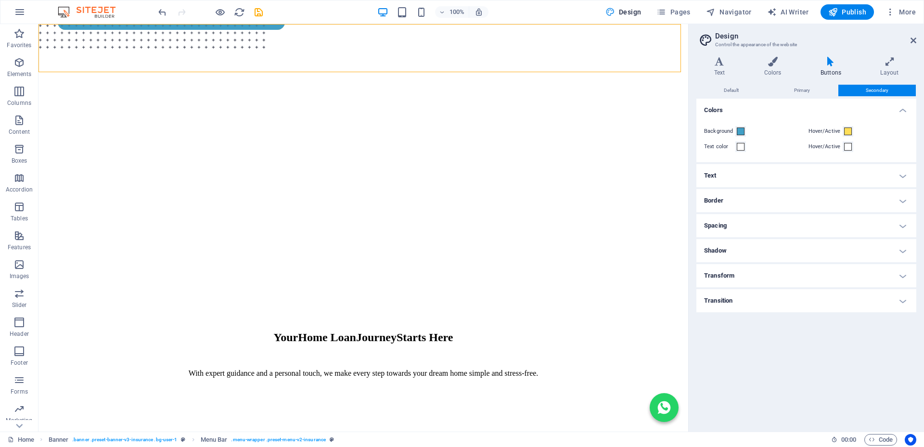
click at [716, 64] on icon at bounding box center [719, 62] width 46 height 10
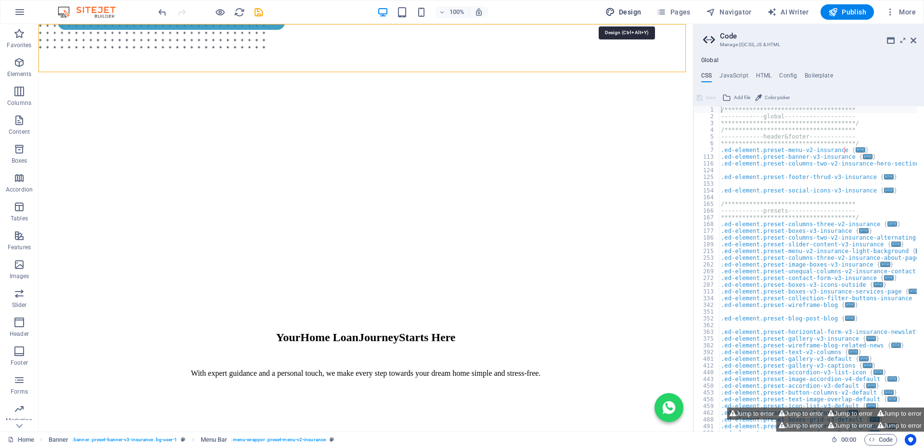
click at [636, 11] on span "Design" at bounding box center [623, 12] width 36 height 10
select select "600"
select select "px"
select select "rem"
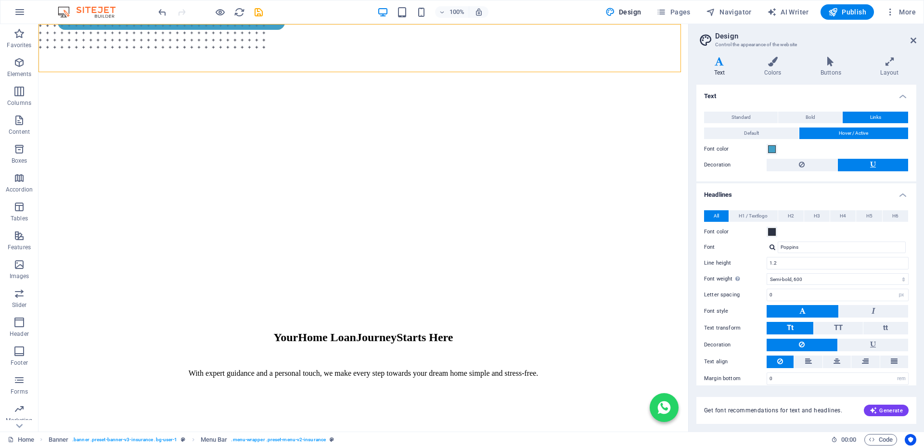
scroll to position [9, 0]
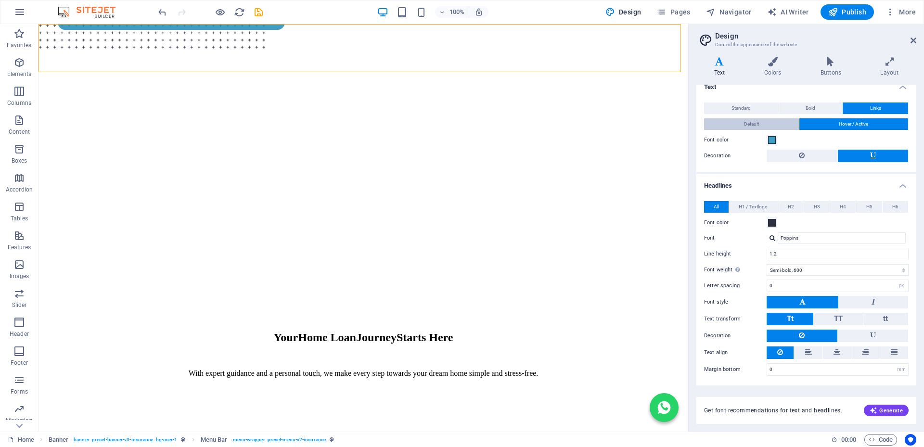
click at [759, 124] on button "Default" at bounding box center [751, 124] width 95 height 12
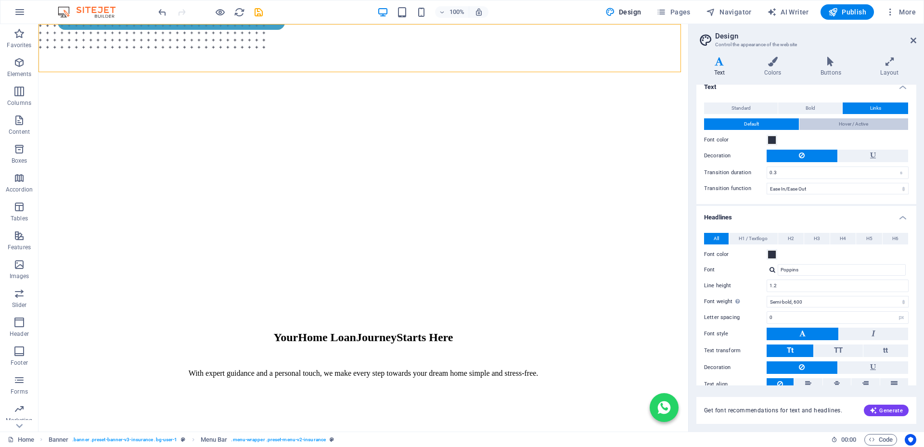
click at [842, 127] on span "Hover / Active" at bounding box center [853, 124] width 29 height 12
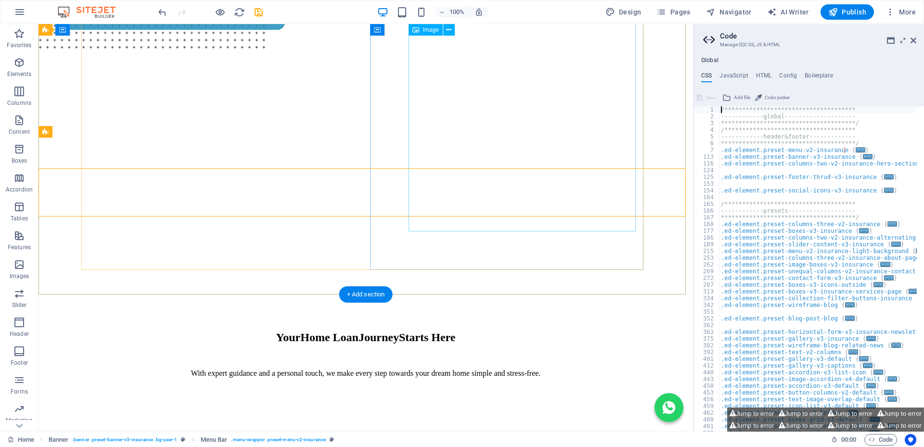
scroll to position [0, 0]
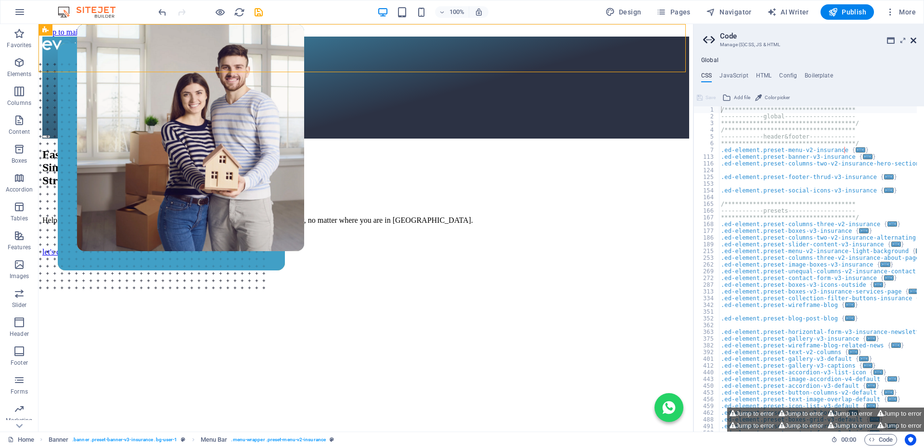
drag, startPoint x: 915, startPoint y: 39, endPoint x: 389, endPoint y: 171, distance: 542.1
click at [915, 39] on icon at bounding box center [914, 41] width 6 height 8
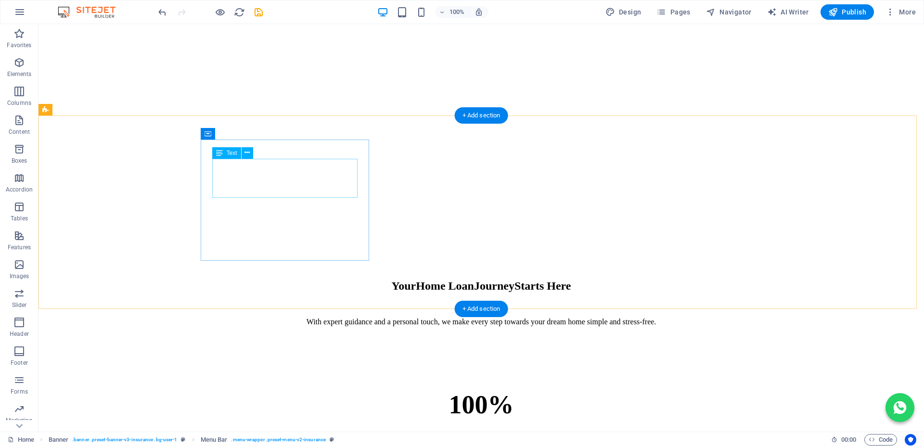
scroll to position [433, 0]
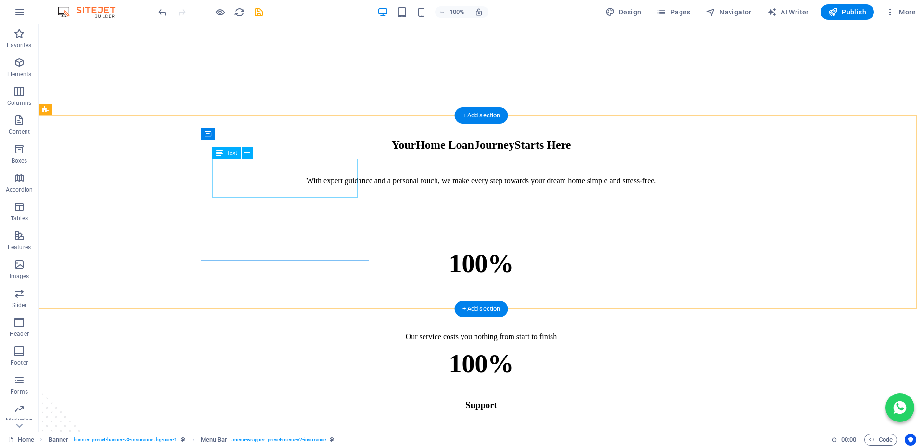
click at [321, 249] on div "100%" at bounding box center [481, 264] width 855 height 30
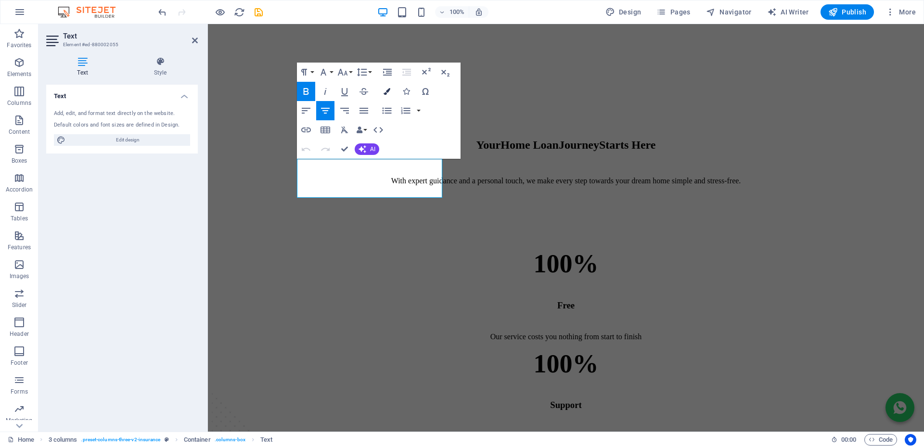
click at [388, 90] on icon "button" at bounding box center [387, 91] width 7 height 7
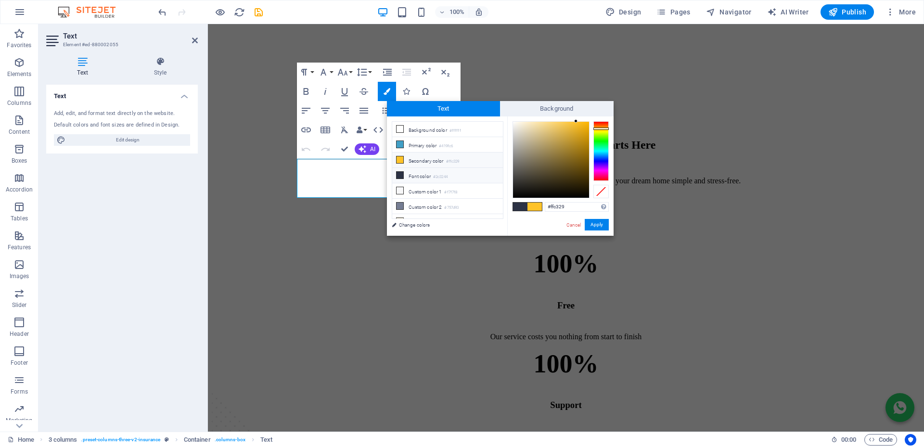
click at [399, 159] on icon at bounding box center [400, 159] width 7 height 7
click at [400, 158] on icon at bounding box center [400, 159] width 7 height 7
click at [594, 226] on button "Apply" at bounding box center [597, 225] width 24 height 12
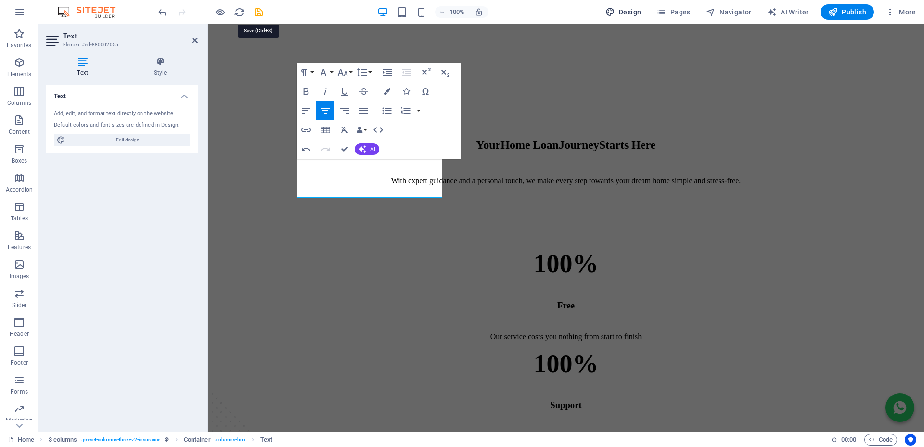
drag, startPoint x: 258, startPoint y: 11, endPoint x: 629, endPoint y: 9, distance: 371.1
click at [257, 11] on icon "save" at bounding box center [258, 12] width 11 height 11
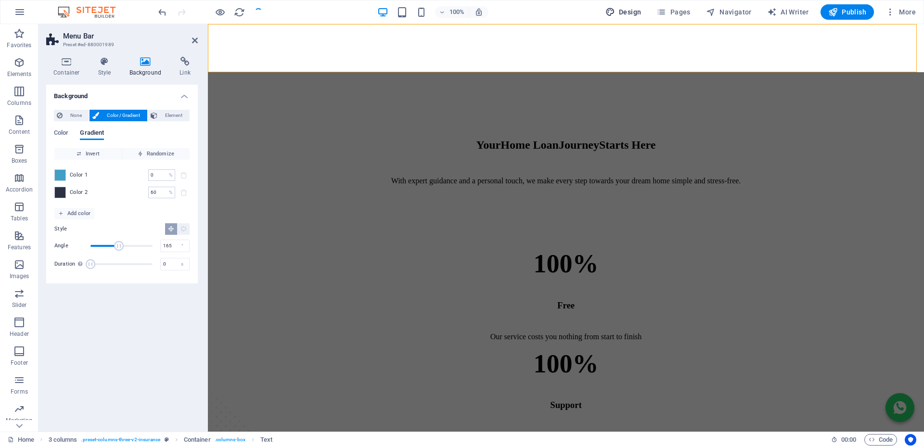
click at [629, 9] on span "Design" at bounding box center [623, 12] width 36 height 10
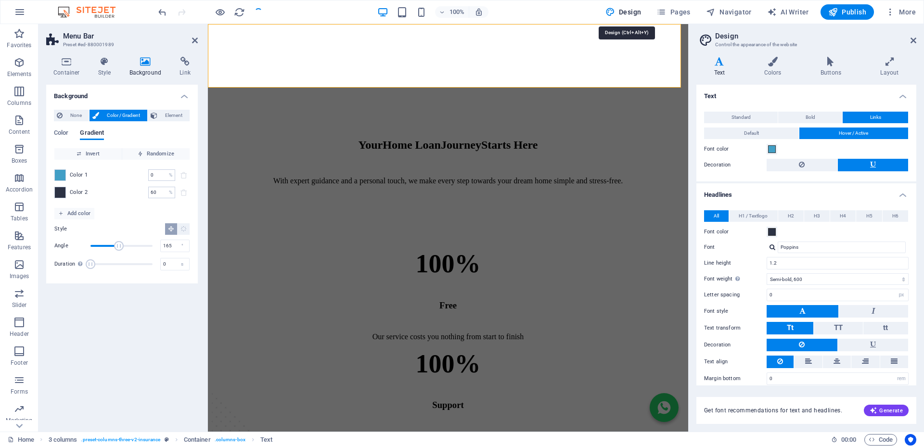
click at [828, 62] on icon at bounding box center [831, 62] width 56 height 10
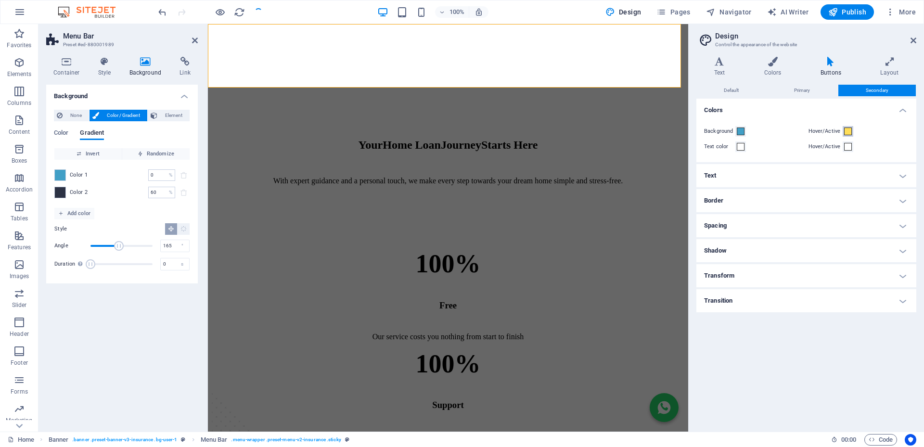
click at [849, 132] on span at bounding box center [848, 132] width 8 height 8
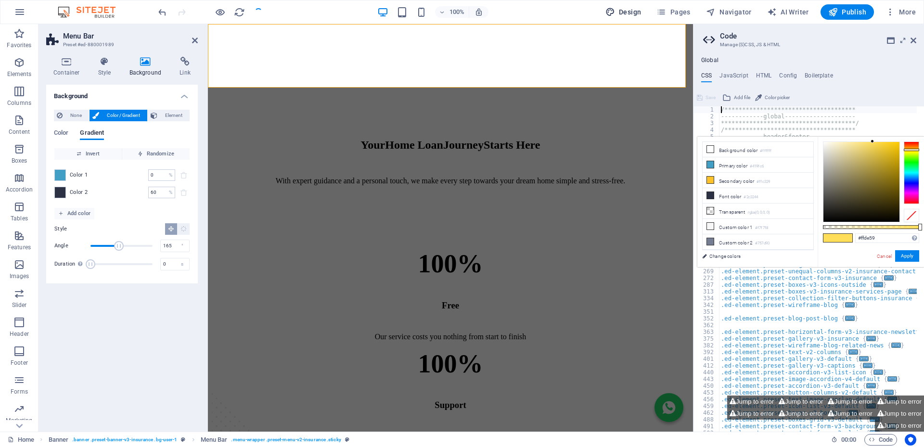
click at [632, 9] on span "Design" at bounding box center [623, 12] width 36 height 10
select select "600"
select select "px"
select select "rem"
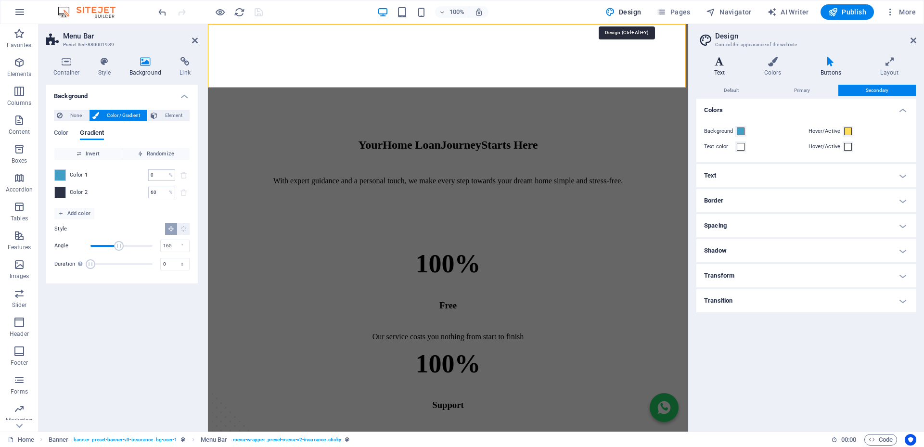
click at [714, 62] on icon at bounding box center [719, 62] width 46 height 10
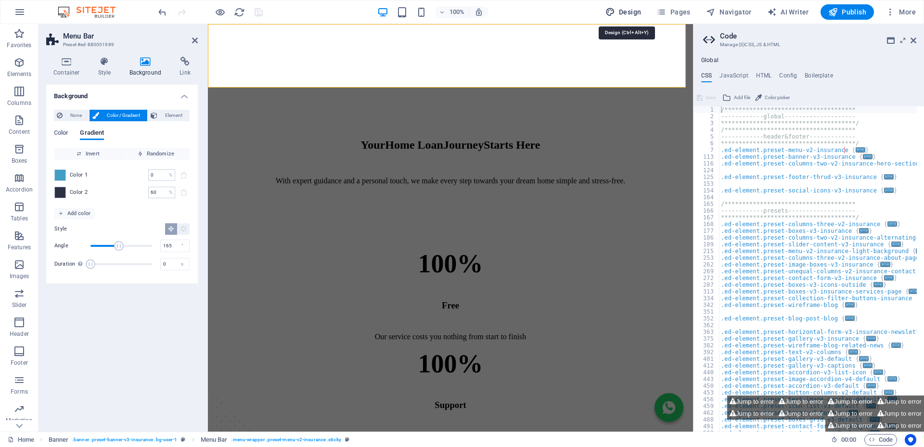
click at [632, 11] on span "Design" at bounding box center [623, 12] width 36 height 10
select select "600"
select select "px"
select select "rem"
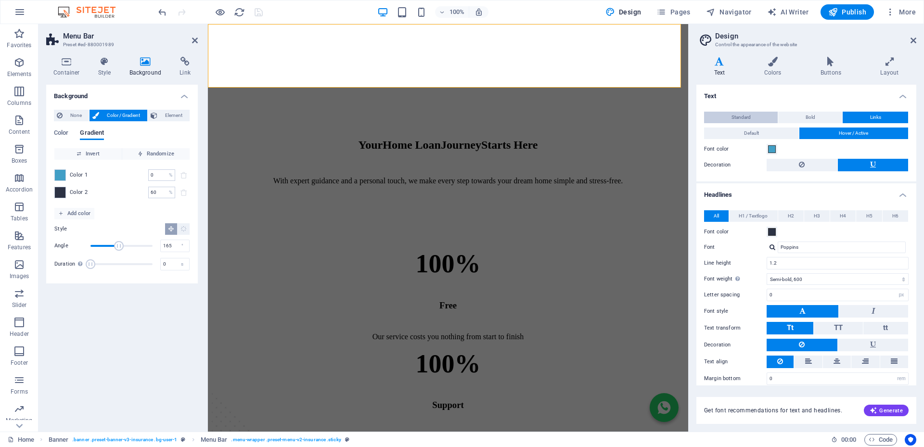
click at [755, 117] on button "Standard" at bounding box center [741, 118] width 74 height 12
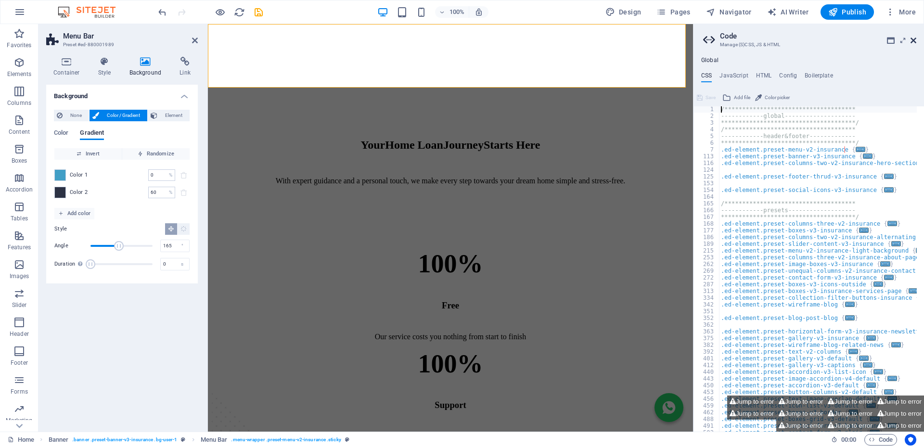
scroll to position [0, 0]
click at [915, 40] on icon at bounding box center [914, 41] width 6 height 8
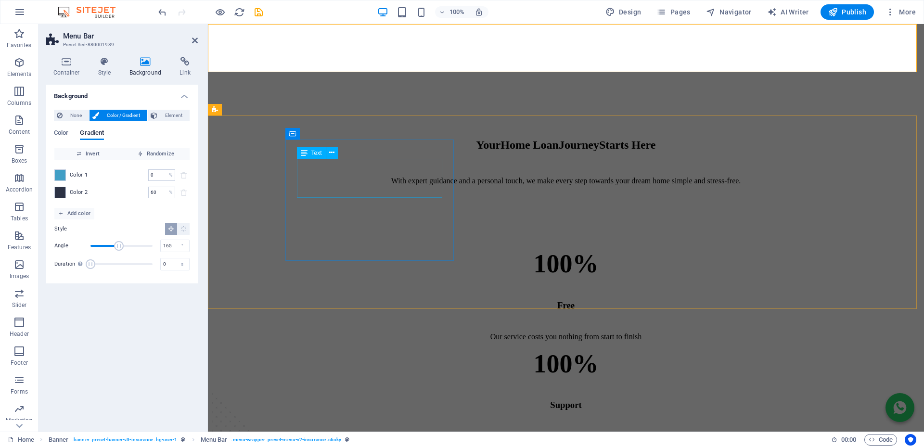
click at [406, 249] on div "100%" at bounding box center [565, 264] width 685 height 30
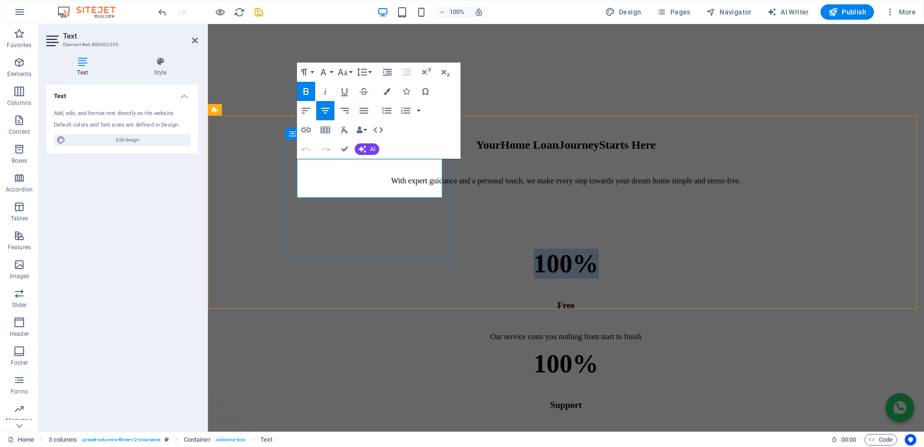
drag, startPoint x: 402, startPoint y: 172, endPoint x: 336, endPoint y: 178, distance: 66.1
click at [534, 249] on strong "100%" at bounding box center [566, 263] width 65 height 29
click at [389, 91] on icon "button" at bounding box center [387, 91] width 7 height 7
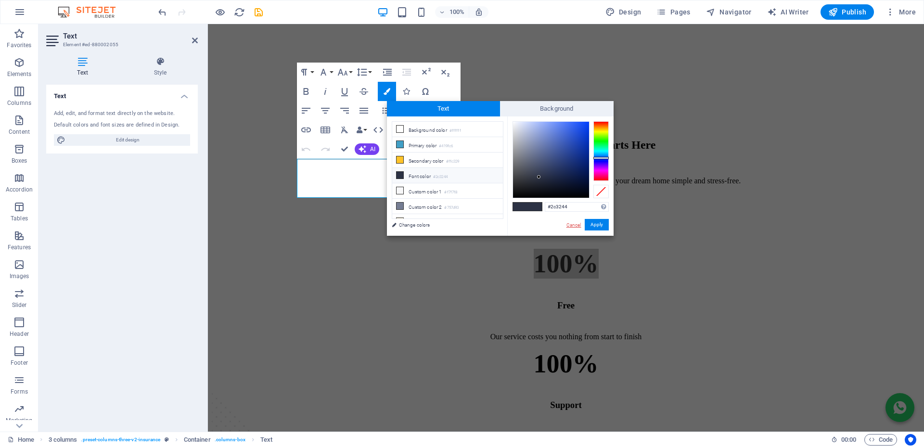
click at [577, 226] on link "Cancel" at bounding box center [574, 224] width 17 height 7
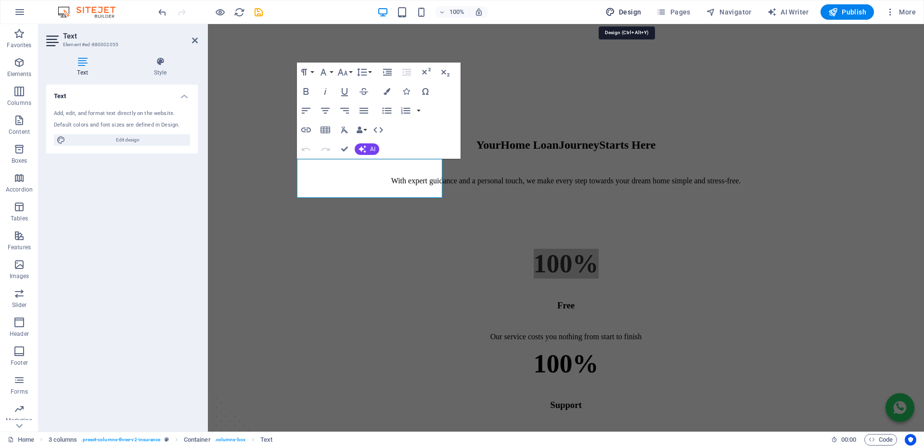
click at [626, 7] on button "Design" at bounding box center [624, 11] width 44 height 15
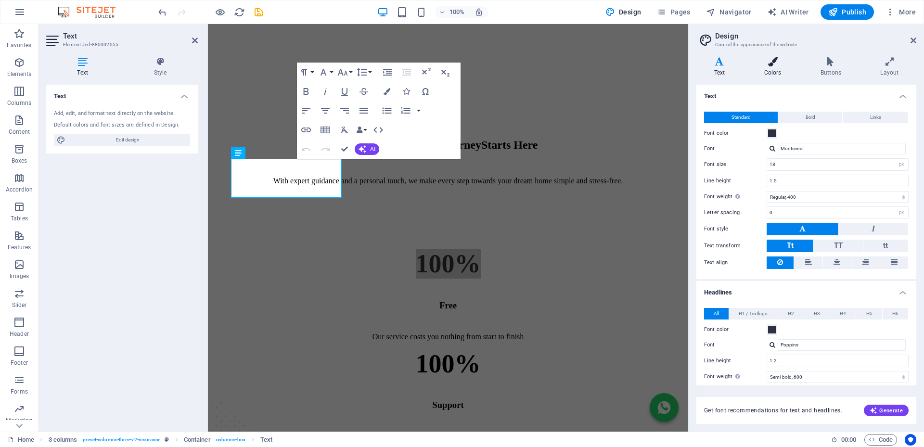
click at [775, 64] on icon at bounding box center [772, 62] width 52 height 10
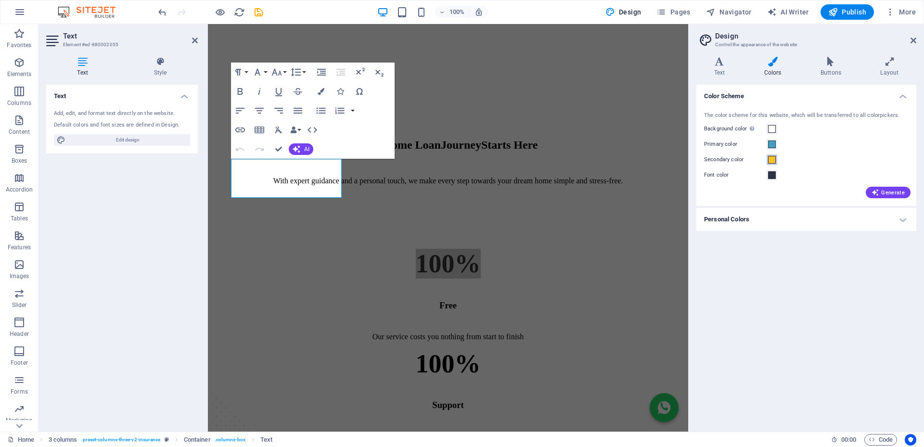
click at [768, 161] on span at bounding box center [772, 160] width 8 height 8
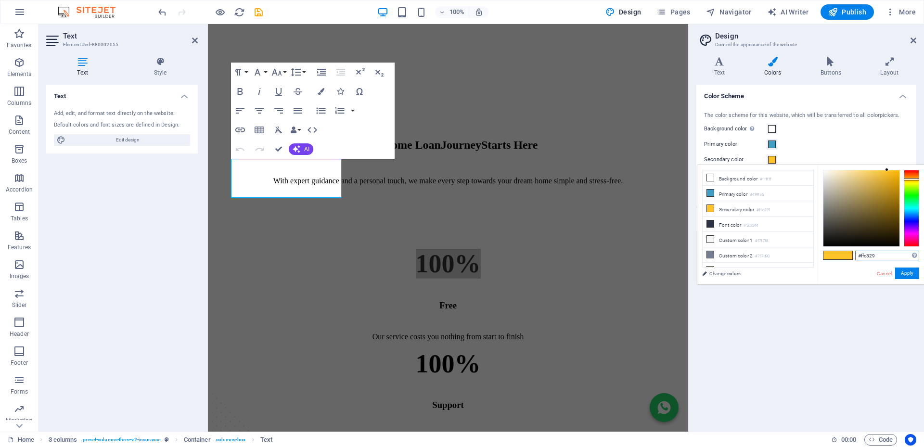
drag, startPoint x: 889, startPoint y: 257, endPoint x: 818, endPoint y: 249, distance: 71.8
click at [818, 249] on div "#ffc329 Supported formats #0852ed rgb(8, 82, 237) rgba(8, 82, 237, 90%) hsv(221…" at bounding box center [871, 294] width 106 height 259
paste input "de5"
type input "#ffde59"
click at [910, 276] on button "Apply" at bounding box center [907, 274] width 24 height 12
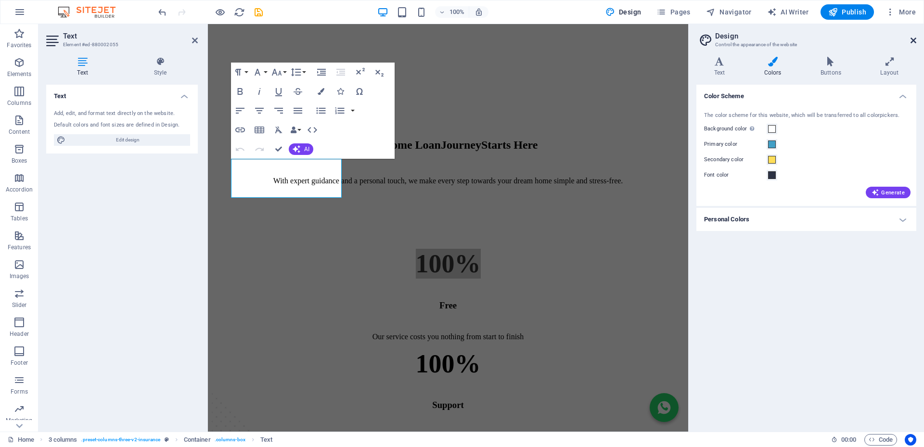
click at [915, 39] on icon at bounding box center [914, 41] width 6 height 8
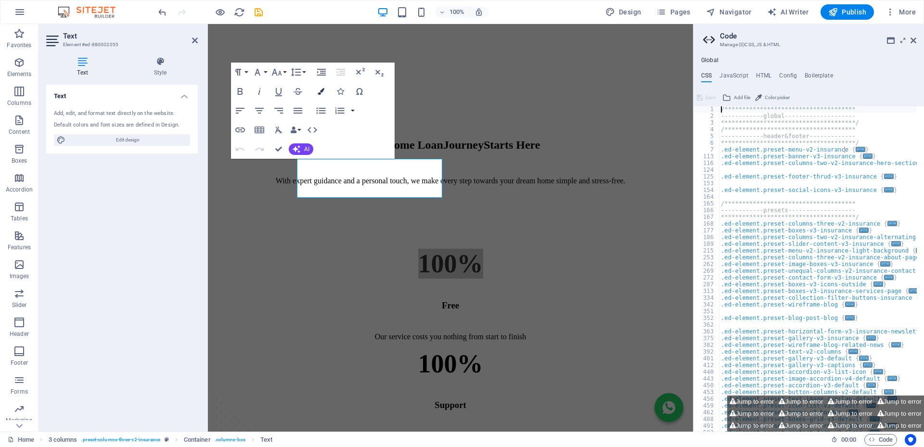
click at [320, 92] on icon "button" at bounding box center [321, 91] width 7 height 7
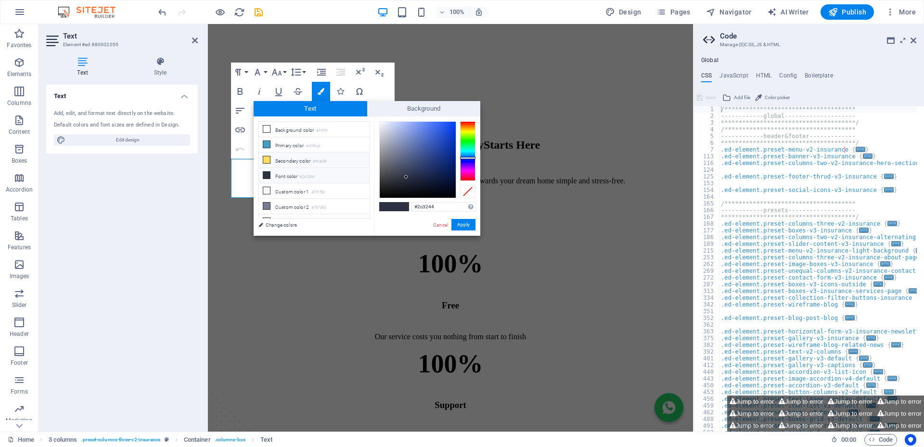
click at [283, 162] on li "Secondary color #ffde59" at bounding box center [314, 160] width 111 height 15
type input "#ffde59"
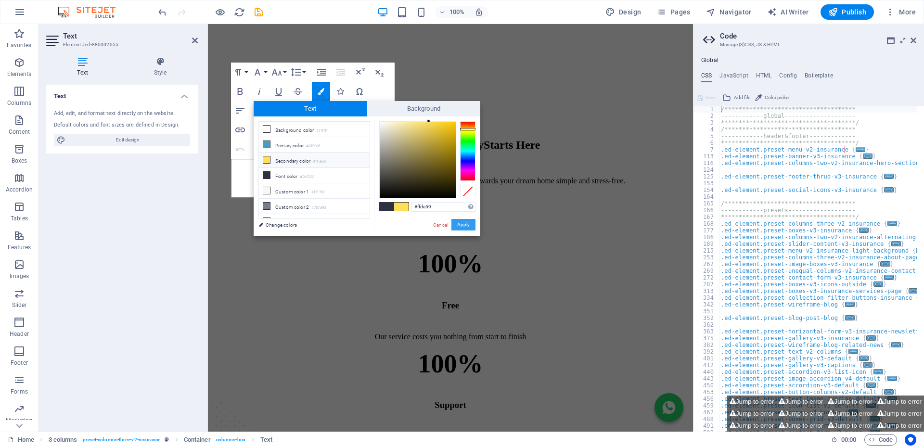
drag, startPoint x: 464, startPoint y: 223, endPoint x: 461, endPoint y: 135, distance: 88.1
click at [464, 223] on button "Apply" at bounding box center [463, 225] width 24 height 12
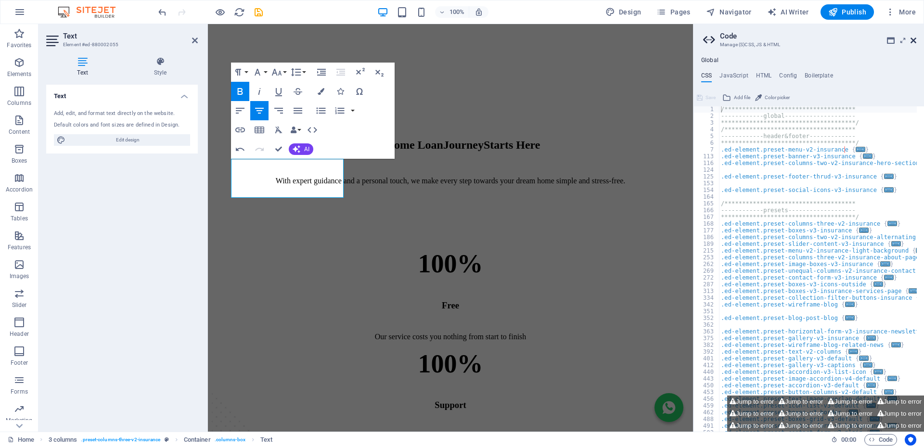
click at [914, 40] on icon at bounding box center [914, 41] width 6 height 8
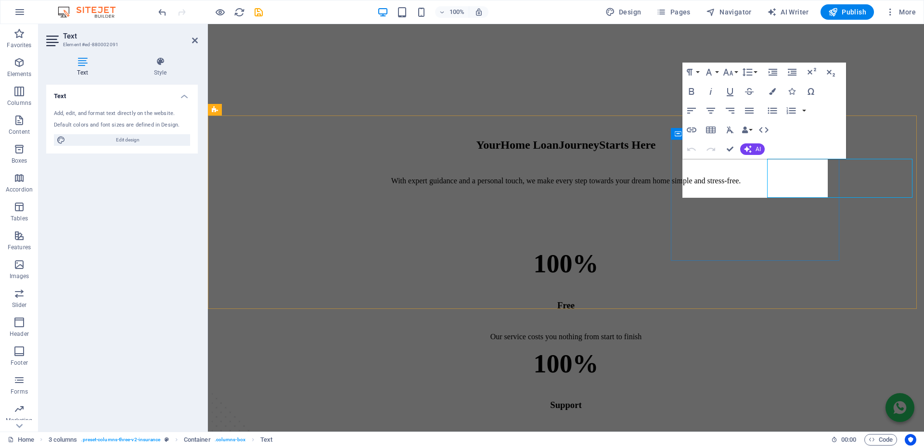
click at [778, 91] on button "Colors" at bounding box center [772, 91] width 18 height 19
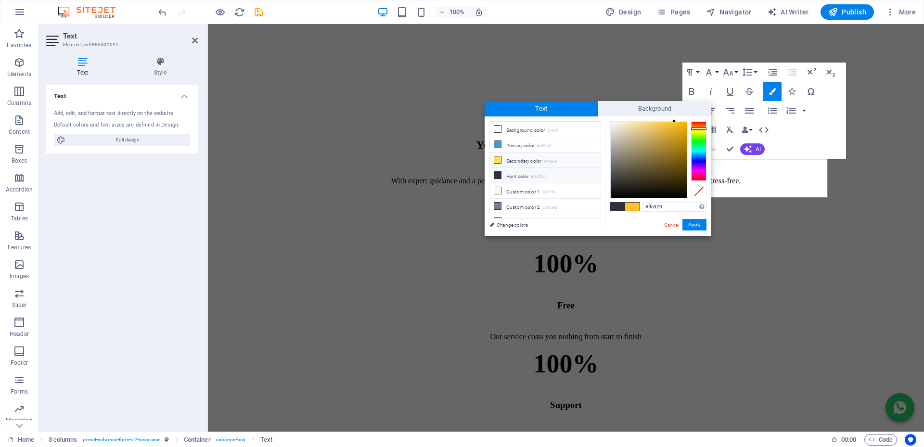
click at [500, 160] on icon at bounding box center [497, 159] width 7 height 7
type input "#ffde59"
click at [692, 221] on button "Apply" at bounding box center [694, 225] width 24 height 12
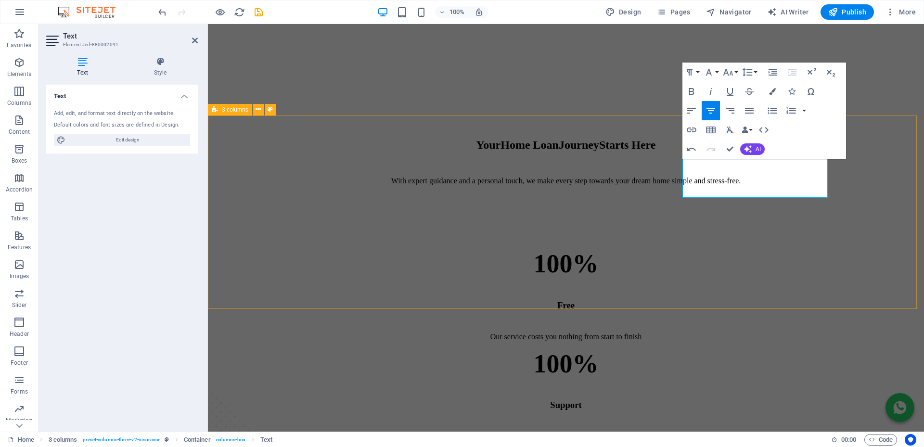
click at [463, 278] on div "100% Free Our service costs you nothing from start to finish 100% Support We st…" at bounding box center [566, 406] width 708 height 379
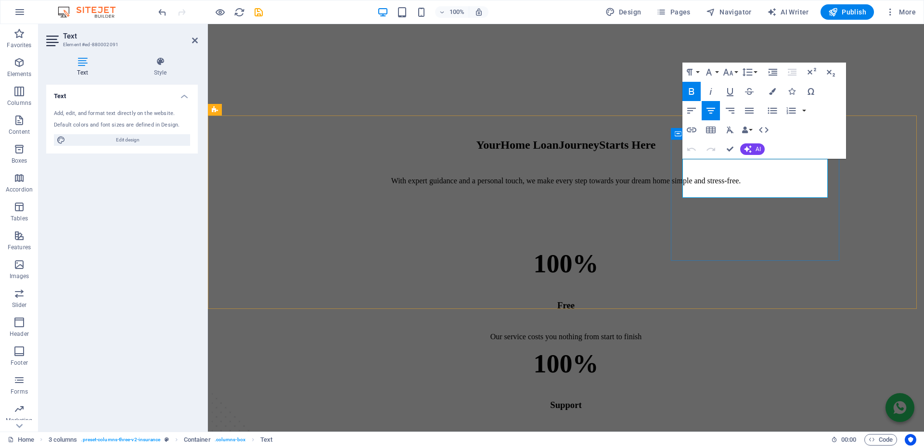
drag, startPoint x: 792, startPoint y: 173, endPoint x: 723, endPoint y: 176, distance: 69.3
click at [774, 93] on icon "button" at bounding box center [772, 91] width 7 height 7
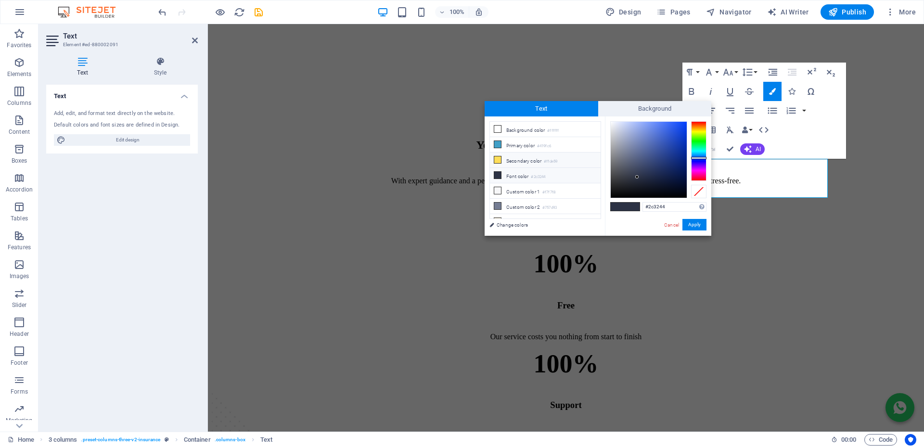
click at [510, 157] on li "Secondary color #ffde59" at bounding box center [545, 160] width 111 height 15
type input "#ffde59"
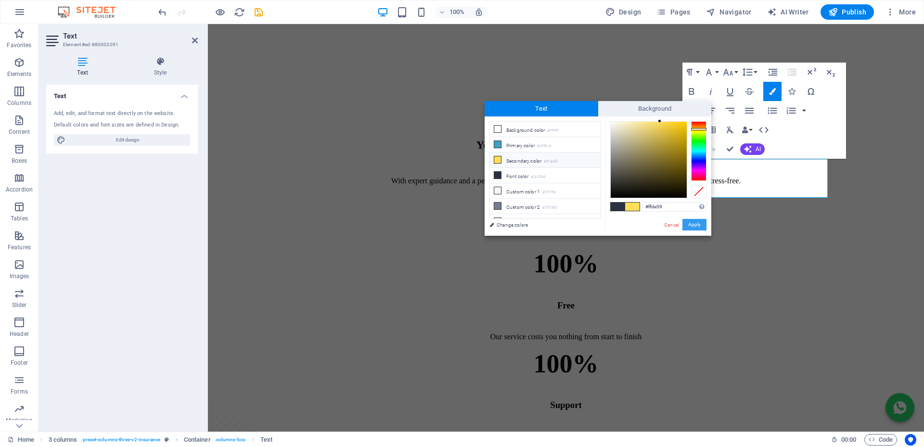
click at [696, 223] on button "Apply" at bounding box center [694, 225] width 24 height 12
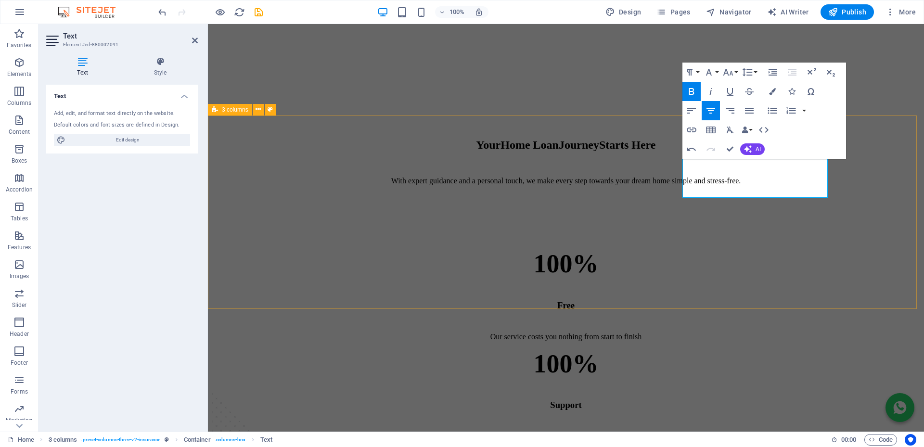
click at [625, 285] on div "100% Free Our service costs you nothing from start to finish 100% Support We st…" at bounding box center [566, 406] width 708 height 379
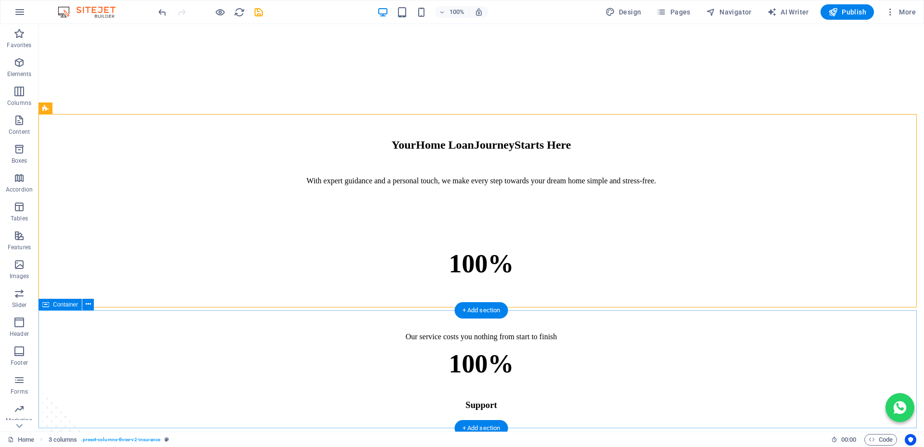
scroll to position [529, 0]
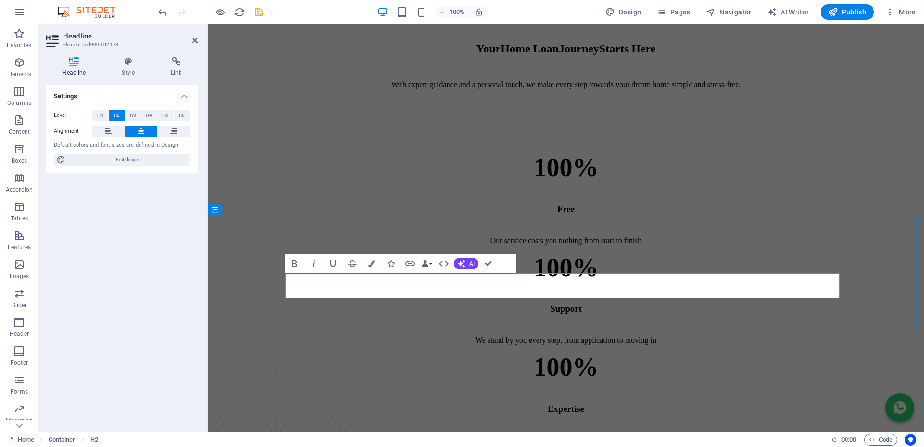
drag, startPoint x: 491, startPoint y: 285, endPoint x: 413, endPoint y: 284, distance: 78.0
click at [373, 262] on icon "button" at bounding box center [371, 263] width 7 height 7
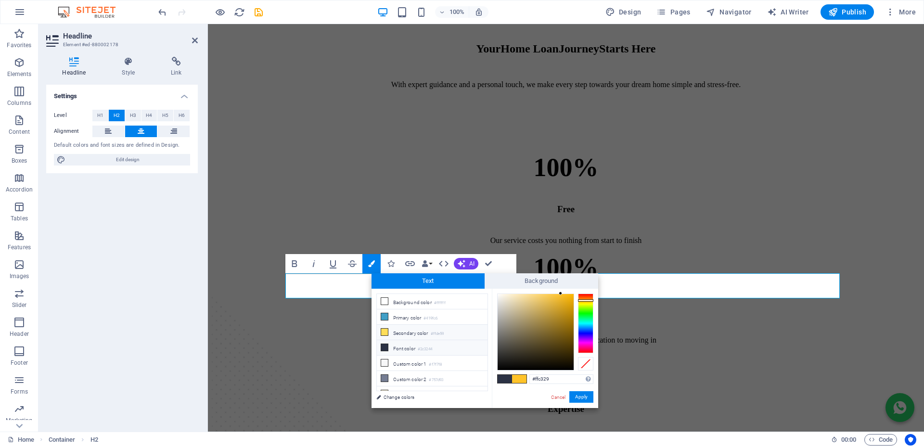
click at [386, 332] on icon at bounding box center [384, 332] width 7 height 7
type input "#ffde59"
click at [583, 394] on button "Apply" at bounding box center [581, 397] width 24 height 12
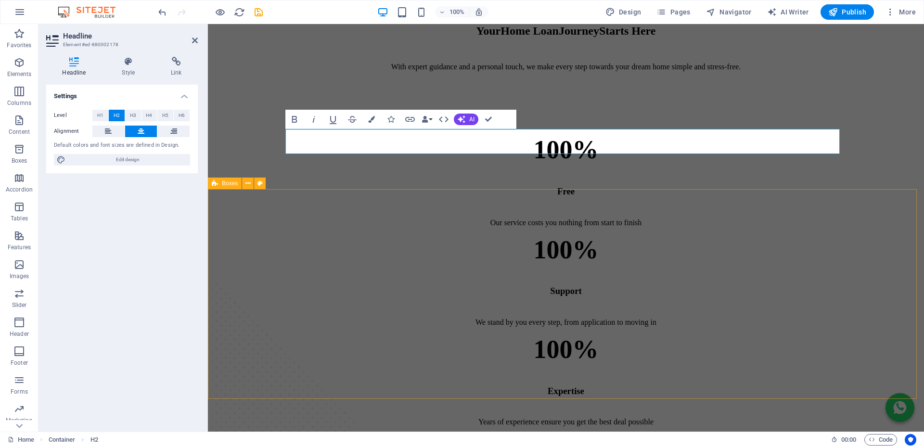
scroll to position [674, 0]
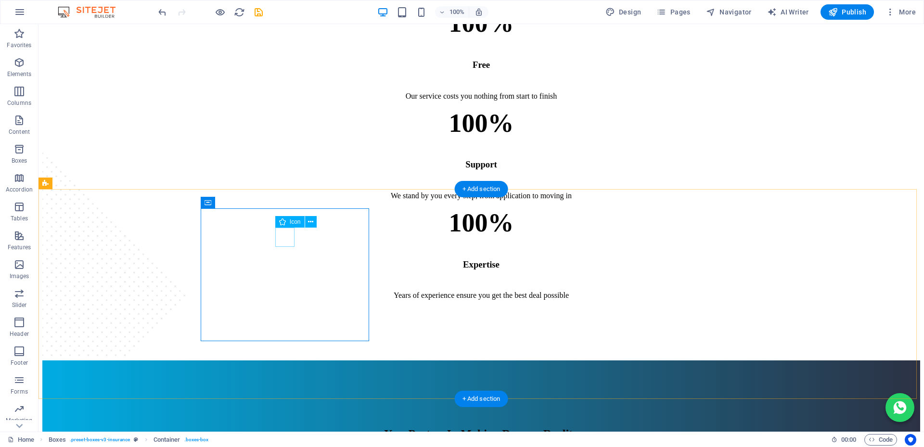
click at [310, 223] on icon at bounding box center [310, 222] width 5 height 10
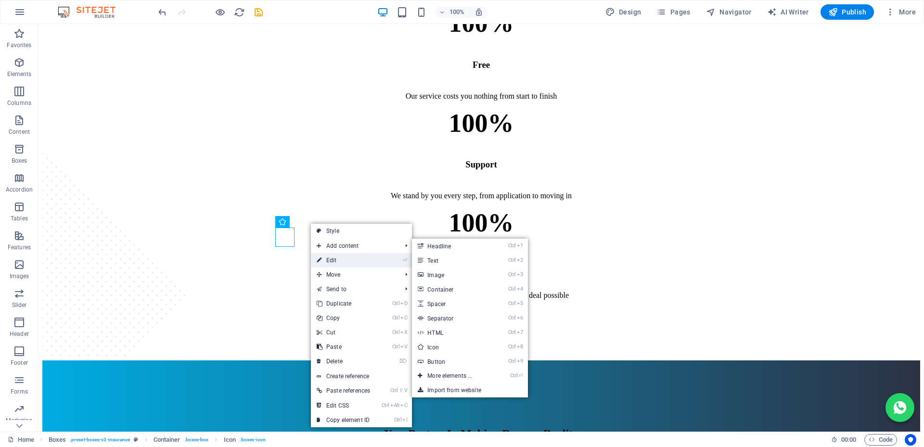
click at [327, 259] on link "⏎ Edit" at bounding box center [343, 260] width 65 height 14
select select "xMidYMid"
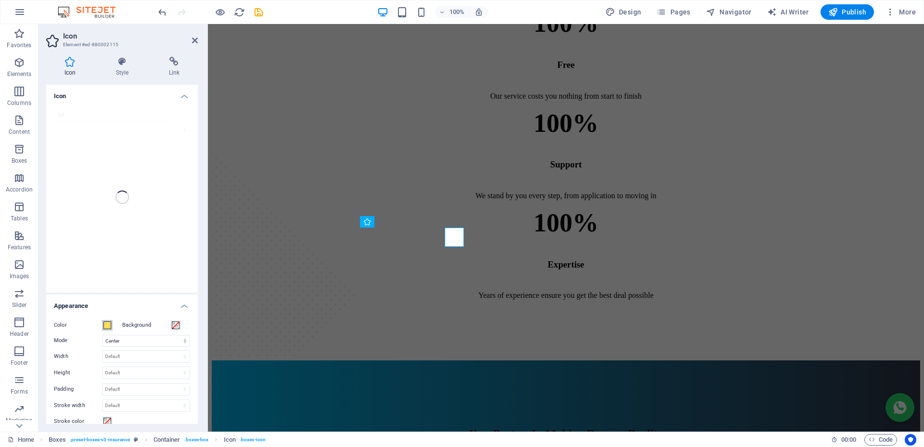
click at [105, 325] on span at bounding box center [107, 325] width 8 height 8
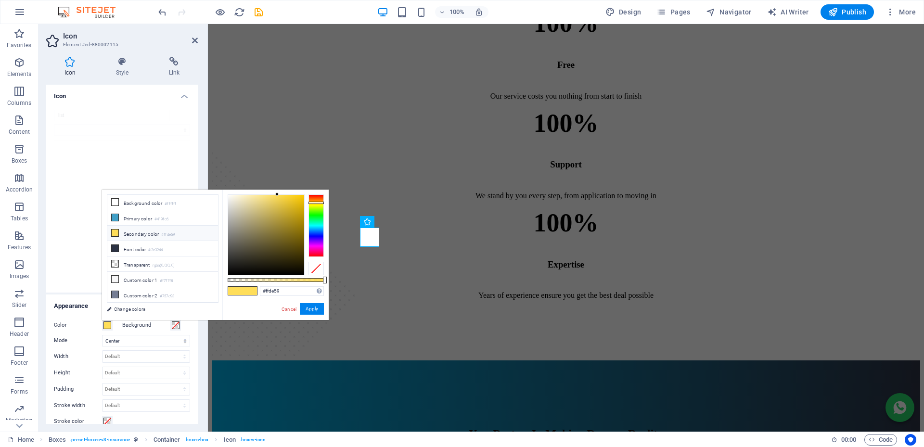
click at [117, 231] on icon at bounding box center [115, 233] width 7 height 7
click at [318, 306] on button "Apply" at bounding box center [312, 309] width 24 height 12
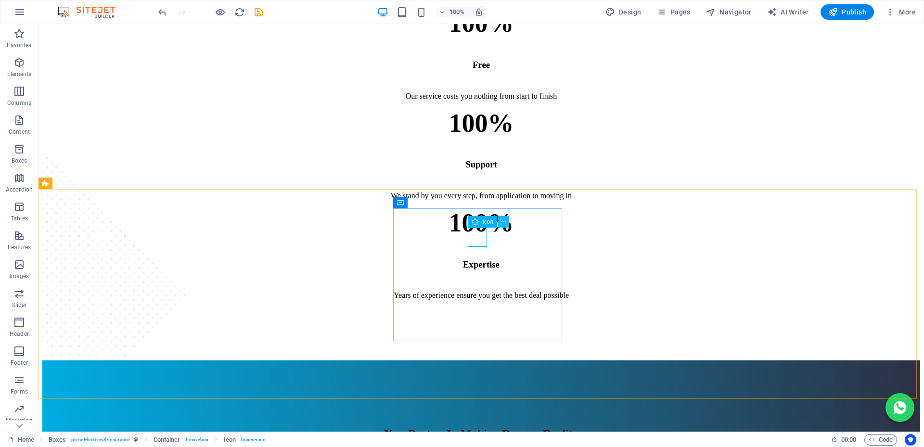
click at [503, 222] on icon at bounding box center [503, 222] width 5 height 10
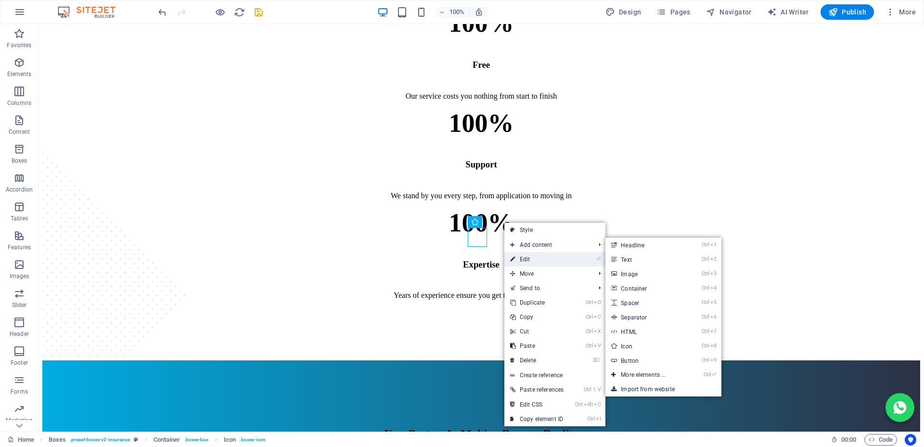
click at [526, 259] on link "⏎ Edit" at bounding box center [536, 259] width 65 height 14
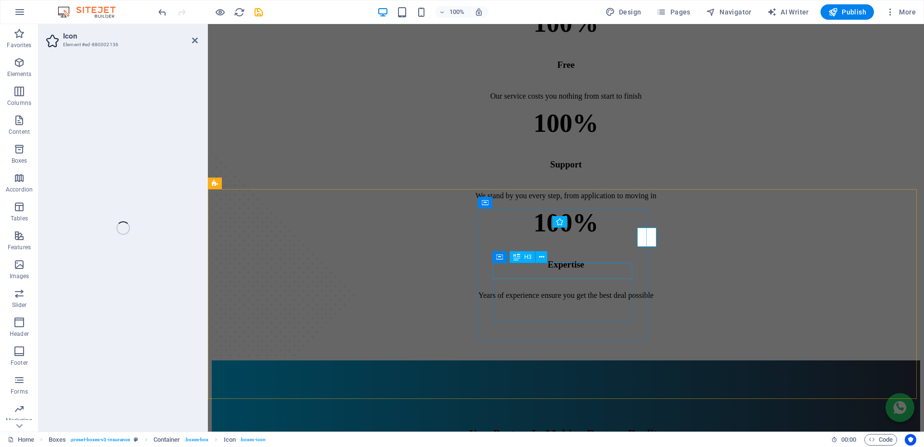
select select "xMidYMid"
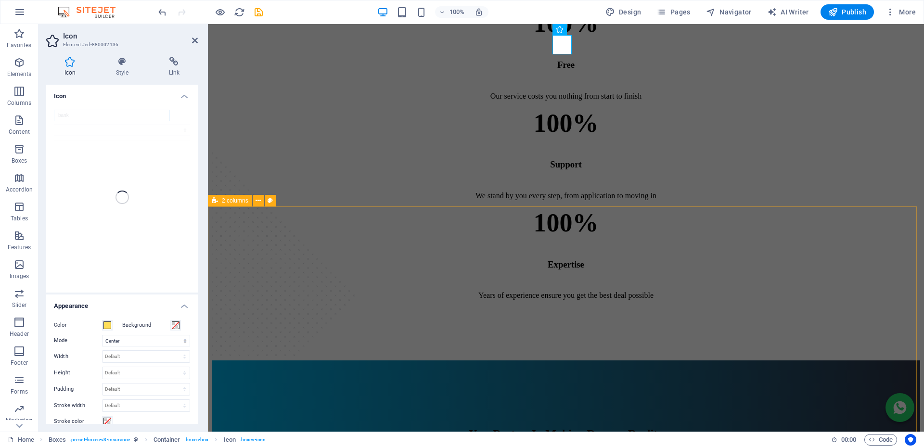
scroll to position [868, 0]
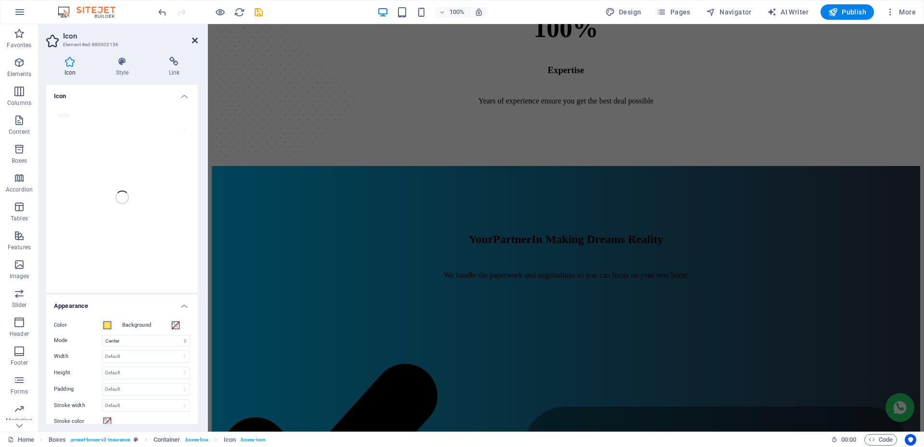
drag, startPoint x: 194, startPoint y: 40, endPoint x: 691, endPoint y: 263, distance: 543.9
click at [194, 40] on icon at bounding box center [195, 41] width 6 height 8
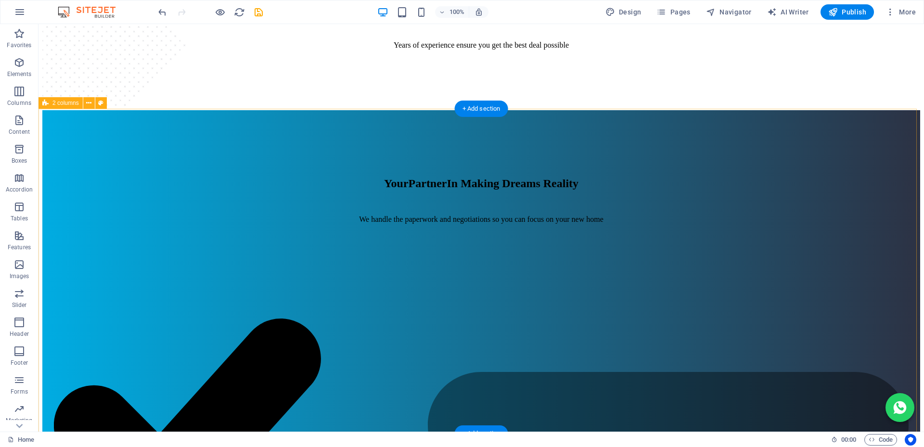
scroll to position [1165, 0]
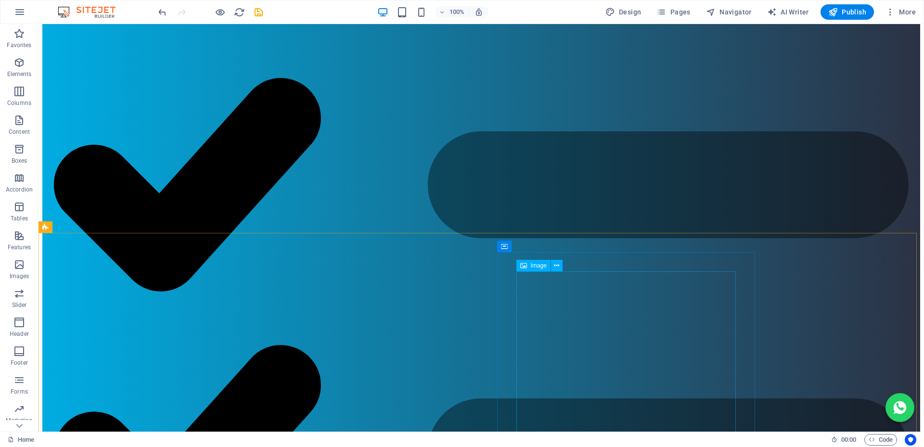
click at [528, 266] on div "Image" at bounding box center [533, 266] width 34 height 12
click at [558, 268] on icon at bounding box center [556, 266] width 5 height 10
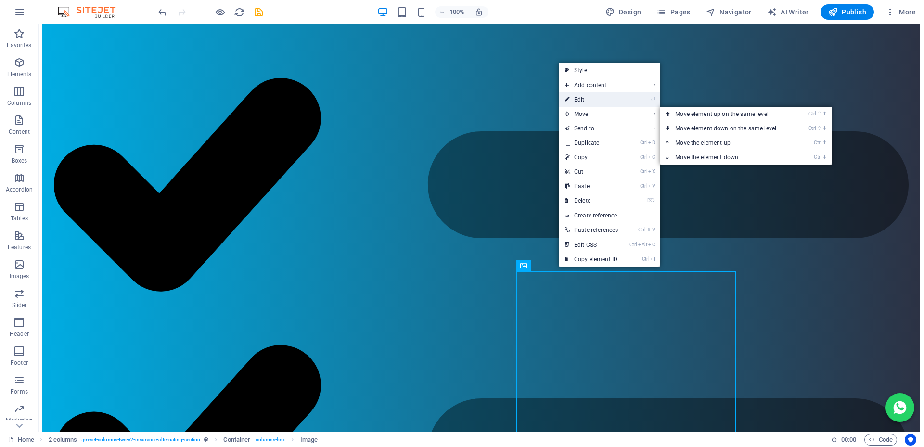
click at [587, 103] on link "⏎ Edit" at bounding box center [591, 99] width 65 height 14
select select "px"
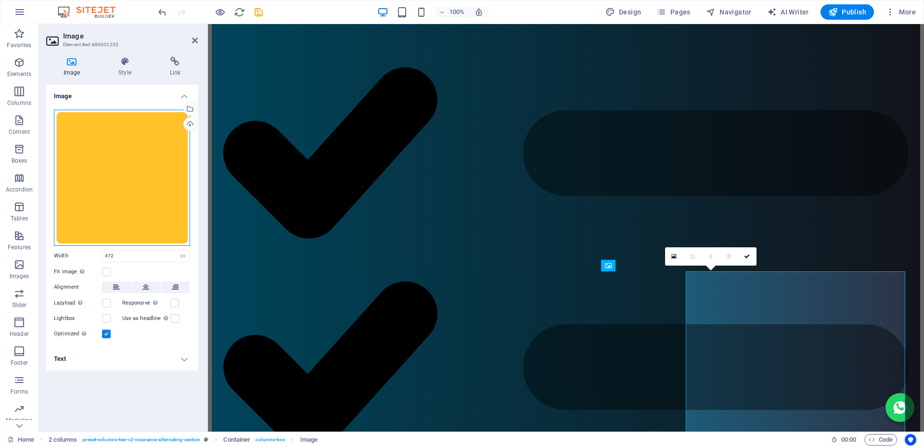
click at [108, 138] on div "Drag files here, click to choose files or select files from Files or our free s…" at bounding box center [122, 178] width 136 height 136
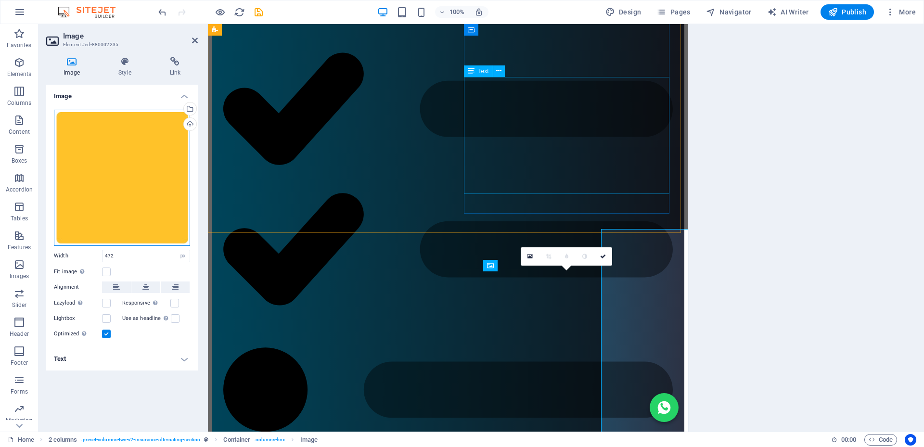
scroll to position [1207, 0]
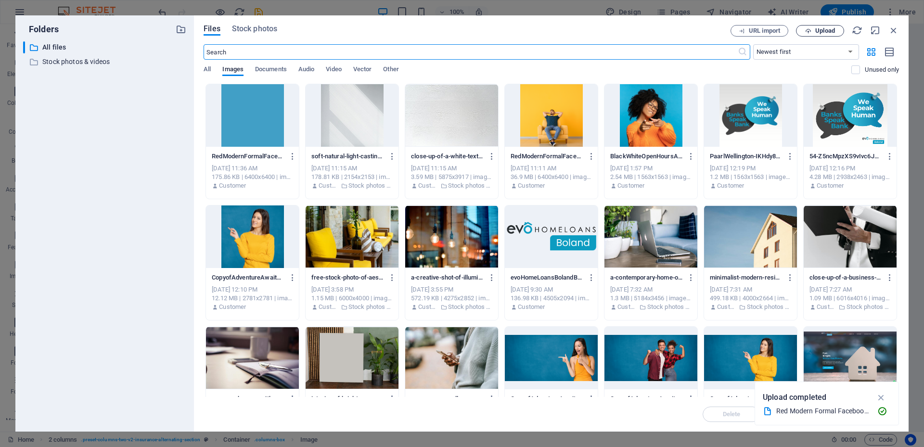
click at [826, 29] on span "Upload" at bounding box center [825, 31] width 20 height 6
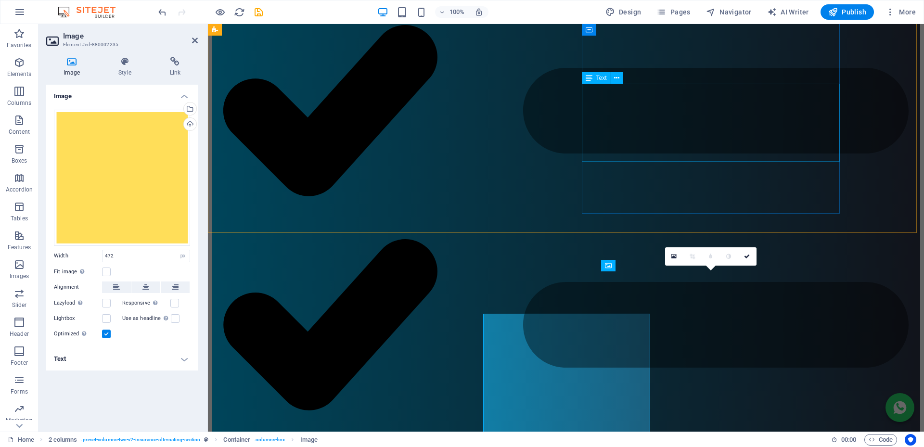
scroll to position [1165, 0]
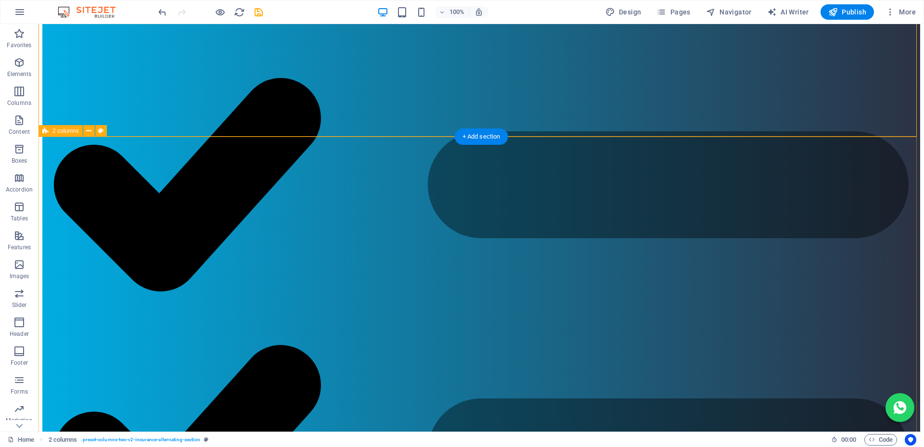
scroll to position [1261, 0]
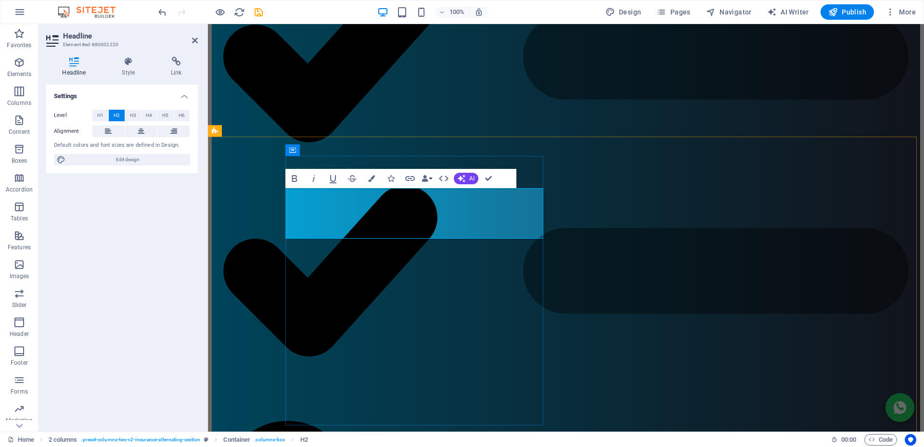
drag, startPoint x: 522, startPoint y: 223, endPoint x: 417, endPoint y: 231, distance: 105.7
click at [378, 181] on button "Colors" at bounding box center [371, 178] width 18 height 19
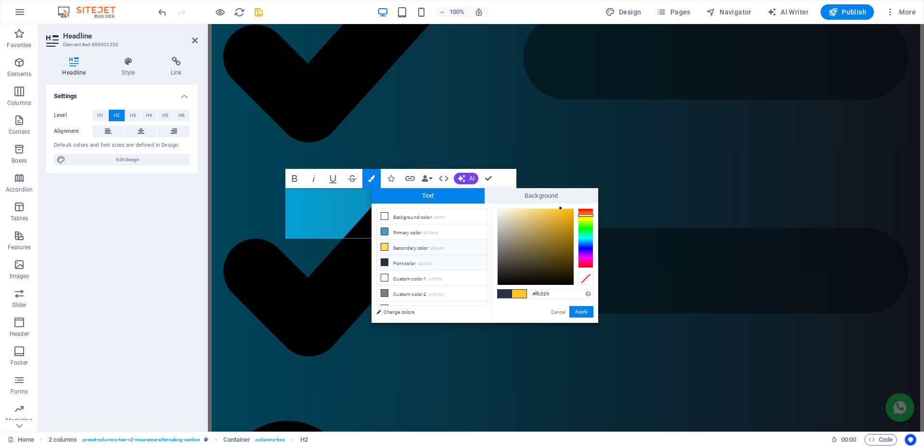
click at [386, 244] on icon at bounding box center [384, 247] width 7 height 7
type input "#ffde59"
drag, startPoint x: 581, startPoint y: 312, endPoint x: 634, endPoint y: 222, distance: 104.2
click at [581, 312] on button "Apply" at bounding box center [581, 312] width 24 height 12
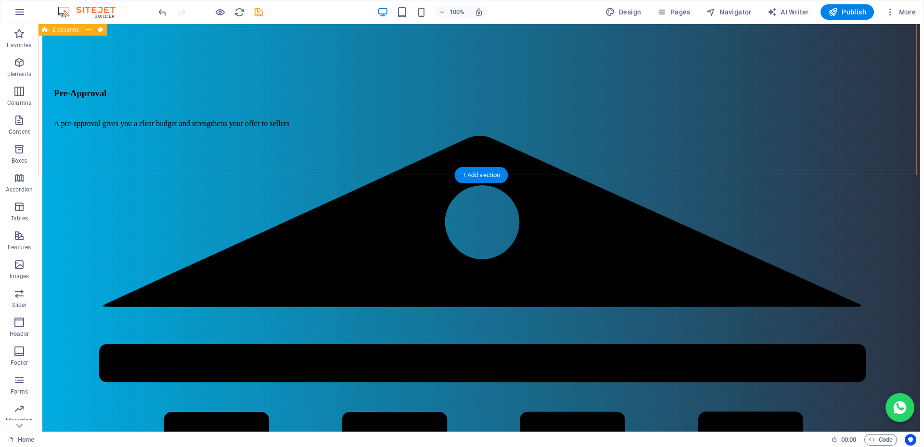
scroll to position [1839, 0]
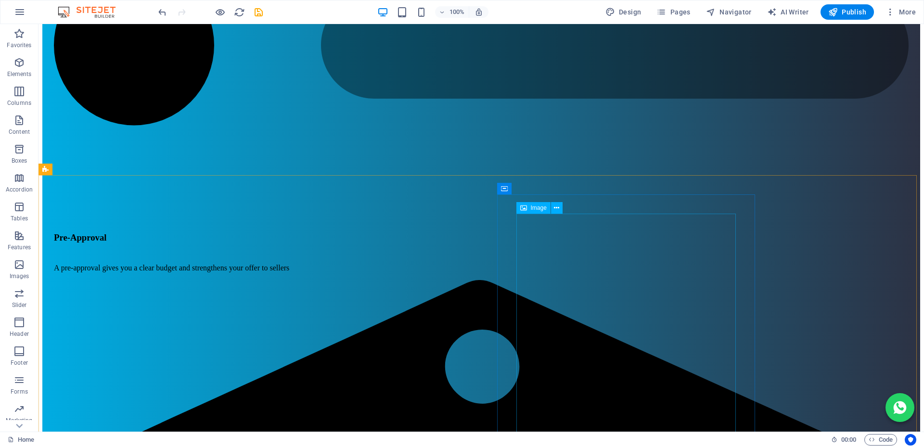
click at [528, 205] on div "Image" at bounding box center [533, 208] width 34 height 12
click at [557, 206] on icon at bounding box center [556, 208] width 5 height 10
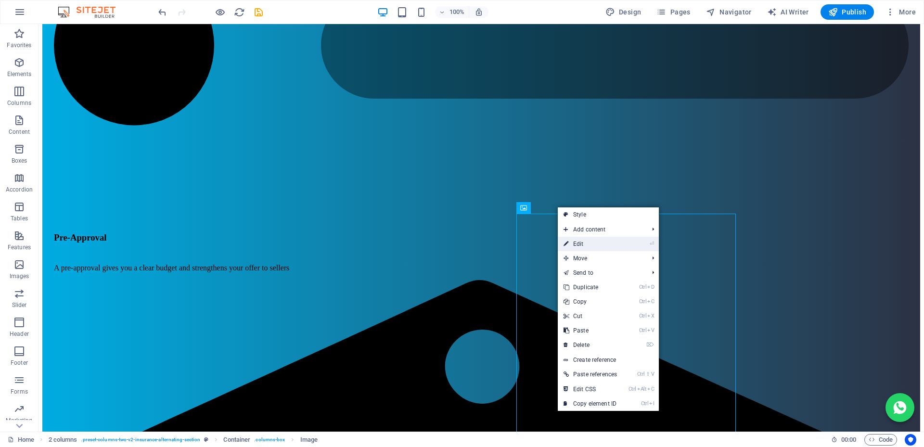
drag, startPoint x: 585, startPoint y: 242, endPoint x: 187, endPoint y: 134, distance: 412.4
click at [585, 242] on link "⏎ Edit" at bounding box center [590, 244] width 65 height 14
select select "px"
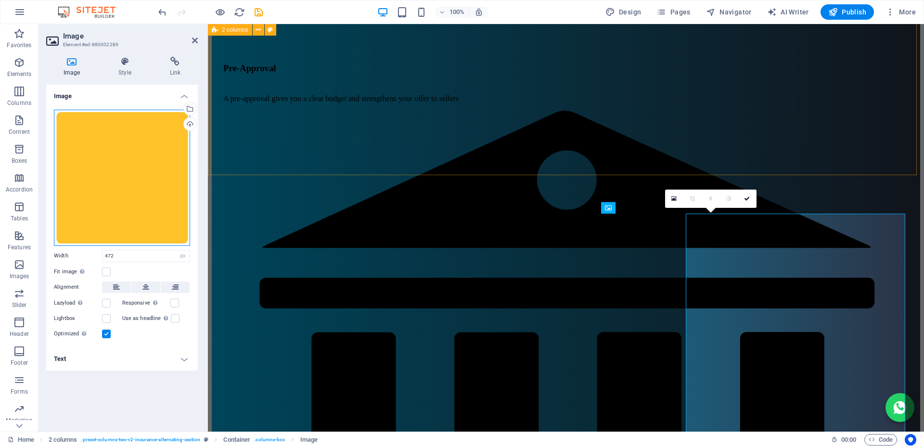
click at [103, 132] on div "Drag files here, click to choose files or select files from Files or our free s…" at bounding box center [122, 178] width 136 height 136
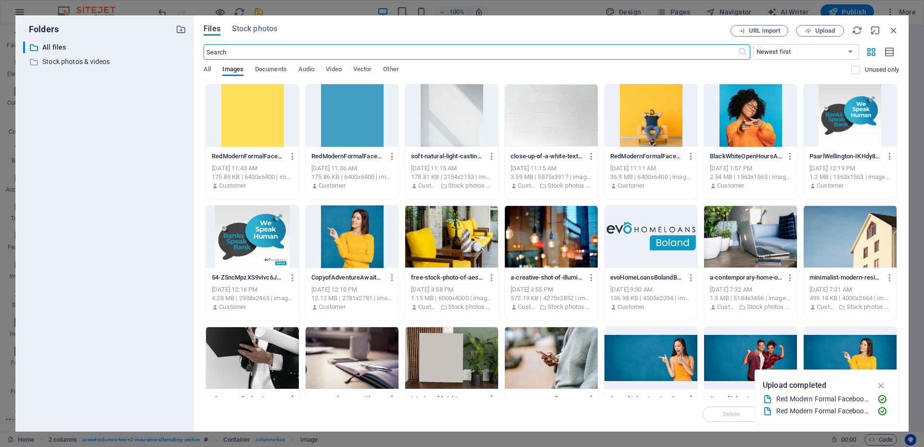
scroll to position [1881, 0]
click at [248, 114] on div at bounding box center [252, 115] width 93 height 63
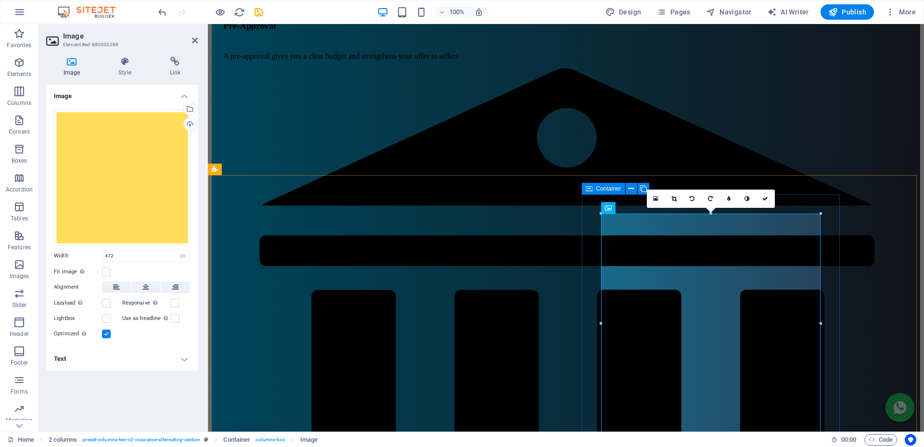
scroll to position [1839, 0]
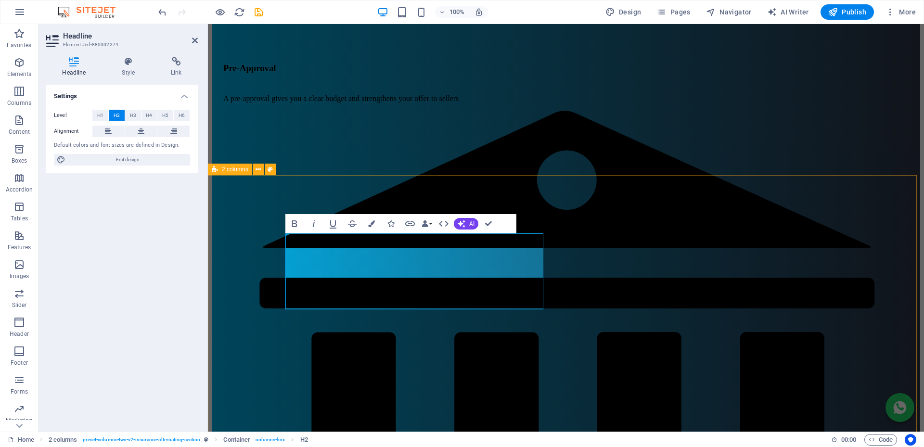
drag, startPoint x: 336, startPoint y: 297, endPoint x: 284, endPoint y: 292, distance: 51.8
click at [374, 222] on icon "button" at bounding box center [371, 223] width 7 height 7
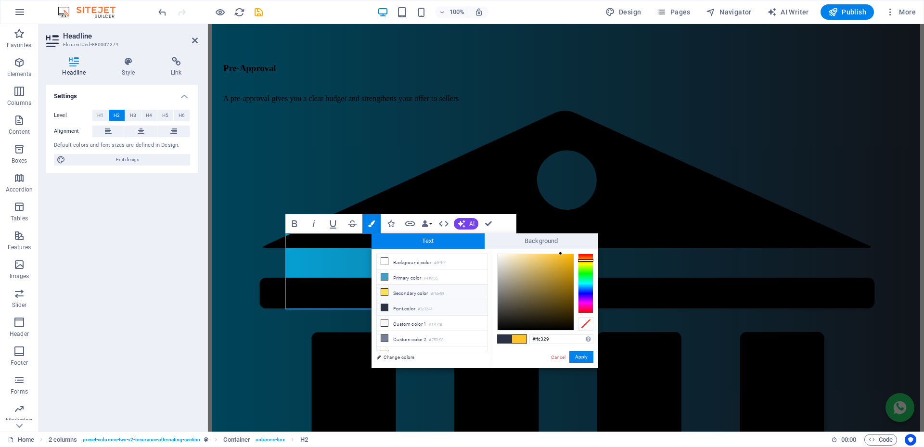
click at [386, 291] on icon at bounding box center [384, 292] width 7 height 7
type input "#ffde59"
click at [588, 357] on button "Apply" at bounding box center [581, 357] width 24 height 12
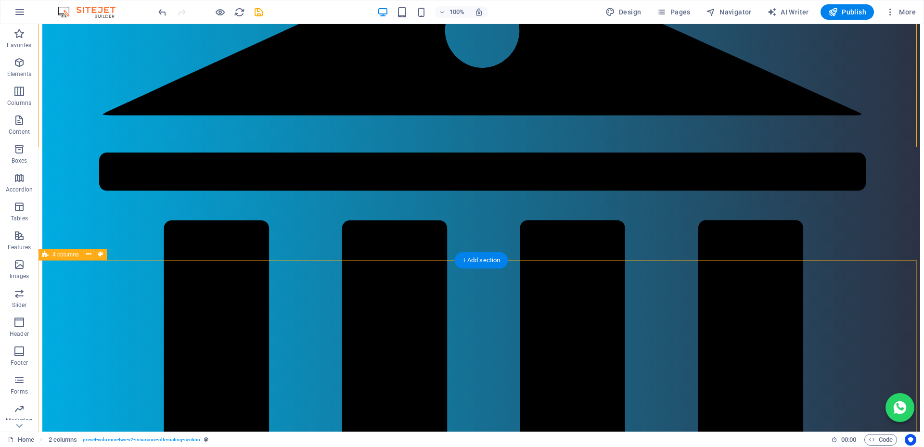
scroll to position [2175, 0]
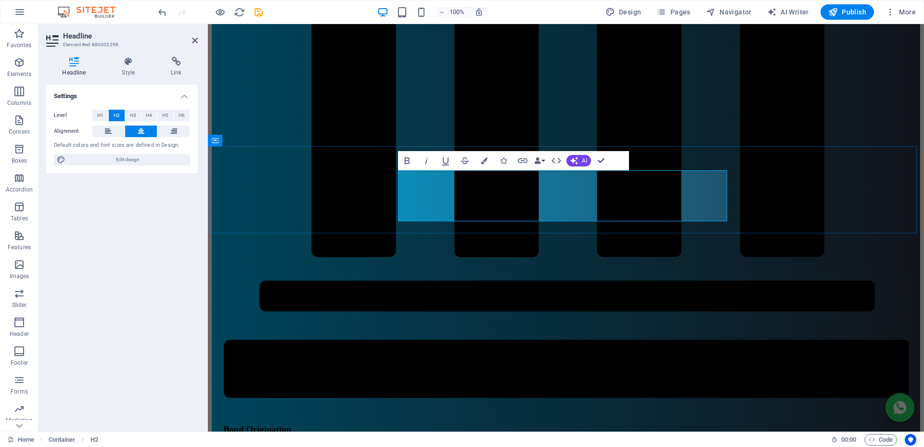
click at [487, 159] on icon "button" at bounding box center [484, 160] width 7 height 7
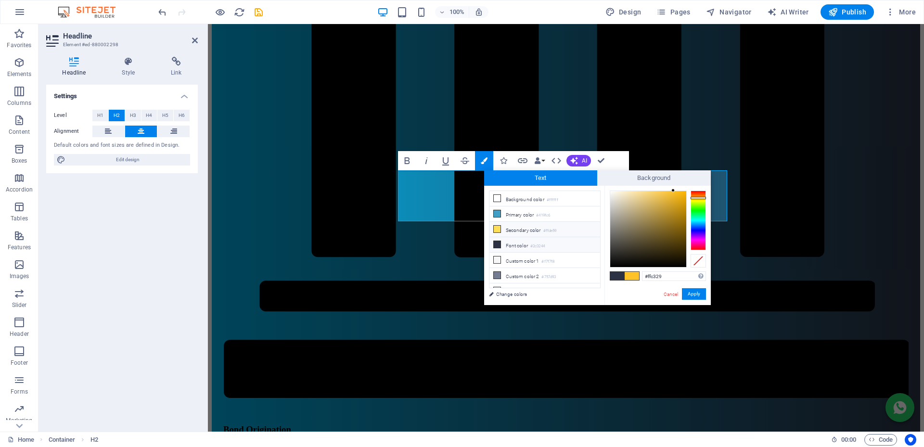
click at [495, 228] on icon at bounding box center [497, 229] width 7 height 7
type input "#ffde59"
drag, startPoint x: 689, startPoint y: 291, endPoint x: 496, endPoint y: 265, distance: 195.3
click at [689, 291] on button "Apply" at bounding box center [694, 294] width 24 height 12
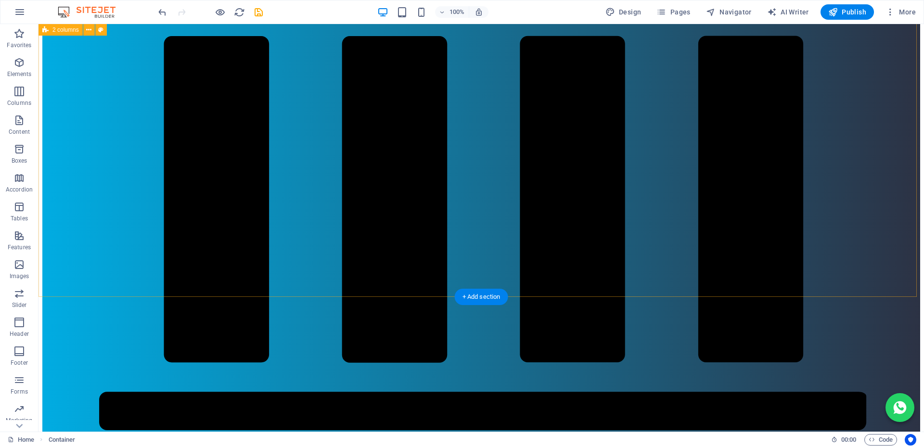
scroll to position [2648, 0]
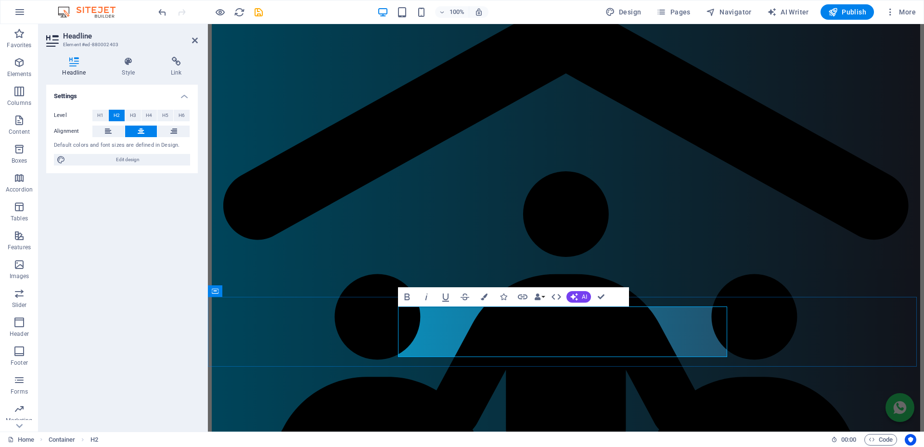
scroll to position [2661, 0]
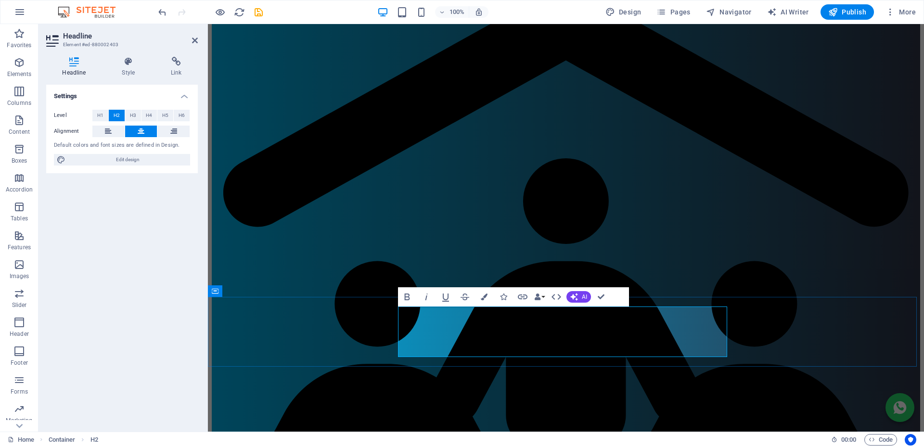
drag, startPoint x: 496, startPoint y: 313, endPoint x: 475, endPoint y: 318, distance: 21.1
click at [488, 293] on button "Colors" at bounding box center [484, 296] width 18 height 19
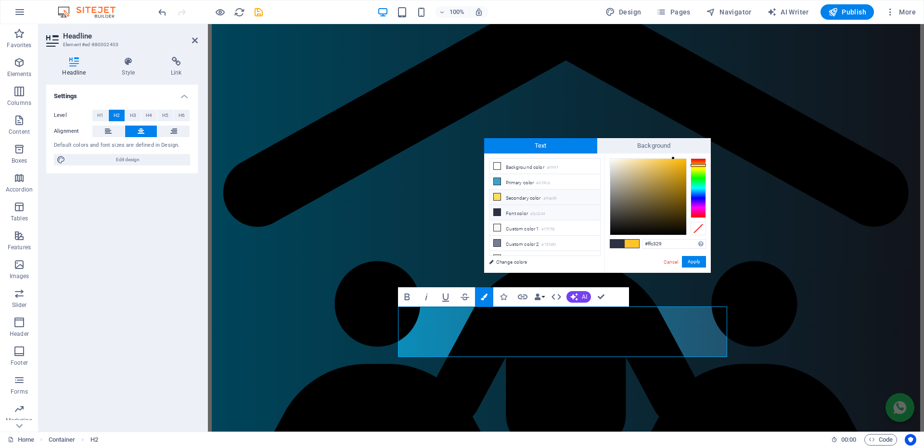
click at [497, 196] on icon at bounding box center [497, 196] width 7 height 7
type input "#ffde59"
drag, startPoint x: 700, startPoint y: 264, endPoint x: 495, endPoint y: 240, distance: 206.9
click at [700, 264] on button "Apply" at bounding box center [694, 262] width 24 height 12
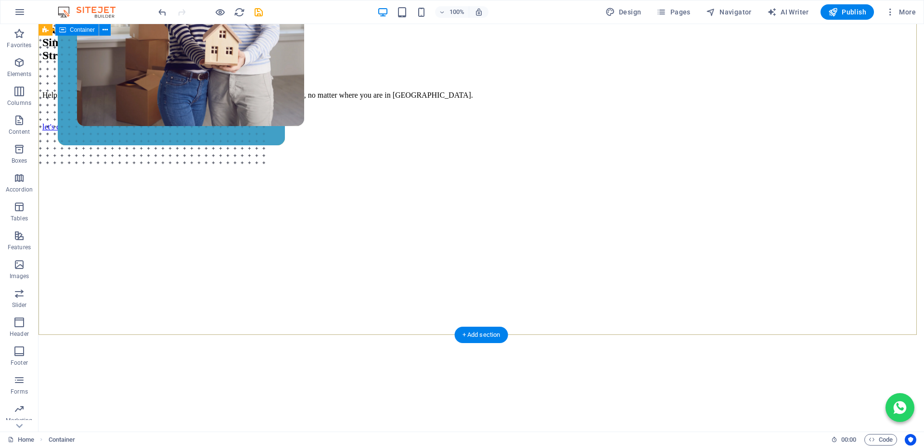
scroll to position [0, 0]
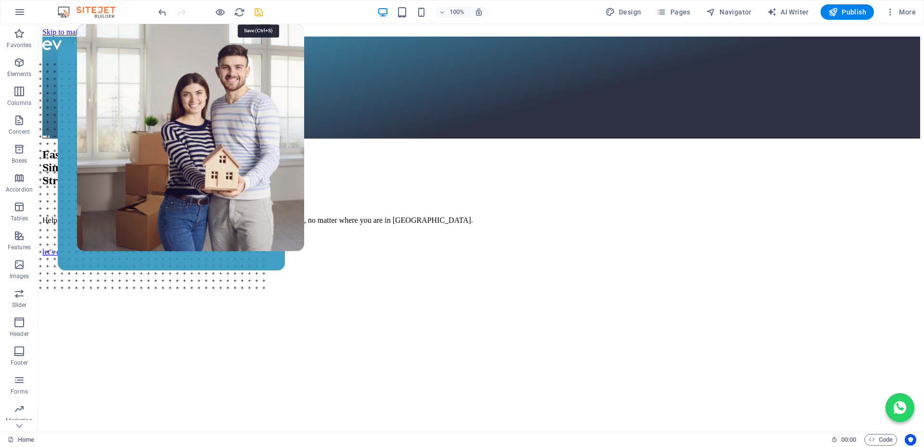
click at [260, 11] on icon "save" at bounding box center [258, 12] width 11 height 11
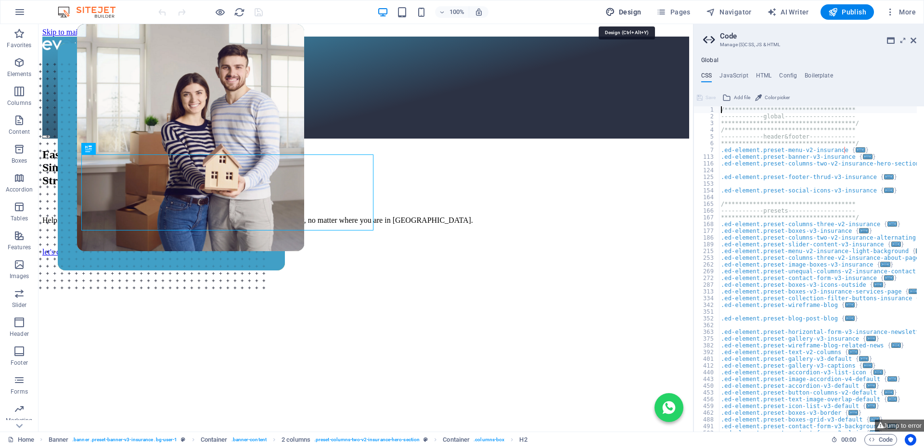
click at [634, 12] on span "Design" at bounding box center [623, 12] width 36 height 10
select select "px"
select select "400"
select select "px"
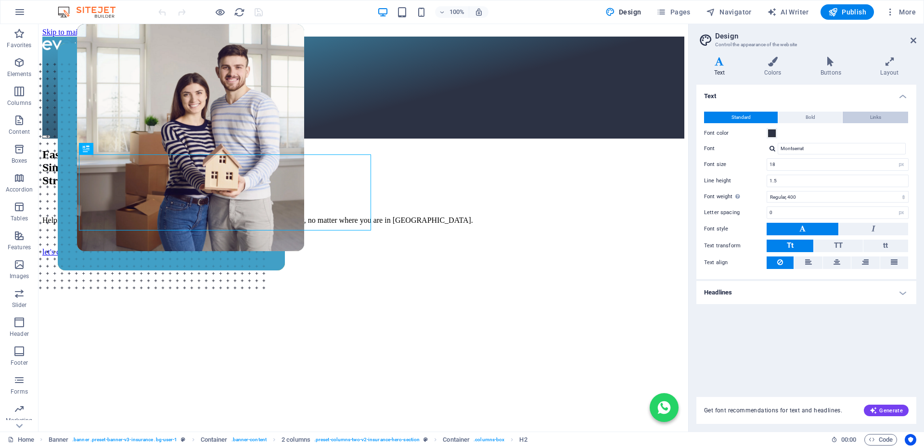
click at [809, 117] on span "Bold" at bounding box center [811, 118] width 10 height 12
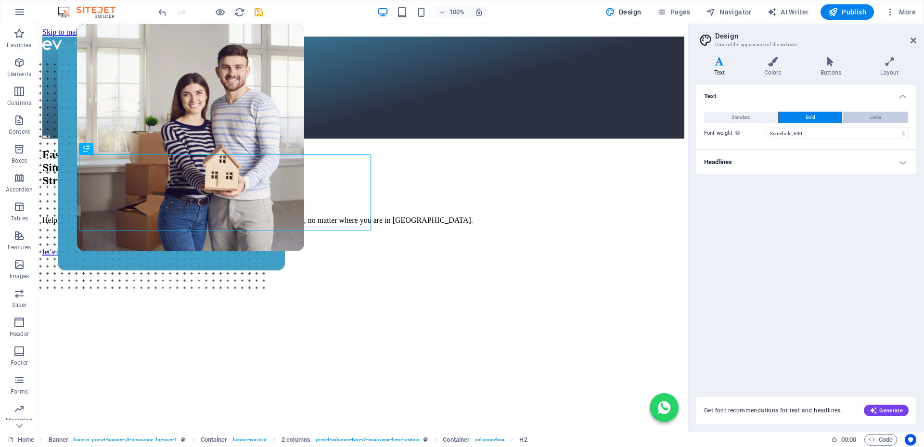
click at [867, 116] on button "Links" at bounding box center [875, 118] width 65 height 12
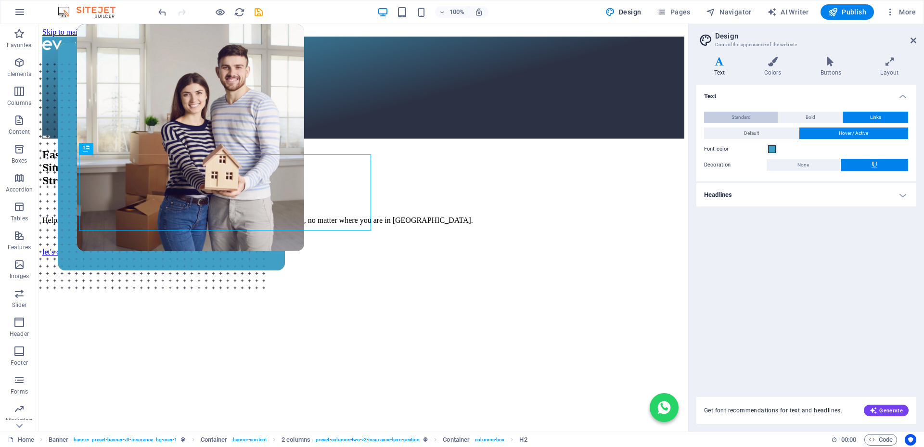
click at [740, 118] on span "Standard" at bounding box center [741, 118] width 19 height 12
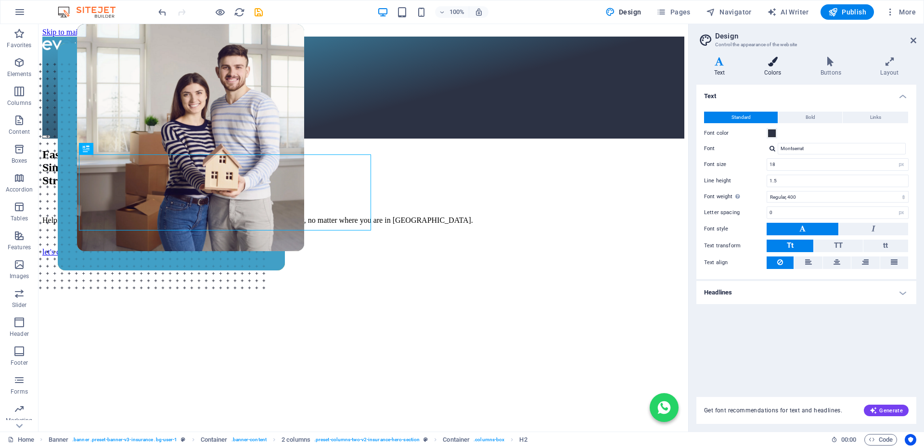
click at [771, 62] on icon at bounding box center [772, 62] width 52 height 10
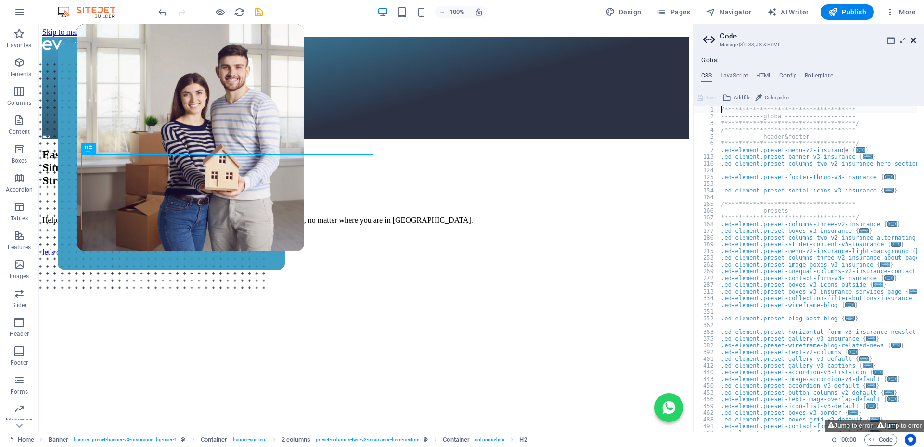
click at [913, 40] on icon at bounding box center [914, 41] width 6 height 8
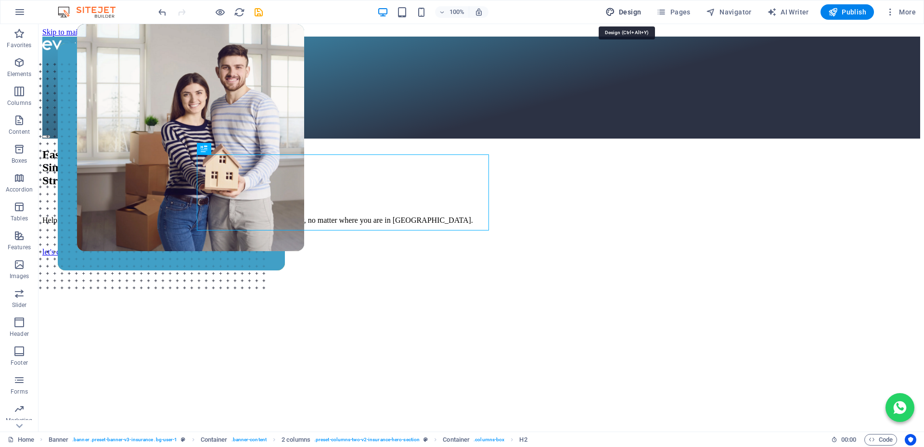
click at [636, 14] on span "Design" at bounding box center [623, 12] width 36 height 10
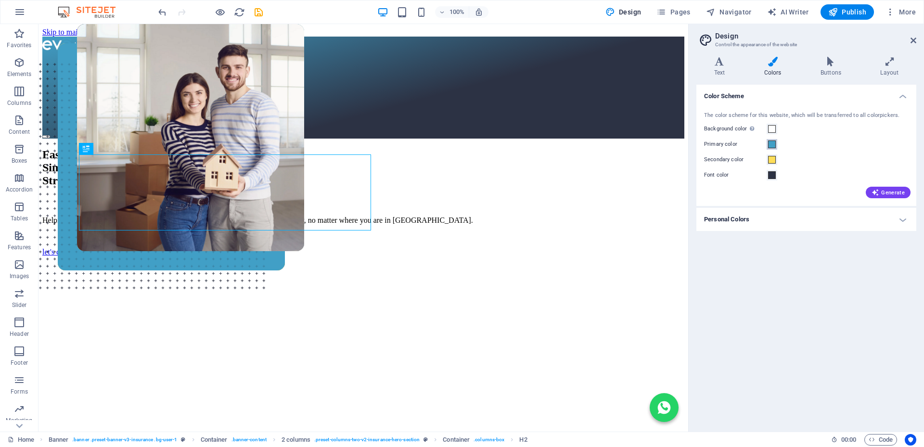
click at [772, 143] on span at bounding box center [772, 145] width 8 height 8
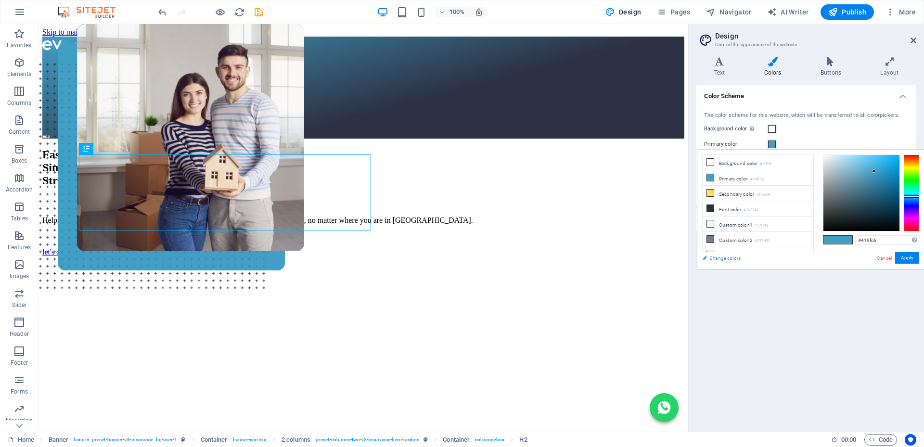
click at [731, 260] on link "Change colors" at bounding box center [753, 258] width 112 height 12
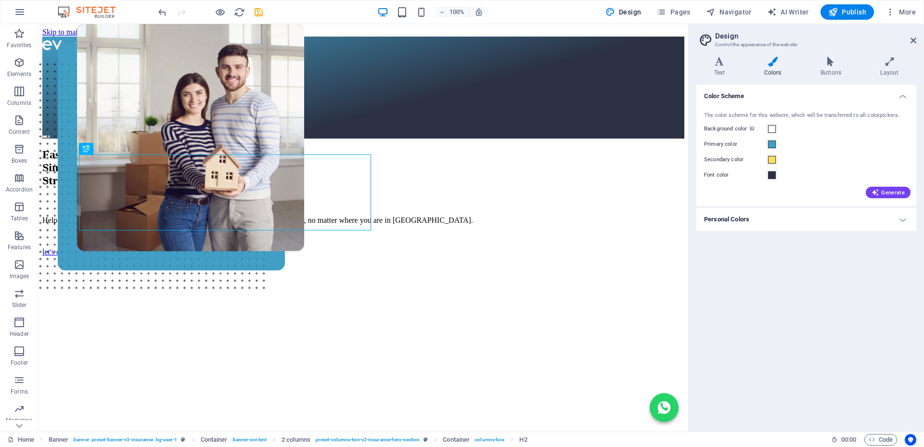
click at [798, 221] on h4 "Personal Colors" at bounding box center [806, 219] width 220 height 23
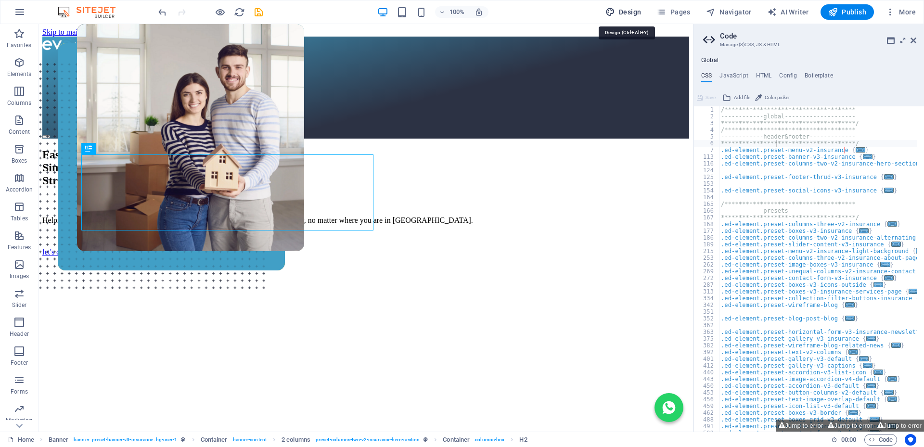
click at [636, 7] on span "Design" at bounding box center [623, 12] width 36 height 10
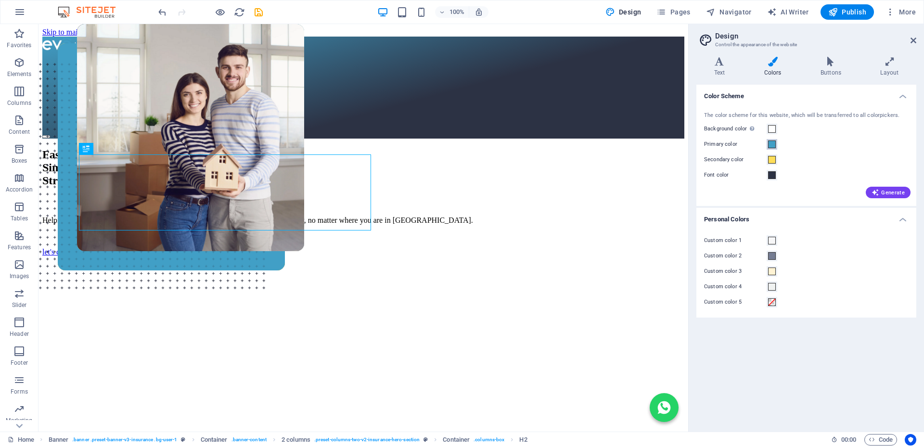
click at [773, 144] on span at bounding box center [772, 145] width 8 height 8
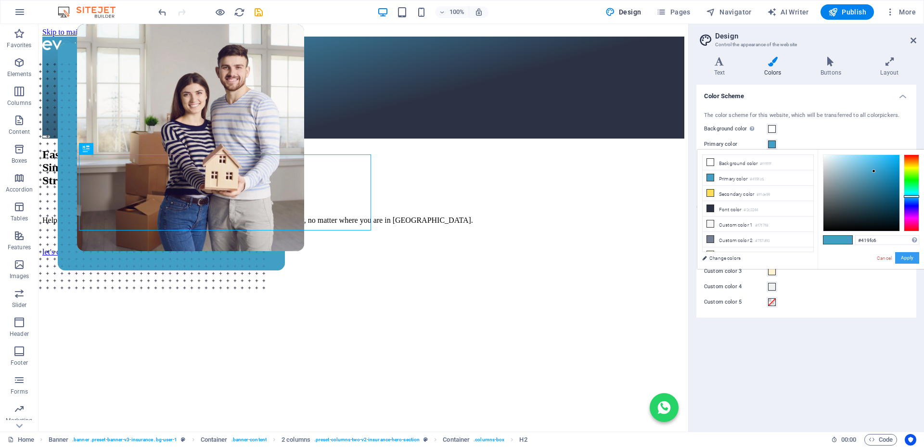
click at [904, 261] on button "Apply" at bounding box center [907, 258] width 24 height 12
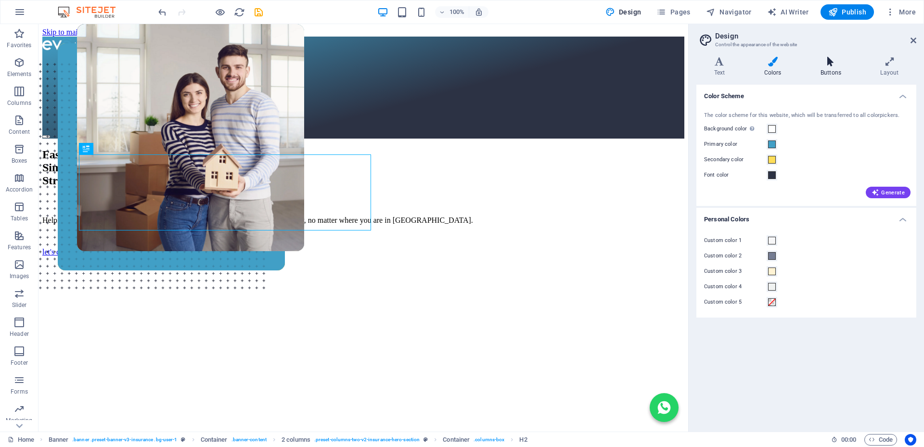
click at [828, 71] on h4 "Buttons" at bounding box center [833, 67] width 60 height 20
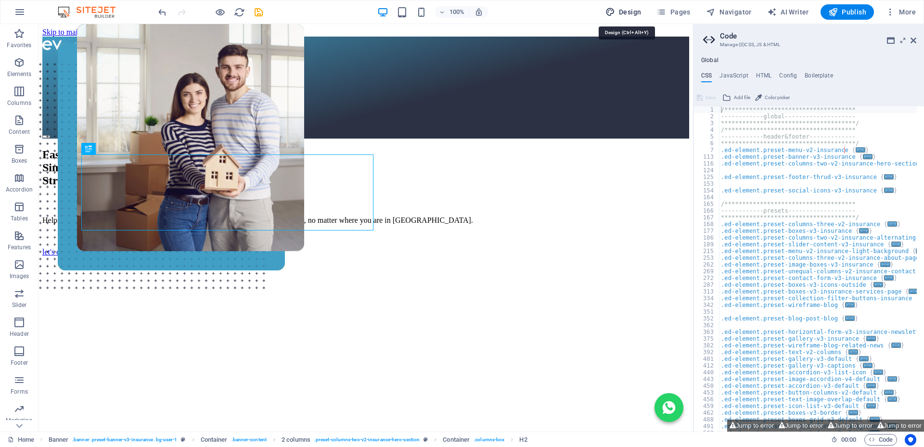
click at [626, 11] on span "Design" at bounding box center [623, 12] width 36 height 10
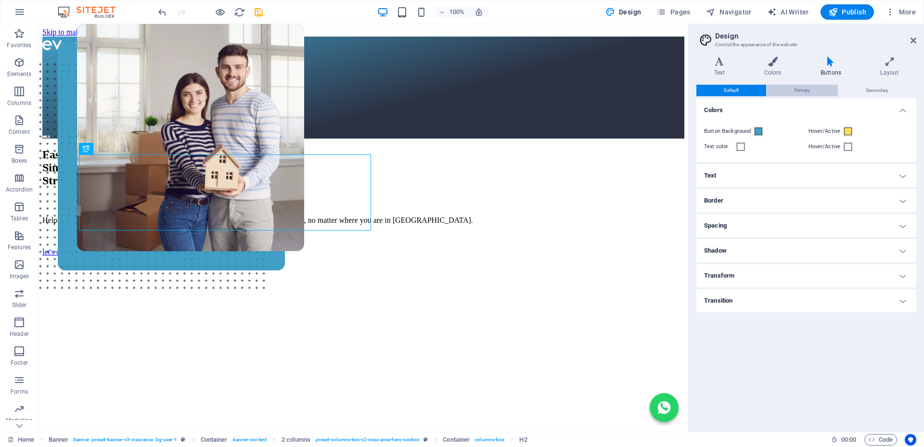
click at [806, 92] on span "Primary" at bounding box center [802, 91] width 16 height 12
click at [879, 91] on span "Secondary" at bounding box center [877, 91] width 23 height 12
click at [742, 88] on button "Default" at bounding box center [731, 91] width 70 height 12
click at [883, 65] on icon at bounding box center [889, 62] width 53 height 10
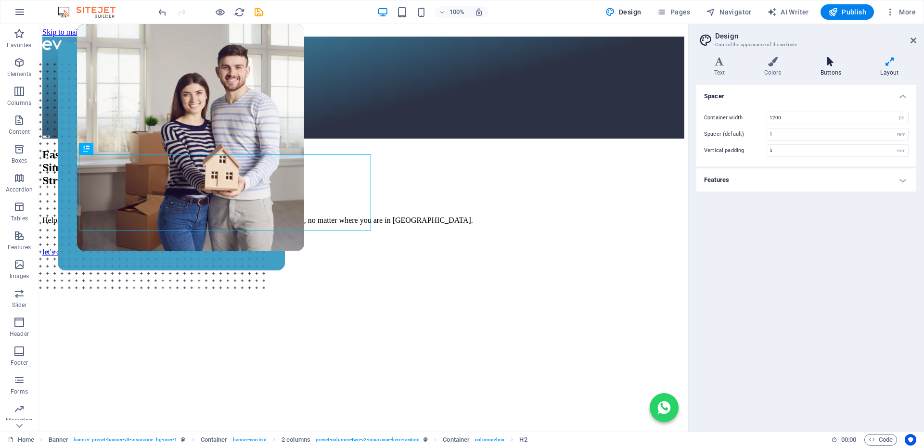
click at [844, 68] on h4 "Buttons" at bounding box center [833, 67] width 60 height 20
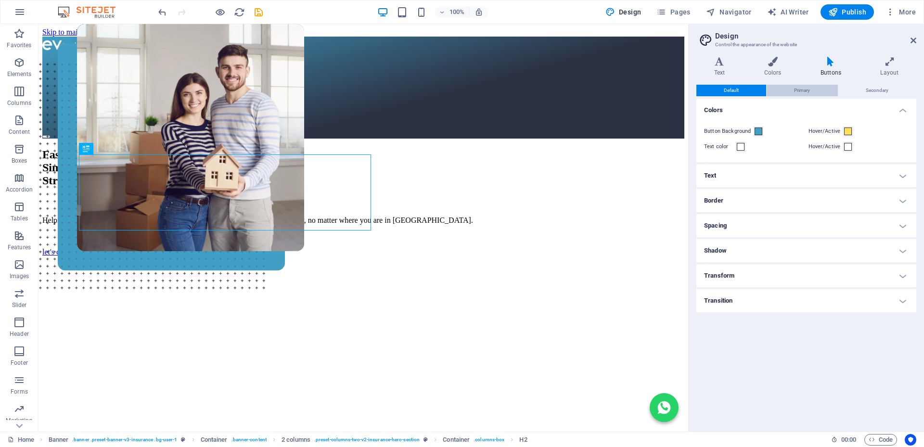
click at [817, 88] on button "Primary" at bounding box center [802, 91] width 71 height 12
click at [876, 91] on span "Secondary" at bounding box center [877, 91] width 23 height 12
drag, startPoint x: 914, startPoint y: 40, endPoint x: 259, endPoint y: 175, distance: 668.7
click at [914, 40] on icon at bounding box center [914, 41] width 6 height 8
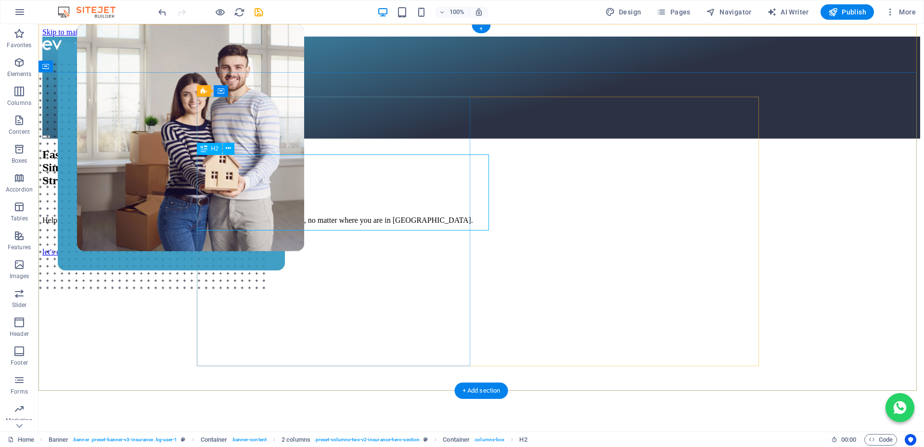
click at [378, 187] on div "Fast. Simple. Stress-free Bonds." at bounding box center [481, 167] width 878 height 39
click at [397, 187] on div "Fast. Simple. Stress-free Bonds." at bounding box center [481, 167] width 878 height 39
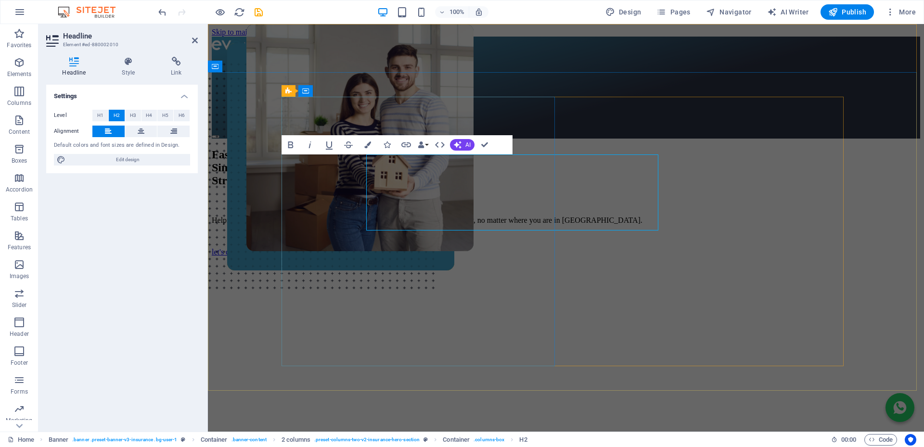
click at [489, 187] on h2 "Fast. Simple. Stress-free Bonds." at bounding box center [566, 167] width 708 height 39
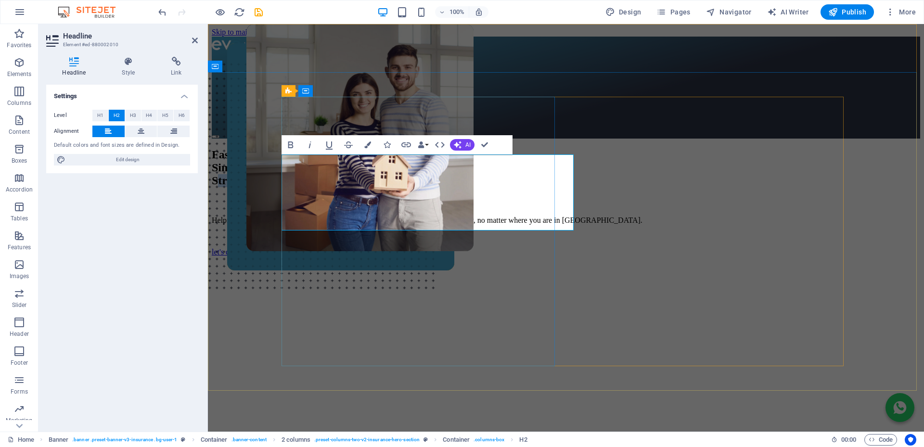
drag, startPoint x: 495, startPoint y: 219, endPoint x: 290, endPoint y: 219, distance: 205.0
click at [290, 187] on h2 "Fast. Simple. Stress-free Bonds." at bounding box center [566, 167] width 708 height 39
click at [482, 187] on h2 "Fast. Simple. Stress-free Bonds." at bounding box center [566, 167] width 708 height 39
drag, startPoint x: 489, startPoint y: 215, endPoint x: 353, endPoint y: 155, distance: 148.7
click at [287, 187] on h2 "Fast. Simple. Stress-free Bonds." at bounding box center [566, 167] width 708 height 39
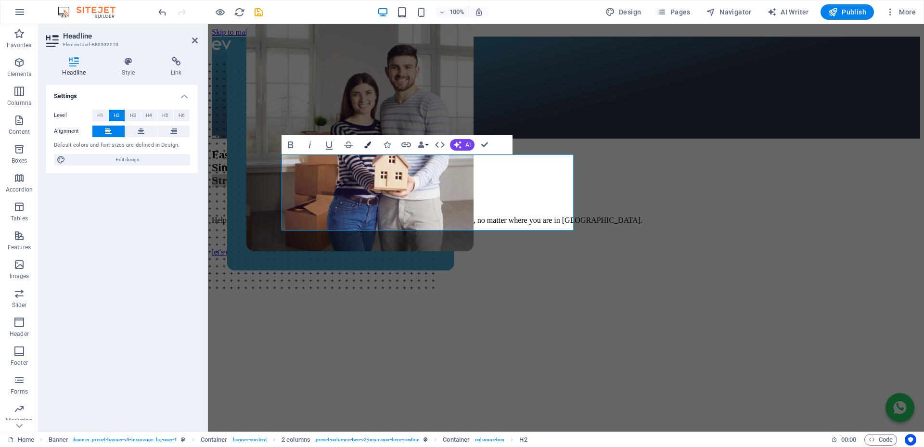
click at [371, 142] on icon "button" at bounding box center [367, 144] width 7 height 7
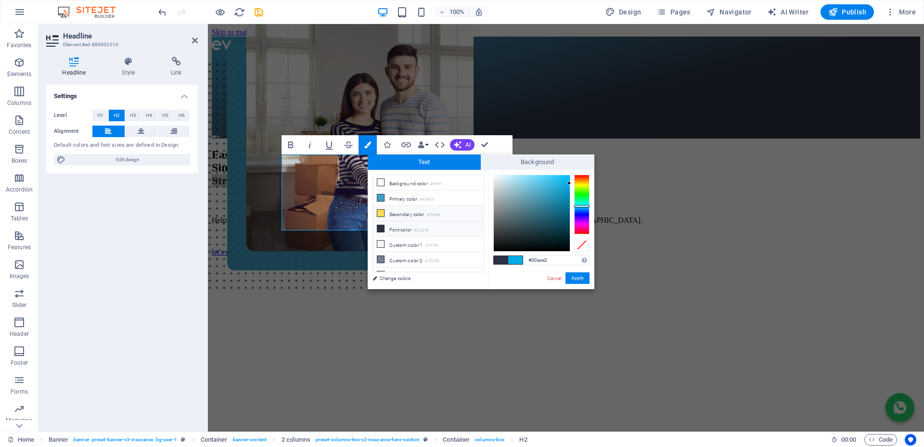
click at [383, 211] on icon at bounding box center [380, 213] width 7 height 7
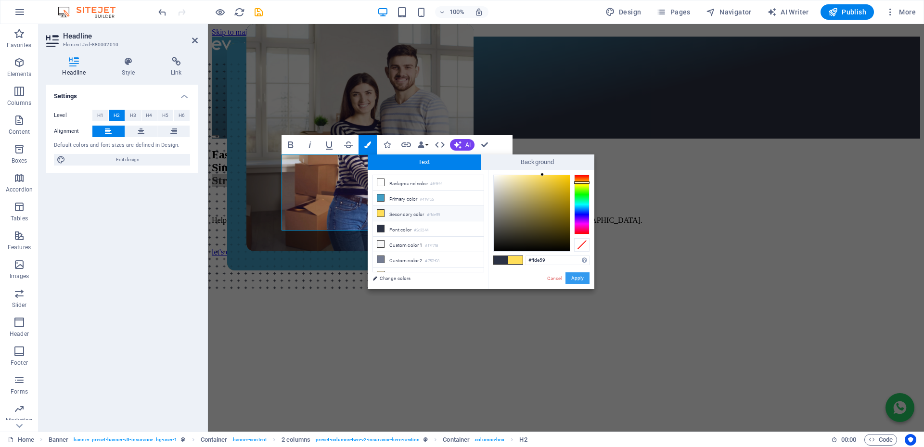
click at [579, 279] on button "Apply" at bounding box center [578, 278] width 24 height 12
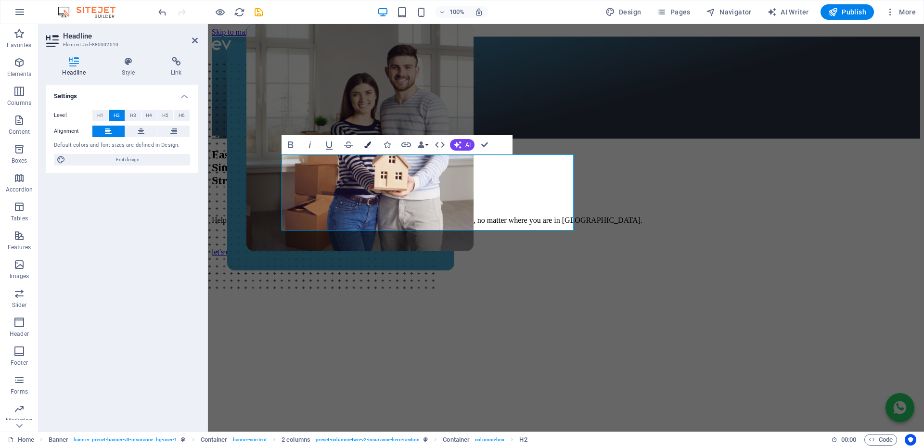
click at [368, 141] on icon "button" at bounding box center [367, 144] width 7 height 7
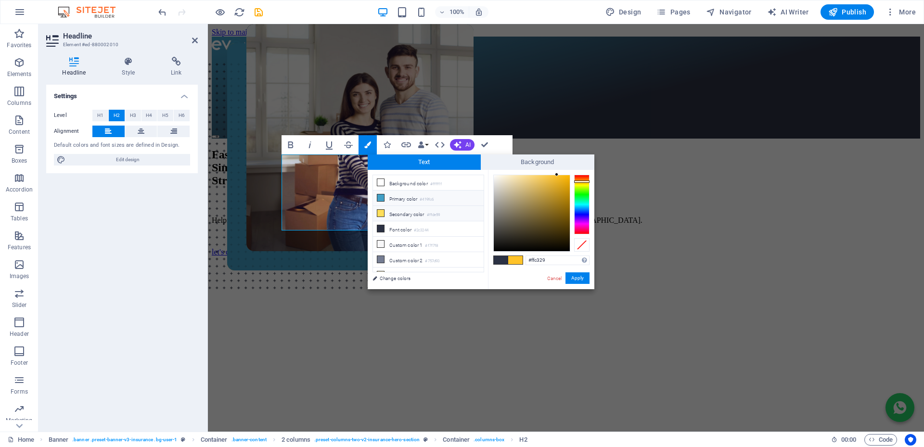
click at [382, 196] on icon at bounding box center [380, 197] width 7 height 7
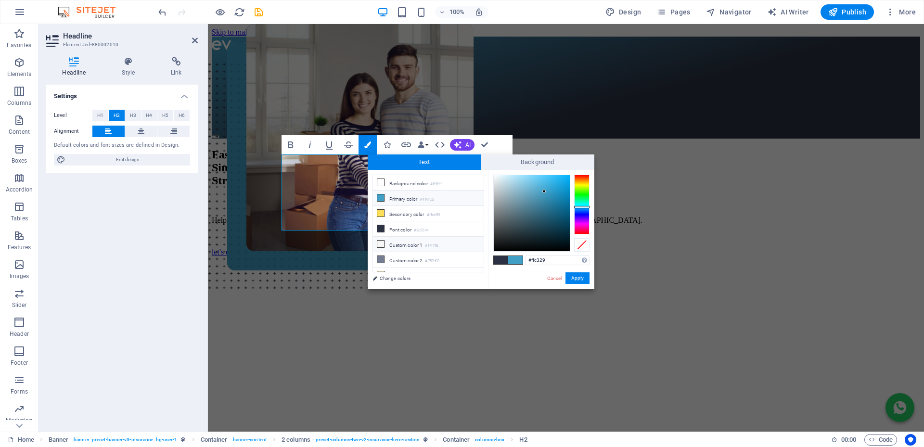
type input "#419fc6"
click at [581, 275] on button "Apply" at bounding box center [578, 278] width 24 height 12
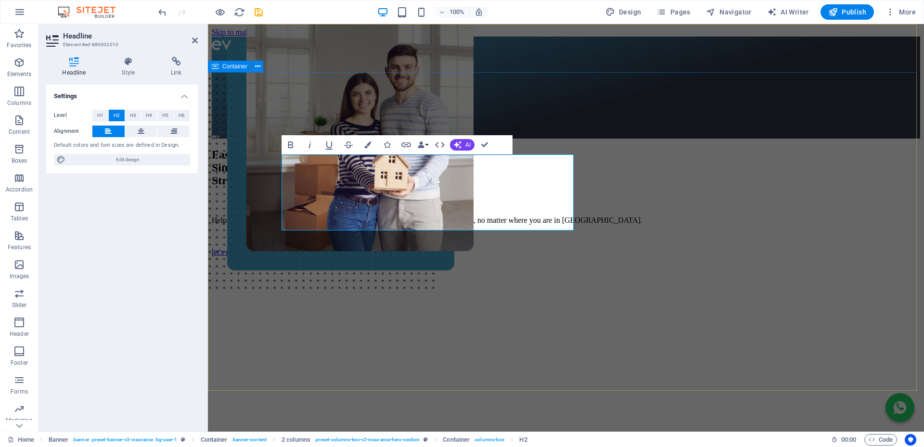
click at [228, 187] on div "Fast. Simple. Stress-free Bonds. Helping you buy your dream home with FREE, exp…" at bounding box center [566, 332] width 708 height 387
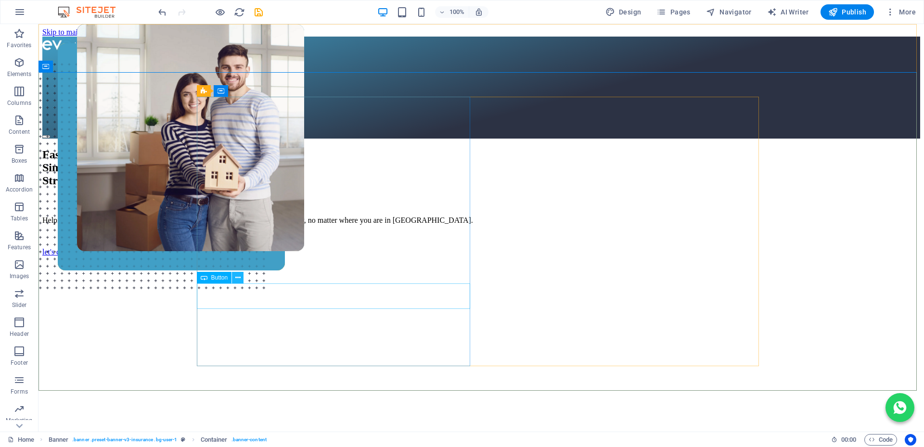
click at [237, 276] on icon at bounding box center [237, 278] width 5 height 10
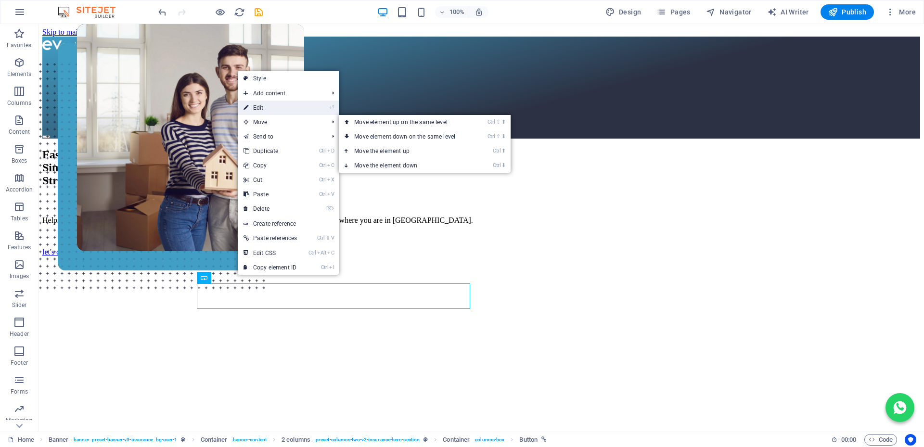
click at [271, 109] on link "⏎ Edit" at bounding box center [270, 108] width 65 height 14
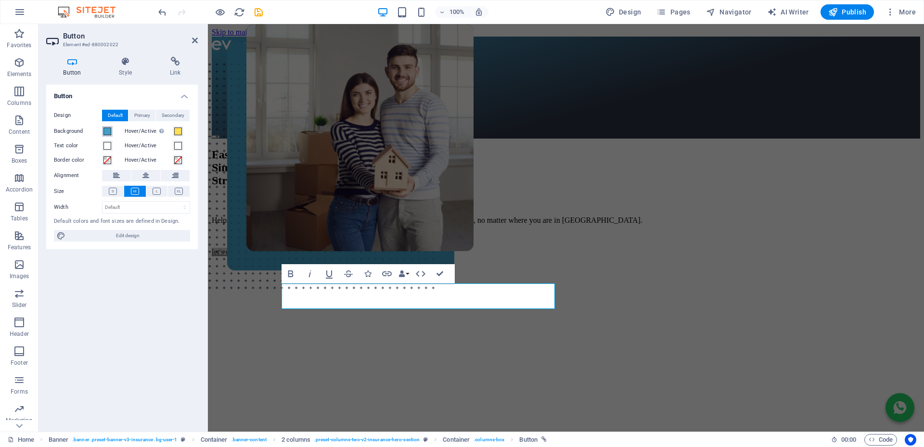
click at [111, 130] on div "Background" at bounding box center [87, 132] width 66 height 12
click at [111, 130] on span at bounding box center [107, 132] width 8 height 8
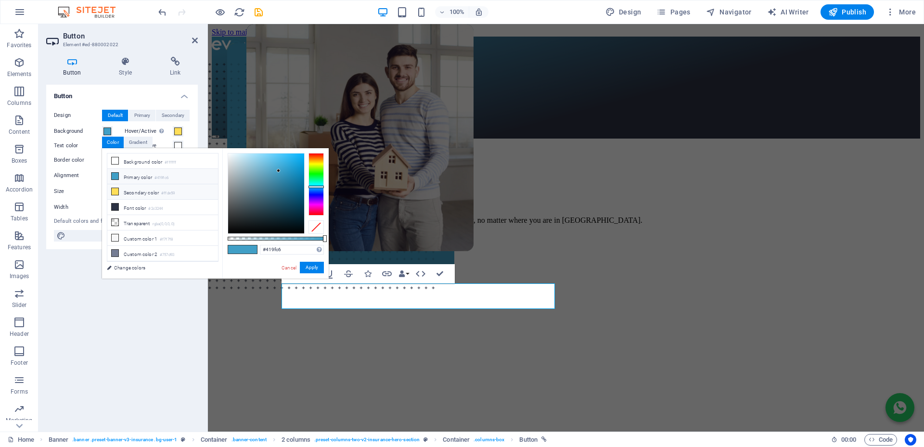
click at [116, 190] on icon at bounding box center [115, 191] width 7 height 7
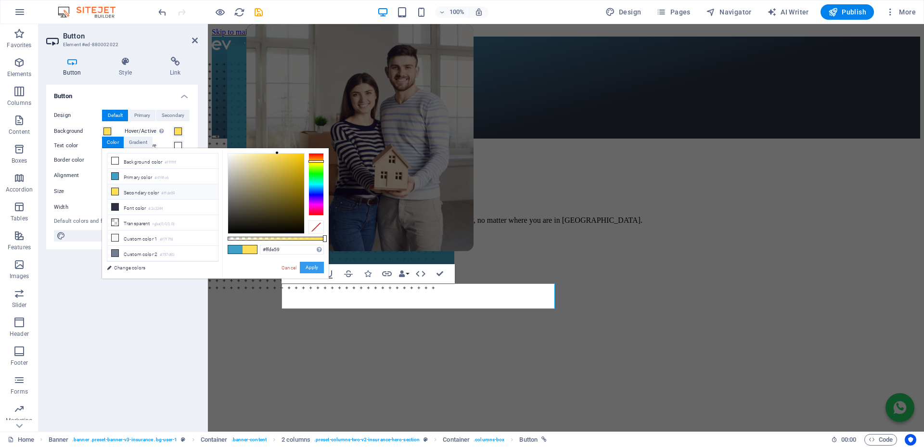
click at [311, 265] on button "Apply" at bounding box center [312, 268] width 24 height 12
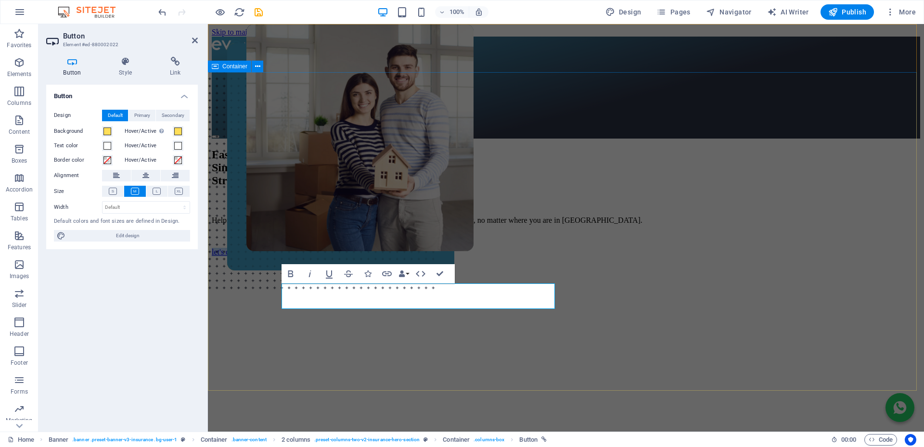
drag, startPoint x: 242, startPoint y: 294, endPoint x: 411, endPoint y: 294, distance: 168.5
click at [411, 294] on div "Fast. Simple. Stress-free Bonds. Helping you buy your dream home with FREE, exp…" at bounding box center [566, 332] width 708 height 387
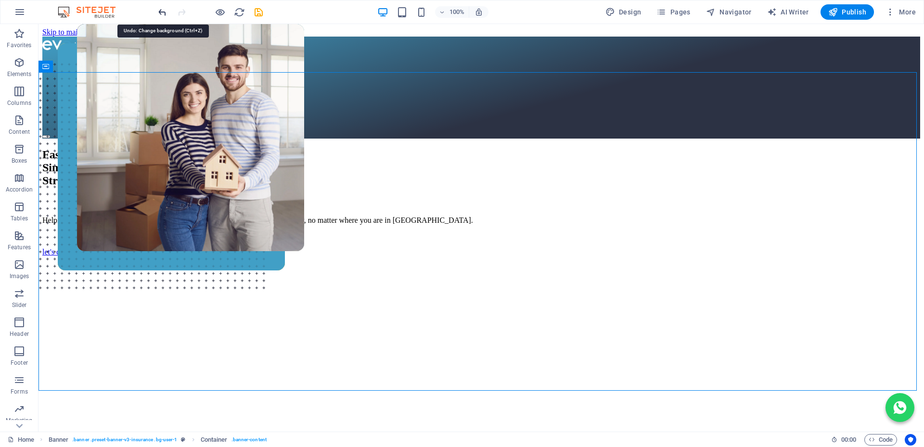
click at [160, 11] on icon "undo" at bounding box center [162, 12] width 11 height 11
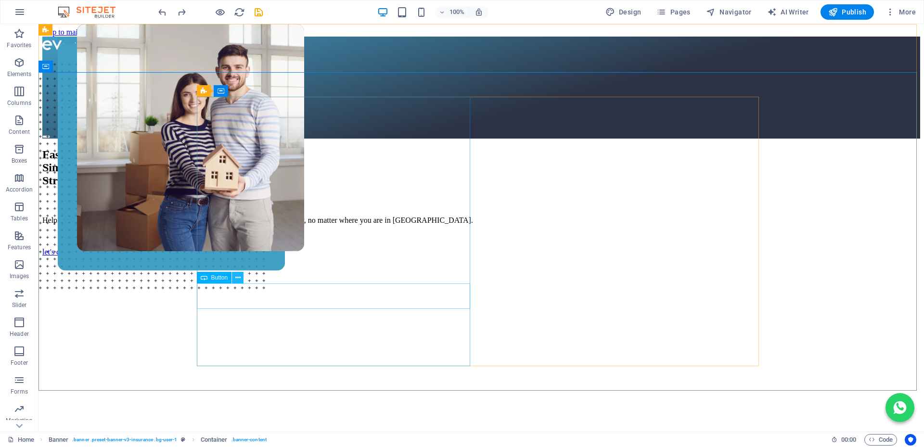
click at [236, 277] on icon at bounding box center [237, 278] width 5 height 10
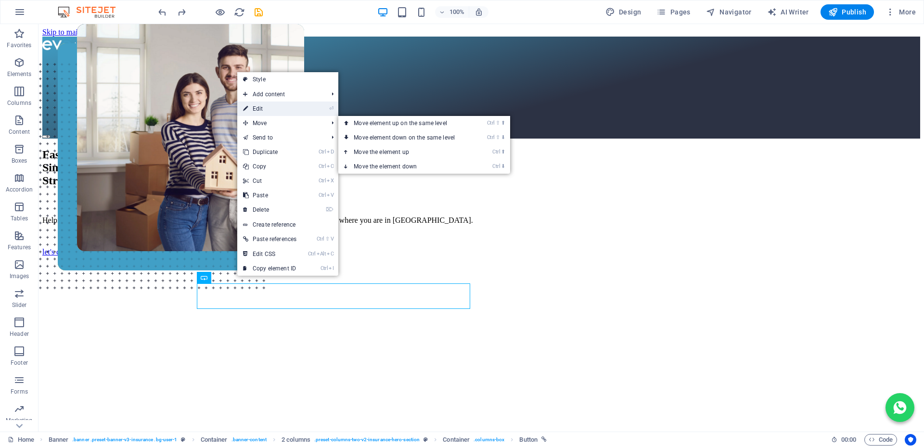
click at [271, 109] on link "⏎ Edit" at bounding box center [269, 109] width 65 height 14
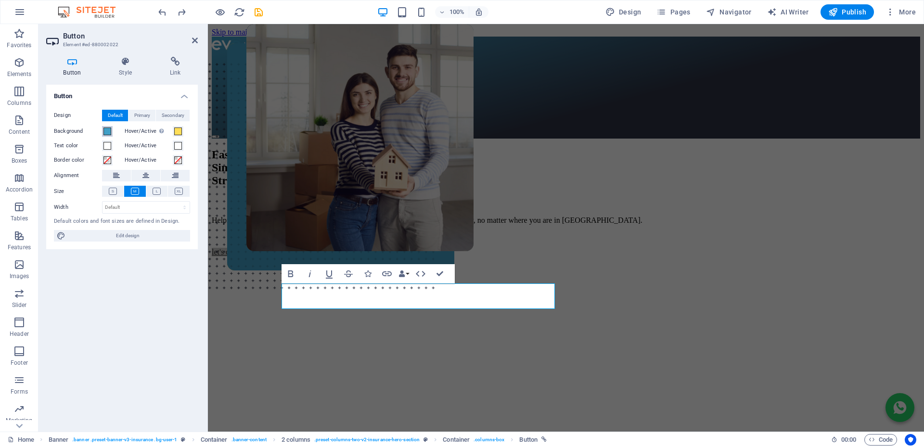
click at [108, 132] on span at bounding box center [107, 132] width 8 height 8
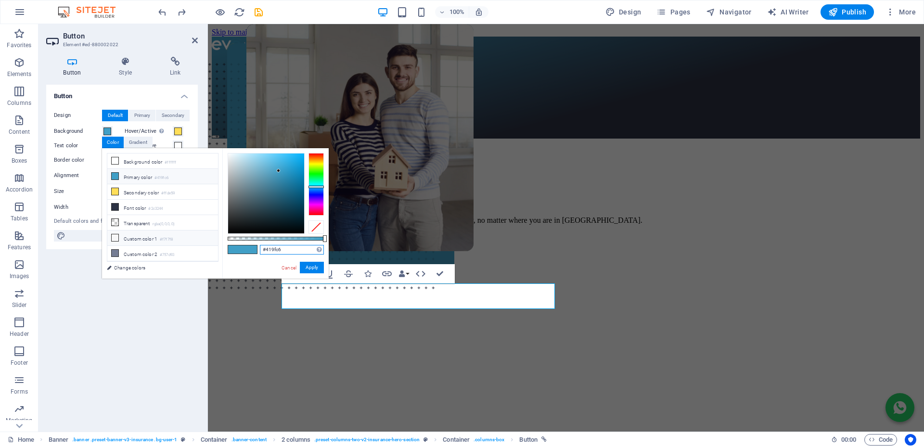
drag, startPoint x: 284, startPoint y: 247, endPoint x: 210, endPoint y: 238, distance: 74.7
click at [210, 238] on div "less Background color #ffffff Primary color #419fc6 Secondary color #ffde59 Fon…" at bounding box center [215, 213] width 227 height 130
click at [136, 191] on li "Secondary color #ffde59" at bounding box center [162, 191] width 111 height 15
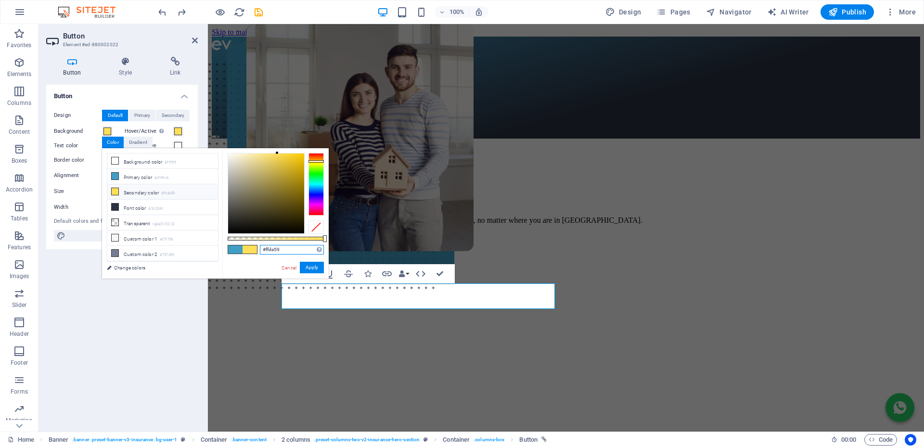
drag, startPoint x: 249, startPoint y: 250, endPoint x: 223, endPoint y: 245, distance: 26.1
click at [223, 245] on div "#ffde59 Supported formats #0852ed rgb(8, 82, 237) rgba(8, 82, 237, 90%) hsv(221…" at bounding box center [275, 283] width 106 height 270
paste input "419fc6"
type input "#419fc6"
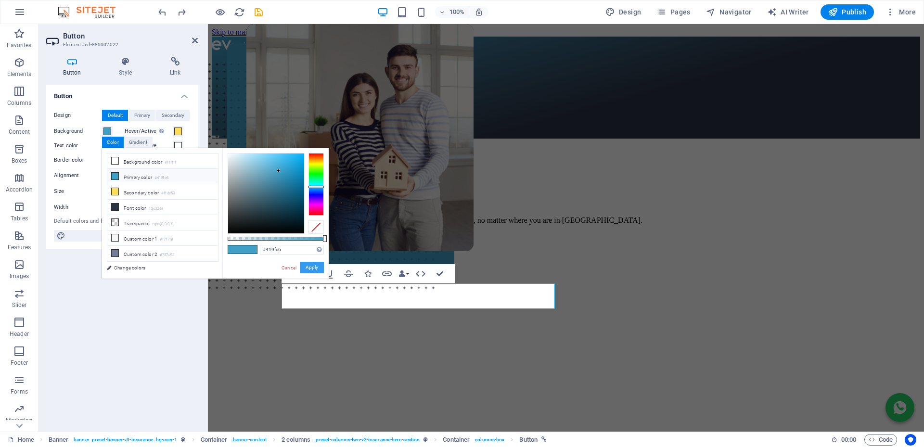
drag, startPoint x: 314, startPoint y: 268, endPoint x: 304, endPoint y: 271, distance: 10.7
click at [313, 268] on button "Apply" at bounding box center [312, 268] width 24 height 12
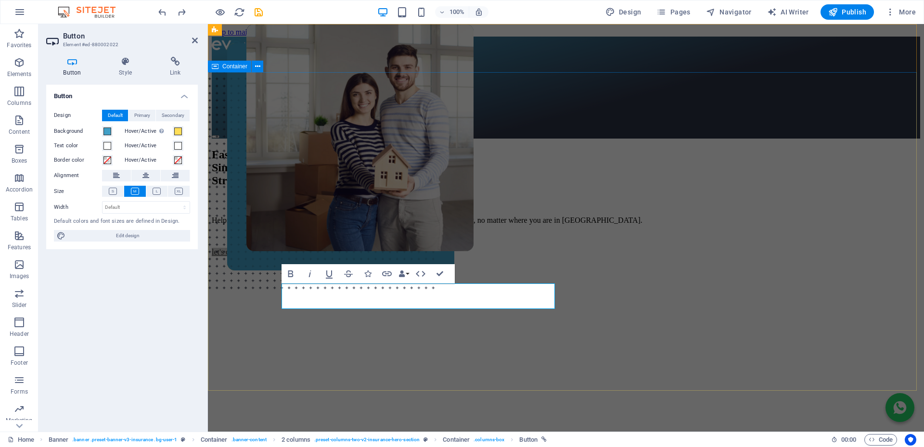
click at [232, 299] on div "Fast. Simple. Stress-free Bonds. Helping you buy your dream home with FREE, exp…" at bounding box center [566, 332] width 708 height 387
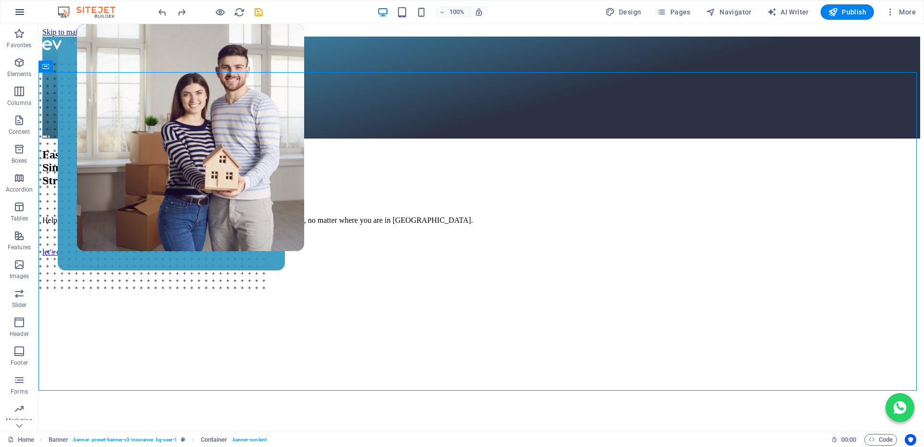
click at [17, 10] on icon "button" at bounding box center [20, 12] width 12 height 12
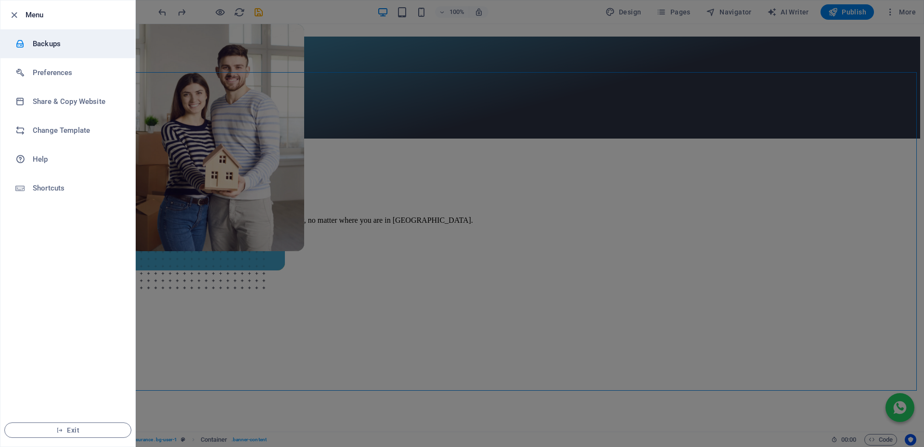
click at [51, 41] on h6 "Backups" at bounding box center [77, 44] width 89 height 12
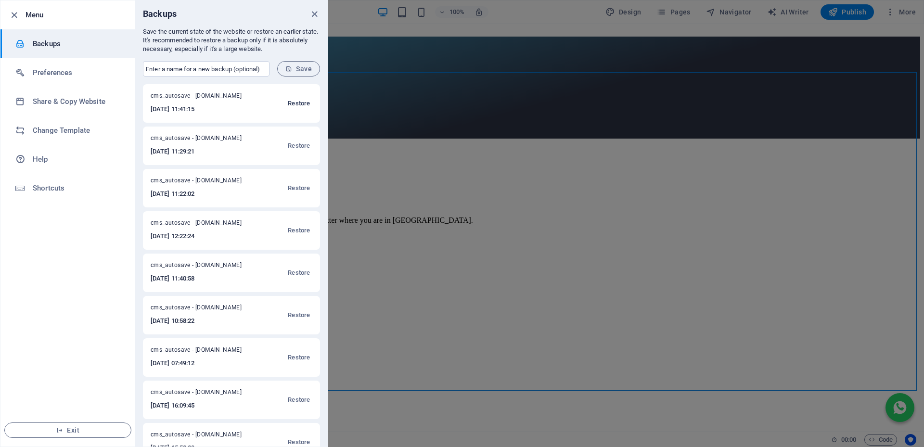
click at [301, 103] on span "Restore" at bounding box center [299, 104] width 22 height 12
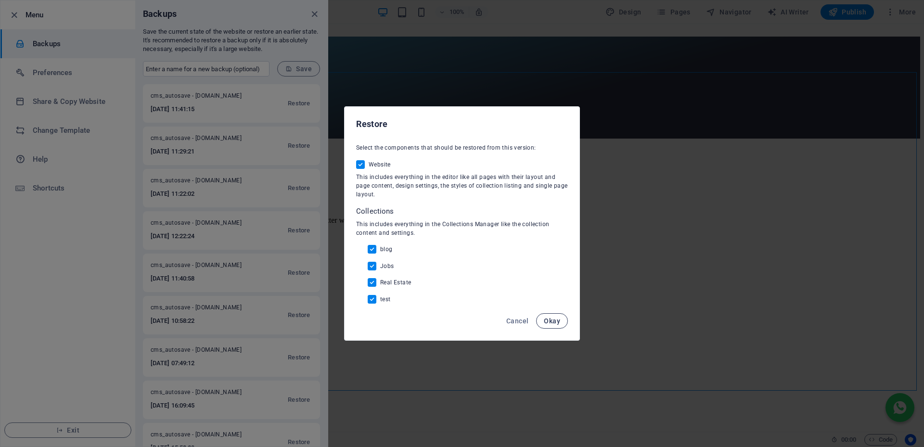
click at [555, 319] on span "Okay" at bounding box center [552, 321] width 16 height 8
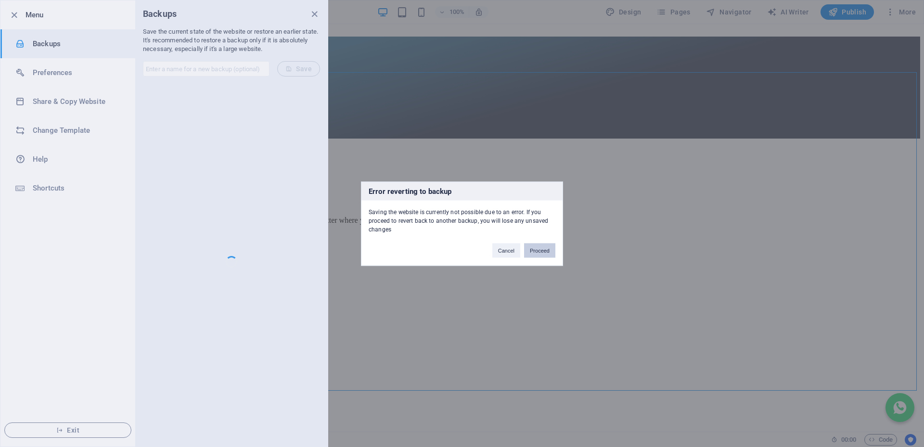
click at [546, 244] on button "Proceed" at bounding box center [539, 250] width 31 height 14
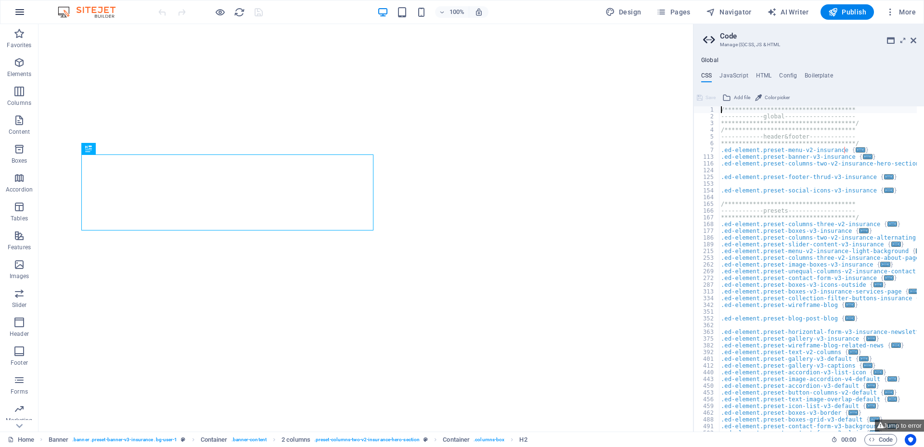
click at [20, 13] on icon "button" at bounding box center [20, 12] width 12 height 12
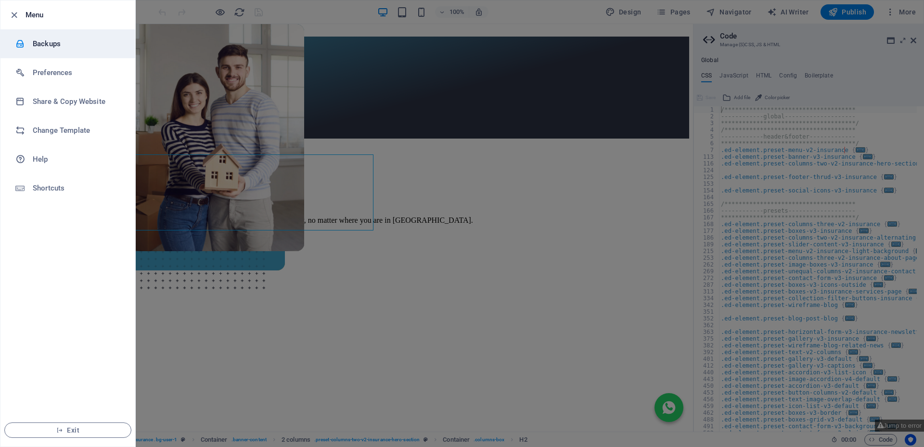
click at [46, 42] on h6 "Backups" at bounding box center [77, 44] width 89 height 12
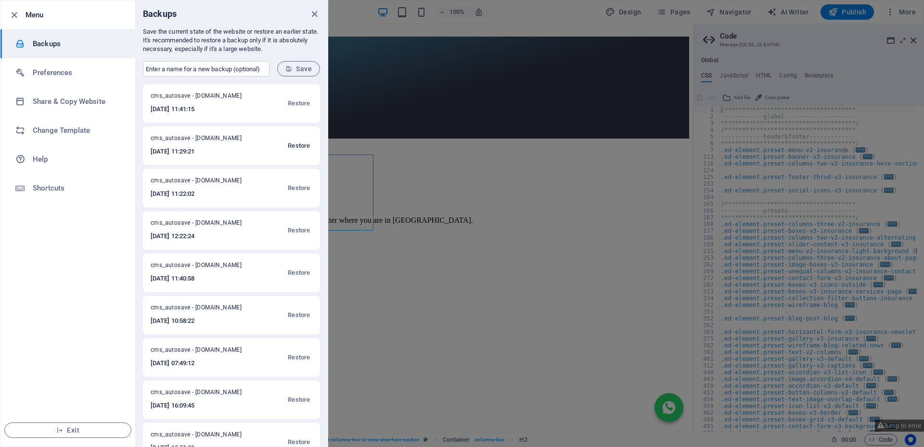
click at [297, 142] on span "Restore" at bounding box center [299, 146] width 22 height 12
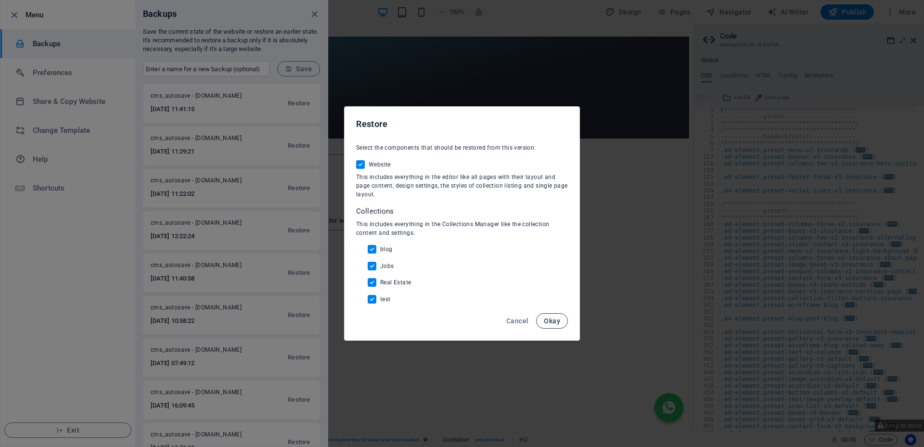
click at [551, 322] on span "Okay" at bounding box center [552, 321] width 16 height 8
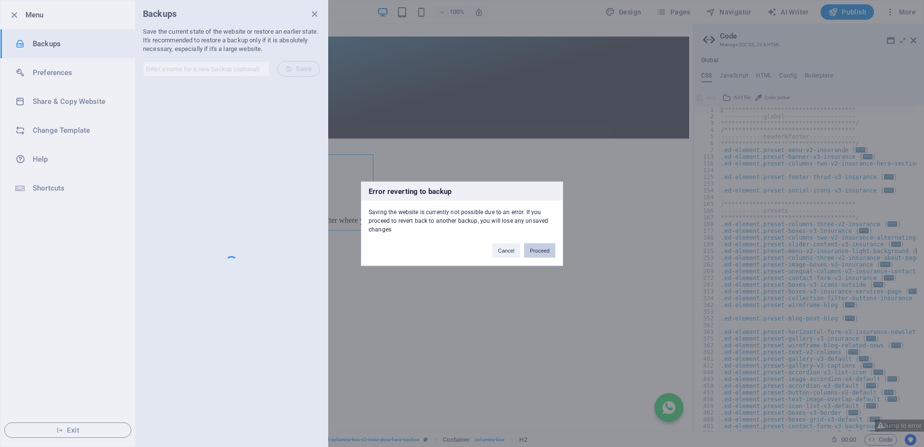
click at [542, 252] on button "Proceed" at bounding box center [539, 250] width 31 height 14
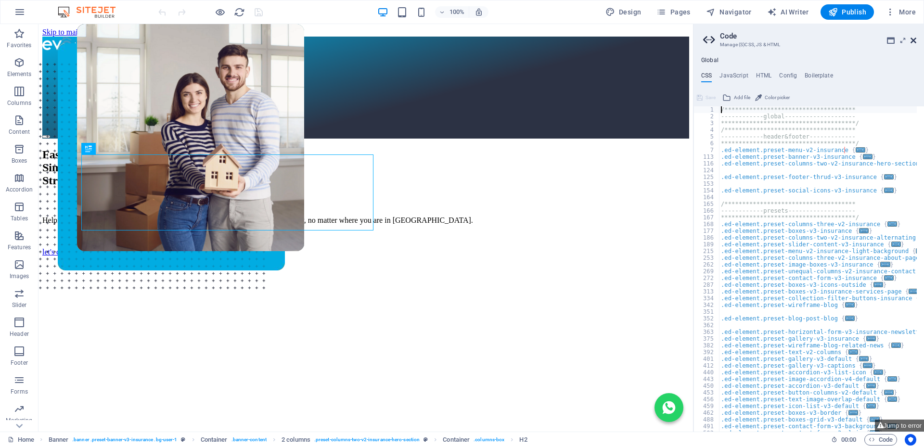
click at [914, 37] on icon at bounding box center [914, 41] width 6 height 8
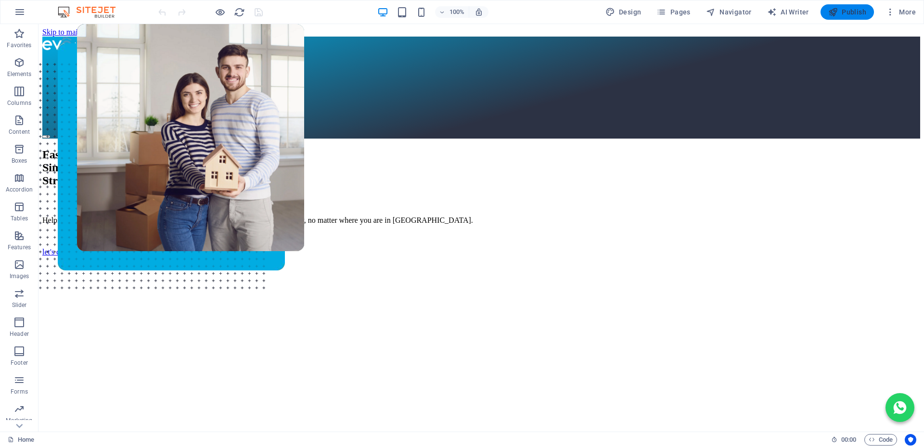
click at [839, 10] on span "Publish" at bounding box center [847, 12] width 38 height 10
